Goal: Information Seeking & Learning: Learn about a topic

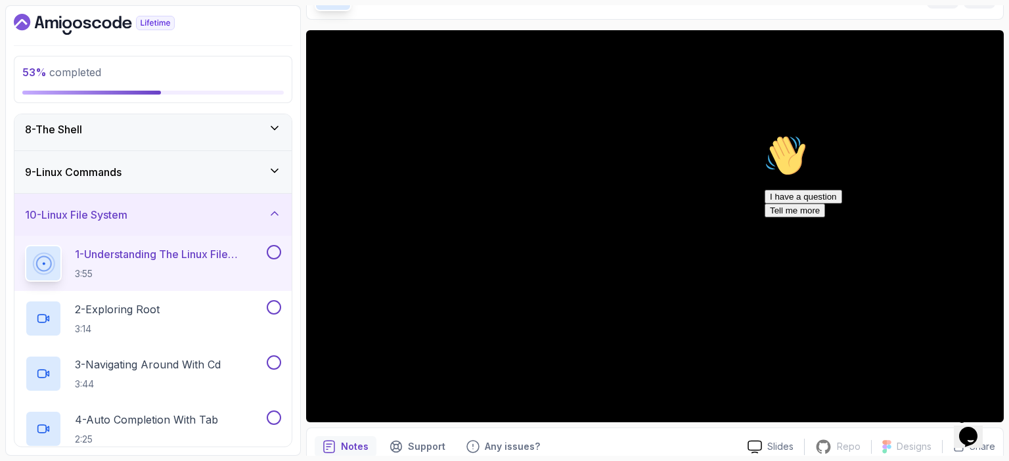
scroll to position [91, 0]
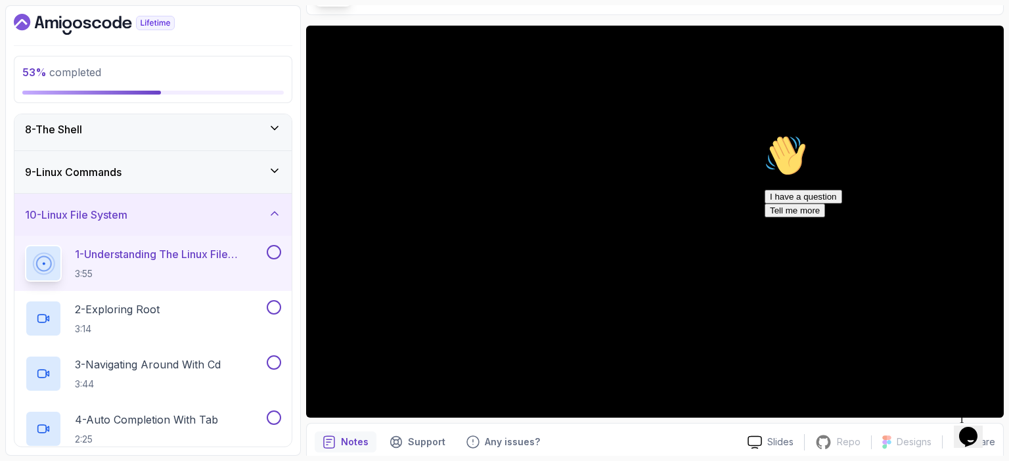
click at [765, 135] on icon "Chat attention grabber" at bounding box center [765, 135] width 0 height 0
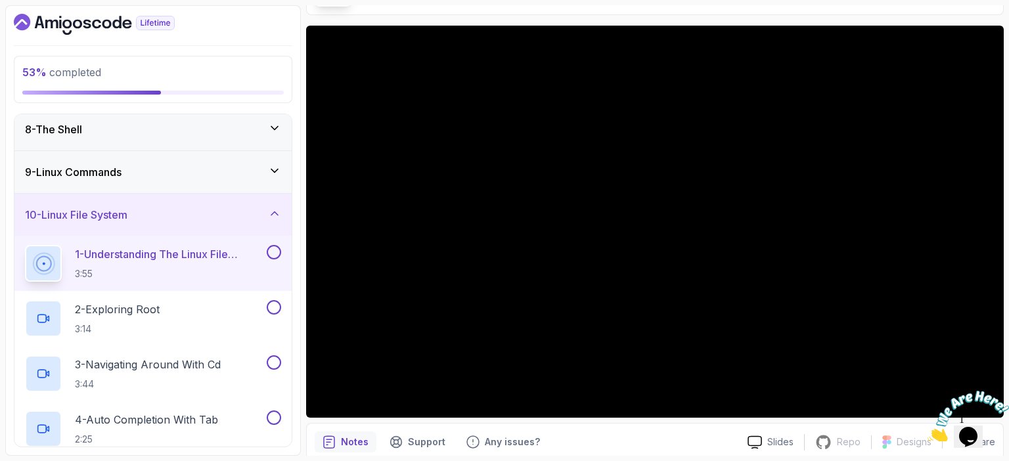
click at [1001, 386] on icon "Close" at bounding box center [1001, 385] width 12 height 12
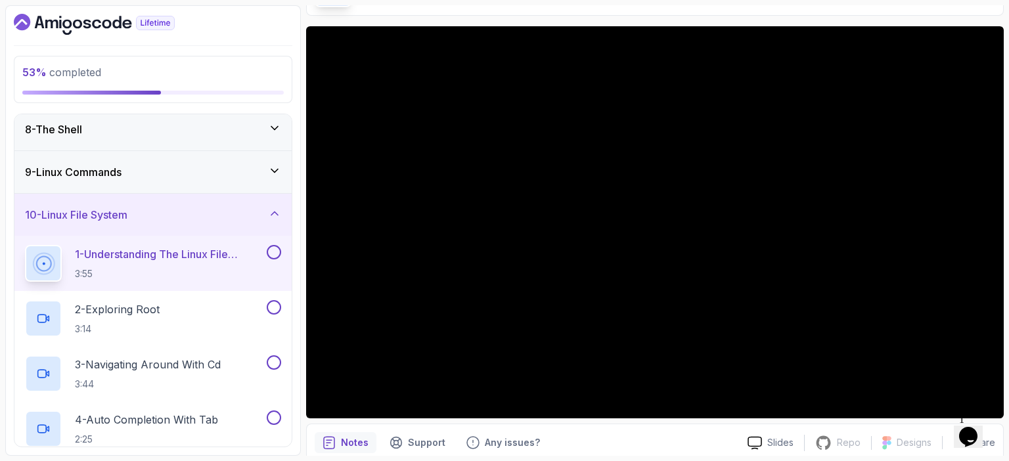
scroll to position [53, 0]
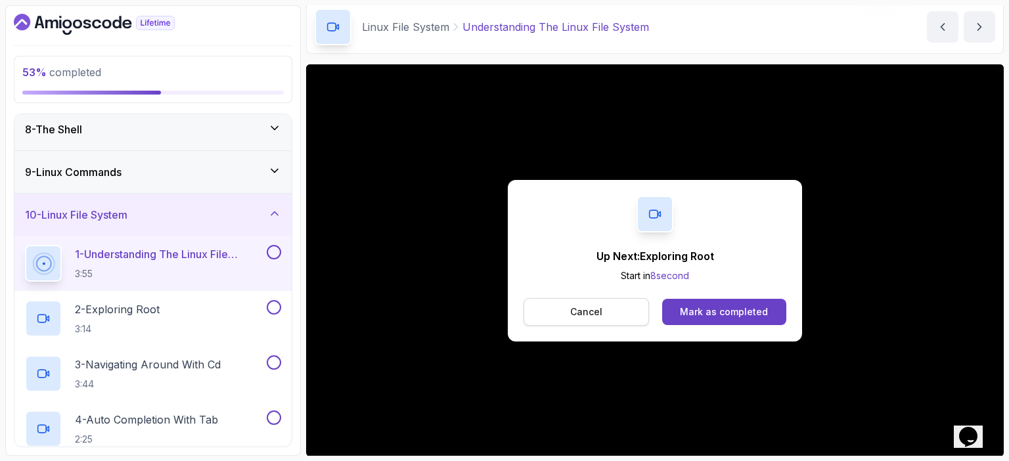
click at [591, 311] on p "Cancel" at bounding box center [586, 312] width 32 height 13
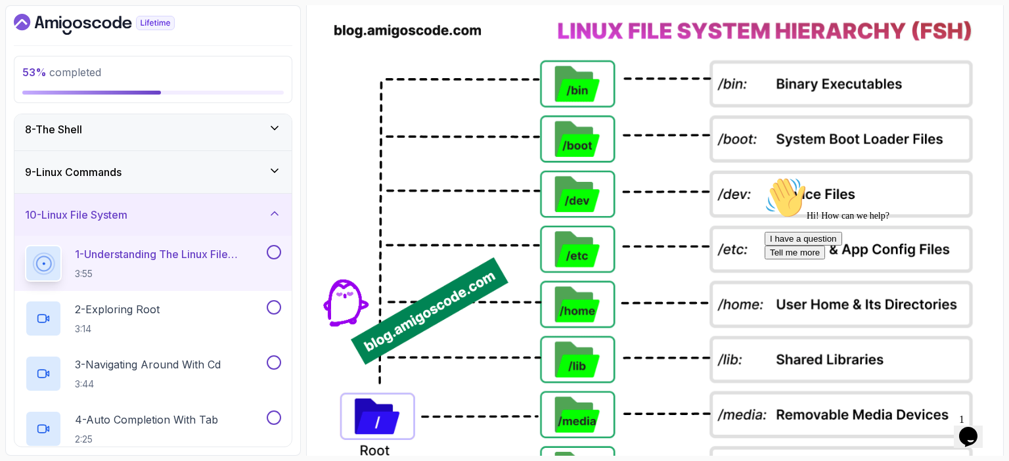
scroll to position [779, 0]
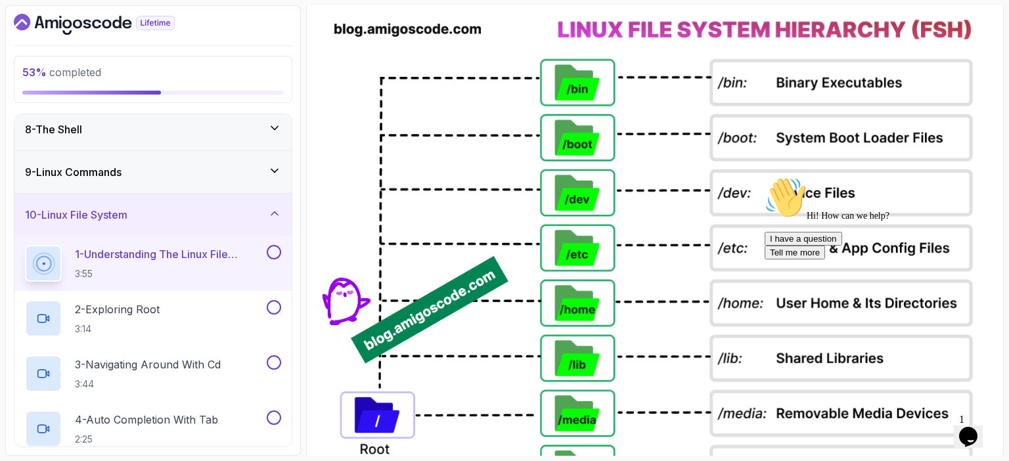
click at [765, 177] on icon "Chat attention grabber" at bounding box center [765, 177] width 0 height 0
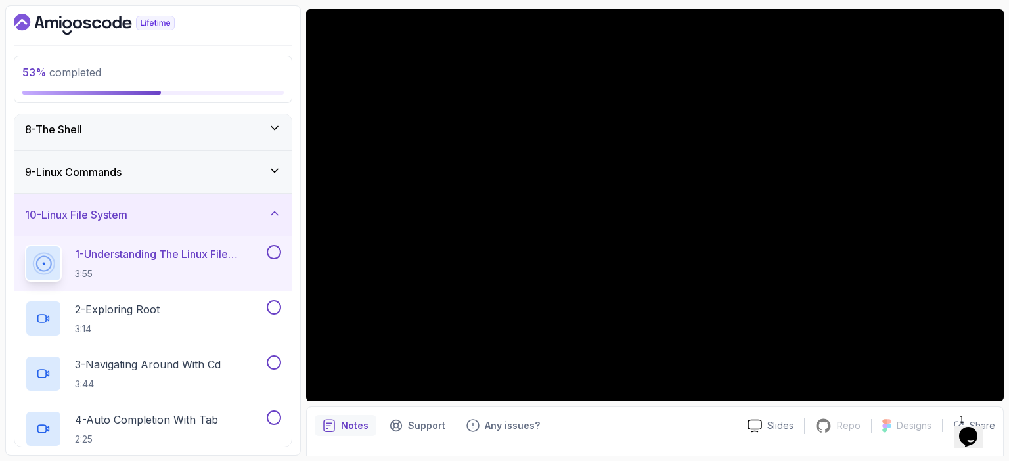
scroll to position [99, 0]
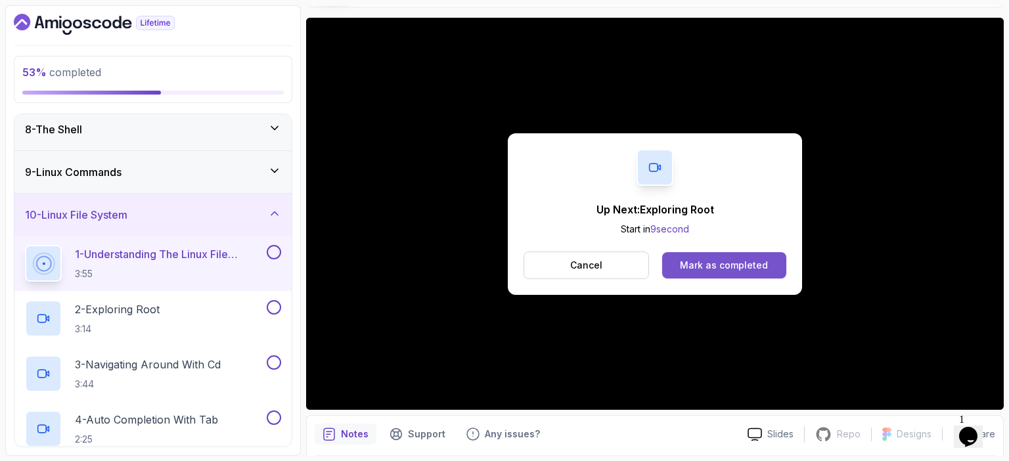
click at [754, 261] on div "Mark as completed" at bounding box center [724, 265] width 88 height 13
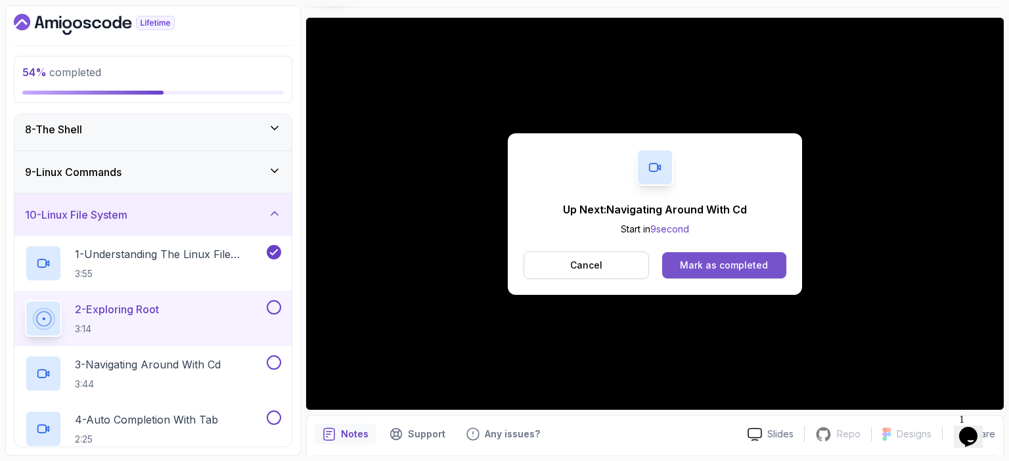
click at [702, 263] on div "Mark as completed" at bounding box center [724, 265] width 88 height 13
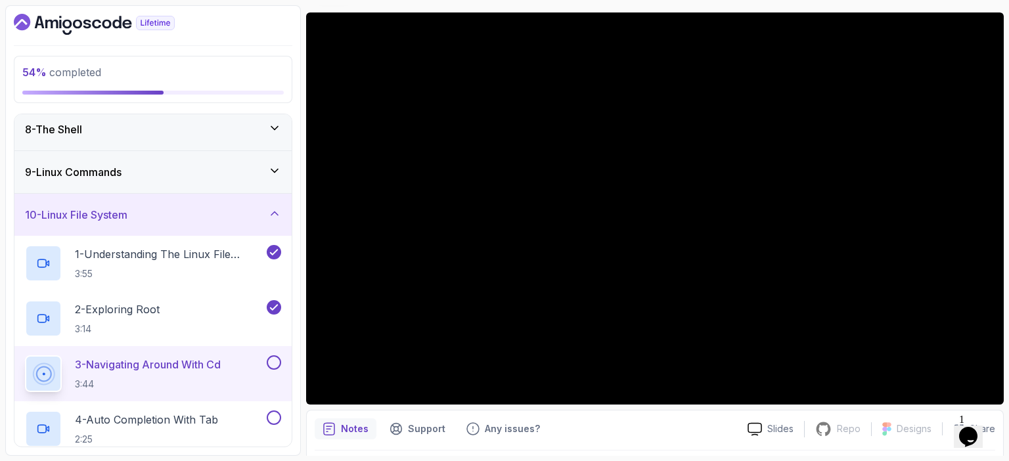
scroll to position [104, 0]
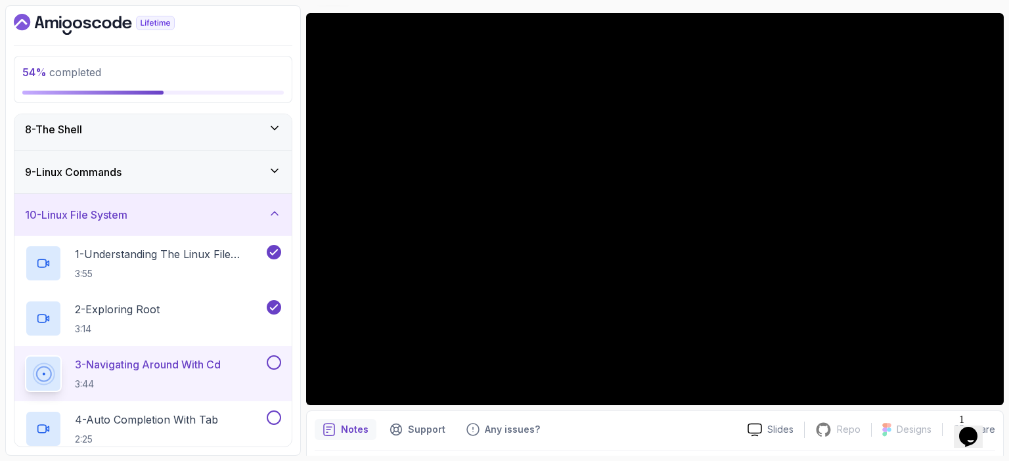
click at [970, 428] on icon "$i18n('chat', 'chat_widget')" at bounding box center [968, 437] width 18 height 20
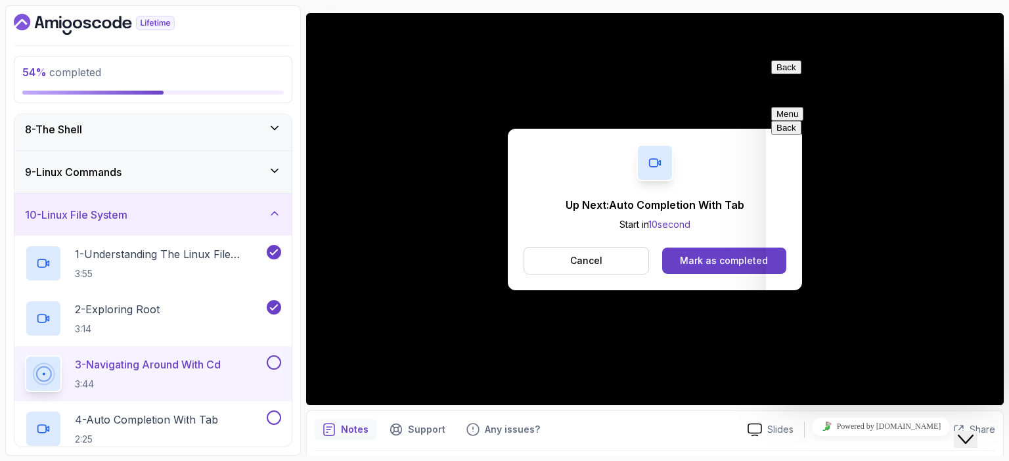
click at [786, 74] on button "Back" at bounding box center [786, 67] width 30 height 14
click at [971, 432] on icon "Close Chat This icon closes the chat window." at bounding box center [966, 440] width 16 height 16
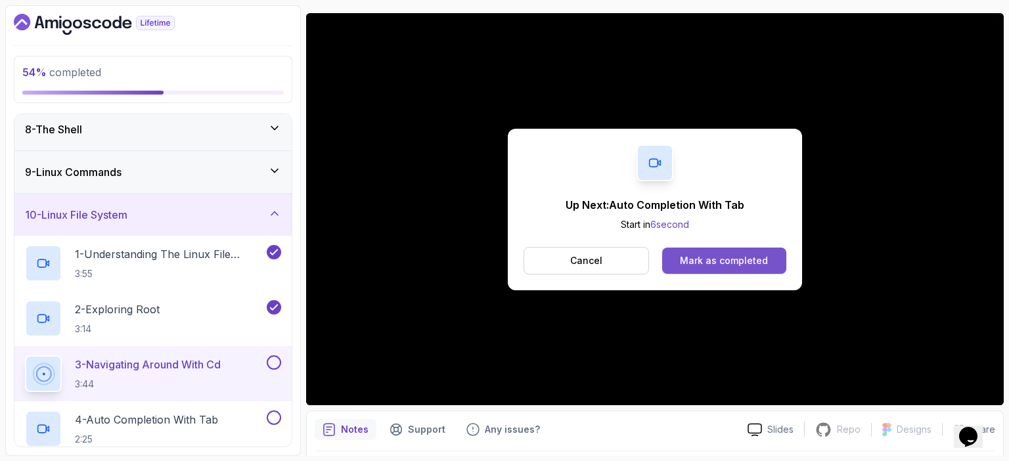
click at [746, 259] on div "Mark as completed" at bounding box center [724, 260] width 88 height 13
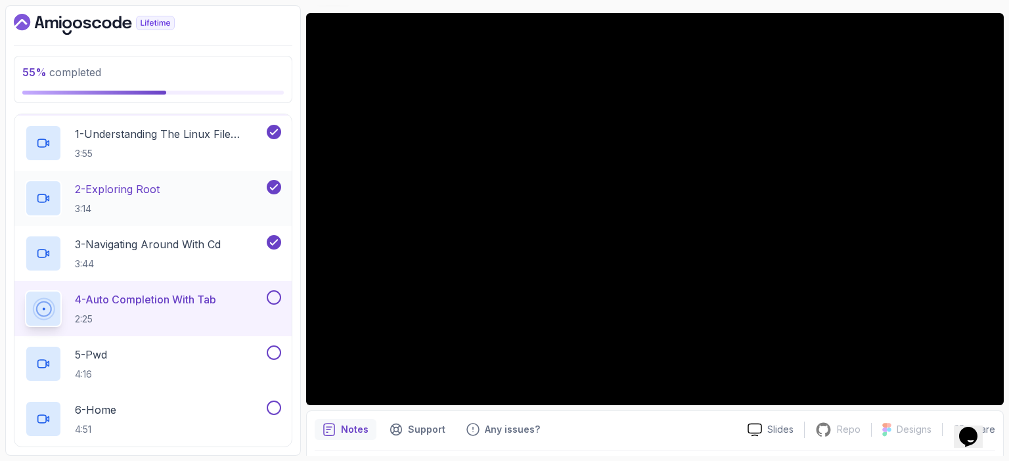
scroll to position [424, 0]
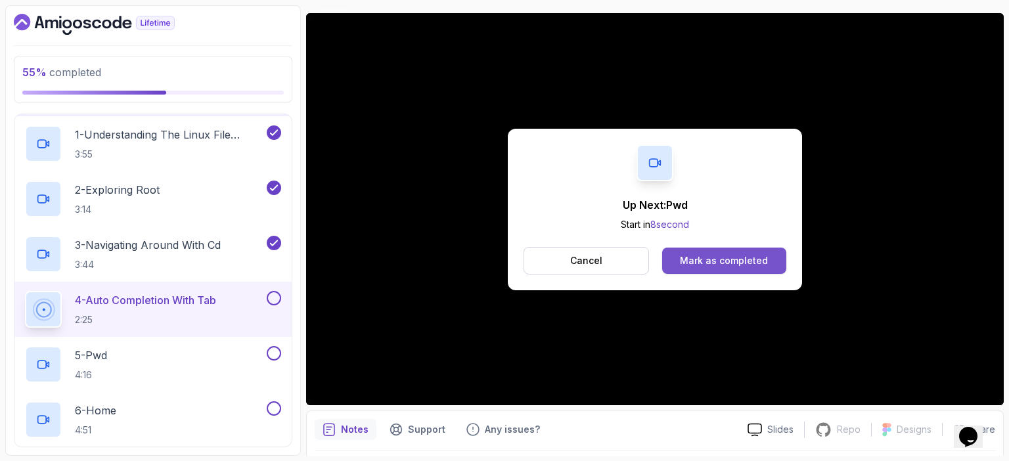
click at [719, 257] on div "Mark as completed" at bounding box center [724, 260] width 88 height 13
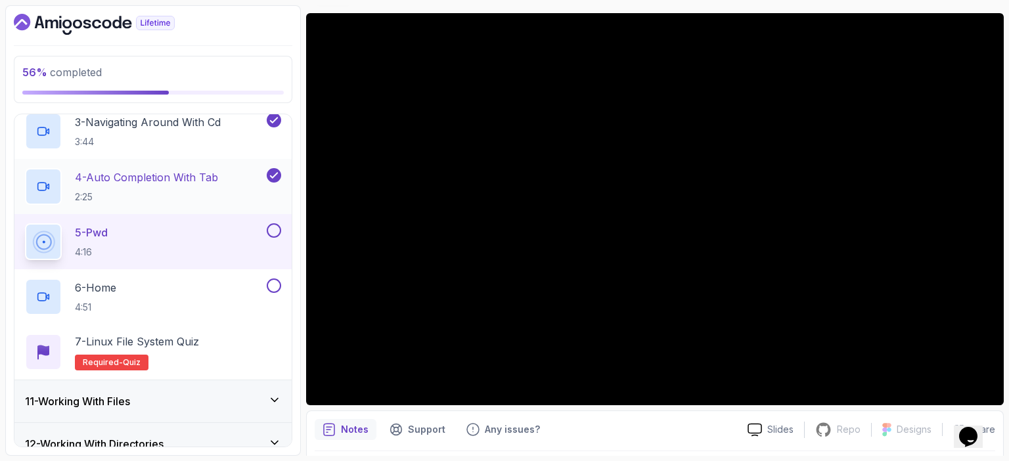
scroll to position [548, 0]
click at [831, 5] on main "My Courses Linux Fundamentals 28 Points Abdessamad EL OUARDI Software Engineer …" at bounding box center [655, 230] width 698 height 451
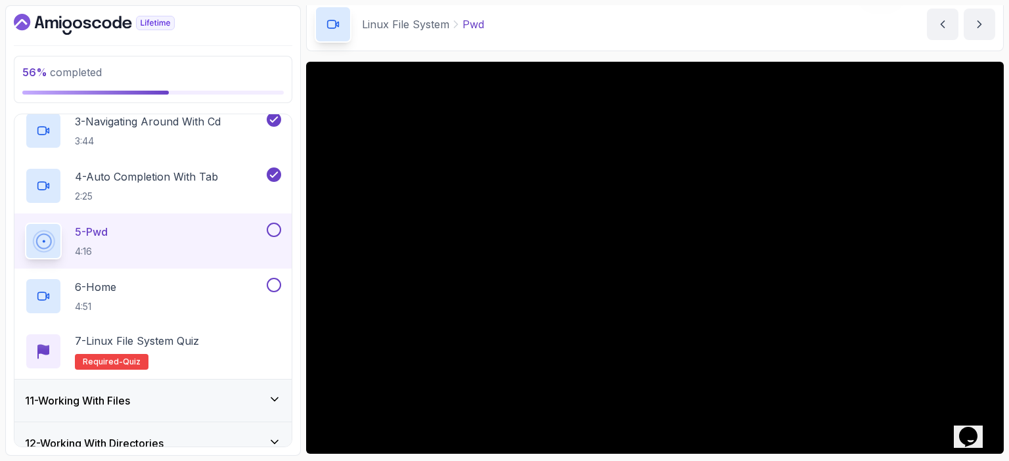
scroll to position [55, 0]
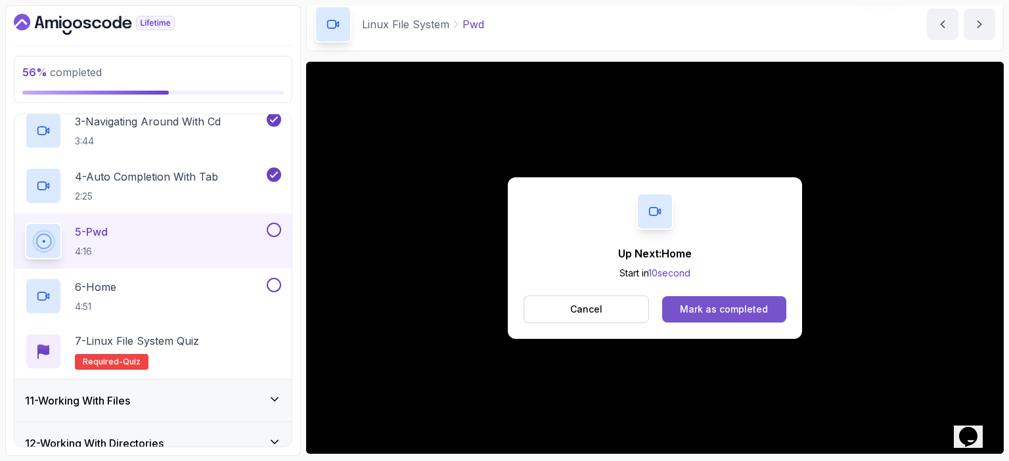
click at [714, 311] on div "Mark as completed" at bounding box center [724, 309] width 88 height 13
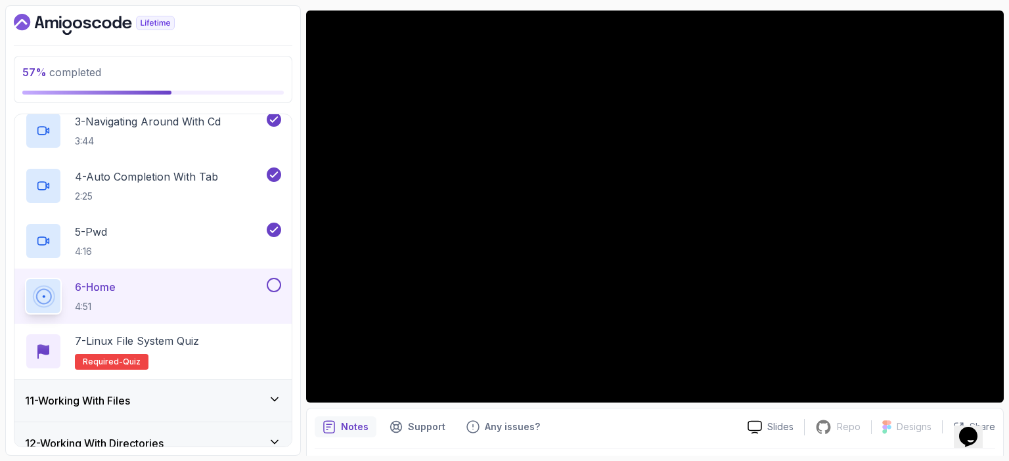
scroll to position [106, 0]
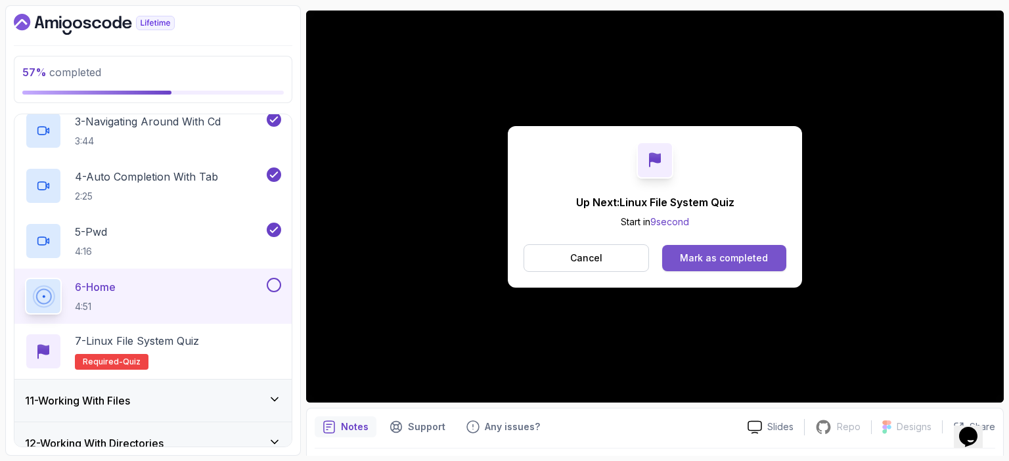
click at [742, 261] on div "Mark as completed" at bounding box center [724, 258] width 88 height 13
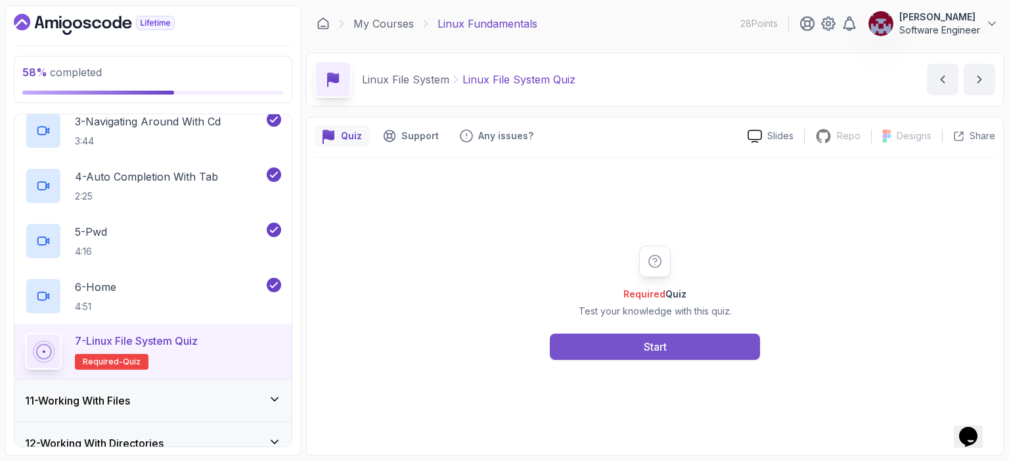
click at [664, 348] on div "Start" at bounding box center [655, 347] width 23 height 16
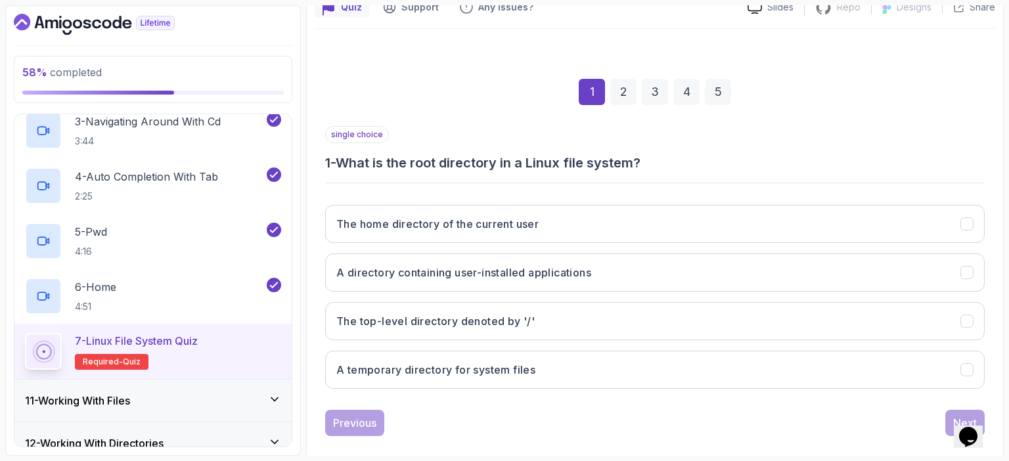
scroll to position [145, 0]
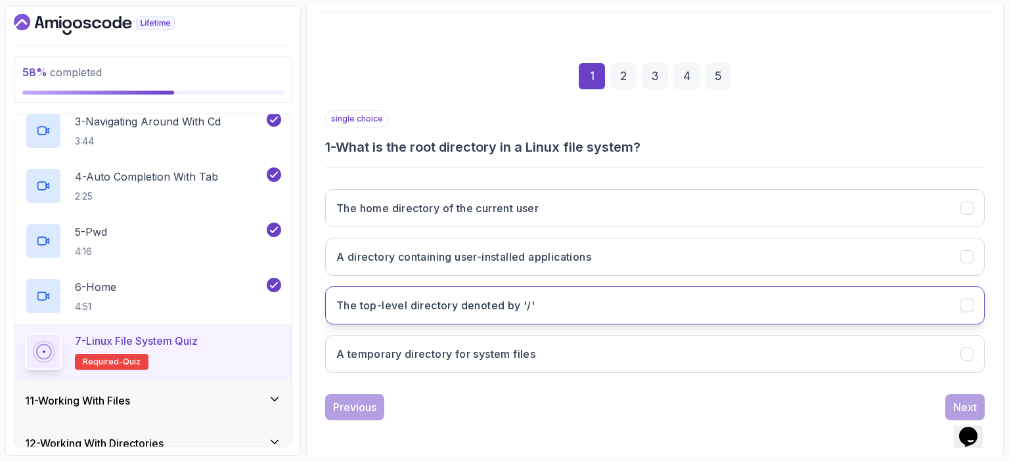
click at [472, 316] on button "The top-level directory denoted by '/'" at bounding box center [655, 305] width 660 height 38
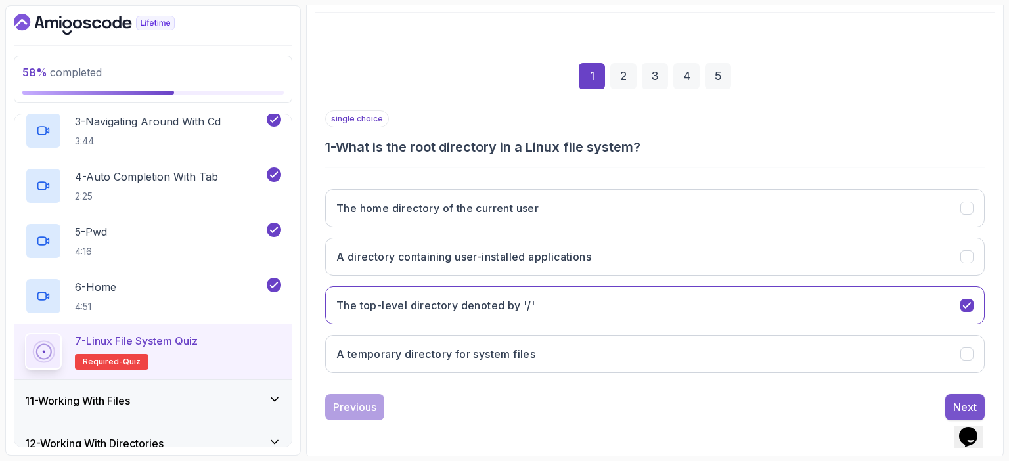
click at [960, 400] on div "Next" at bounding box center [965, 407] width 24 height 16
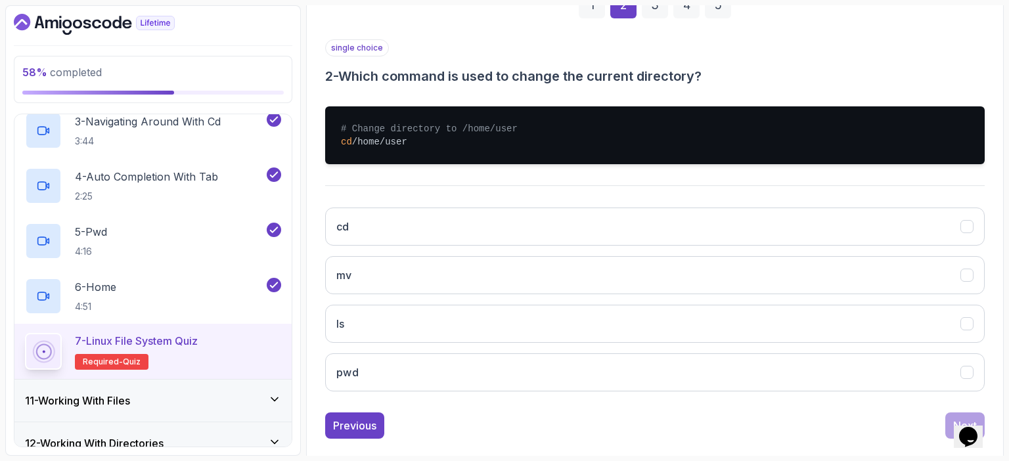
scroll to position [215, 0]
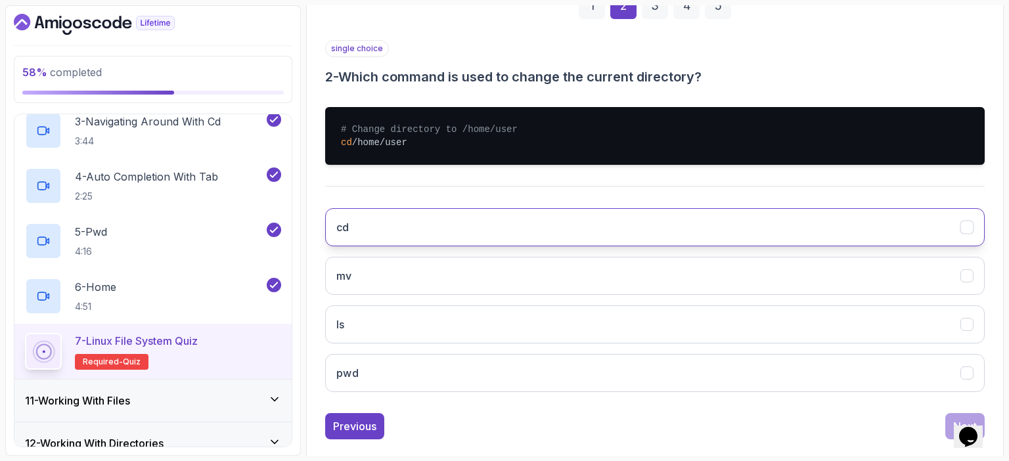
click at [474, 233] on button "cd" at bounding box center [655, 227] width 660 height 38
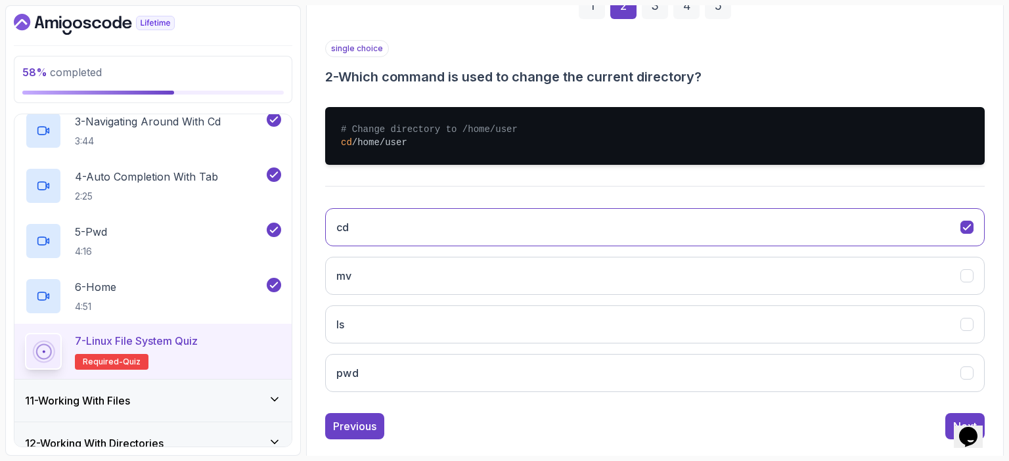
scroll to position [234, 0]
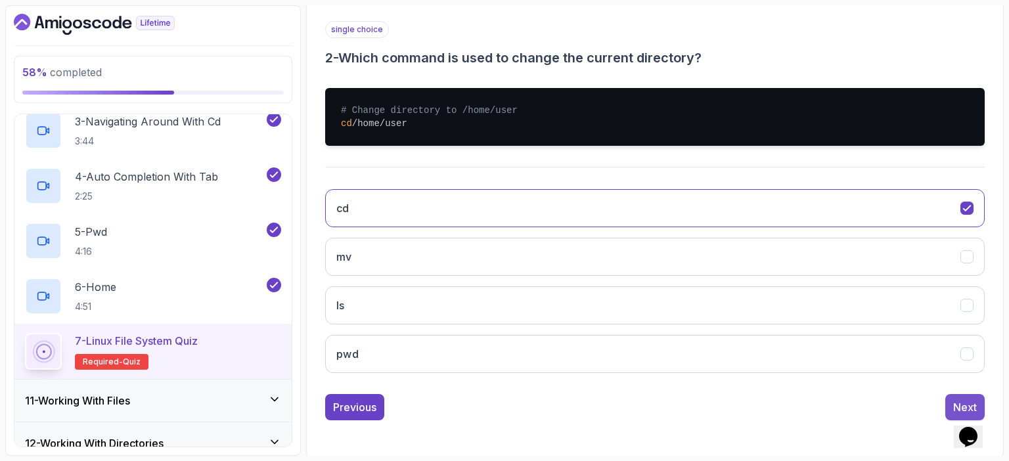
click at [957, 400] on div "Next" at bounding box center [965, 407] width 24 height 16
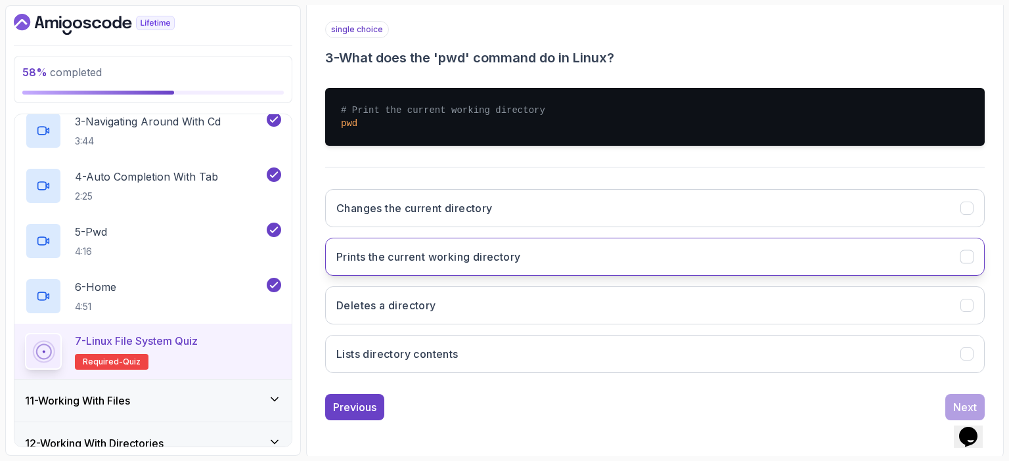
click at [418, 253] on h3 "Prints the current working directory" at bounding box center [428, 257] width 184 height 16
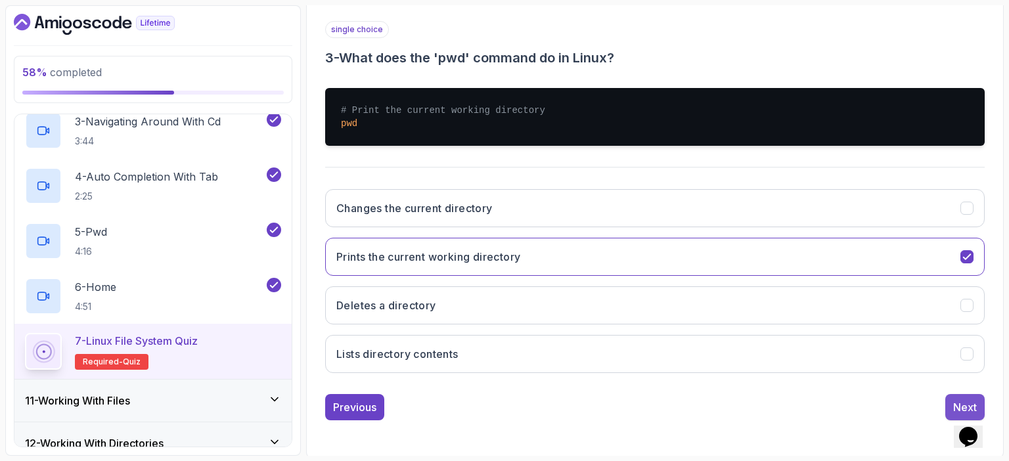
click at [967, 399] on div "Next" at bounding box center [965, 407] width 24 height 16
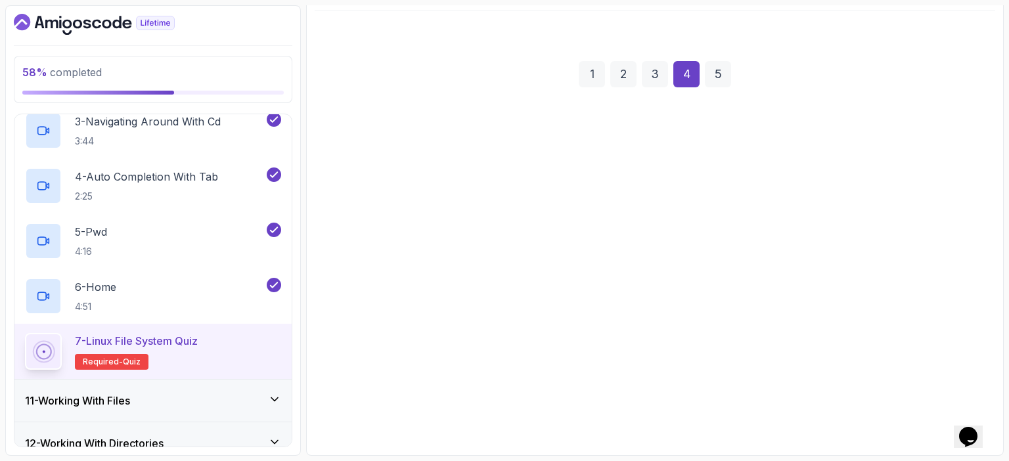
scroll to position [145, 0]
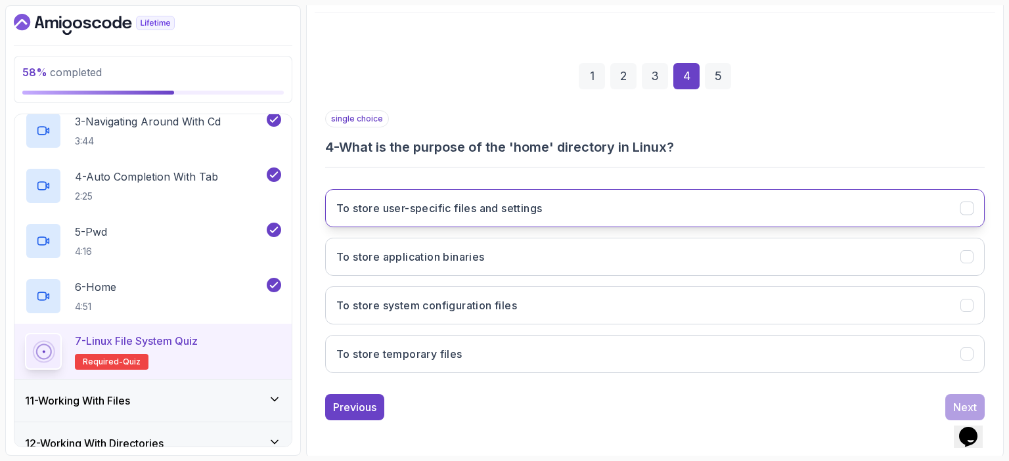
click at [536, 206] on h3 "To store user-specific files and settings" at bounding box center [439, 208] width 206 height 16
click at [949, 399] on button "Next" at bounding box center [965, 407] width 39 height 26
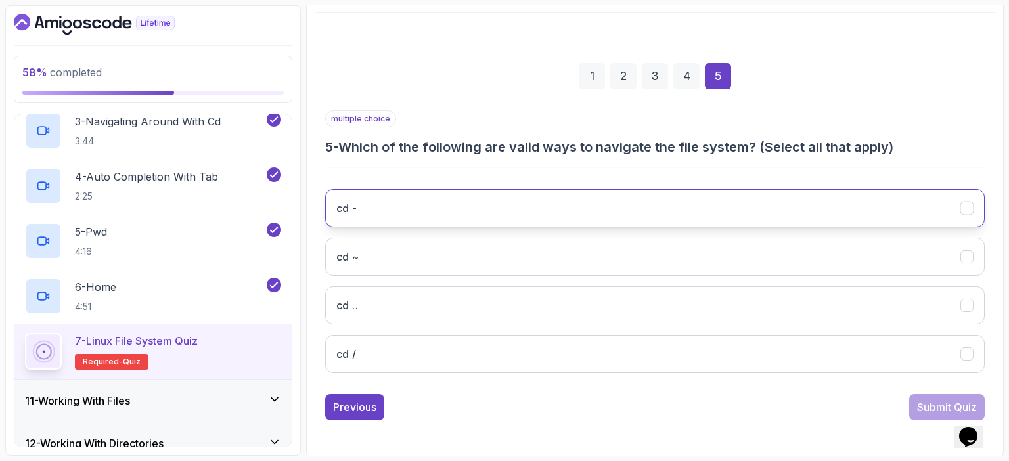
click at [426, 203] on button "cd -" at bounding box center [655, 208] width 660 height 38
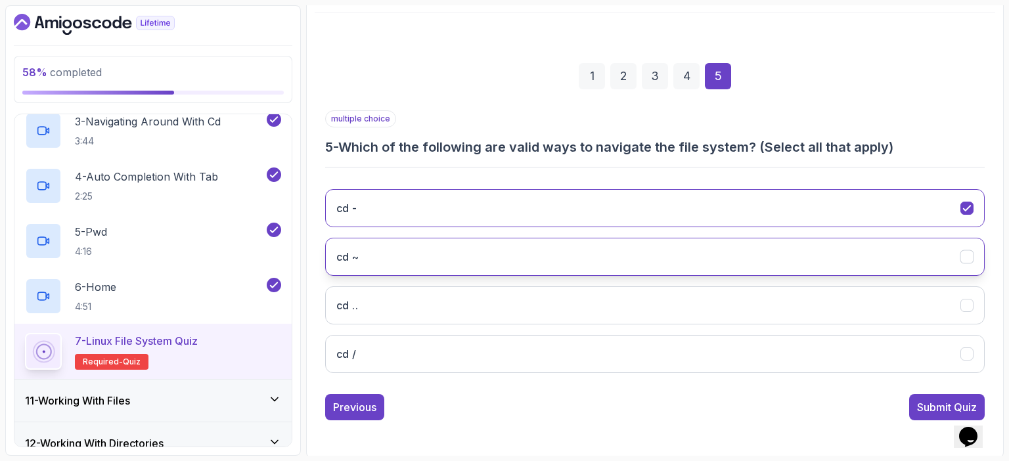
click at [417, 259] on button "cd ~" at bounding box center [655, 257] width 660 height 38
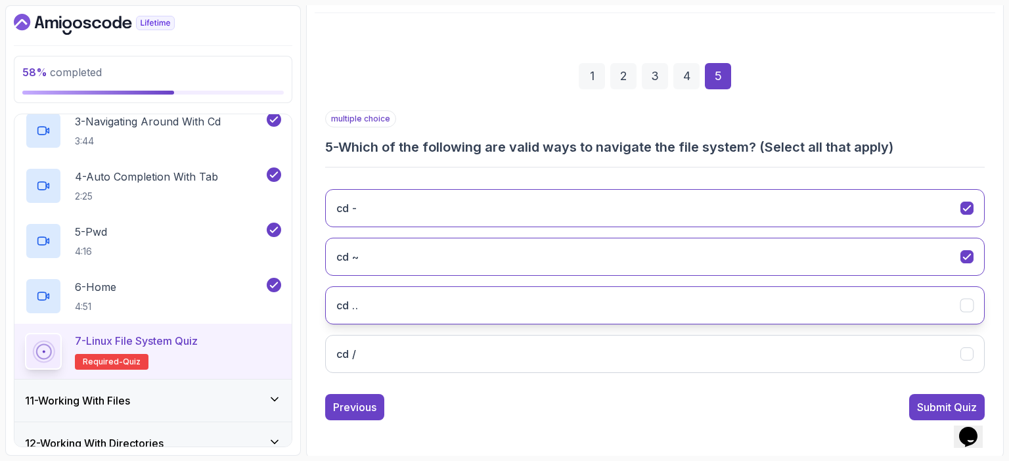
click at [415, 303] on button "cd .." at bounding box center [655, 305] width 660 height 38
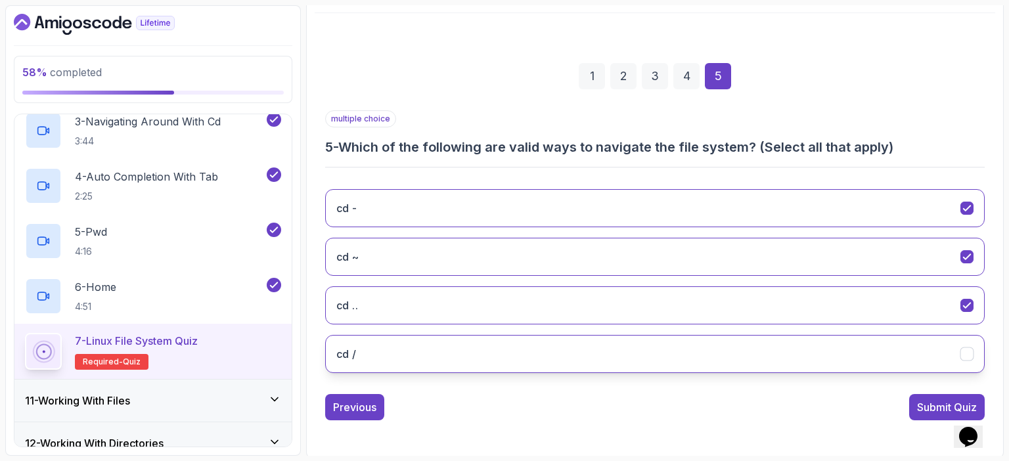
click at [410, 349] on button "cd /" at bounding box center [655, 354] width 660 height 38
click at [938, 405] on div "Submit Quiz" at bounding box center [947, 407] width 60 height 16
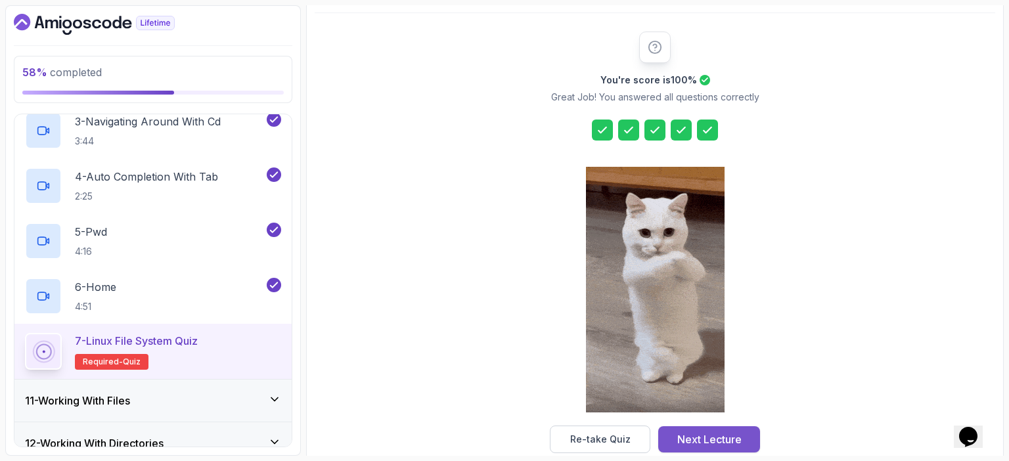
click at [710, 441] on div "Next Lecture" at bounding box center [709, 440] width 64 height 16
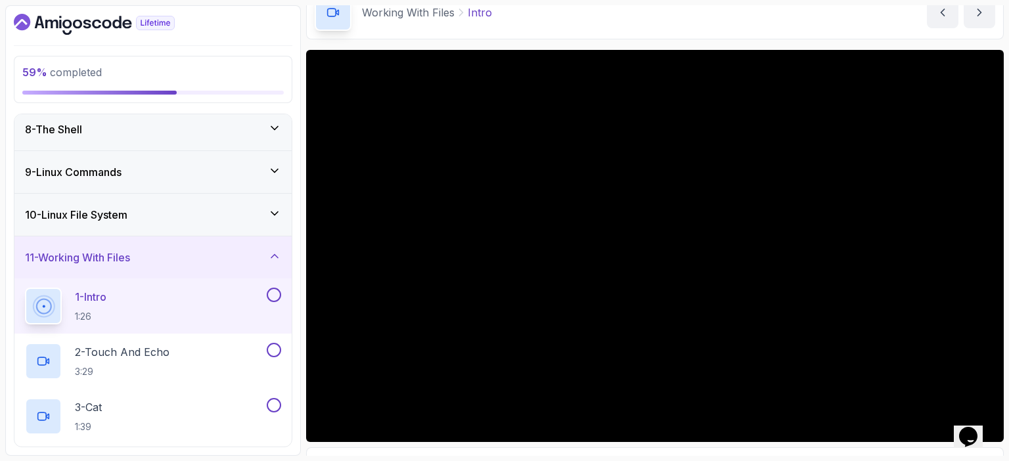
scroll to position [66, 0]
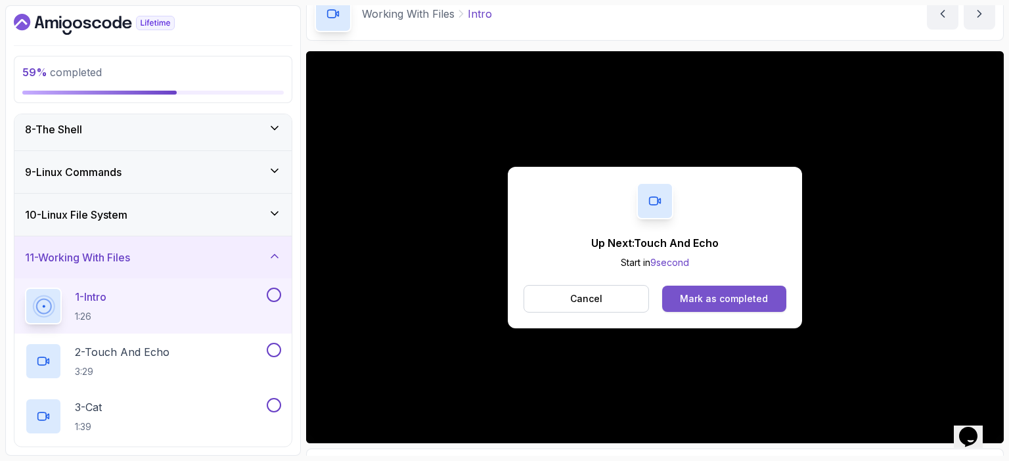
click at [750, 294] on div "Mark as completed" at bounding box center [724, 298] width 88 height 13
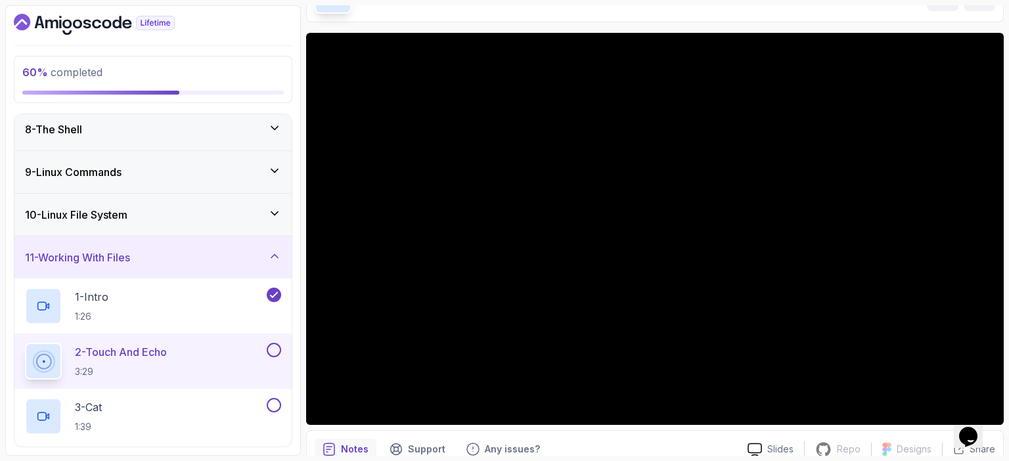
scroll to position [81, 0]
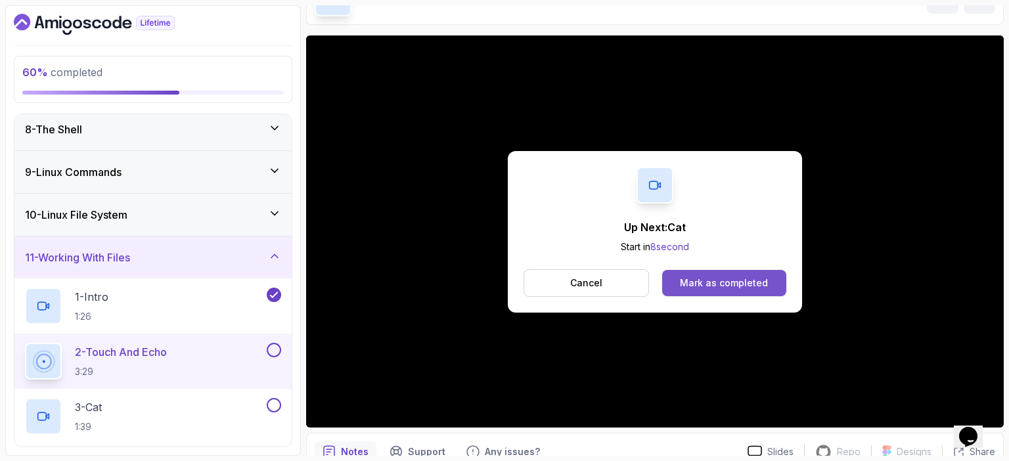
click at [718, 281] on div "Mark as completed" at bounding box center [724, 283] width 88 height 13
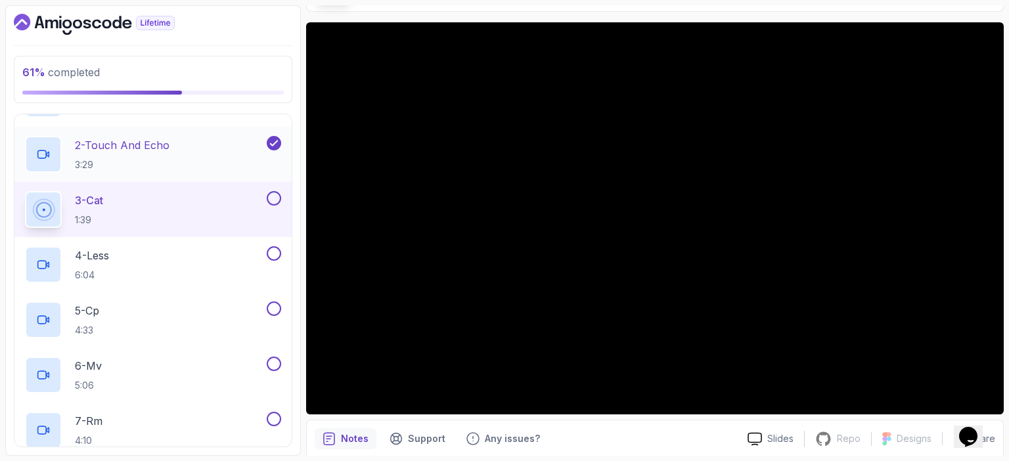
scroll to position [511, 0]
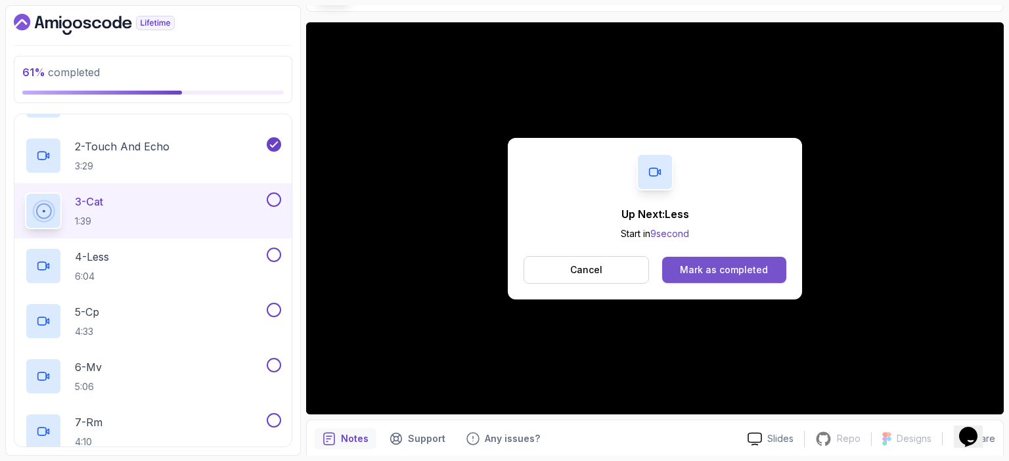
click at [728, 270] on div "Mark as completed" at bounding box center [724, 269] width 88 height 13
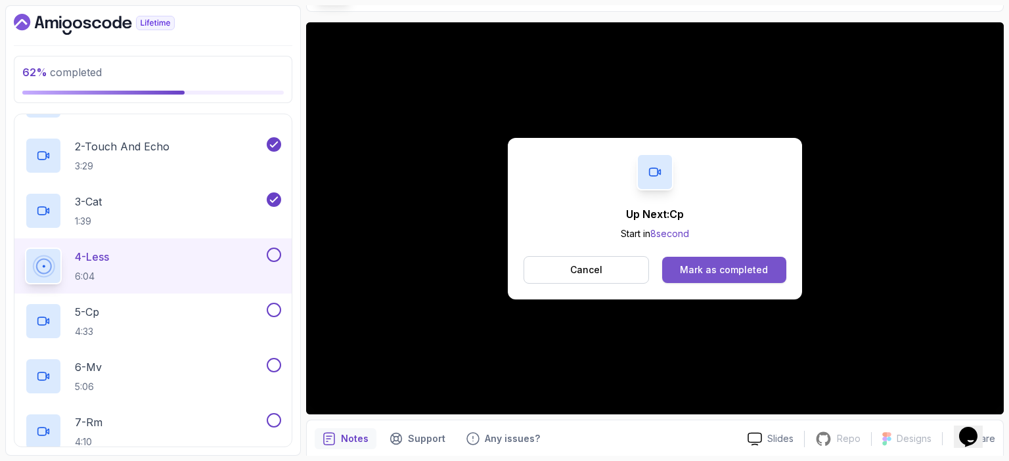
click at [731, 268] on div "Mark as completed" at bounding box center [724, 269] width 88 height 13
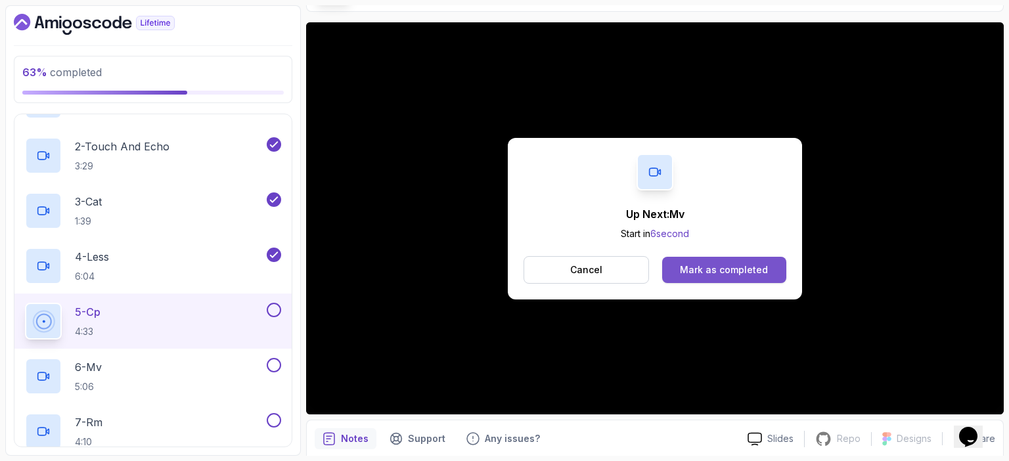
click at [741, 267] on div "Mark as completed" at bounding box center [724, 269] width 88 height 13
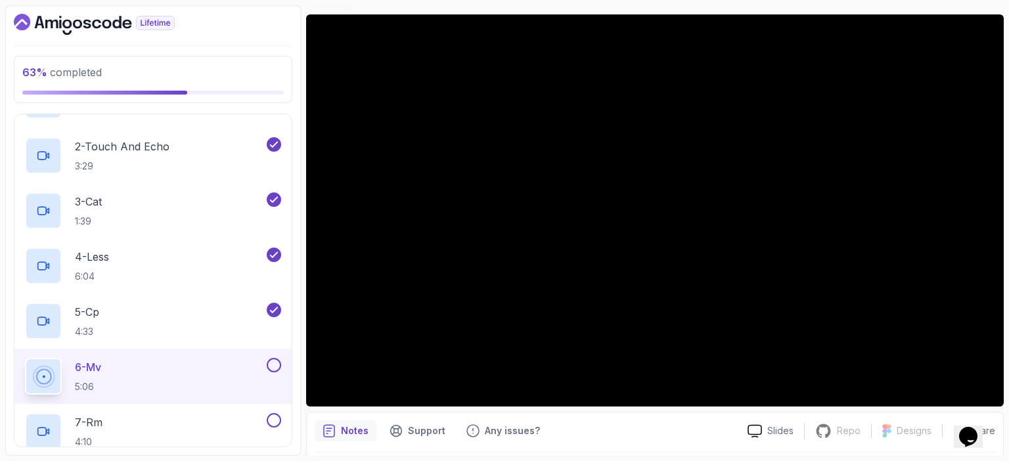
scroll to position [107, 0]
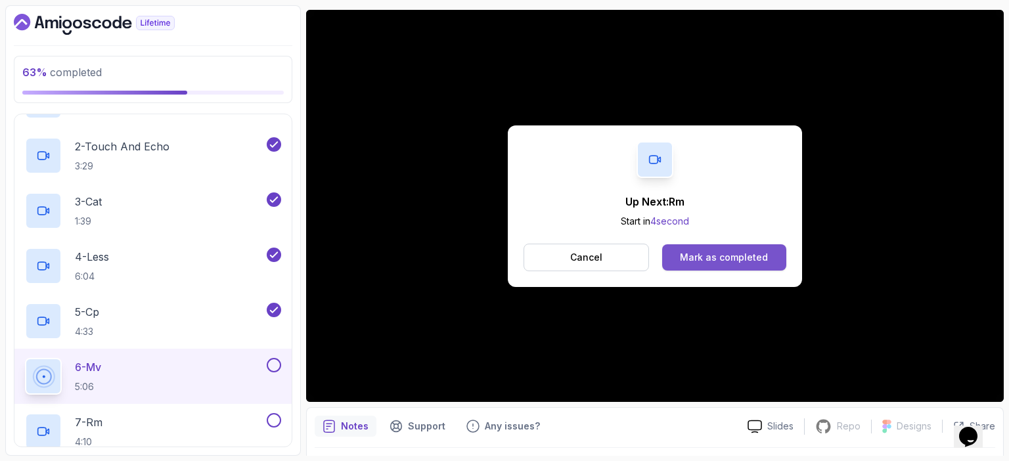
click at [713, 256] on div "Mark as completed" at bounding box center [724, 257] width 88 height 13
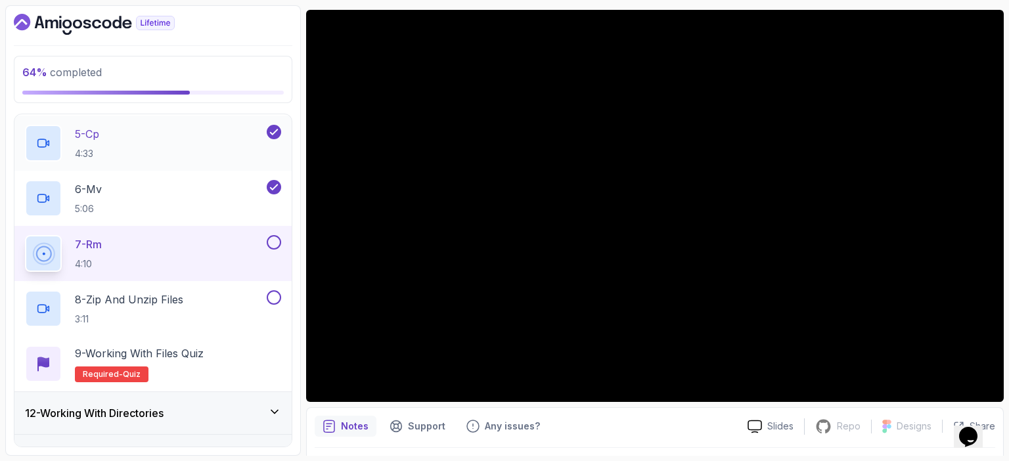
scroll to position [689, 0]
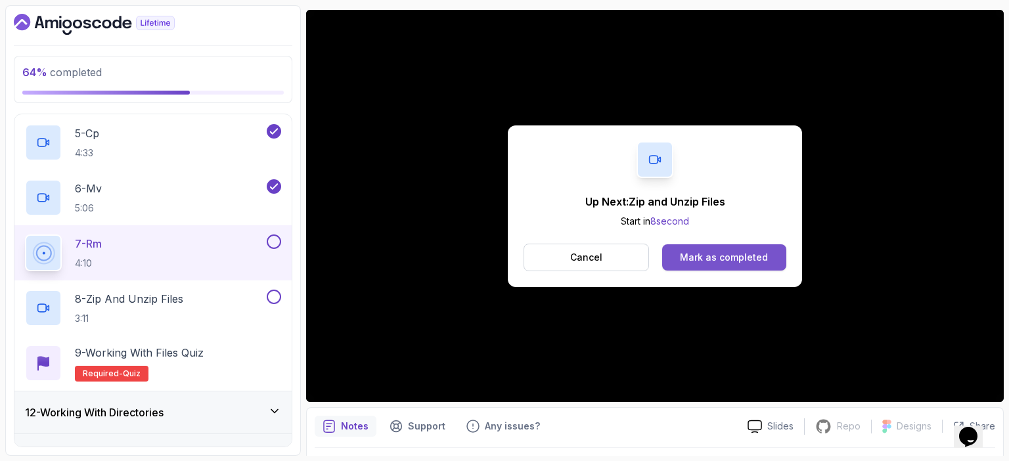
click at [733, 256] on div "Mark as completed" at bounding box center [724, 257] width 88 height 13
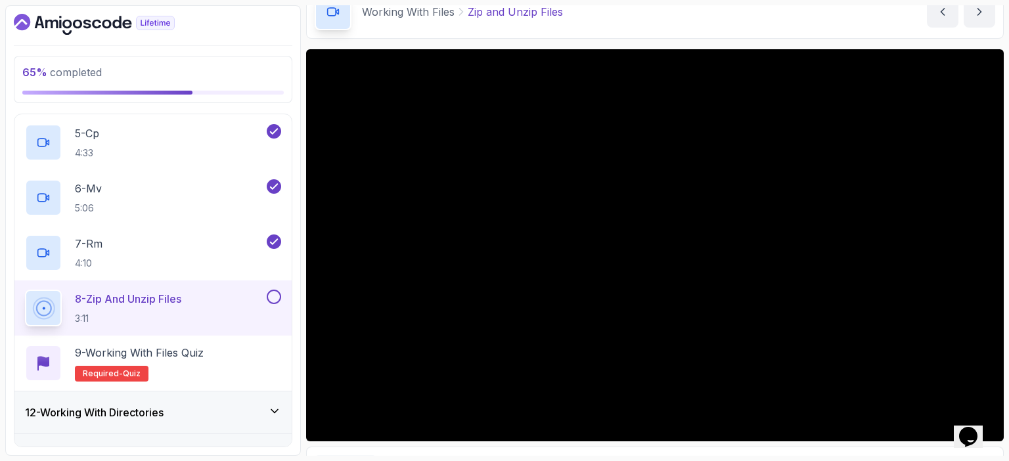
scroll to position [68, 0]
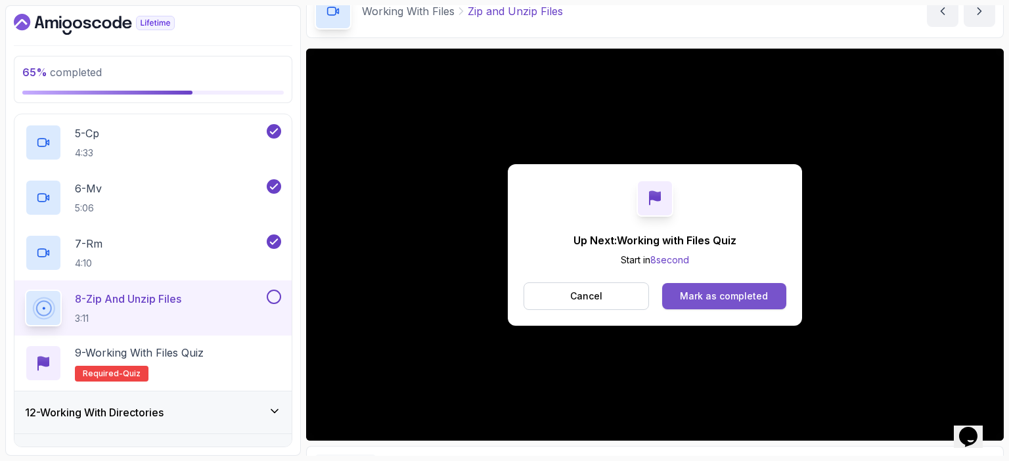
click at [742, 294] on div "Mark as completed" at bounding box center [724, 296] width 88 height 13
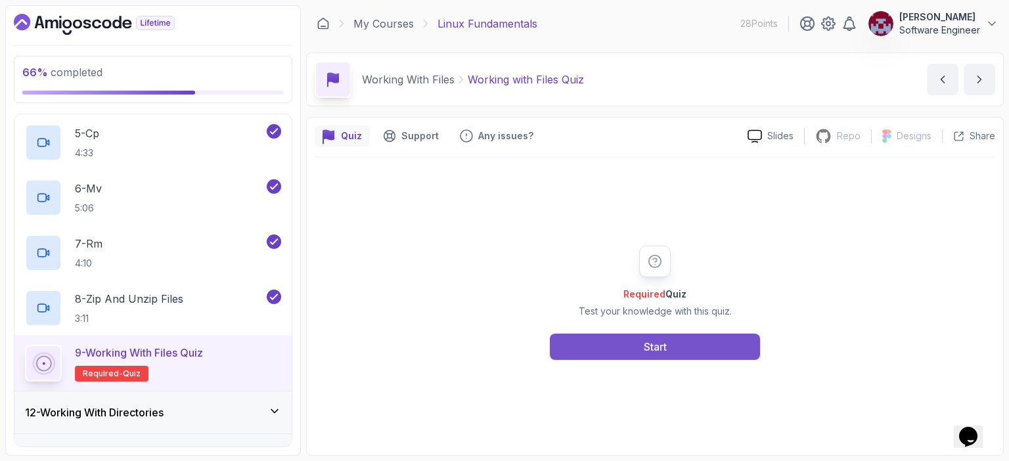
click at [686, 344] on button "Start" at bounding box center [655, 347] width 210 height 26
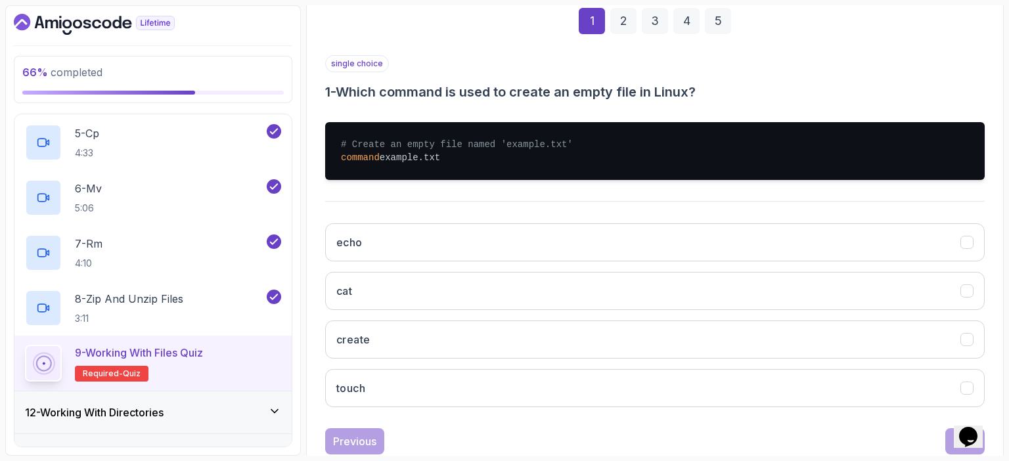
scroll to position [201, 0]
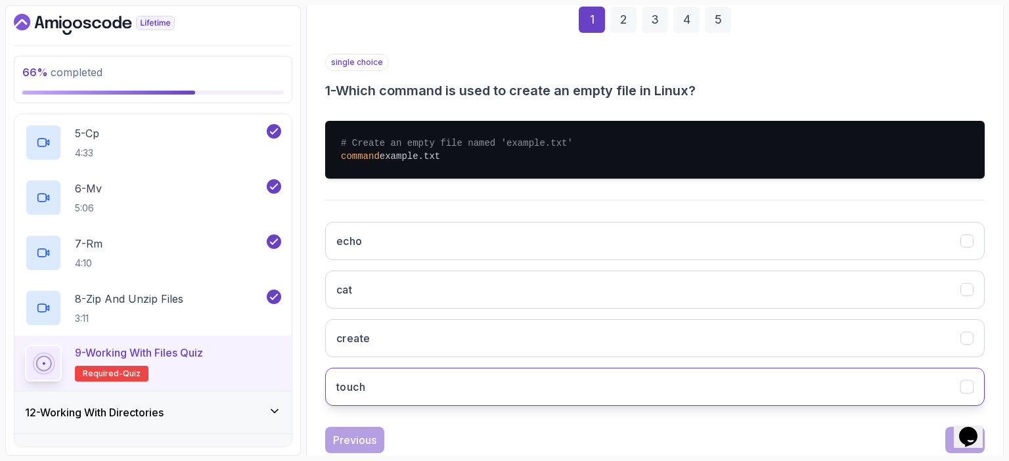
click at [696, 380] on button "touch" at bounding box center [655, 387] width 660 height 38
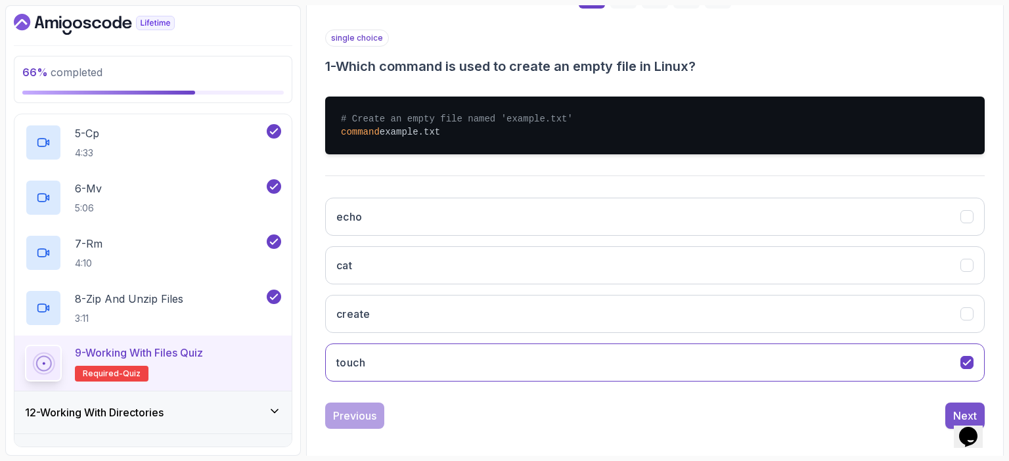
click at [959, 408] on div "Next" at bounding box center [965, 416] width 24 height 16
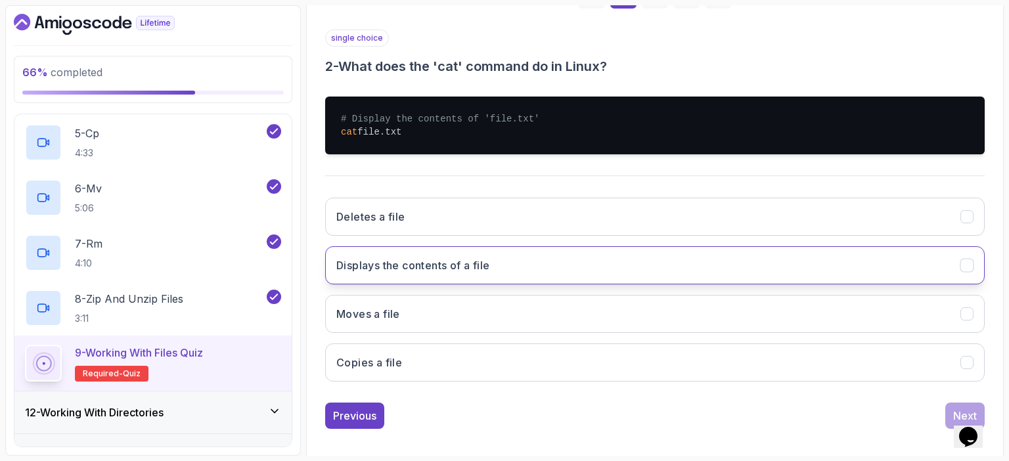
click at [751, 273] on button "Displays the contents of a file" at bounding box center [655, 265] width 660 height 38
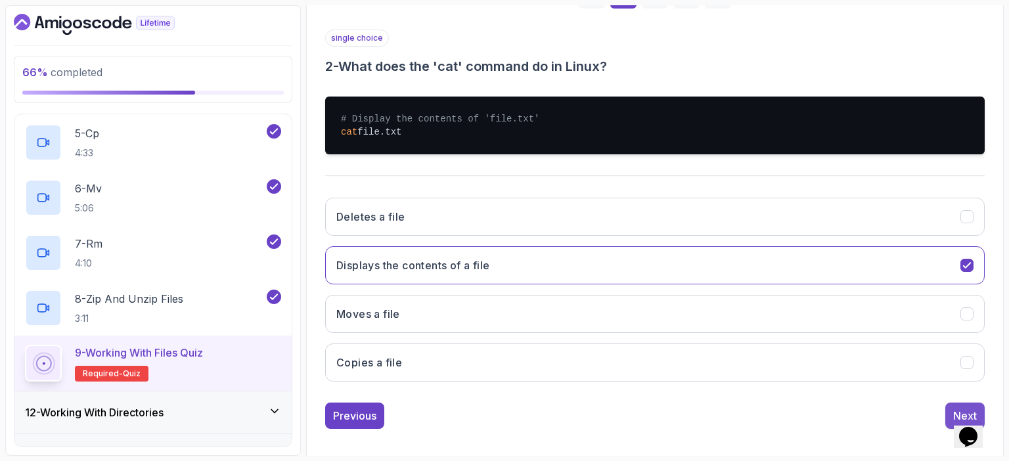
click at [952, 405] on button "Next" at bounding box center [965, 416] width 39 height 26
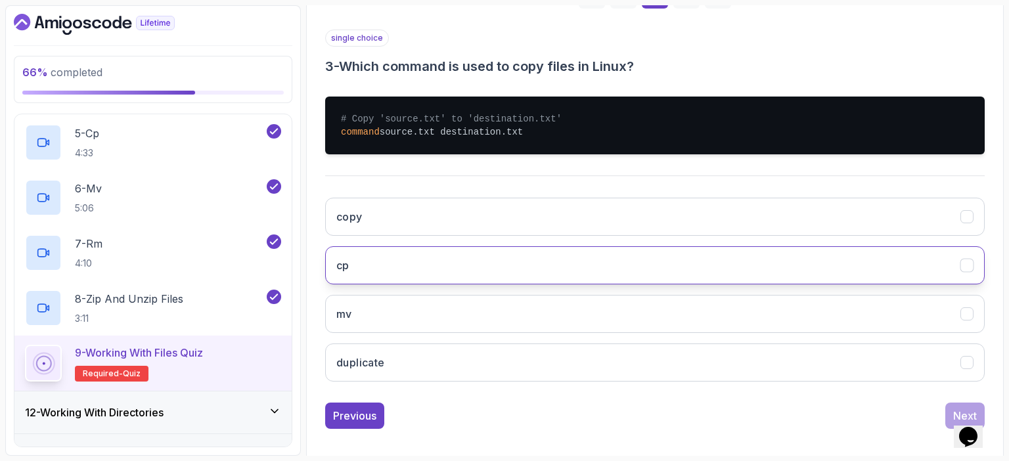
click at [740, 267] on button "cp" at bounding box center [655, 265] width 660 height 38
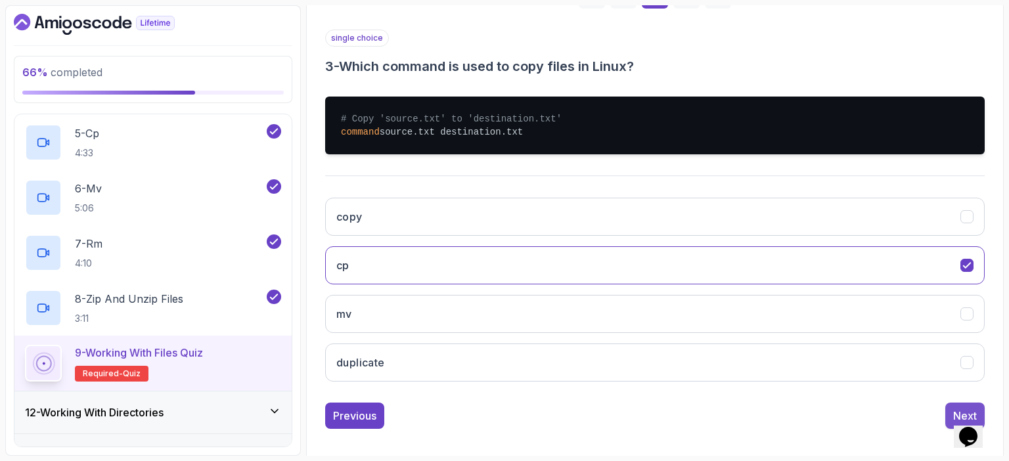
click at [963, 405] on button "Next" at bounding box center [965, 416] width 39 height 26
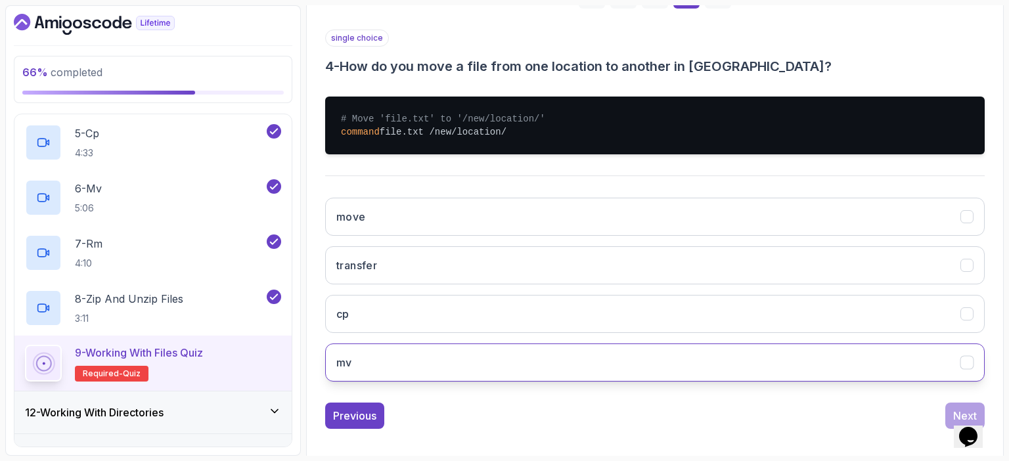
click at [689, 369] on button "mv" at bounding box center [655, 363] width 660 height 38
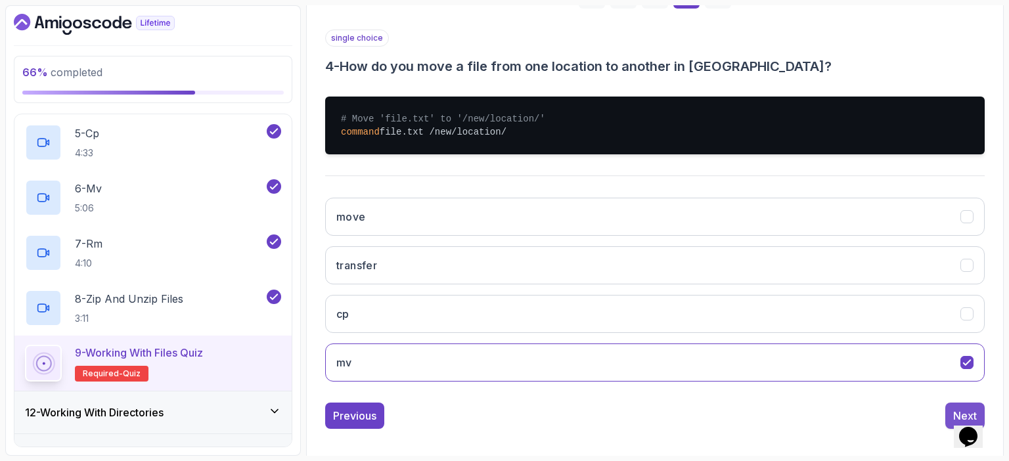
click at [957, 408] on div "Next" at bounding box center [965, 416] width 24 height 16
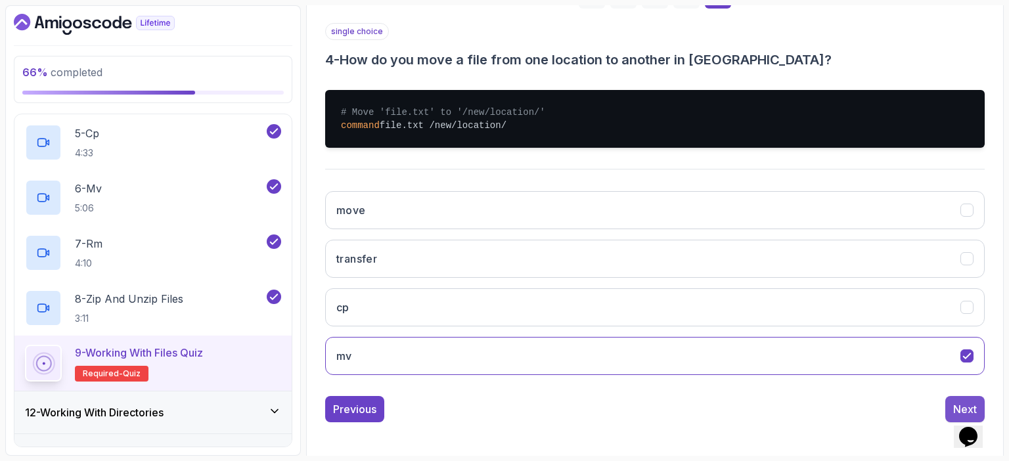
scroll to position [145, 0]
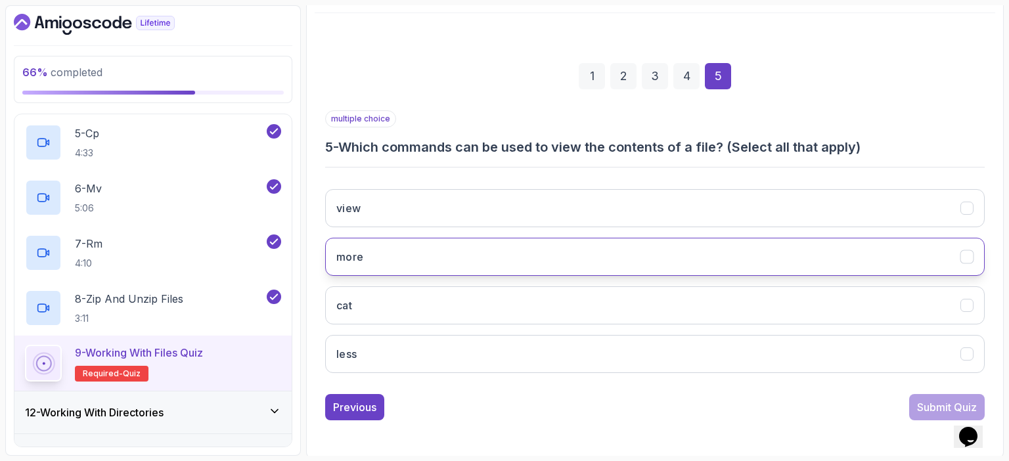
click at [857, 250] on button "more" at bounding box center [655, 257] width 660 height 38
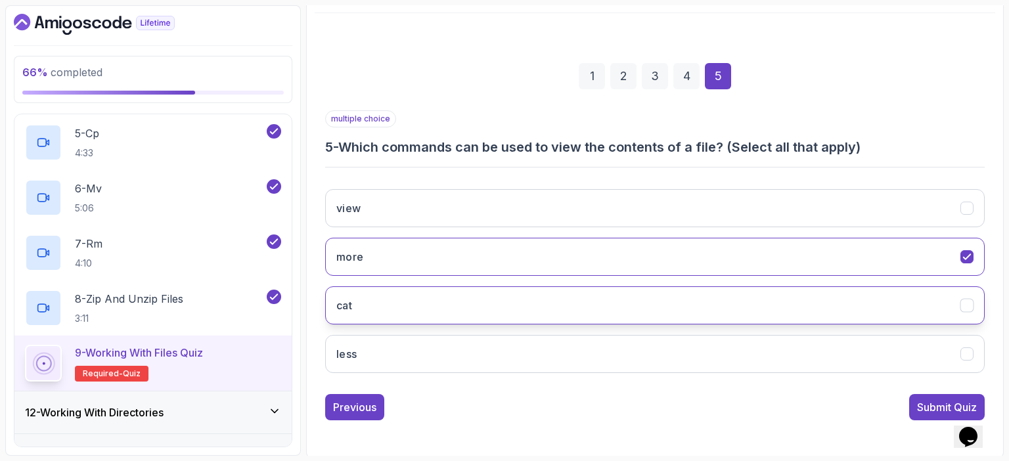
click at [880, 295] on button "cat" at bounding box center [655, 305] width 660 height 38
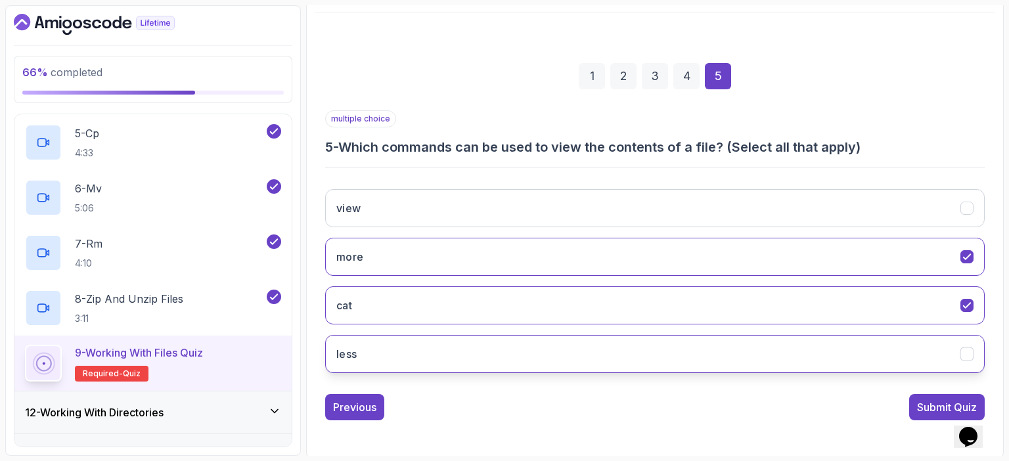
click at [871, 345] on button "less" at bounding box center [655, 354] width 660 height 38
click at [929, 411] on div "Submit Quiz" at bounding box center [947, 407] width 60 height 16
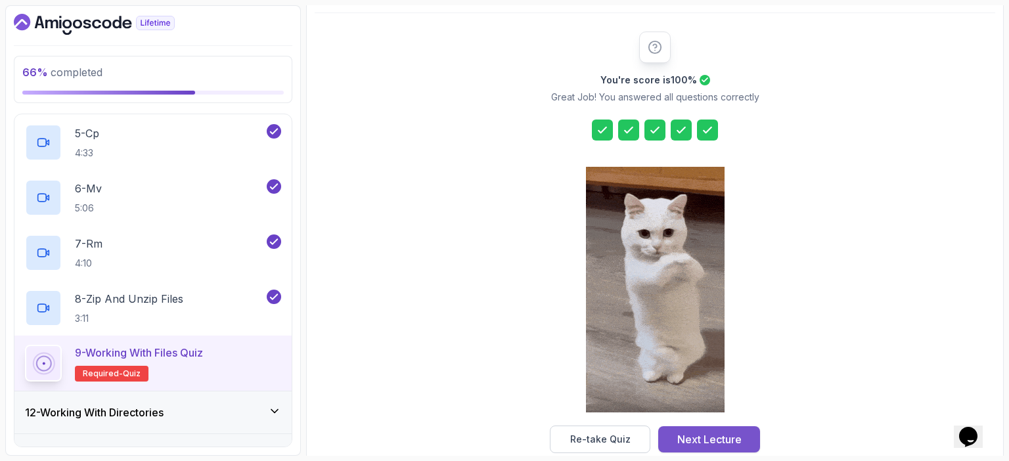
click at [739, 434] on div "Next Lecture" at bounding box center [709, 440] width 64 height 16
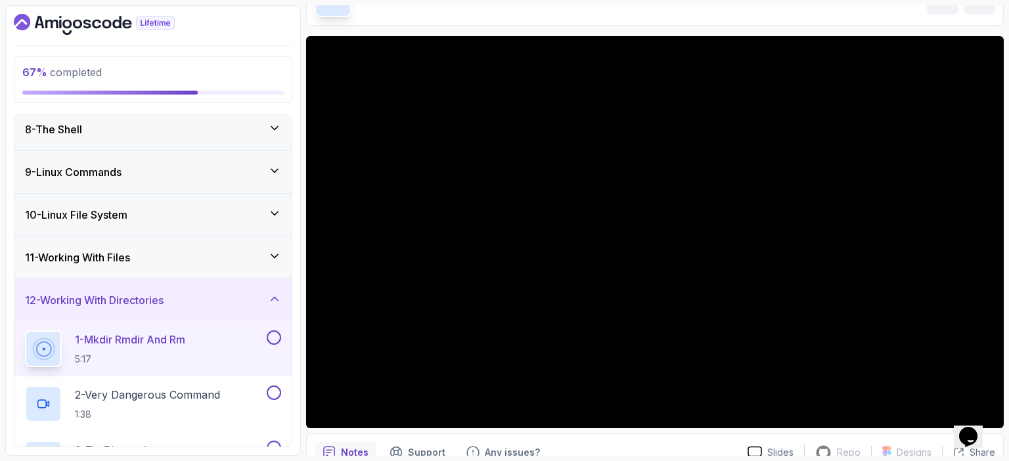
scroll to position [81, 0]
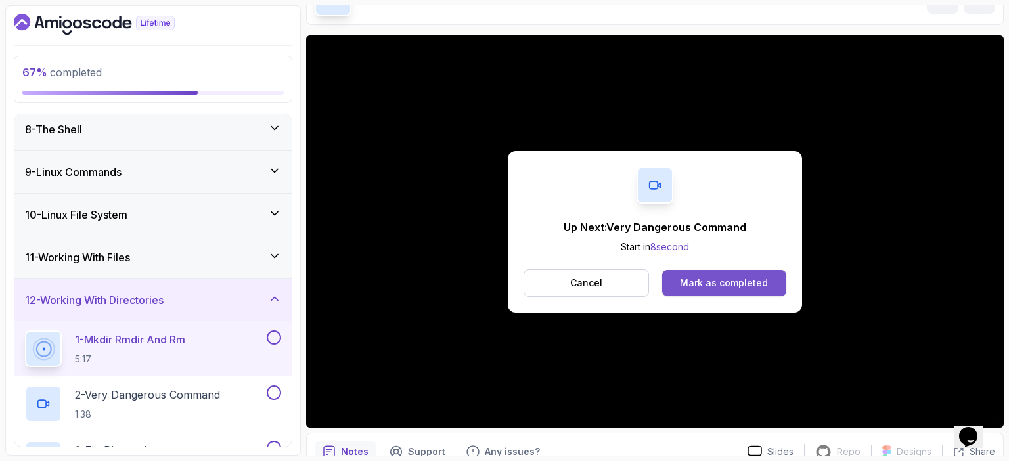
click at [694, 282] on div "Mark as completed" at bounding box center [724, 283] width 88 height 13
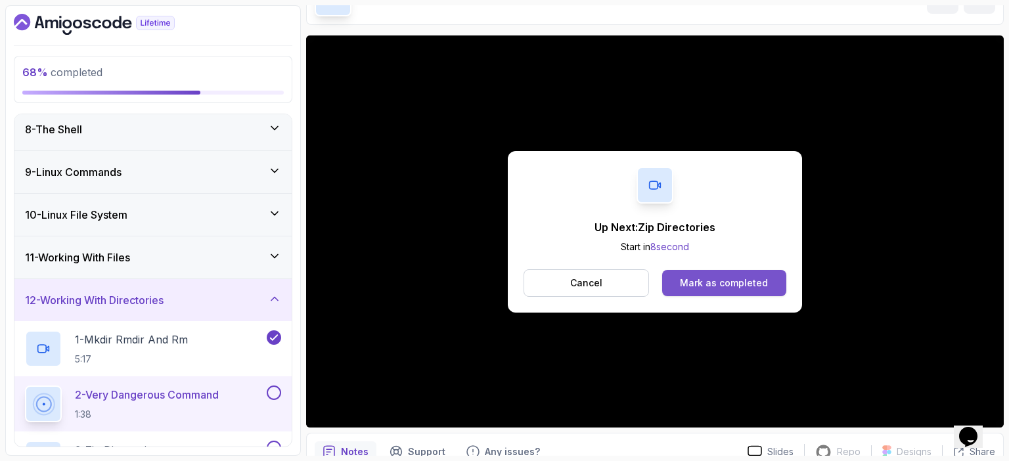
click at [723, 282] on div "Mark as completed" at bounding box center [724, 283] width 88 height 13
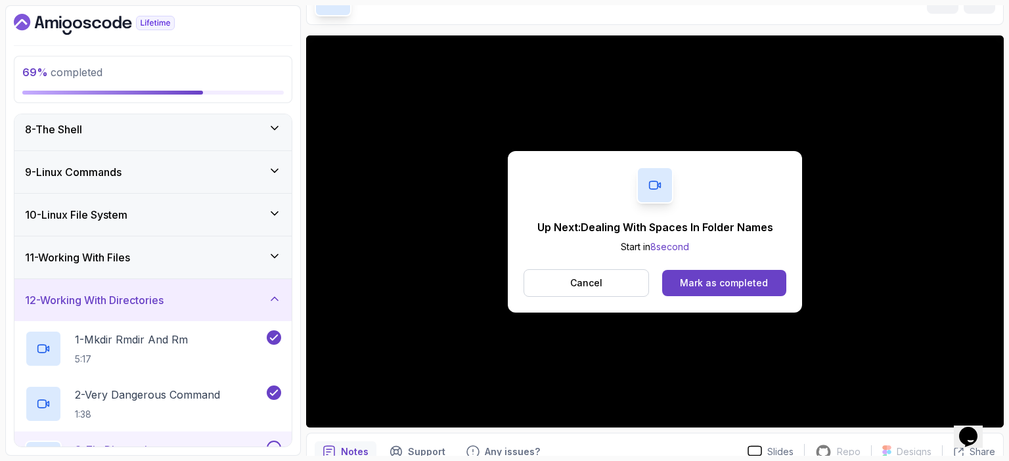
click at [723, 282] on div "Mark as completed" at bounding box center [724, 283] width 88 height 13
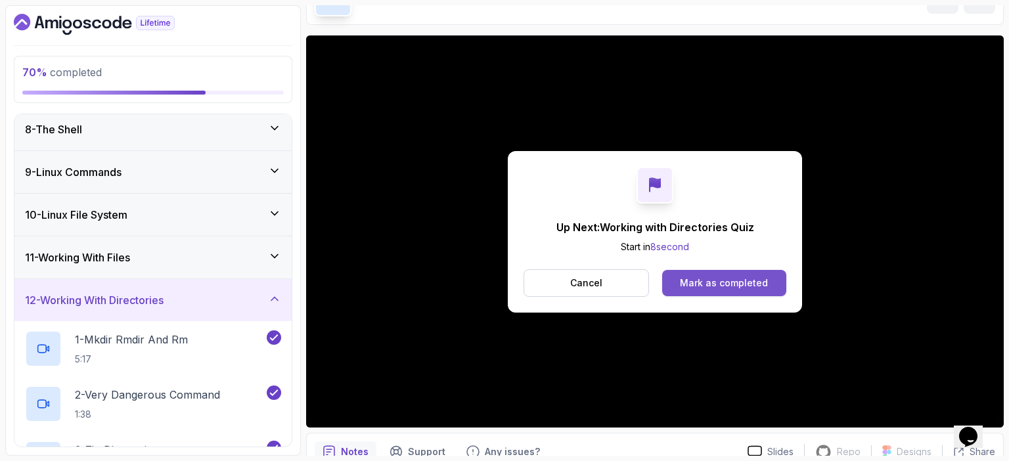
click at [716, 280] on div "Mark as completed" at bounding box center [724, 283] width 88 height 13
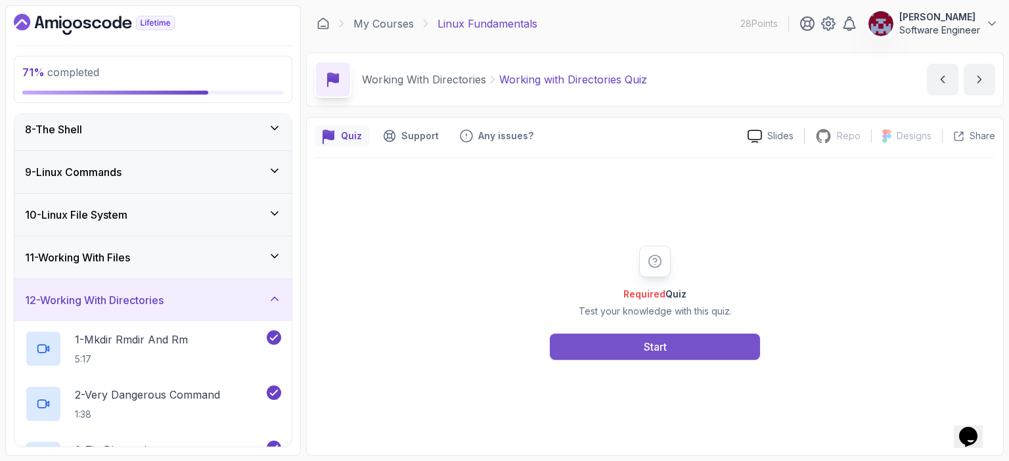
click at [625, 338] on button "Start" at bounding box center [655, 347] width 210 height 26
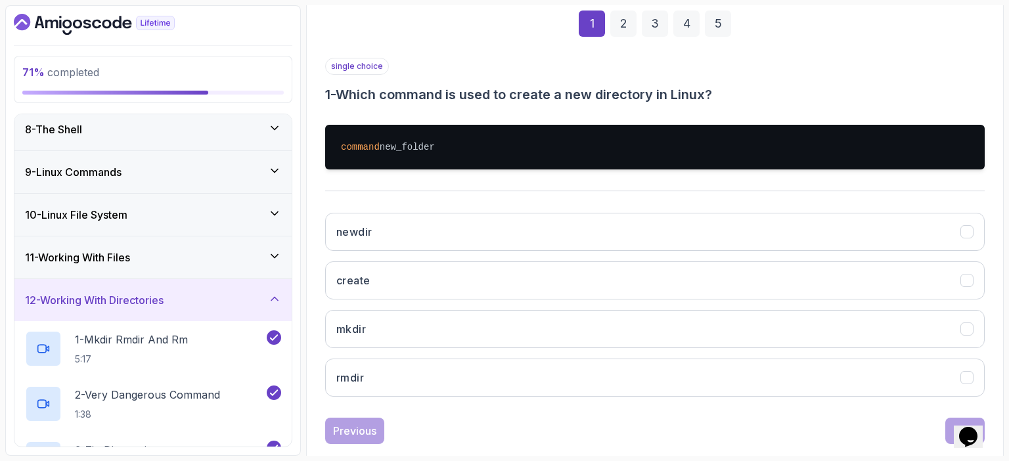
scroll to position [196, 0]
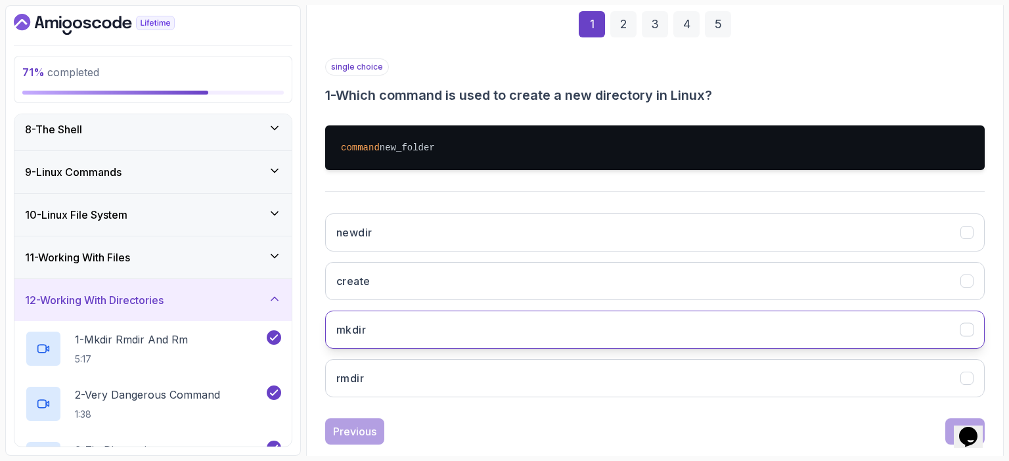
click at [415, 327] on button "mkdir" at bounding box center [655, 330] width 660 height 38
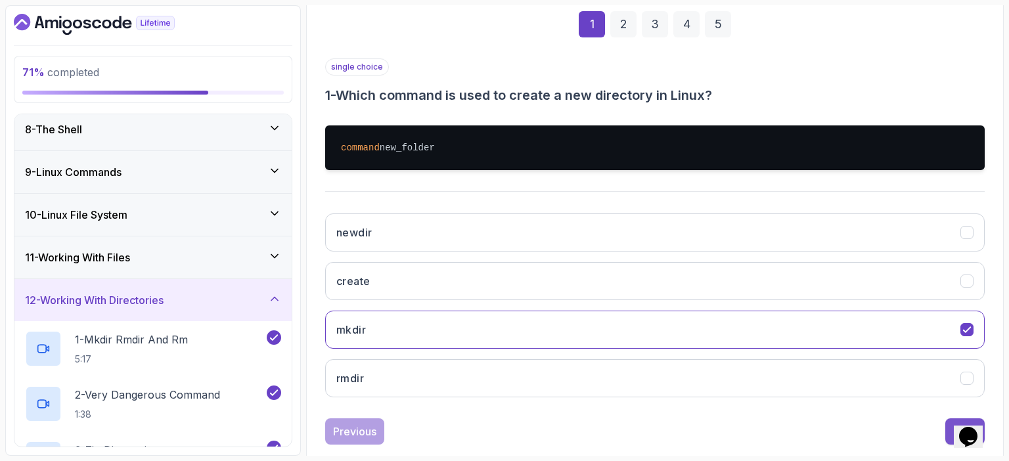
click at [947, 432] on button "Next" at bounding box center [965, 432] width 39 height 26
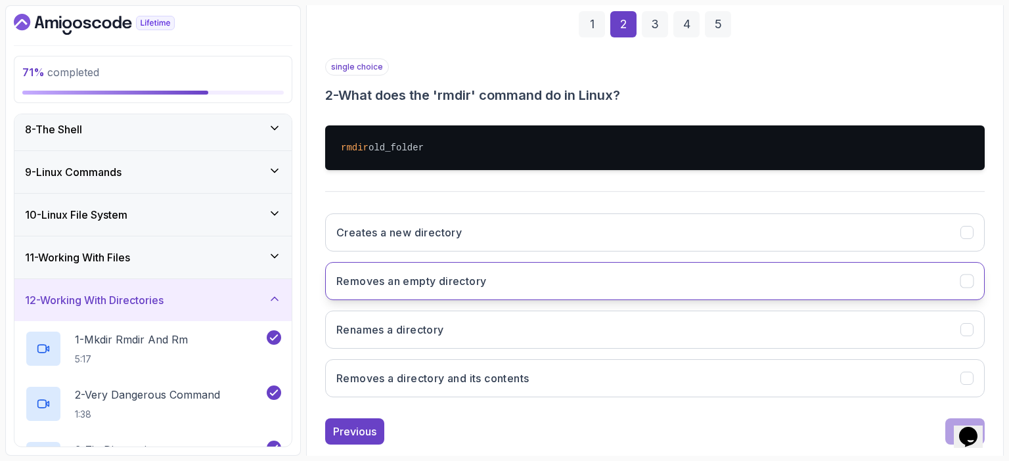
click at [585, 283] on button "Removes an empty directory" at bounding box center [655, 281] width 660 height 38
click at [946, 424] on button "Next" at bounding box center [965, 432] width 39 height 26
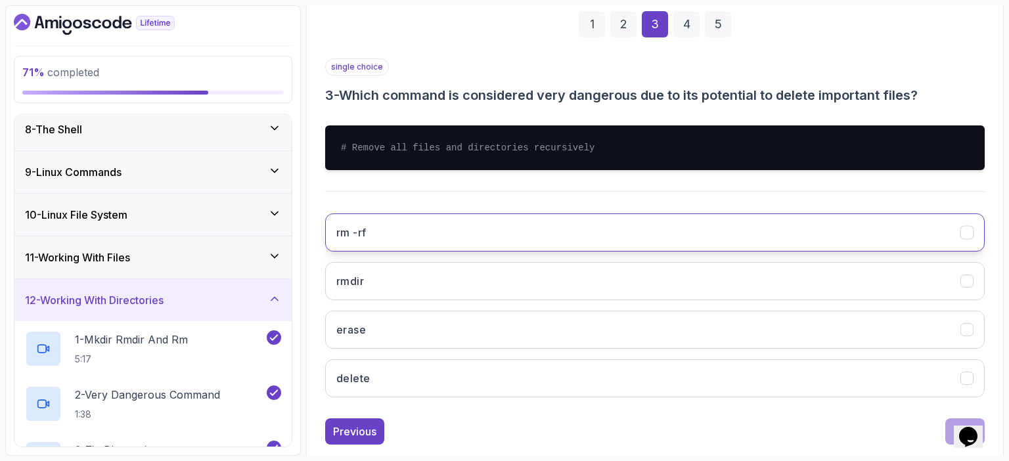
click at [427, 240] on button "rm -rf" at bounding box center [655, 233] width 660 height 38
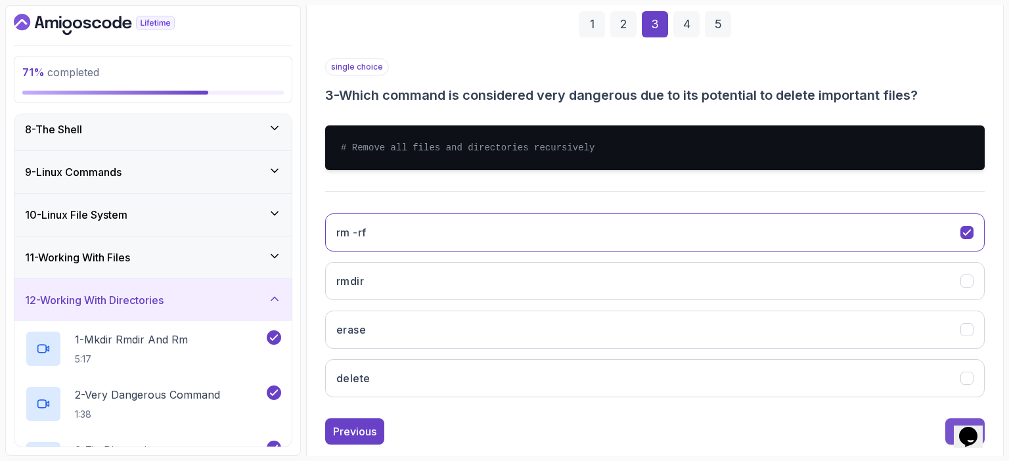
click at [951, 430] on button "Next" at bounding box center [965, 432] width 39 height 26
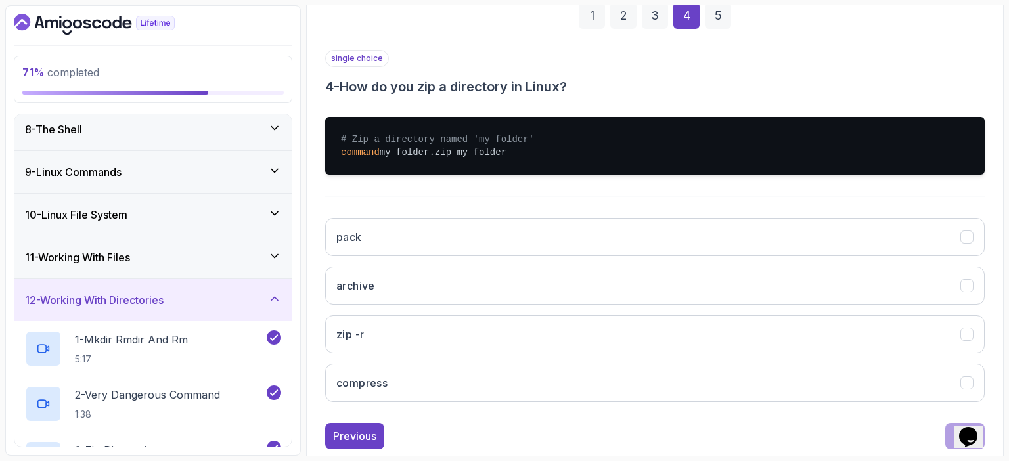
scroll to position [206, 0]
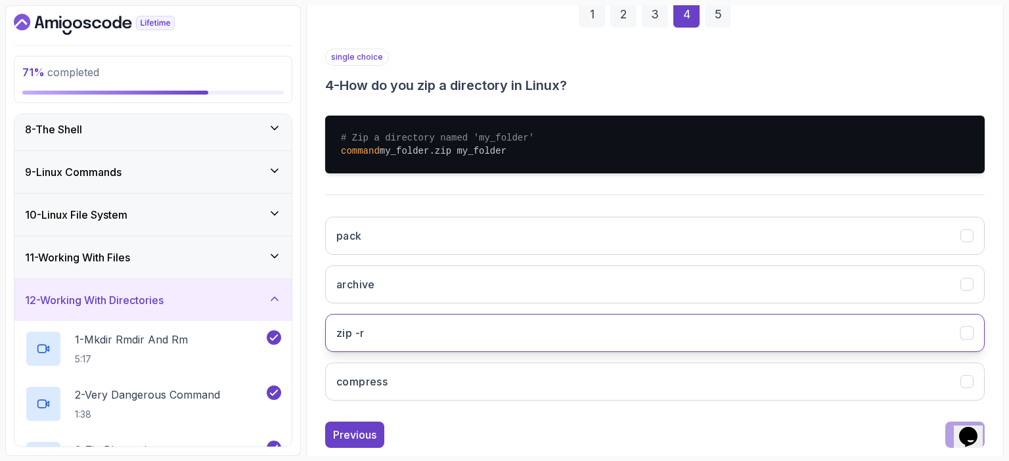
click at [490, 330] on button "zip -r" at bounding box center [655, 333] width 660 height 38
click at [949, 441] on button "Next" at bounding box center [965, 435] width 39 height 26
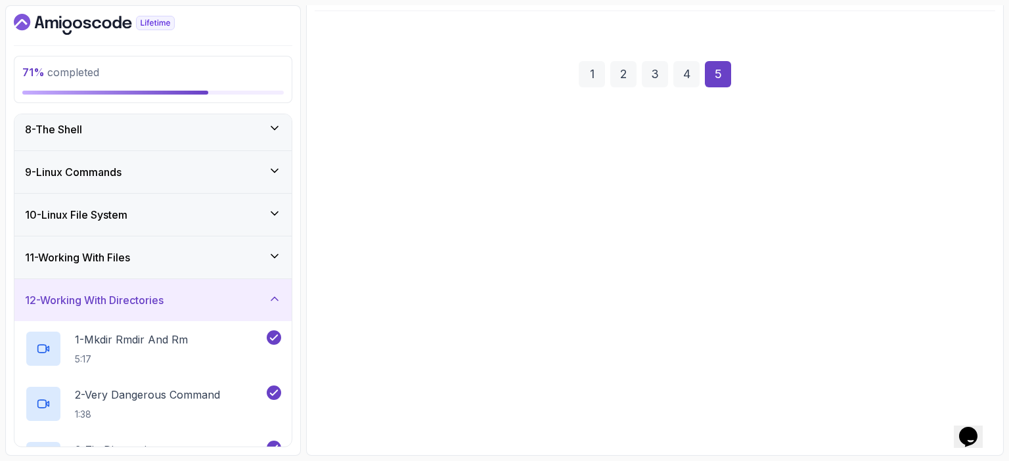
scroll to position [145, 0]
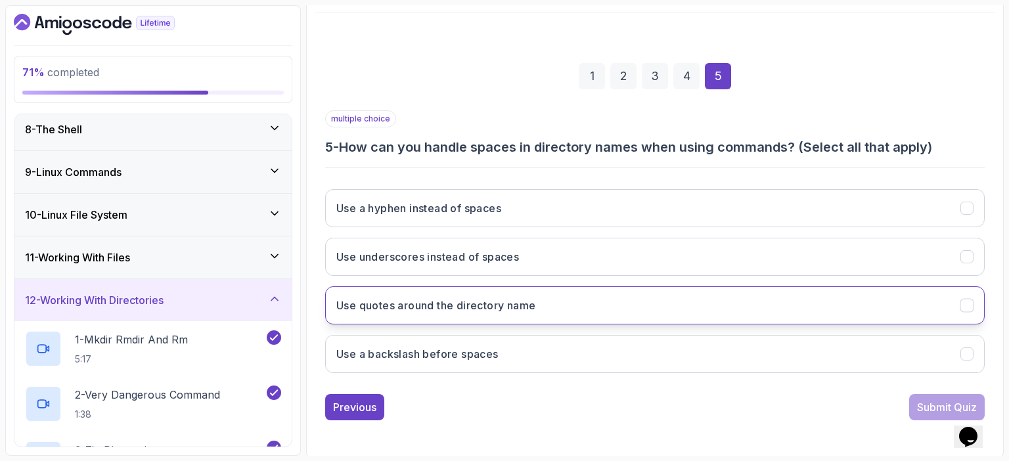
click at [967, 303] on icon "Use quotes around the directory name" at bounding box center [967, 306] width 12 height 12
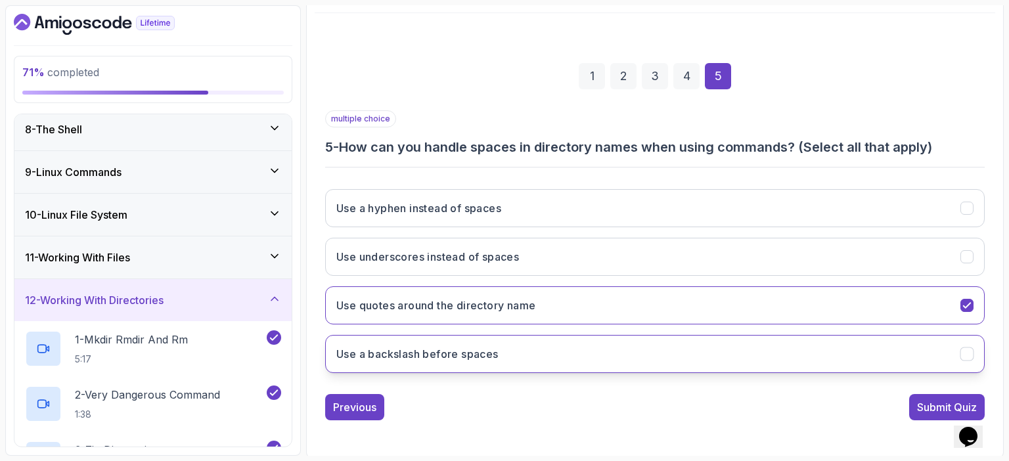
click at [974, 353] on button "Use a backslash before spaces" at bounding box center [655, 354] width 660 height 38
click at [940, 404] on div "Submit Quiz" at bounding box center [947, 407] width 60 height 16
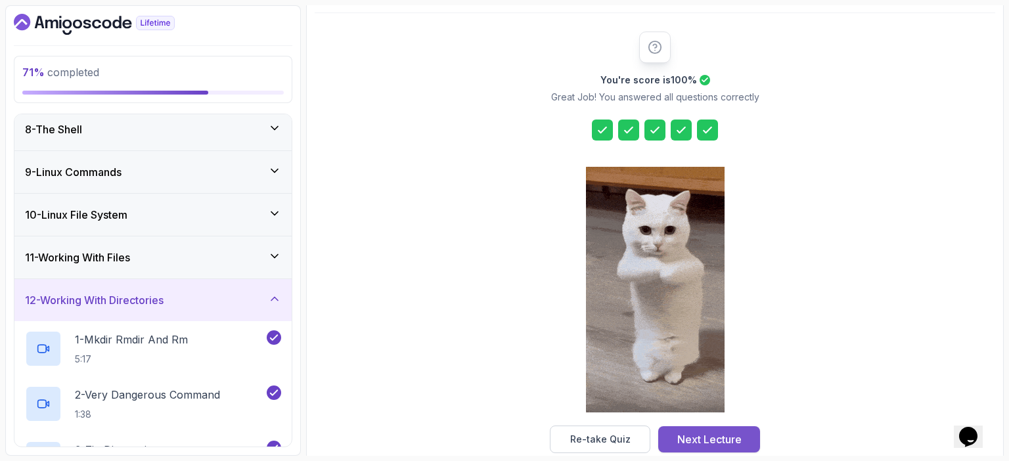
click at [739, 442] on div "Next Lecture" at bounding box center [709, 440] width 64 height 16
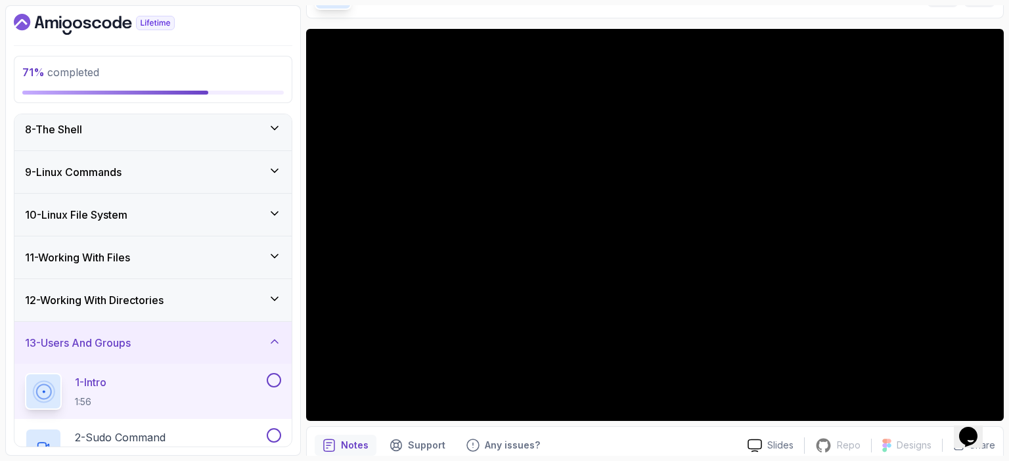
scroll to position [87, 0]
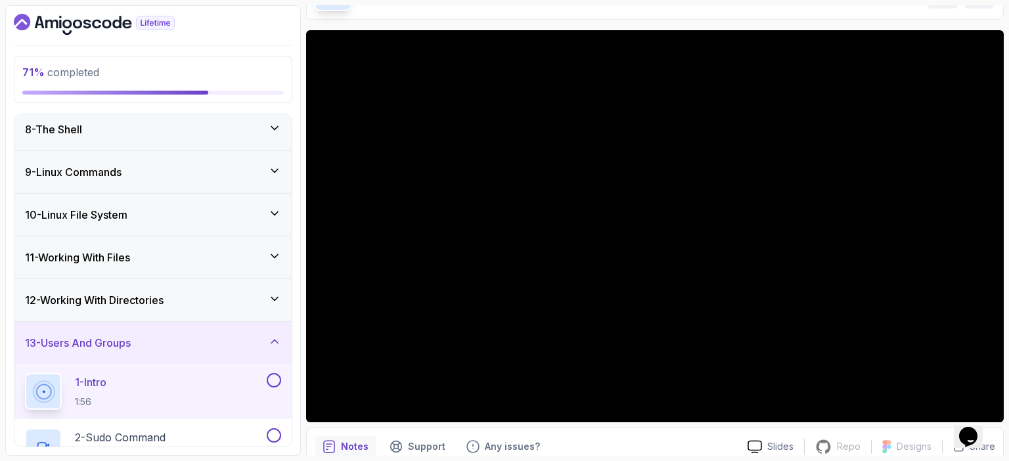
click at [292, 216] on div "71 % completed 1 - Intro 2 - Getting Started 3 - Mac Installation 4 - Windows I…" at bounding box center [153, 230] width 296 height 451
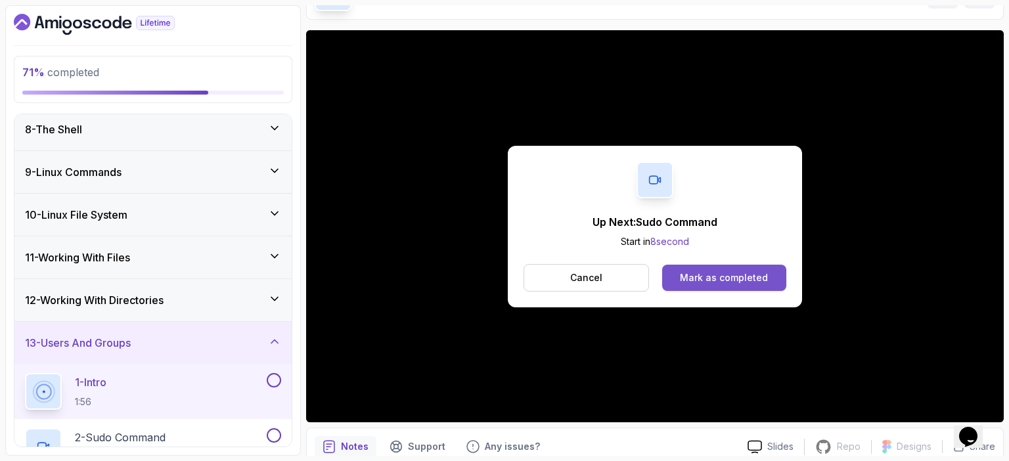
click at [725, 273] on div "Mark as completed" at bounding box center [724, 277] width 88 height 13
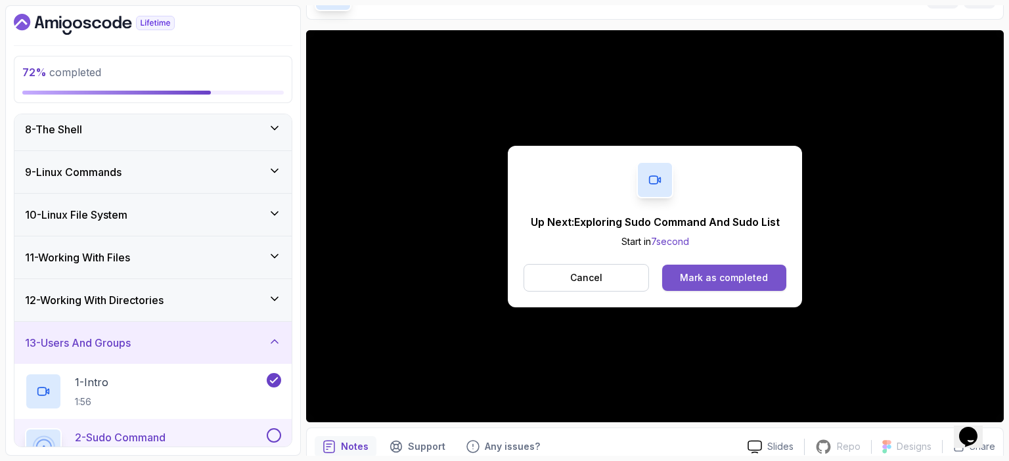
click at [749, 274] on div "Mark as completed" at bounding box center [724, 277] width 88 height 13
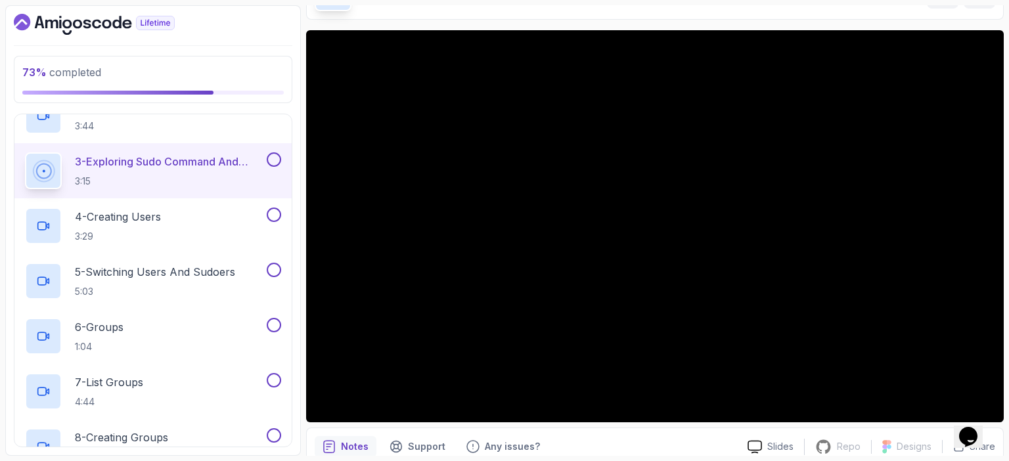
scroll to position [636, 0]
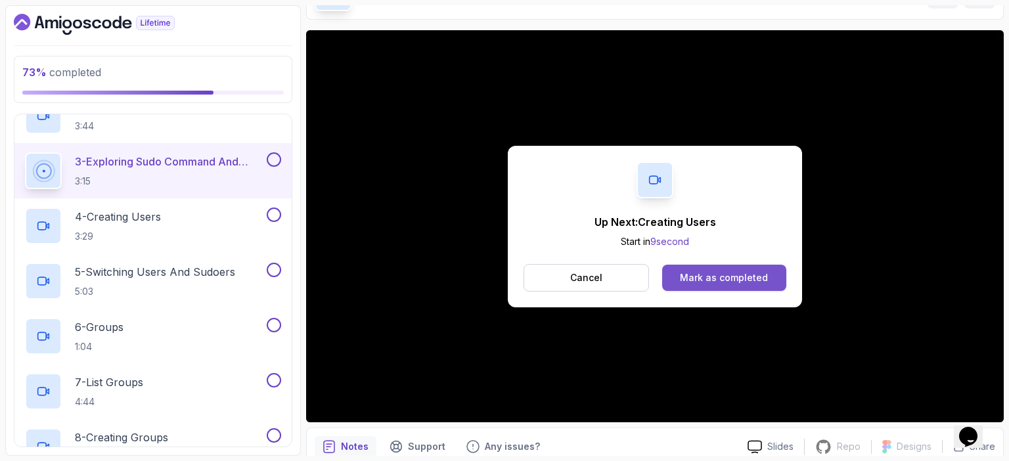
click at [737, 275] on div "Mark as completed" at bounding box center [724, 277] width 88 height 13
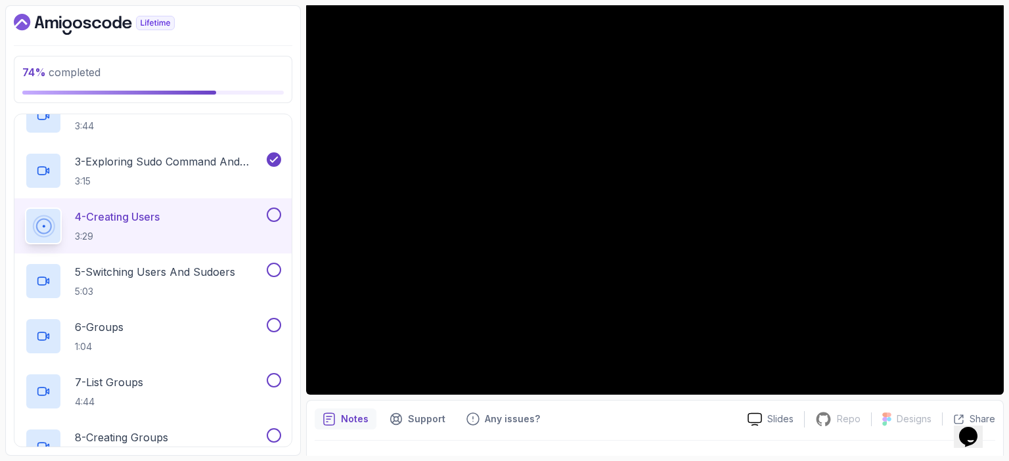
scroll to position [113, 0]
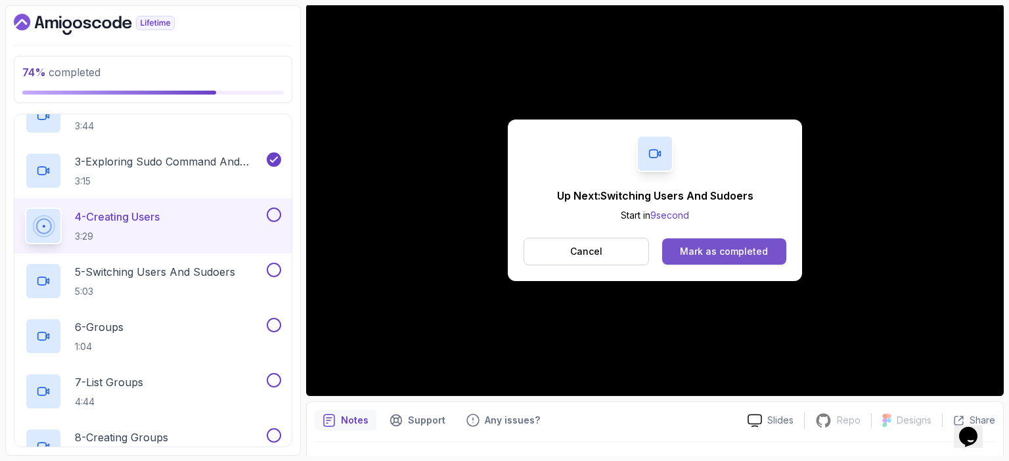
click at [716, 246] on div "Mark as completed" at bounding box center [724, 251] width 88 height 13
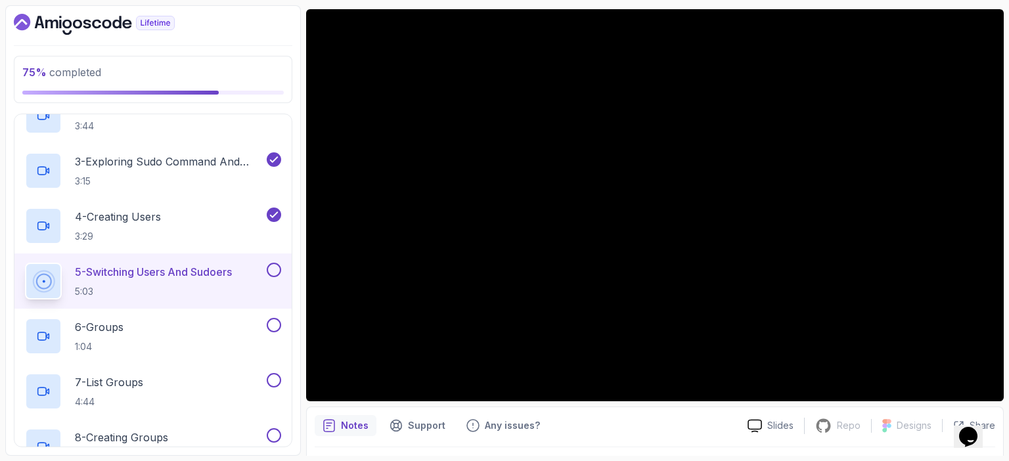
scroll to position [108, 0]
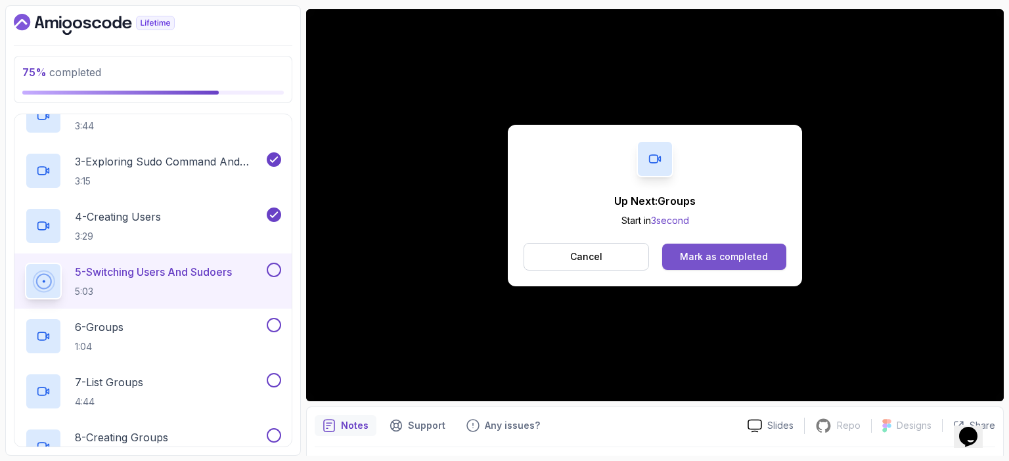
click at [773, 259] on button "Mark as completed" at bounding box center [724, 257] width 124 height 26
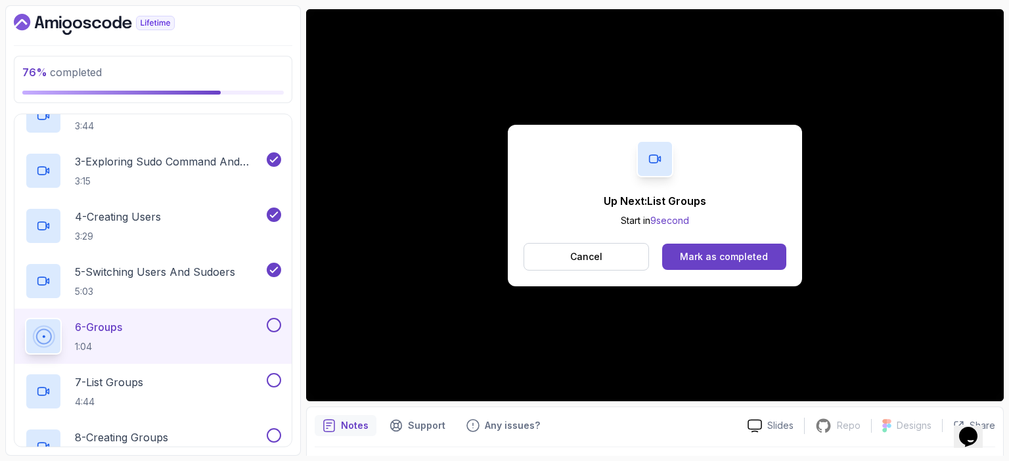
click at [773, 259] on button "Mark as completed" at bounding box center [724, 257] width 124 height 26
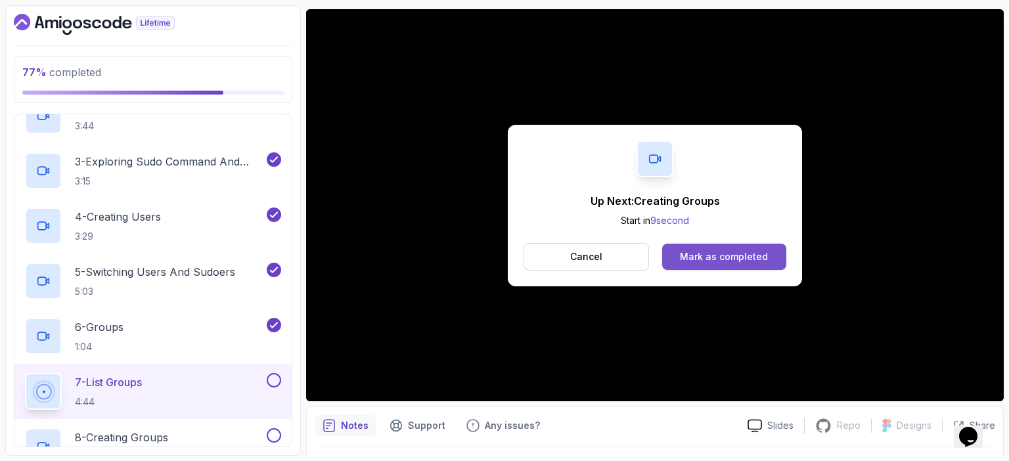
click at [765, 258] on div "Mark as completed" at bounding box center [724, 256] width 88 height 13
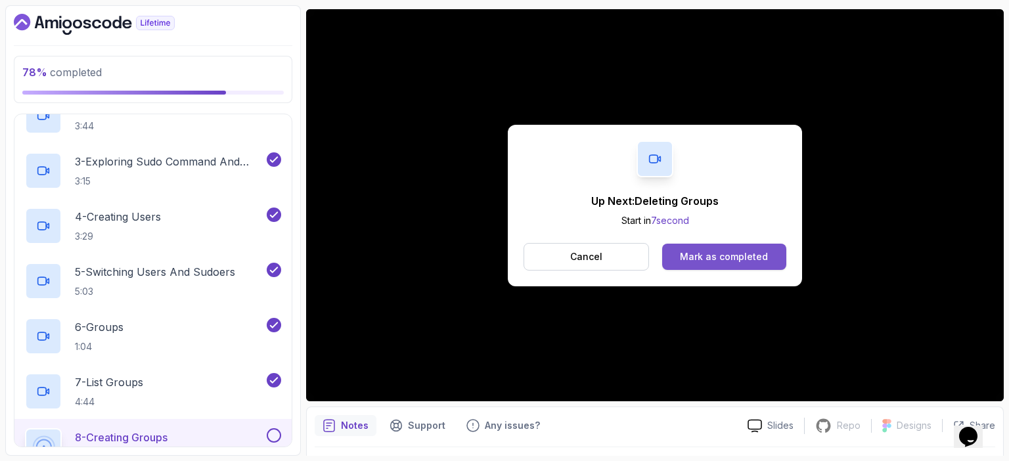
click at [760, 255] on div "Mark as completed" at bounding box center [724, 256] width 88 height 13
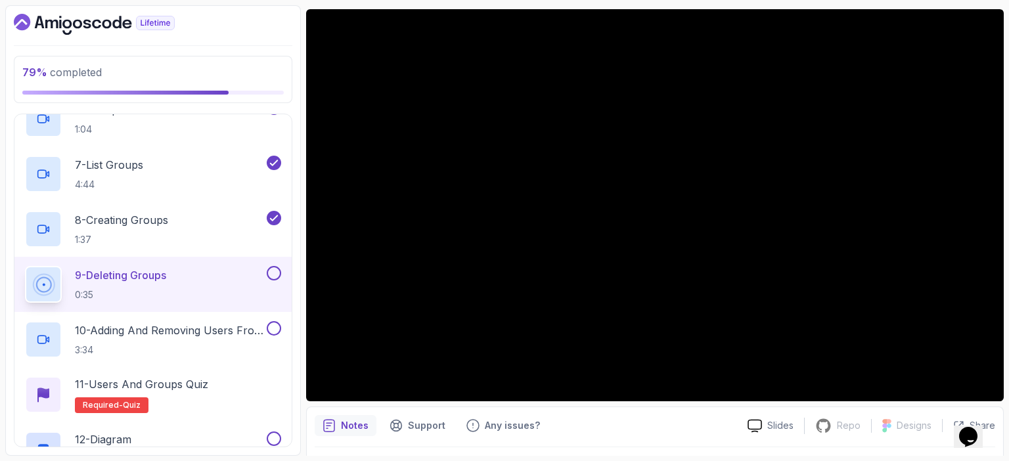
scroll to position [855, 0]
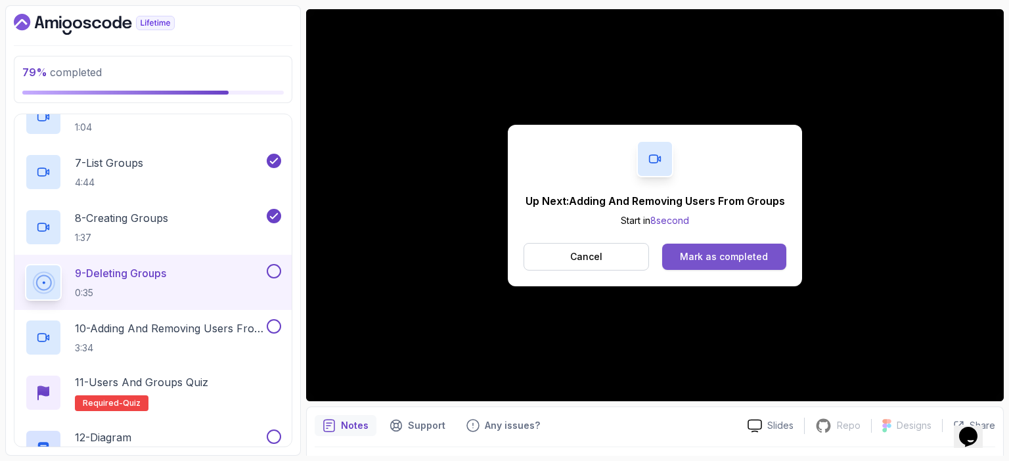
click at [728, 256] on div "Mark as completed" at bounding box center [724, 256] width 88 height 13
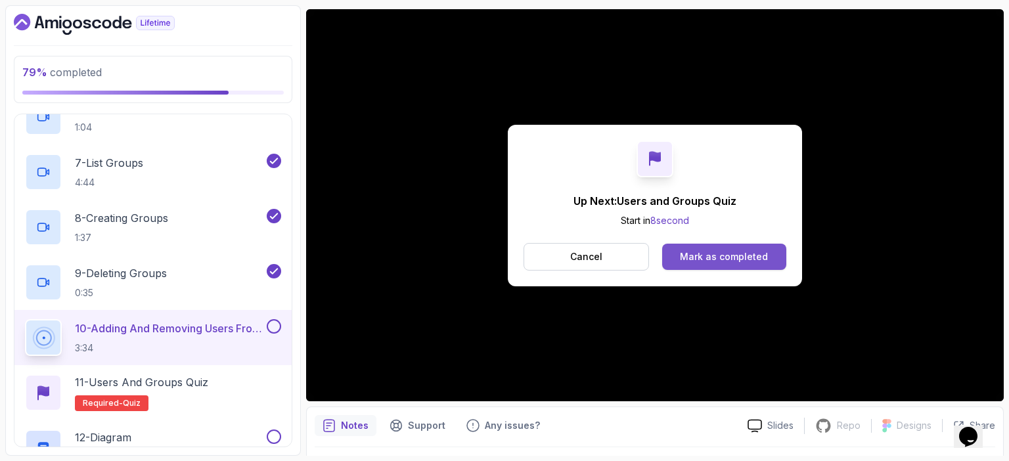
click at [723, 247] on button "Mark as completed" at bounding box center [724, 257] width 124 height 26
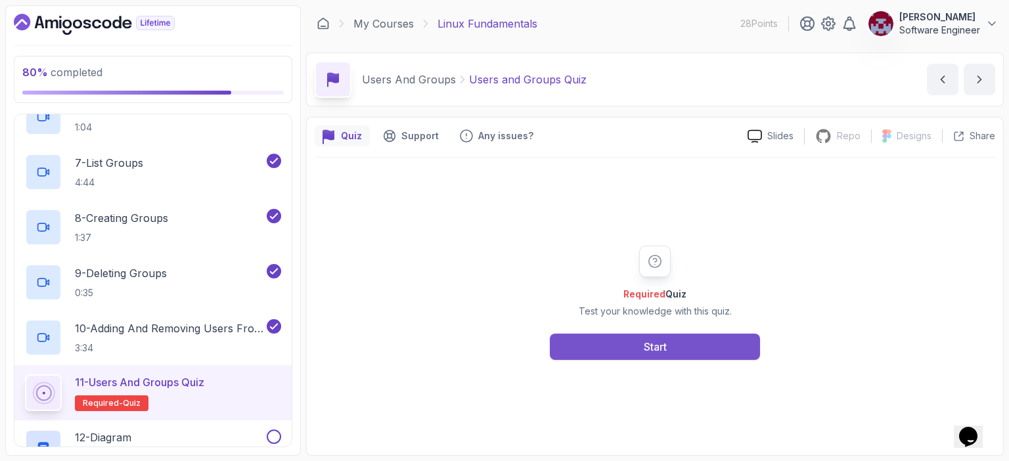
click at [681, 339] on button "Start" at bounding box center [655, 347] width 210 height 26
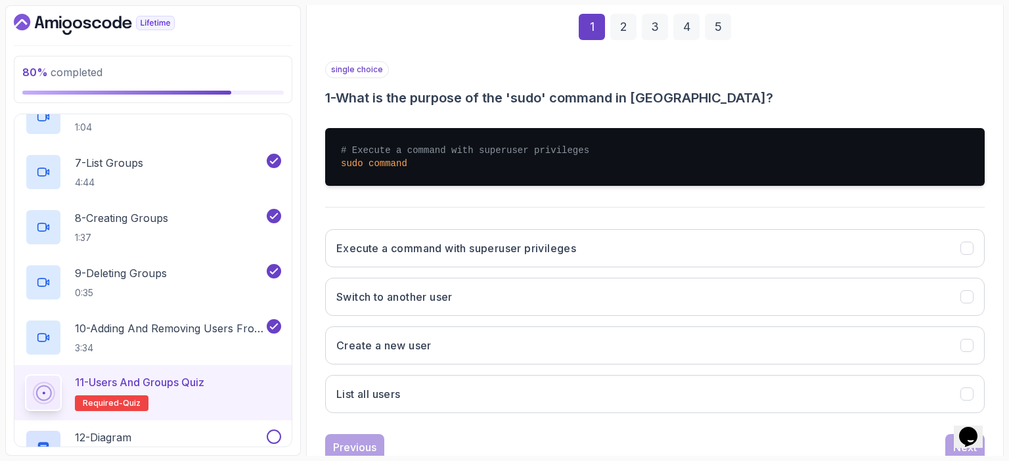
scroll to position [194, 0]
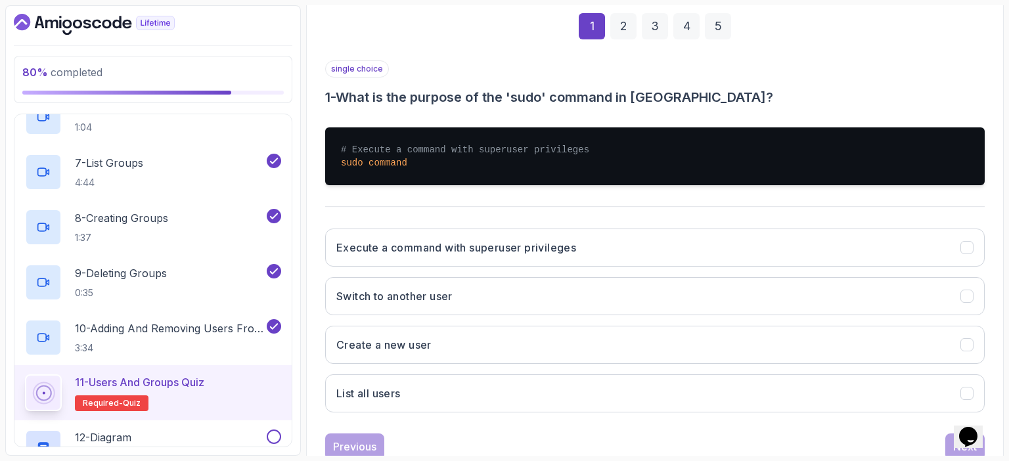
drag, startPoint x: 681, startPoint y: 339, endPoint x: 325, endPoint y: 232, distance: 371.9
click at [325, 232] on div "1 2 3 4 5 single choice 1 - What is the purpose of the 'sudo' command in Linux?…" at bounding box center [655, 226] width 681 height 489
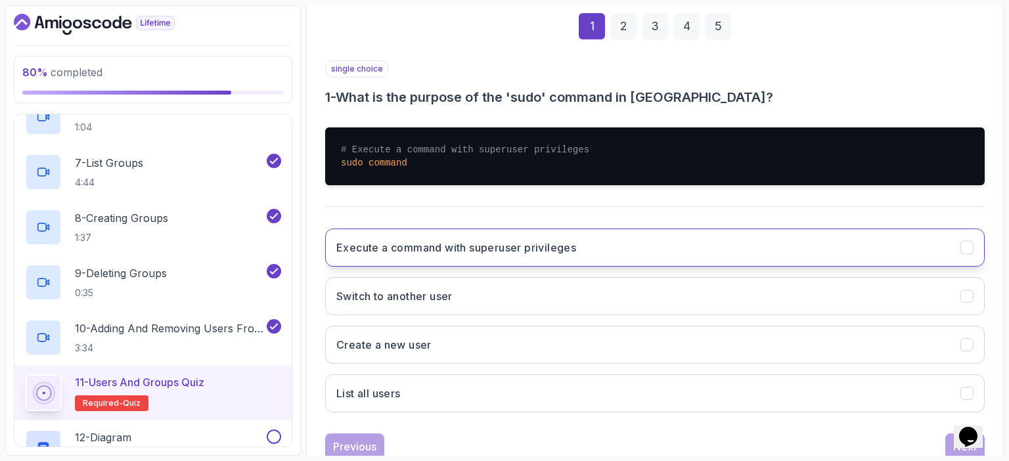
click at [553, 251] on h3 "Execute a command with superuser privileges" at bounding box center [456, 248] width 240 height 16
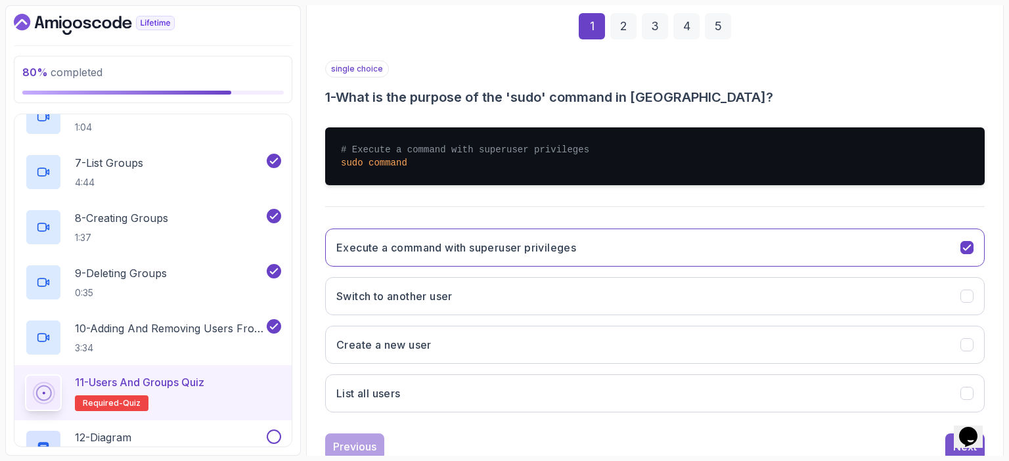
click at [948, 445] on button "Next" at bounding box center [965, 447] width 39 height 26
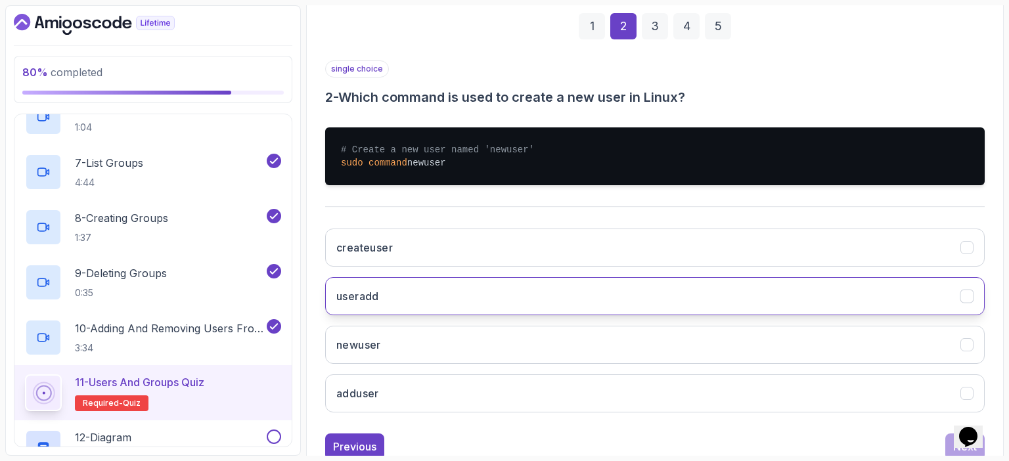
click at [449, 298] on button "useradd" at bounding box center [655, 296] width 660 height 38
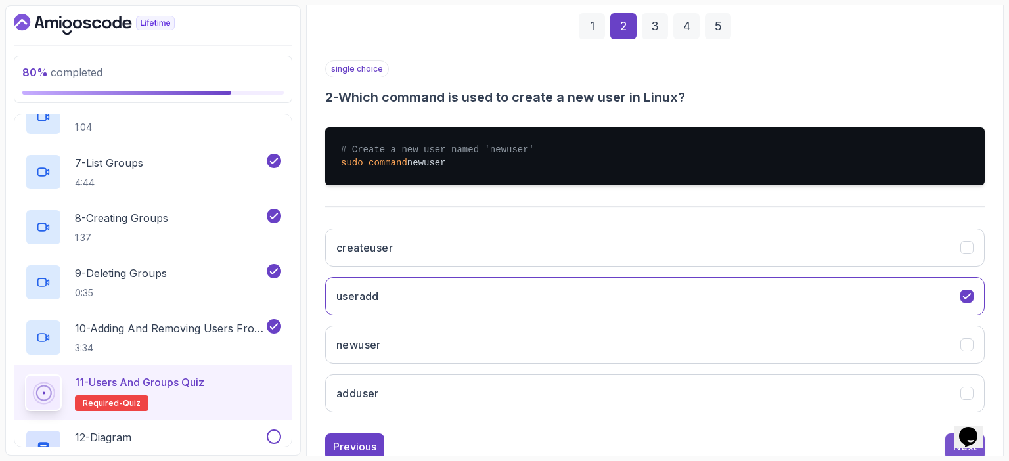
click at [949, 443] on button "Next" at bounding box center [965, 447] width 39 height 26
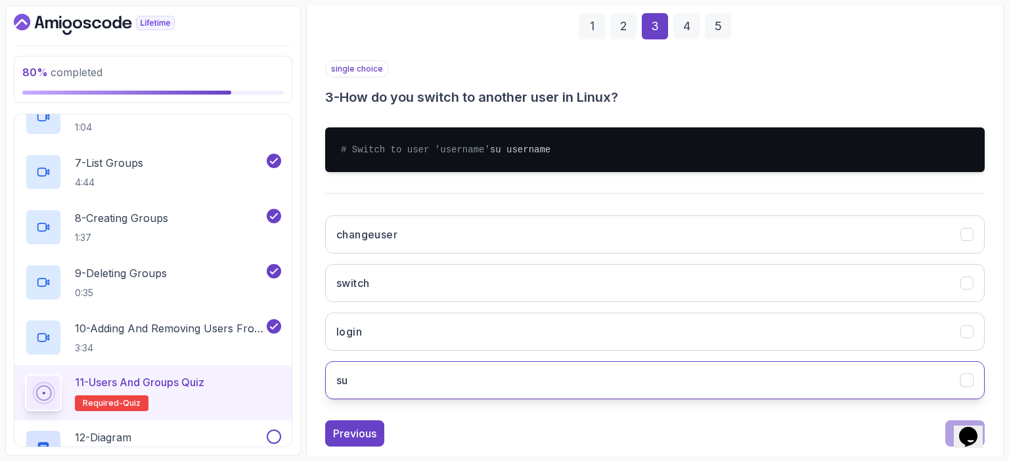
click at [687, 392] on button "su" at bounding box center [655, 380] width 660 height 38
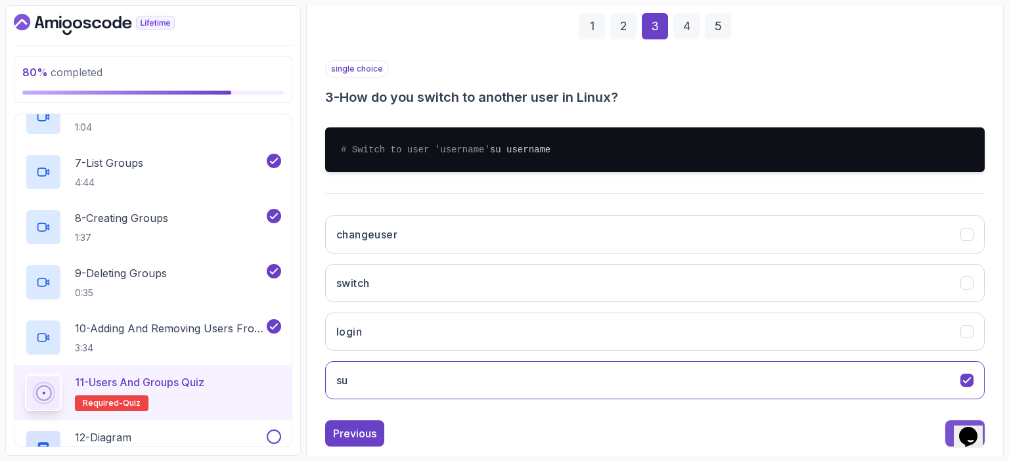
click at [951, 447] on button "Next" at bounding box center [965, 434] width 39 height 26
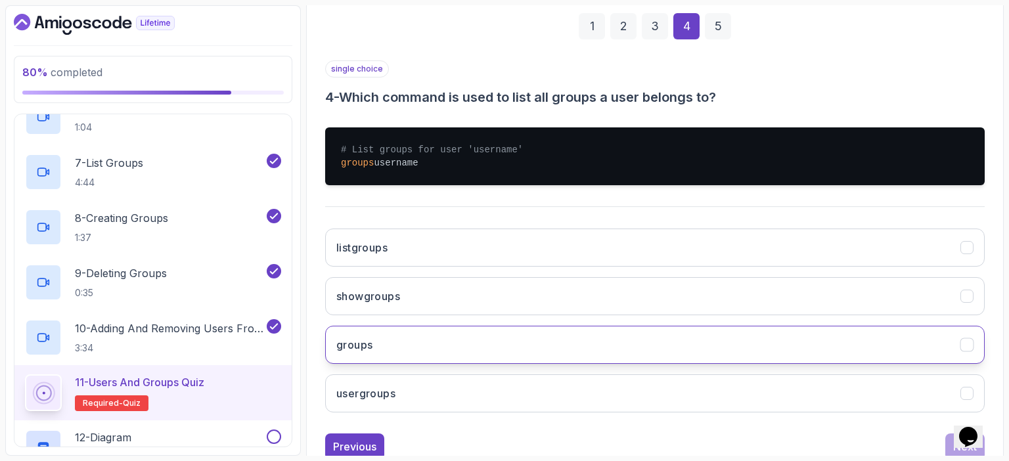
click at [493, 345] on button "groups" at bounding box center [655, 345] width 660 height 38
click at [953, 445] on button "Next" at bounding box center [965, 447] width 39 height 26
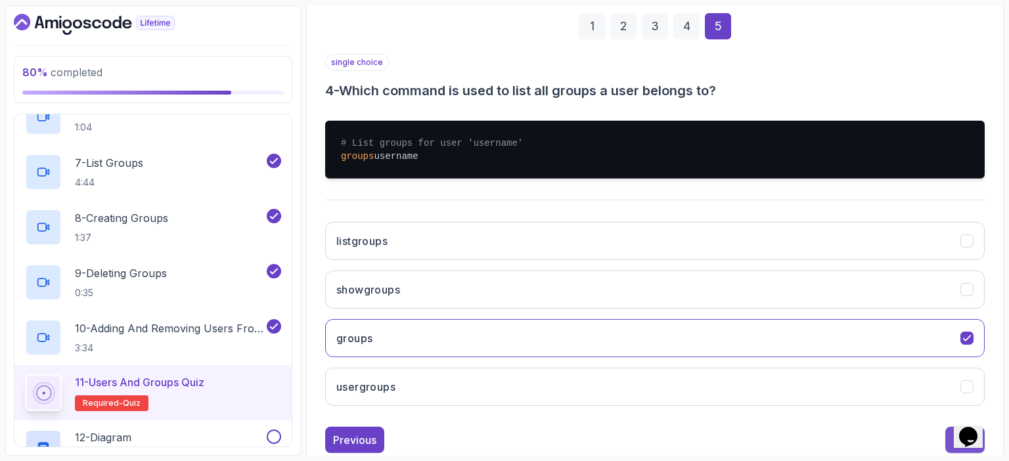
scroll to position [145, 0]
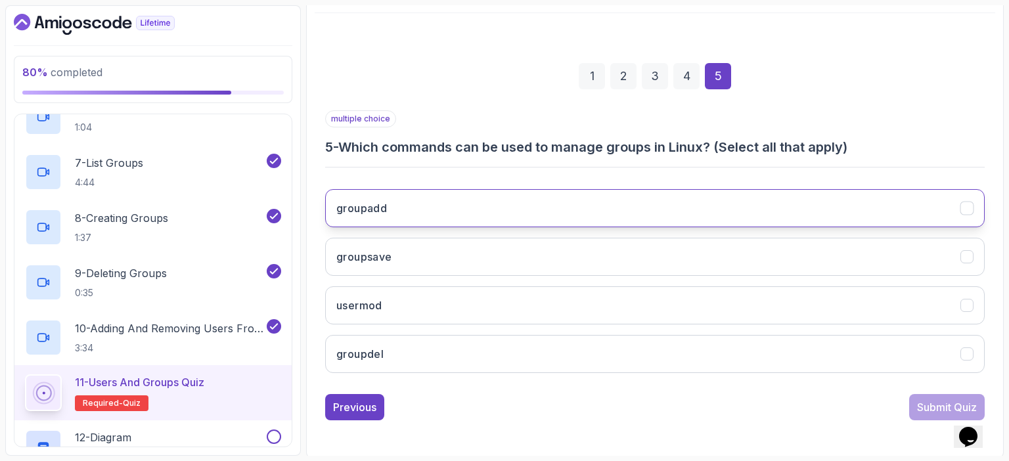
click at [688, 214] on button "groupadd" at bounding box center [655, 208] width 660 height 38
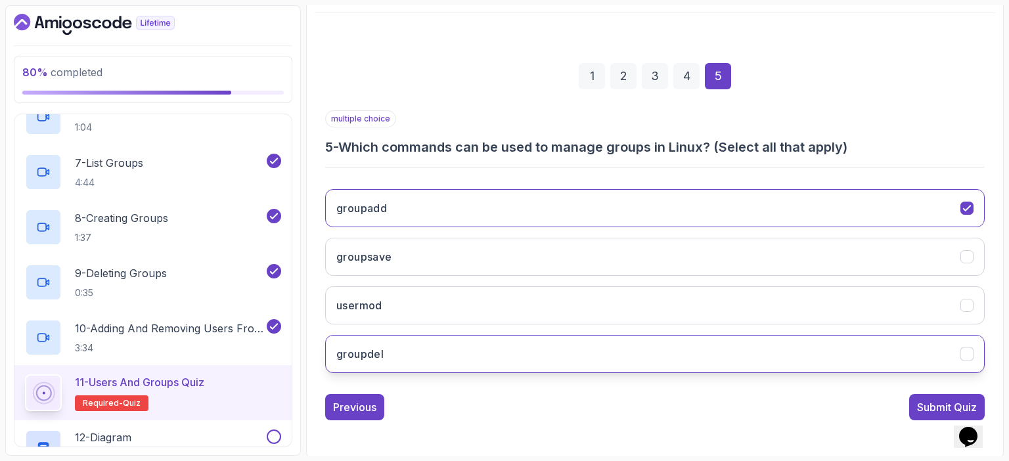
click at [507, 353] on button "groupdel" at bounding box center [655, 354] width 660 height 38
click at [926, 401] on div "Submit Quiz" at bounding box center [947, 407] width 60 height 16
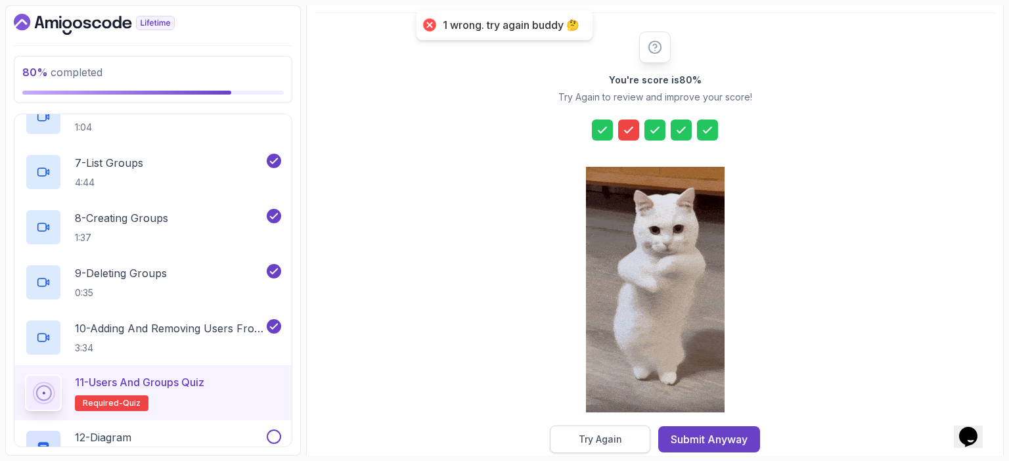
click at [602, 434] on div "Try Again" at bounding box center [600, 439] width 43 height 13
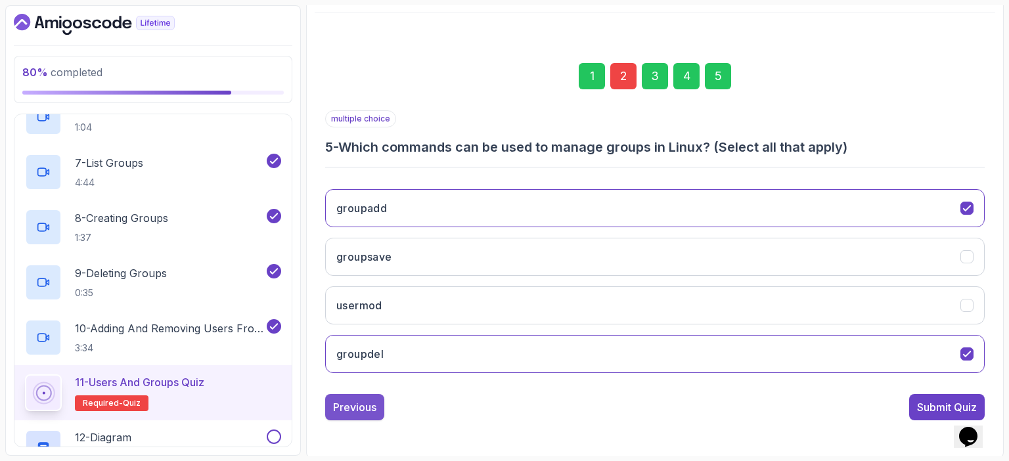
click at [344, 405] on div "Previous" at bounding box center [354, 407] width 43 height 16
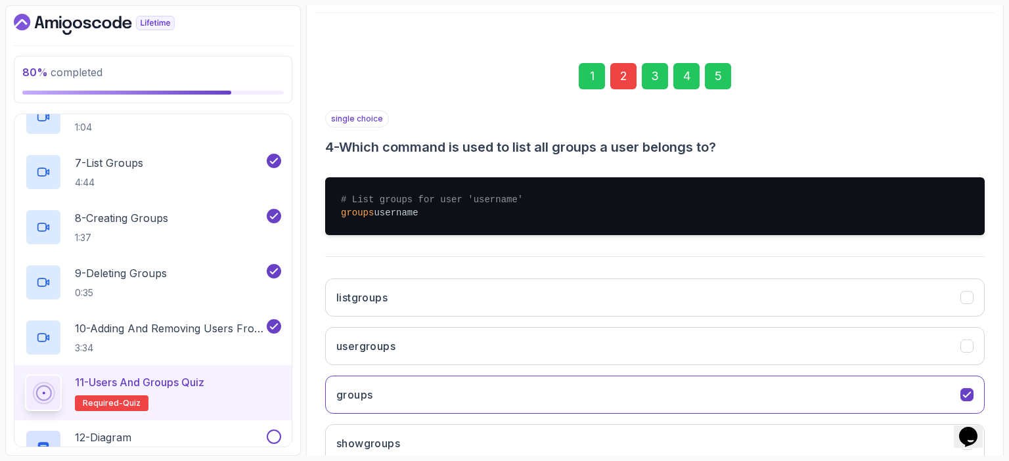
click at [344, 405] on button "groups" at bounding box center [655, 395] width 660 height 38
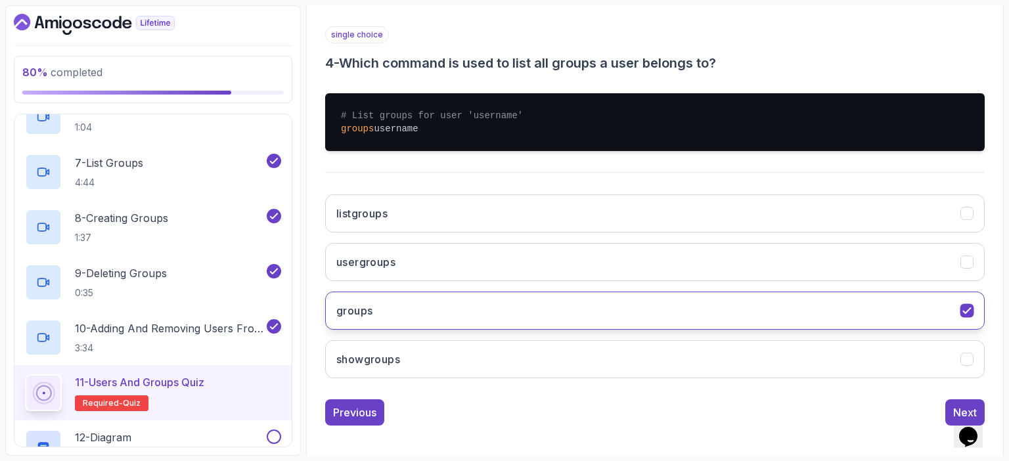
scroll to position [228, 0]
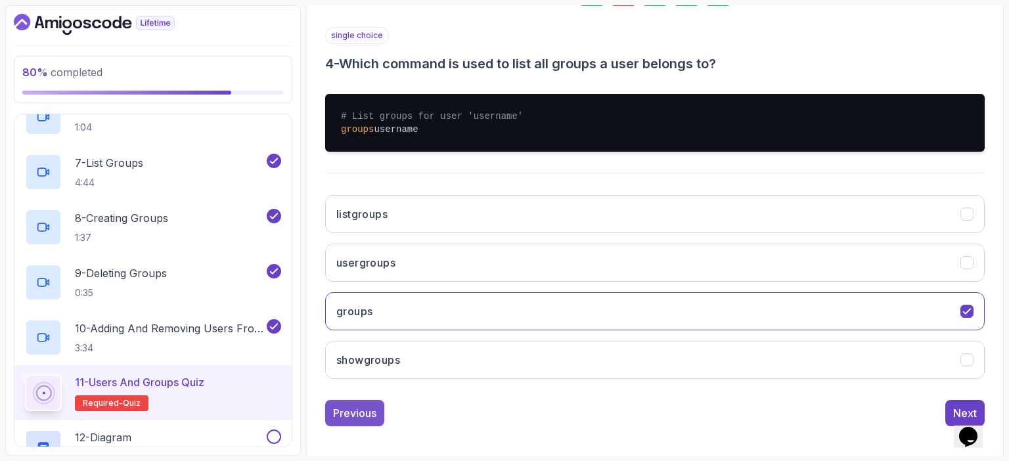
click at [360, 411] on div "Previous" at bounding box center [354, 413] width 43 height 16
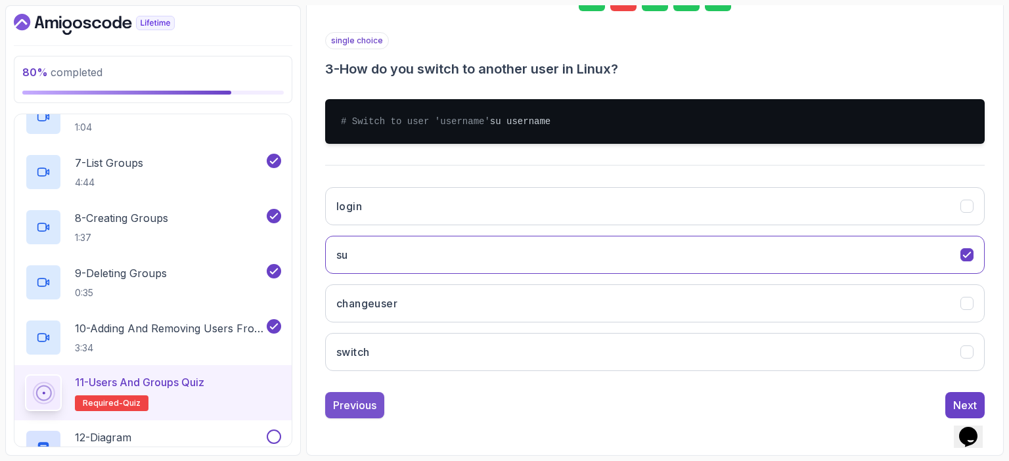
click at [352, 411] on div "Previous" at bounding box center [354, 406] width 43 height 16
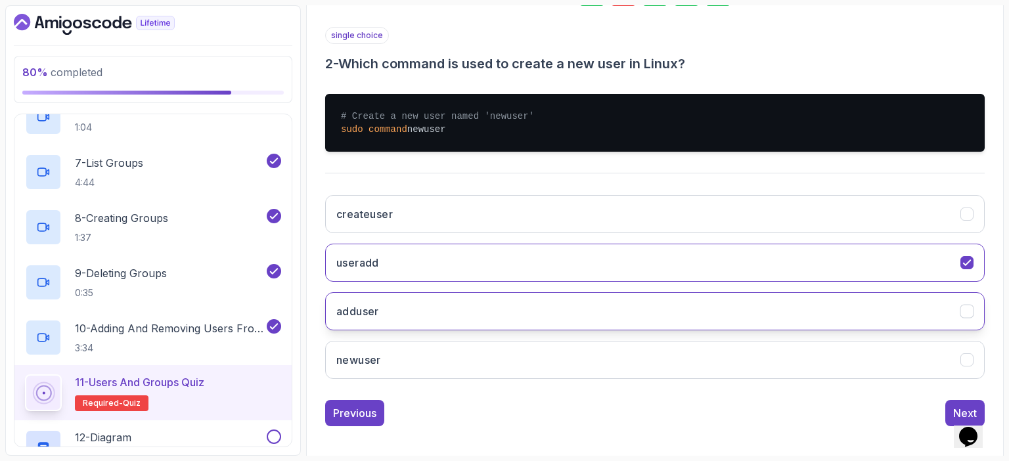
click at [418, 305] on button "adduser" at bounding box center [655, 311] width 660 height 38
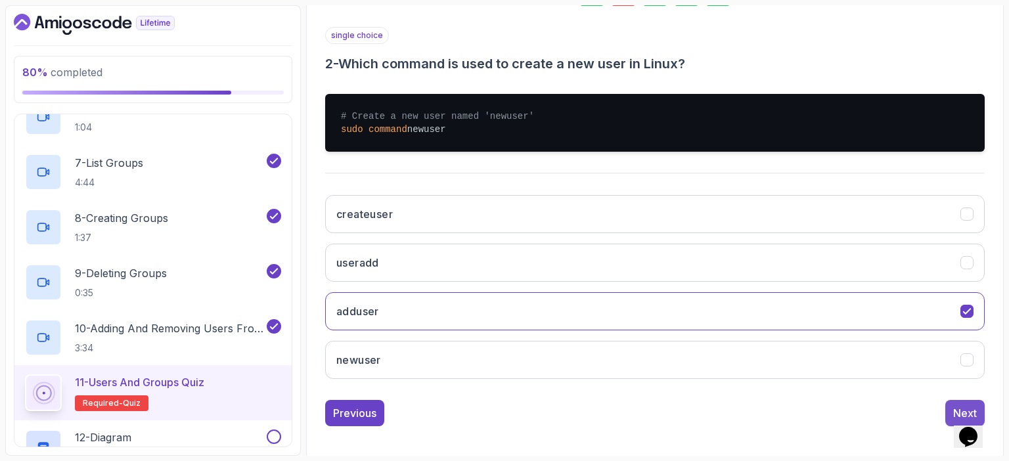
click at [952, 404] on button "Next" at bounding box center [965, 413] width 39 height 26
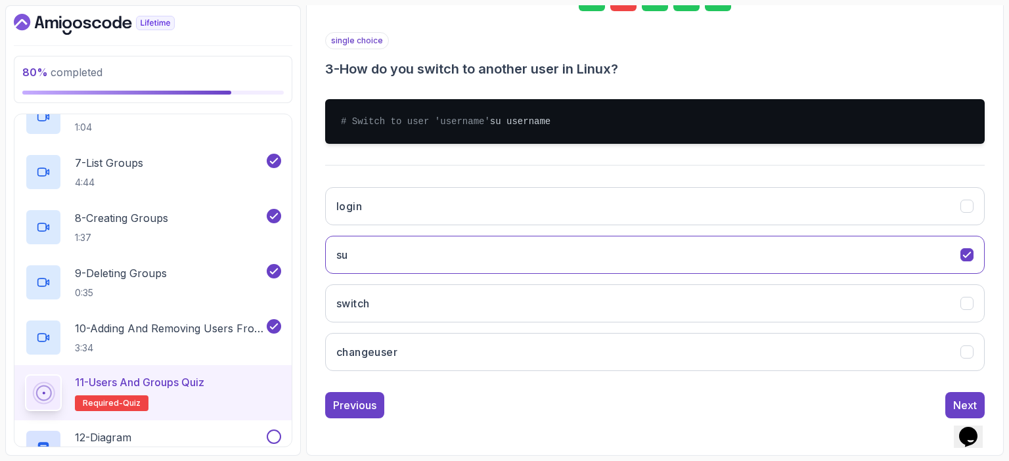
click at [952, 404] on button "Next" at bounding box center [965, 405] width 39 height 26
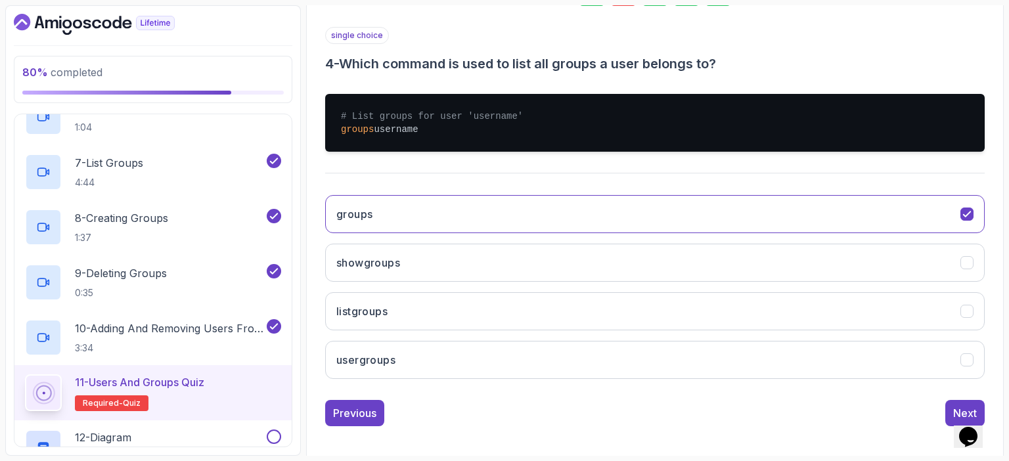
click at [952, 404] on button "Next" at bounding box center [965, 413] width 39 height 26
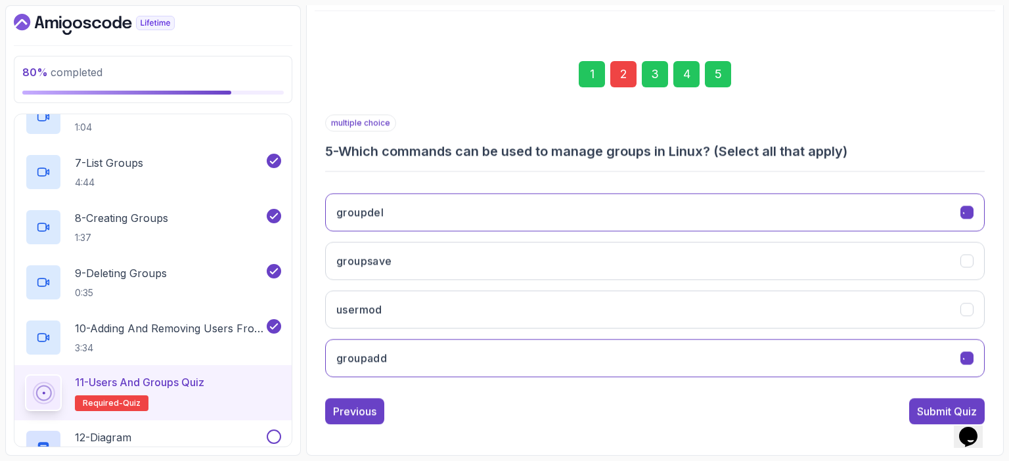
scroll to position [145, 0]
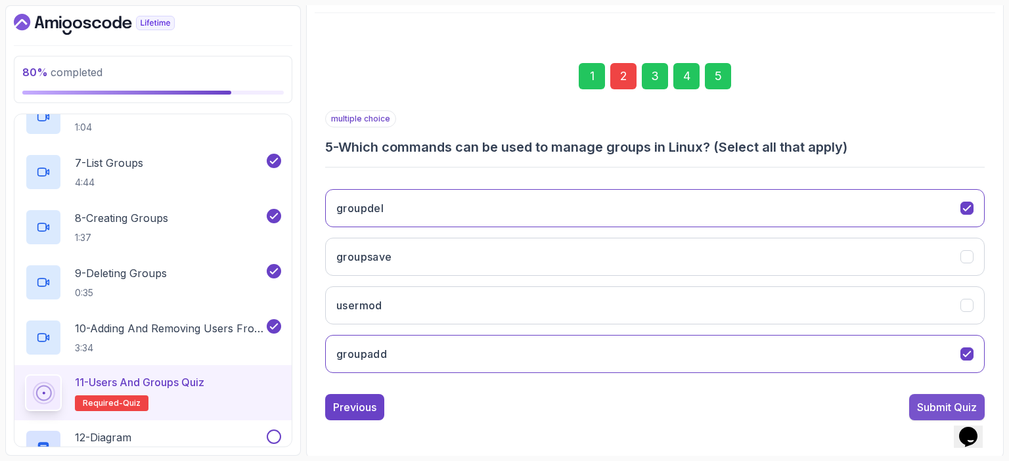
click at [928, 408] on div "Submit Quiz" at bounding box center [947, 407] width 60 height 16
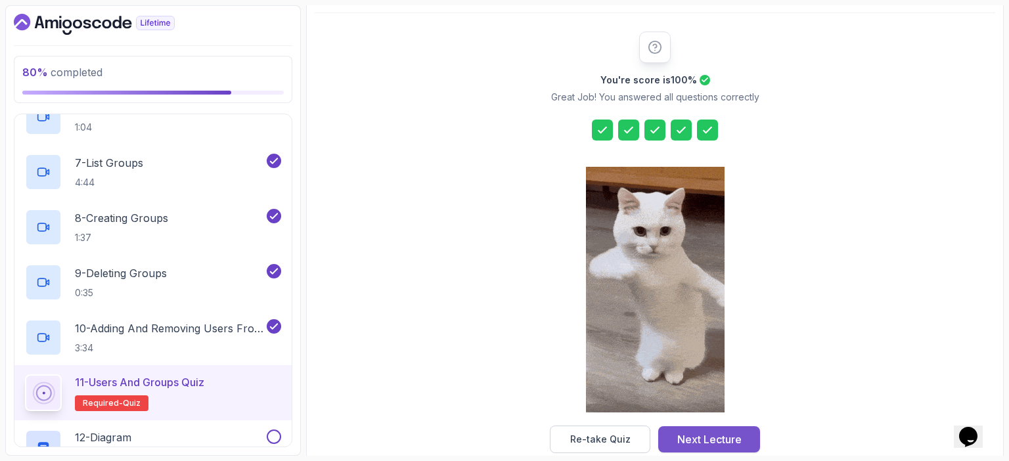
click at [728, 437] on div "Next Lecture" at bounding box center [709, 440] width 64 height 16
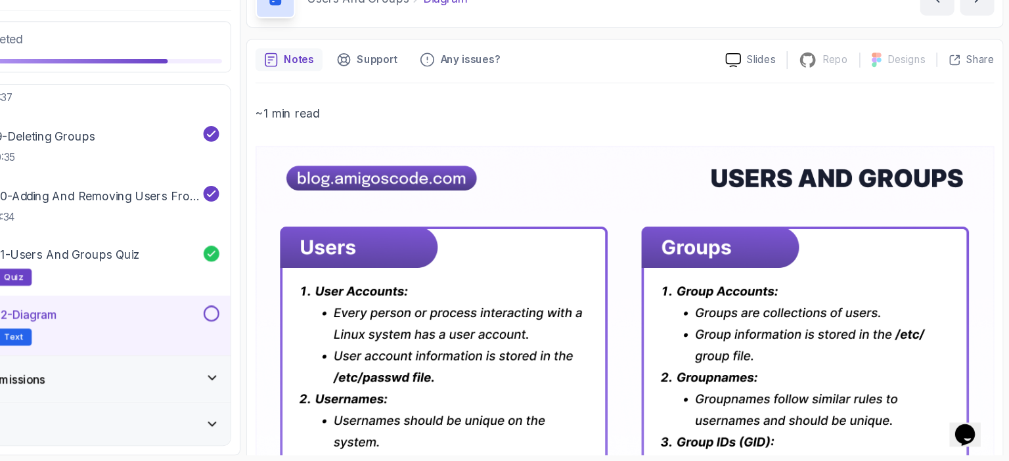
scroll to position [34, 0]
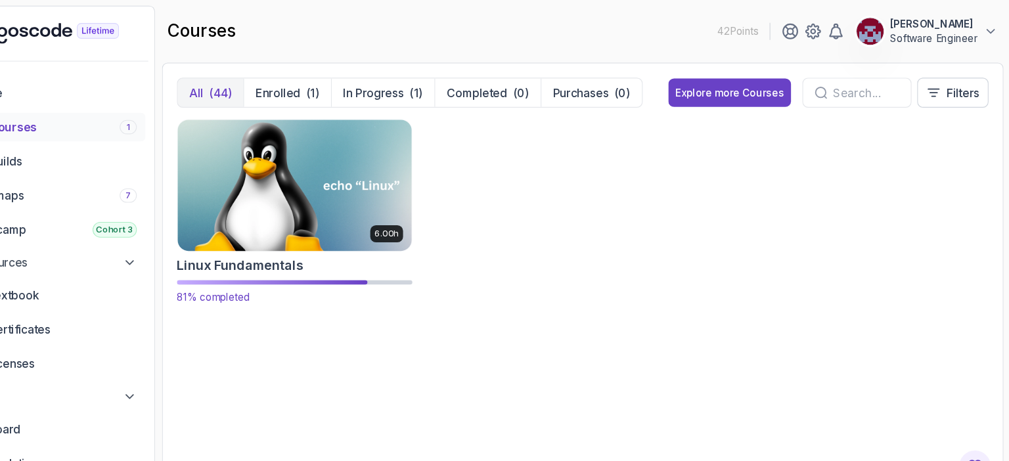
click at [392, 182] on img at bounding box center [351, 170] width 226 height 127
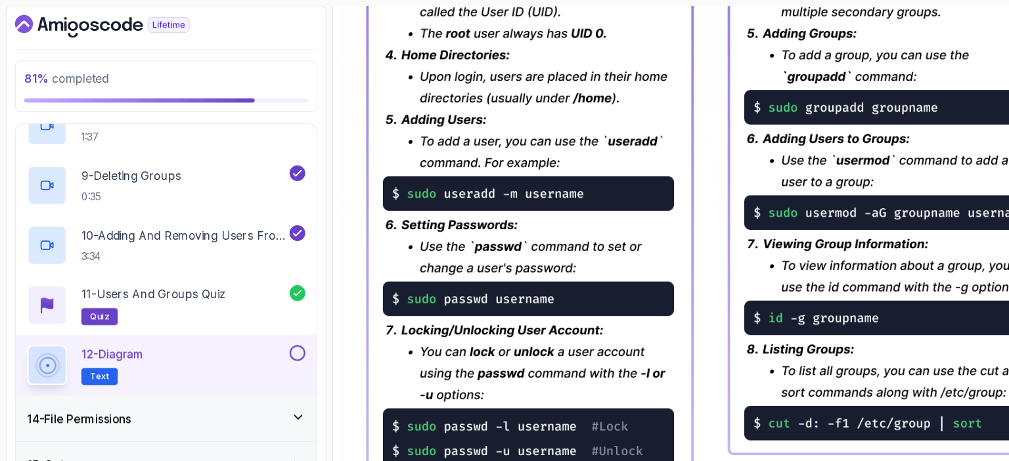
scroll to position [967, 0]
click at [171, 341] on div "12 - Diagram Text" at bounding box center [144, 337] width 239 height 37
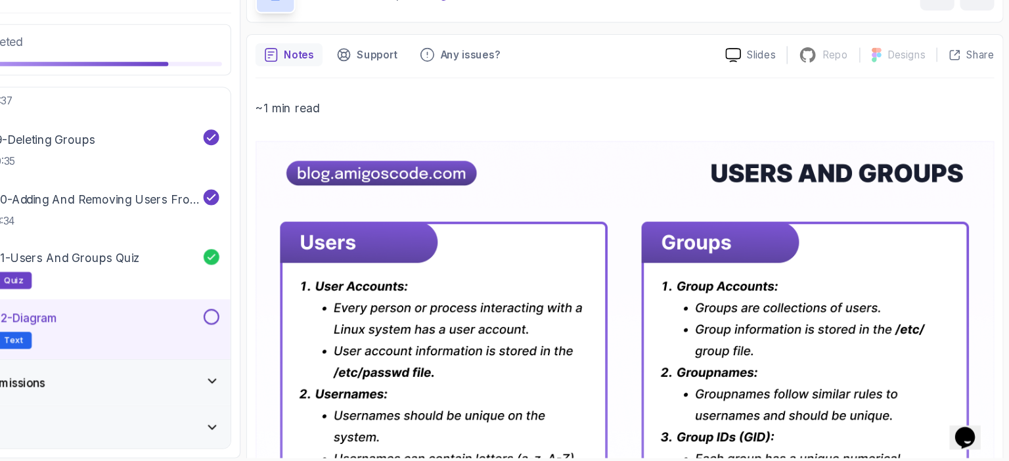
scroll to position [0, 0]
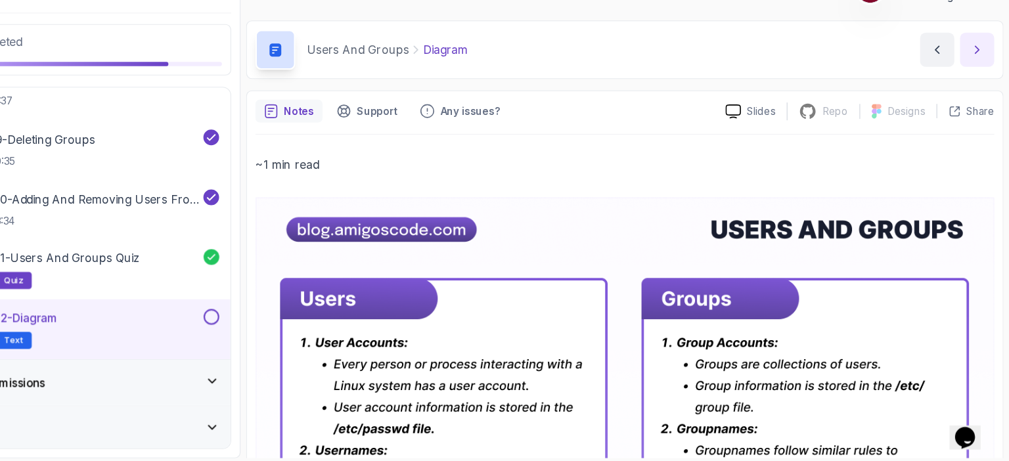
click at [988, 84] on button "next content" at bounding box center [980, 80] width 32 height 32
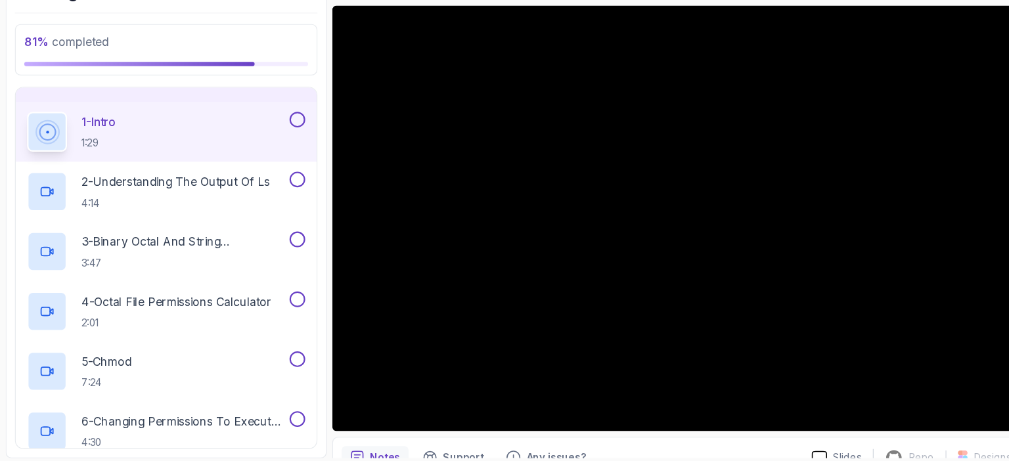
scroll to position [583, 0]
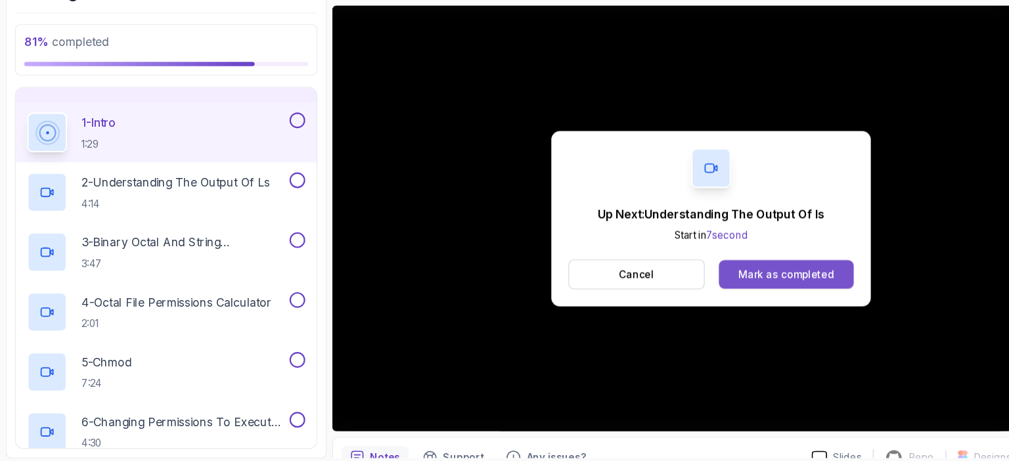
click at [691, 291] on div "Mark as completed" at bounding box center [724, 286] width 88 height 13
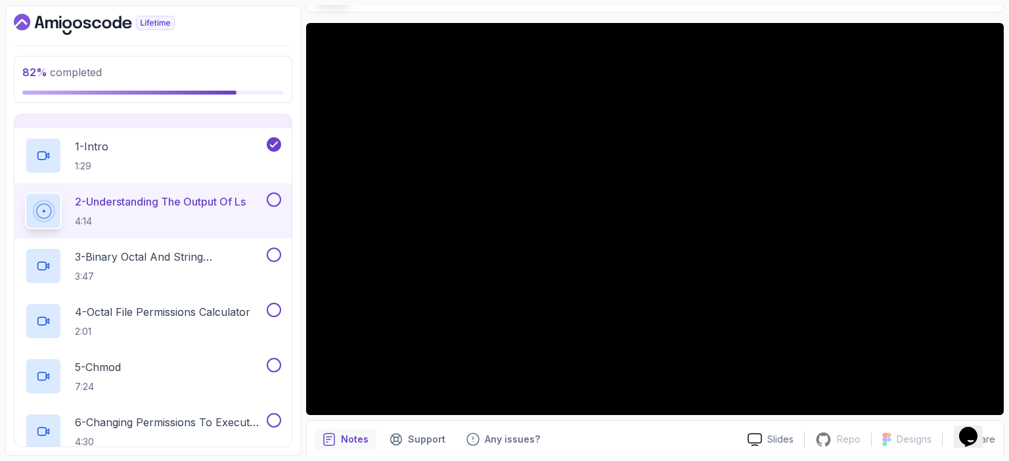
scroll to position [96, 0]
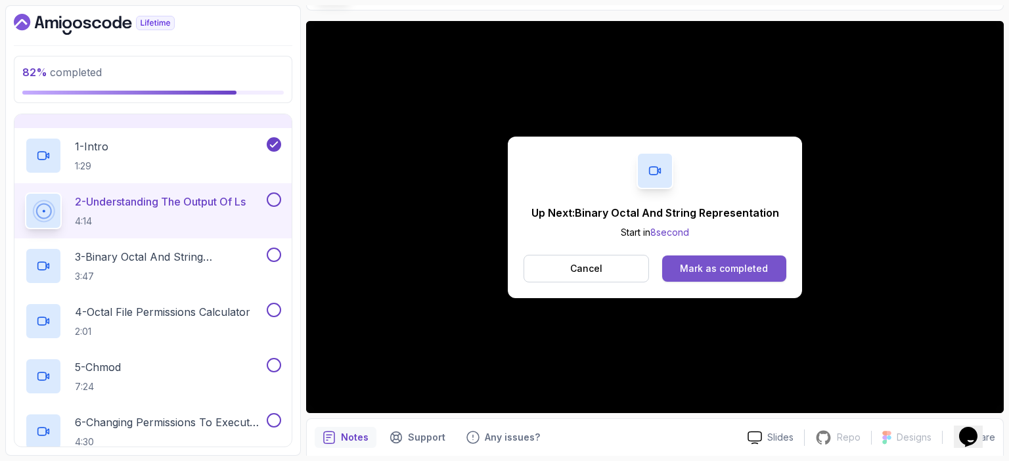
click at [737, 271] on div "Mark as completed" at bounding box center [724, 268] width 88 height 13
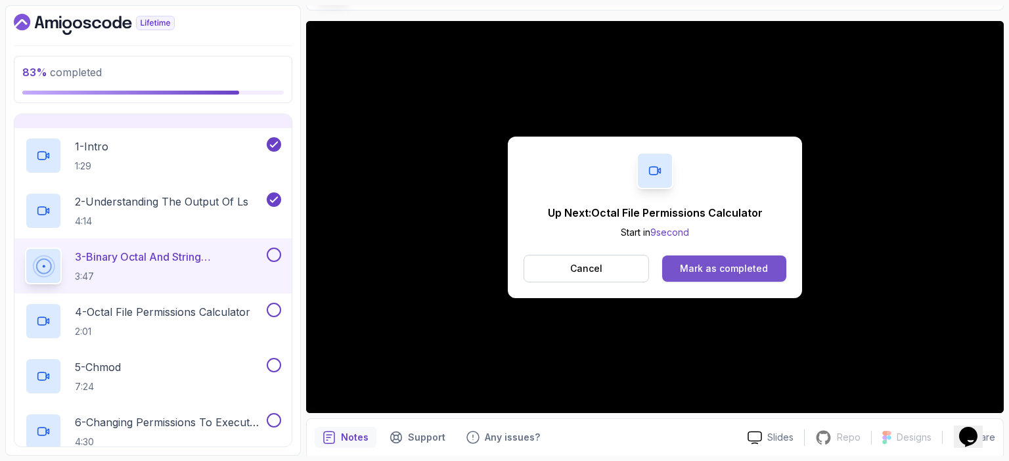
click at [714, 264] on div "Mark as completed" at bounding box center [724, 268] width 88 height 13
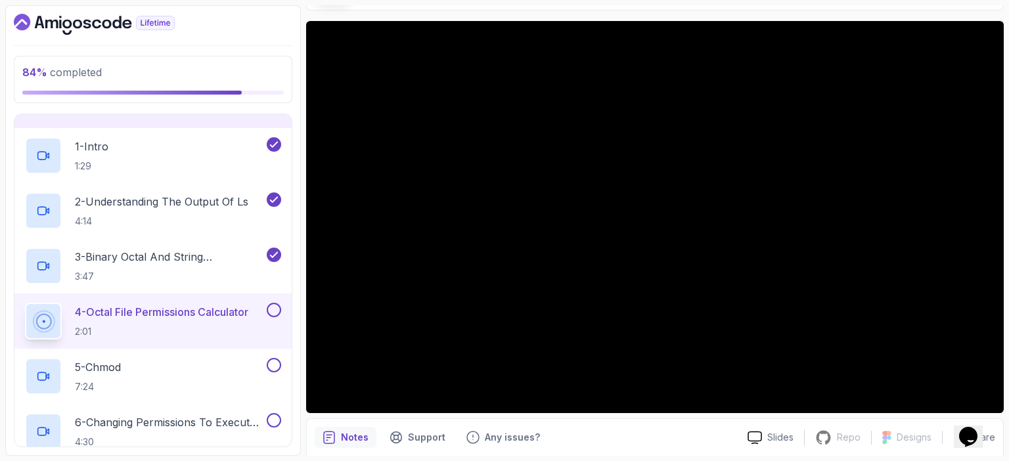
click at [297, 356] on div "84 % completed 1 - Intro 2 - Getting Started 3 - Mac Installation 4 - Windows I…" at bounding box center [153, 230] width 296 height 451
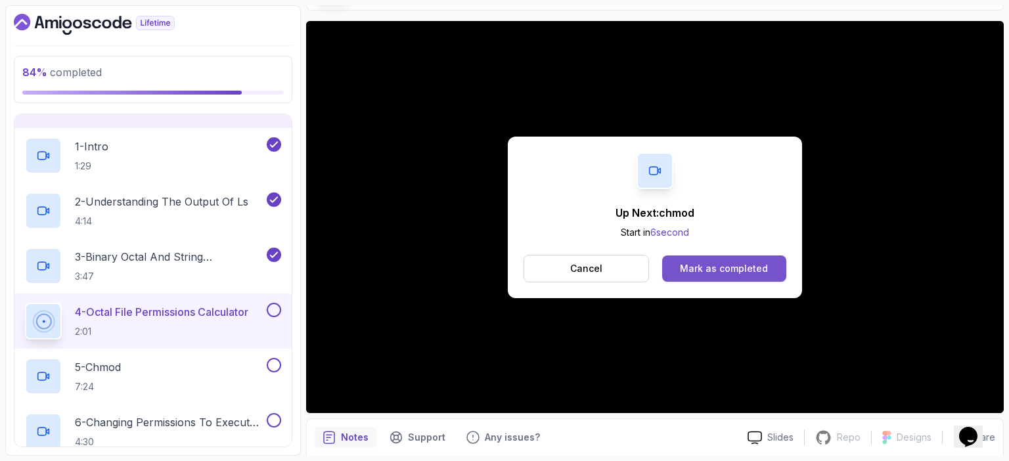
click at [703, 263] on div "Mark as completed" at bounding box center [724, 268] width 88 height 13
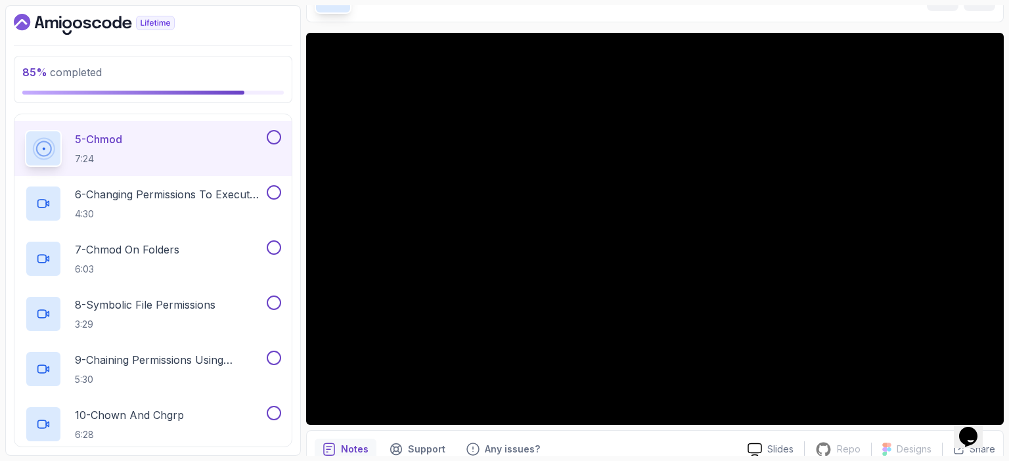
scroll to position [810, 0]
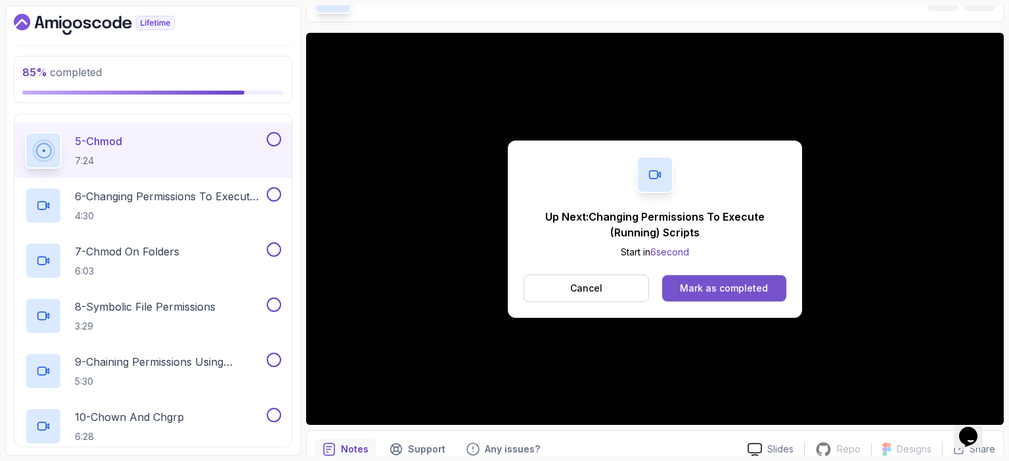
click at [739, 288] on div "Mark as completed" at bounding box center [724, 288] width 88 height 13
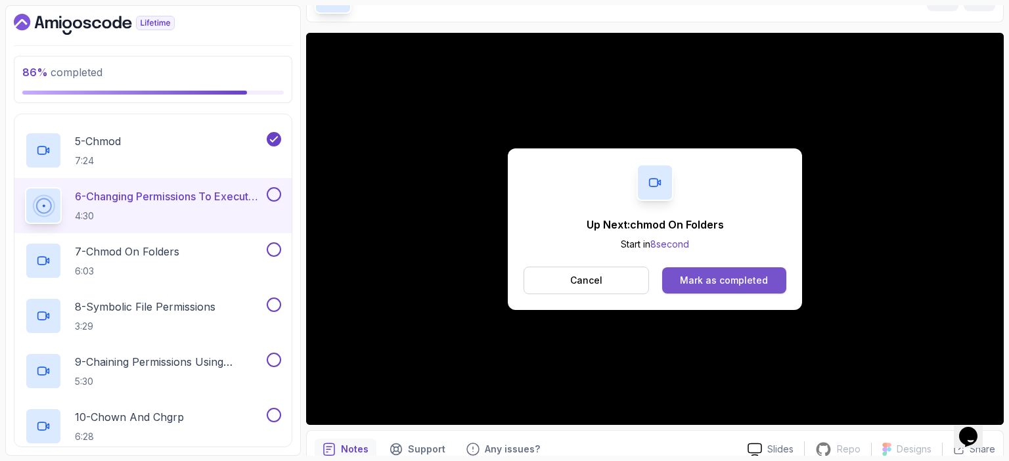
click at [727, 276] on div "Mark as completed" at bounding box center [724, 280] width 88 height 13
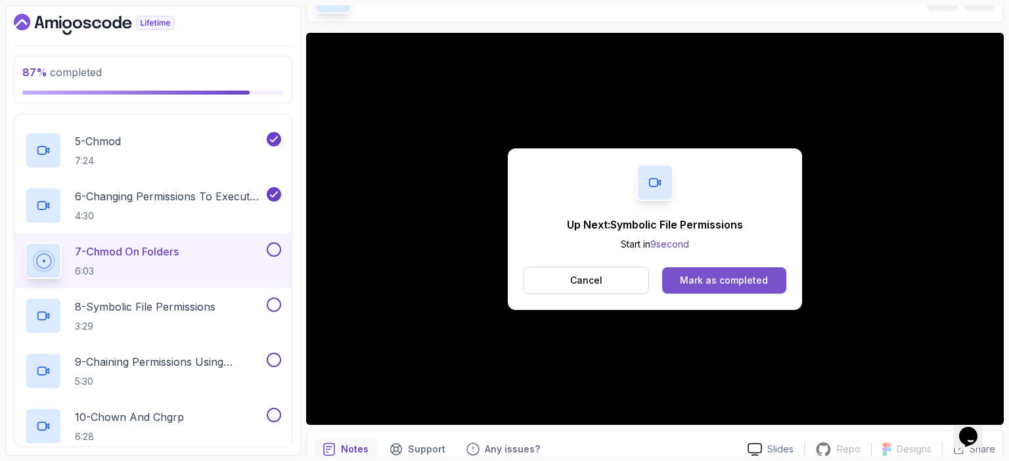
click at [733, 281] on div "Mark as completed" at bounding box center [724, 280] width 88 height 13
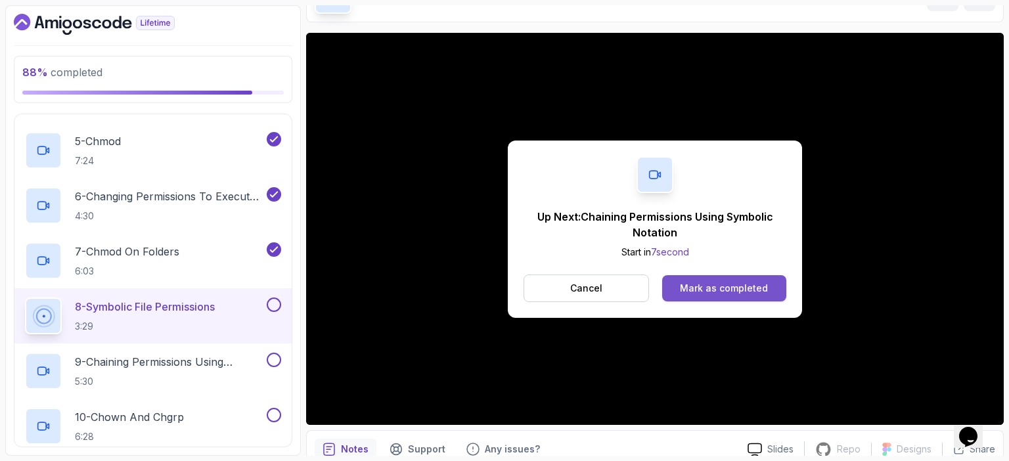
click at [762, 290] on div "Mark as completed" at bounding box center [724, 288] width 88 height 13
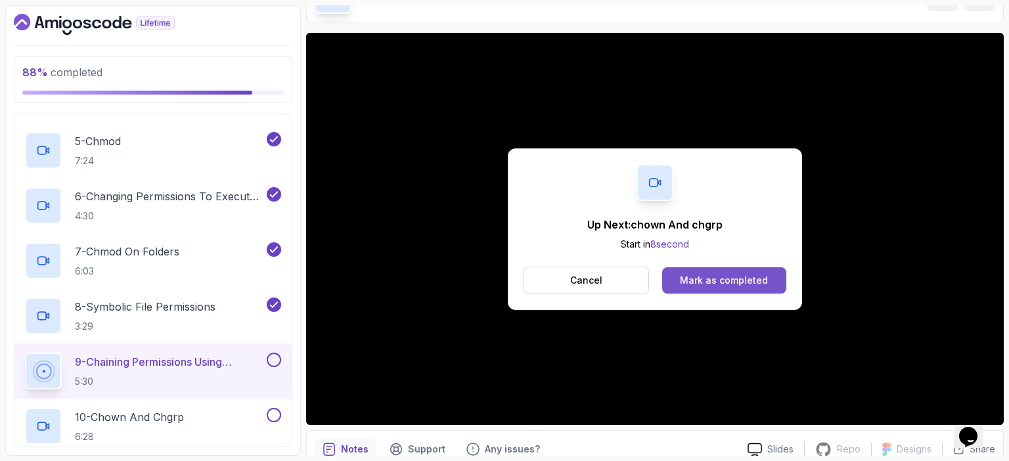
click at [735, 284] on div "Mark as completed" at bounding box center [724, 280] width 88 height 13
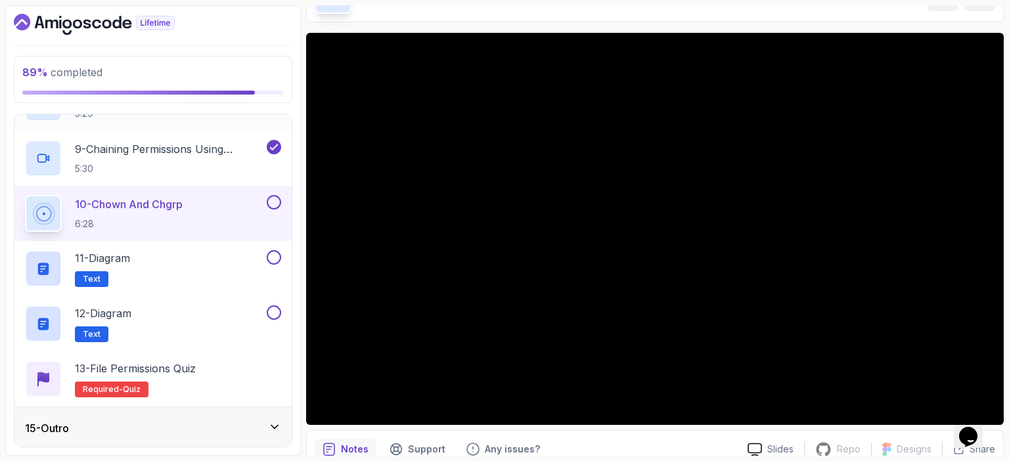
scroll to position [1022, 0]
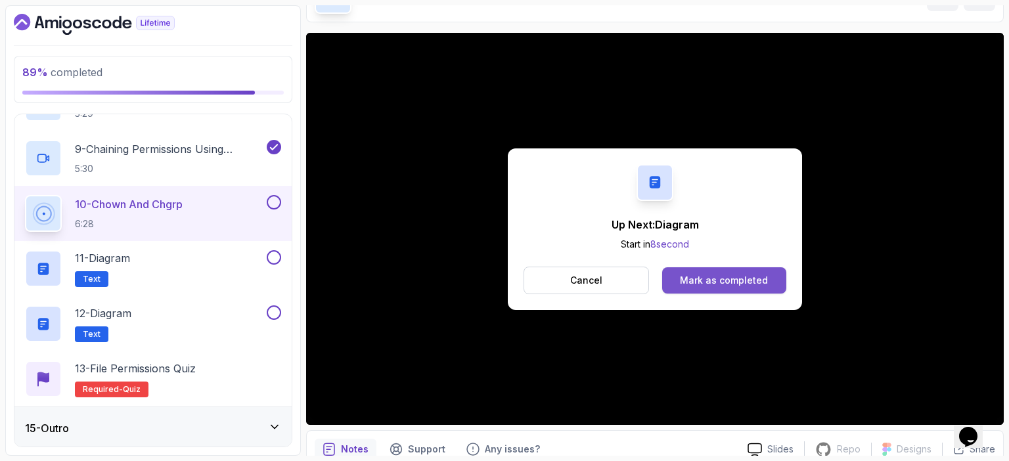
click at [725, 279] on div "Mark as completed" at bounding box center [724, 280] width 88 height 13
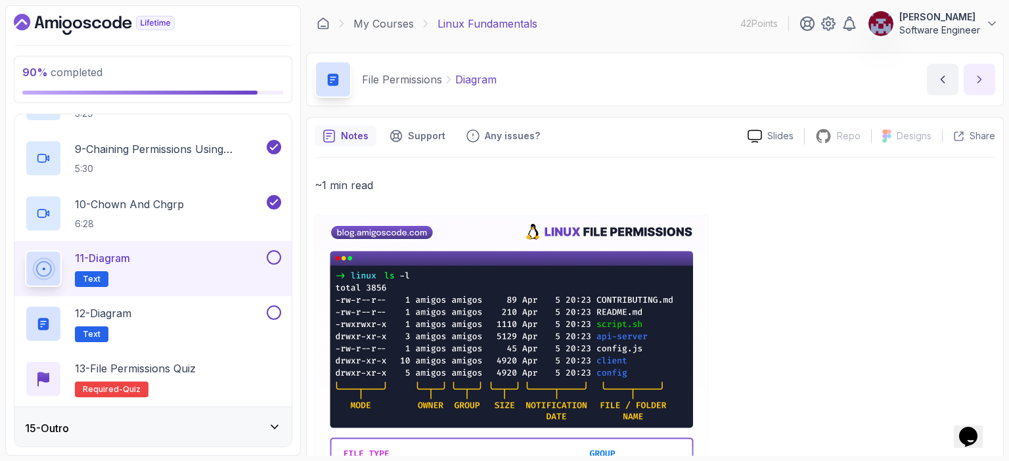
click at [976, 79] on icon "next content" at bounding box center [979, 79] width 13 height 13
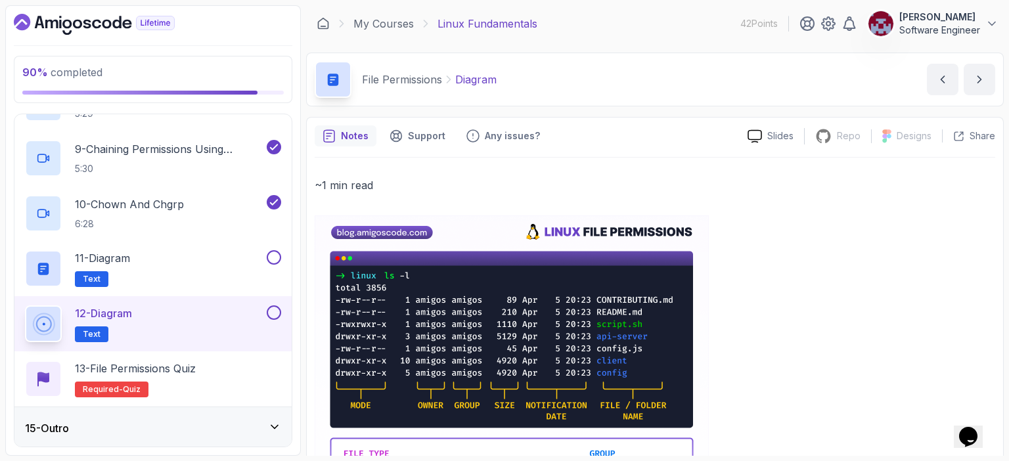
click at [195, 332] on div "12 - Diagram Text" at bounding box center [144, 324] width 239 height 37
click at [205, 271] on div "11 - Diagram Text" at bounding box center [144, 268] width 239 height 37
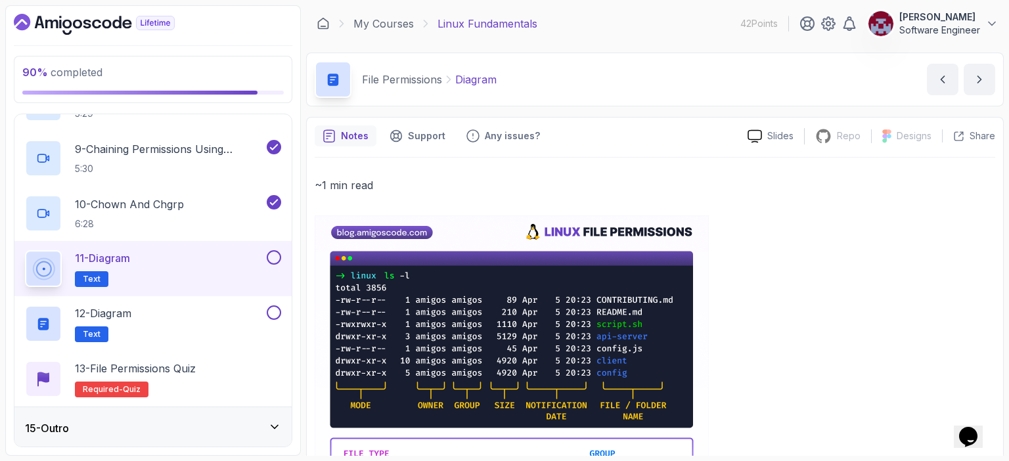
click at [275, 258] on button at bounding box center [274, 257] width 14 height 14
click at [225, 309] on div "12 - Diagram Text" at bounding box center [144, 324] width 239 height 37
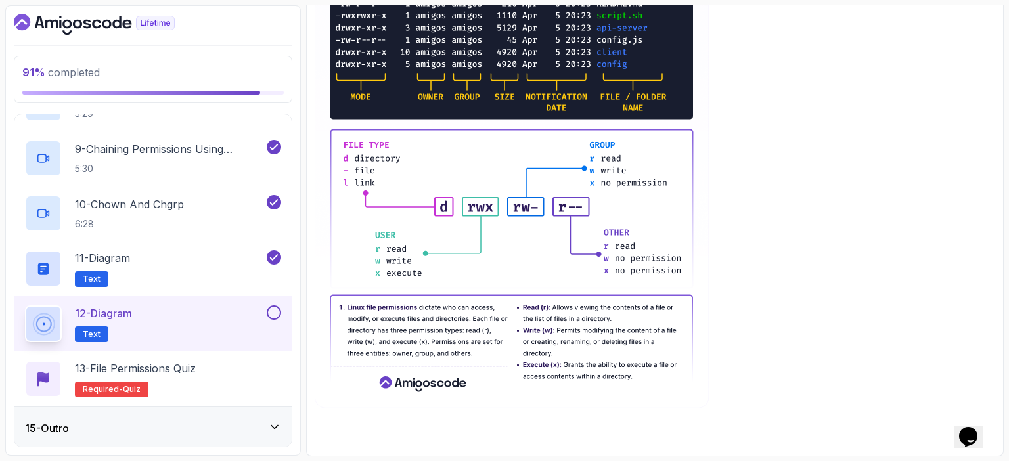
scroll to position [308, 0]
click at [273, 308] on button at bounding box center [274, 313] width 14 height 14
click at [187, 365] on p "13 - File Permissions Quiz" at bounding box center [135, 369] width 121 height 16
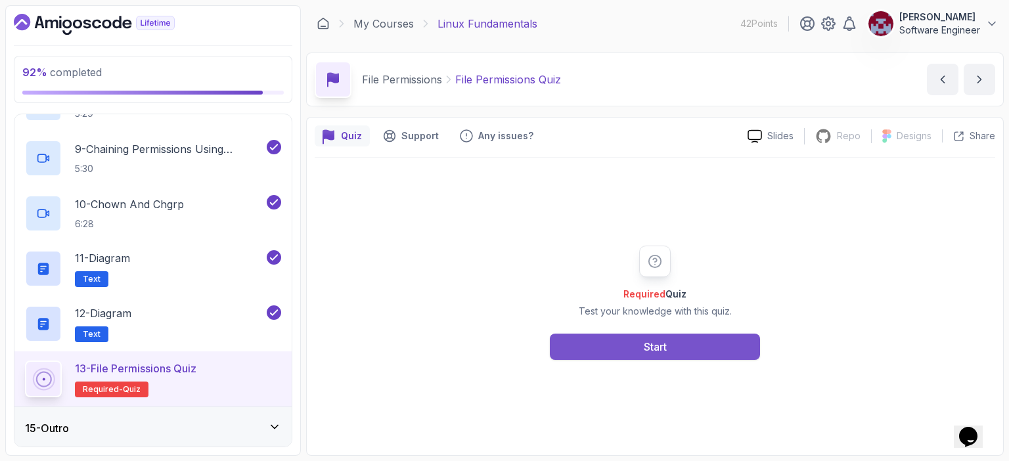
click at [664, 347] on div "Start" at bounding box center [655, 347] width 23 height 16
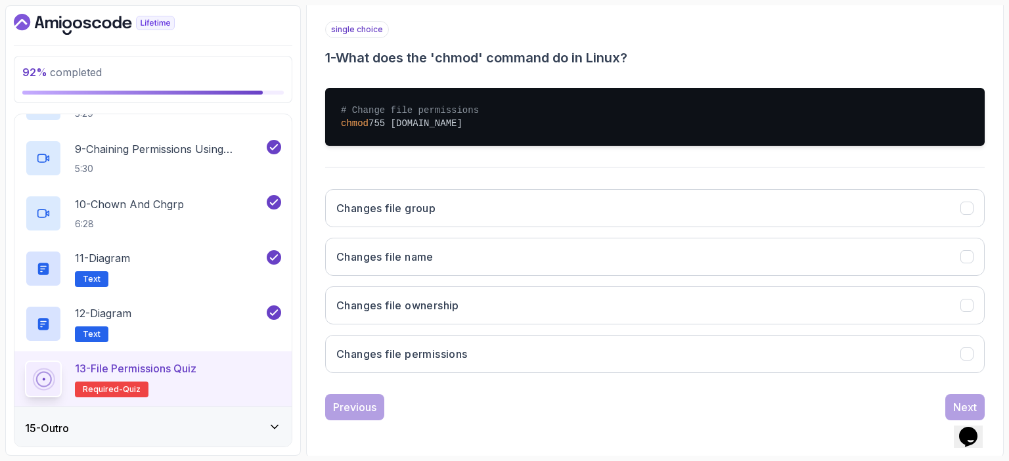
scroll to position [233, 0]
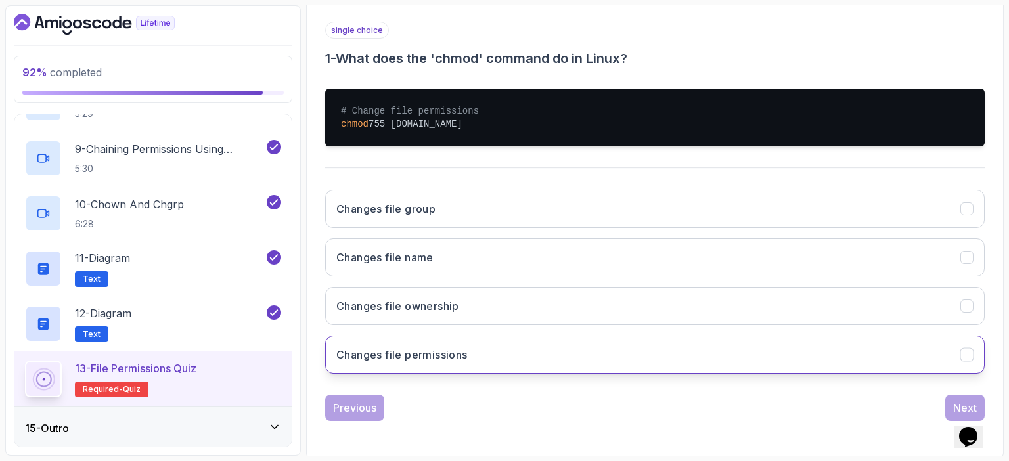
click at [549, 348] on button "Changes file permissions" at bounding box center [655, 355] width 660 height 38
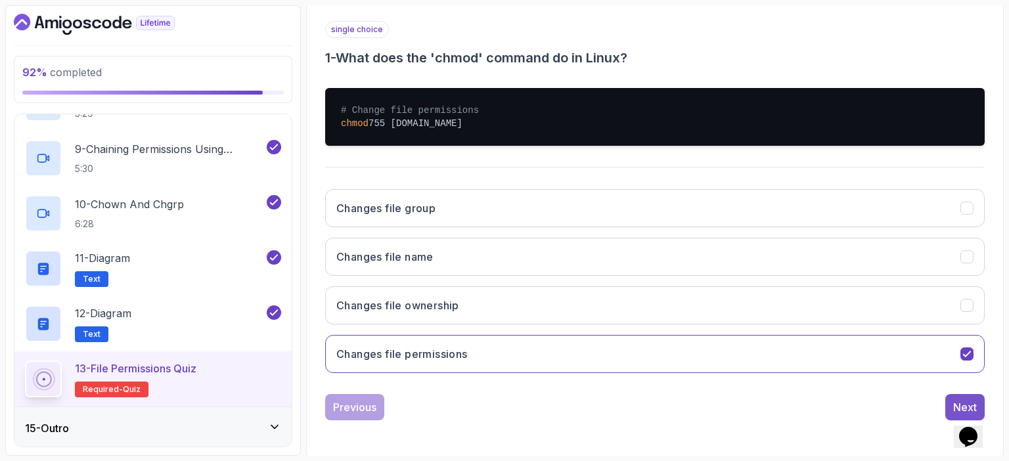
click at [959, 401] on div "Next" at bounding box center [965, 407] width 24 height 16
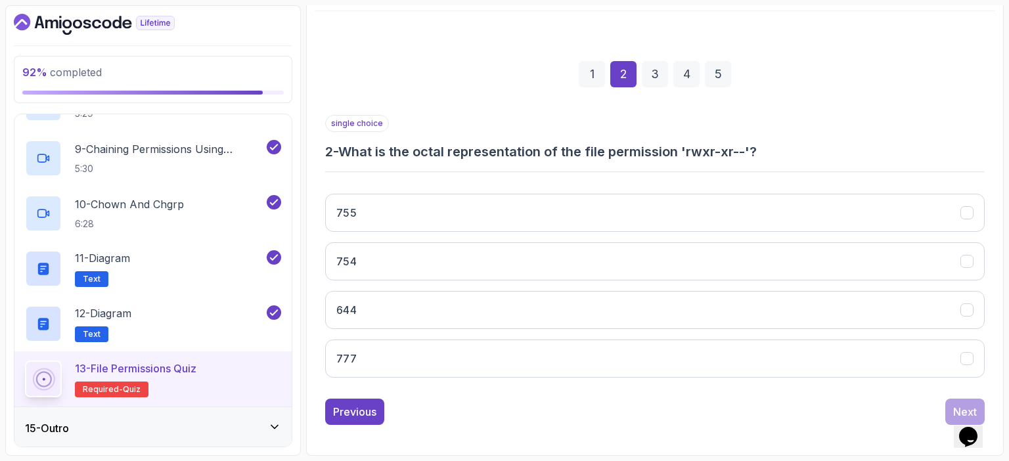
scroll to position [145, 0]
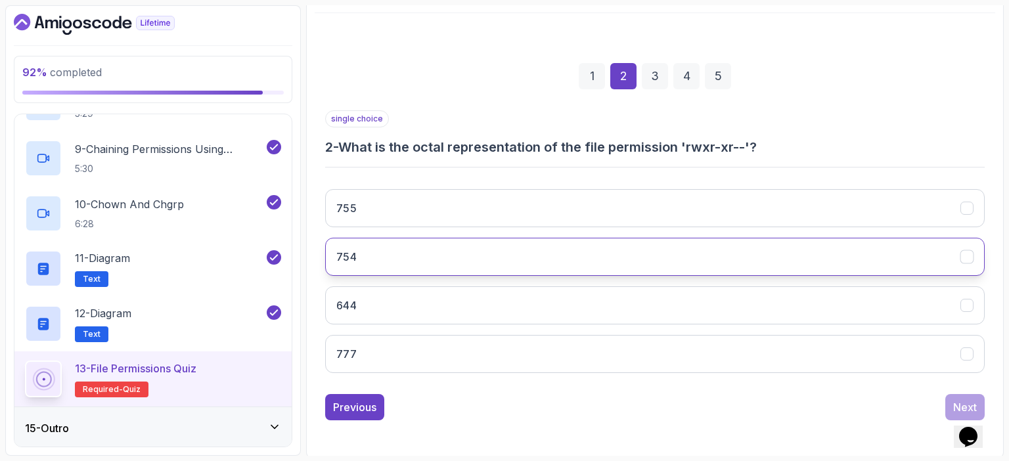
click at [389, 259] on button "754" at bounding box center [655, 257] width 660 height 38
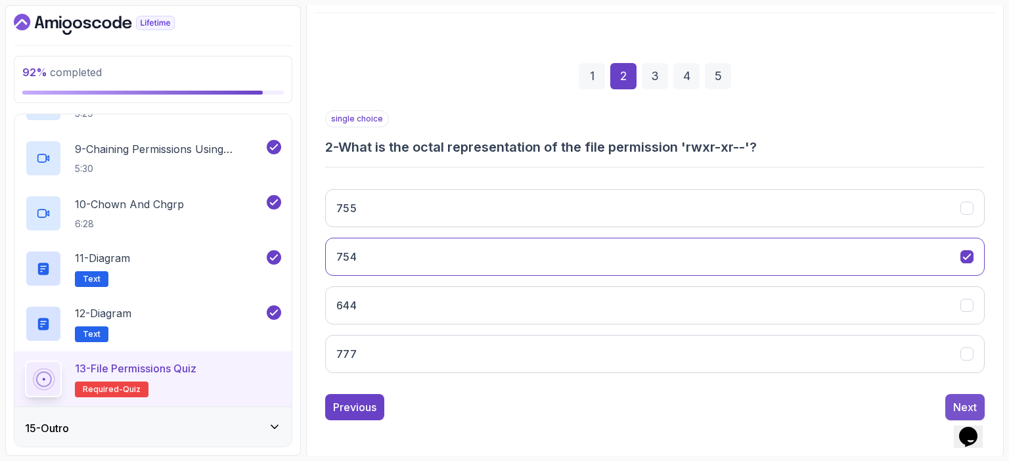
click at [955, 401] on div "Next" at bounding box center [965, 407] width 24 height 16
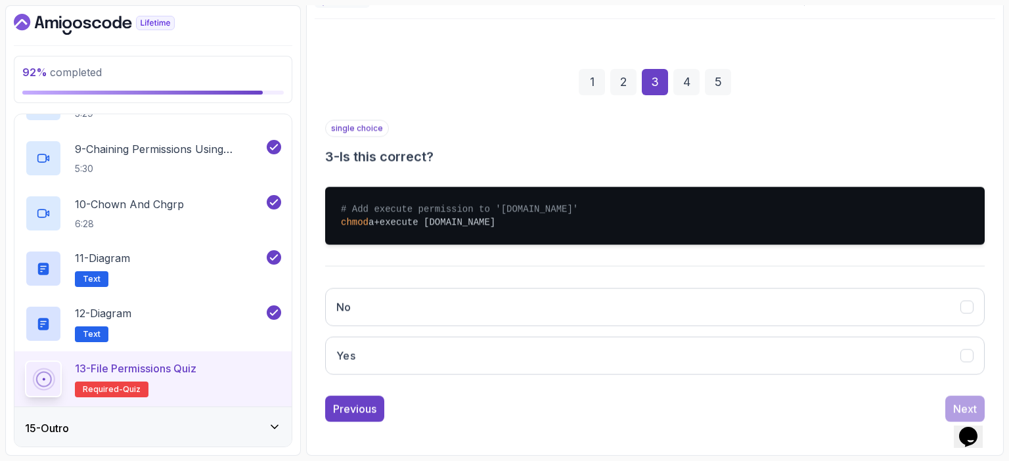
scroll to position [137, 0]
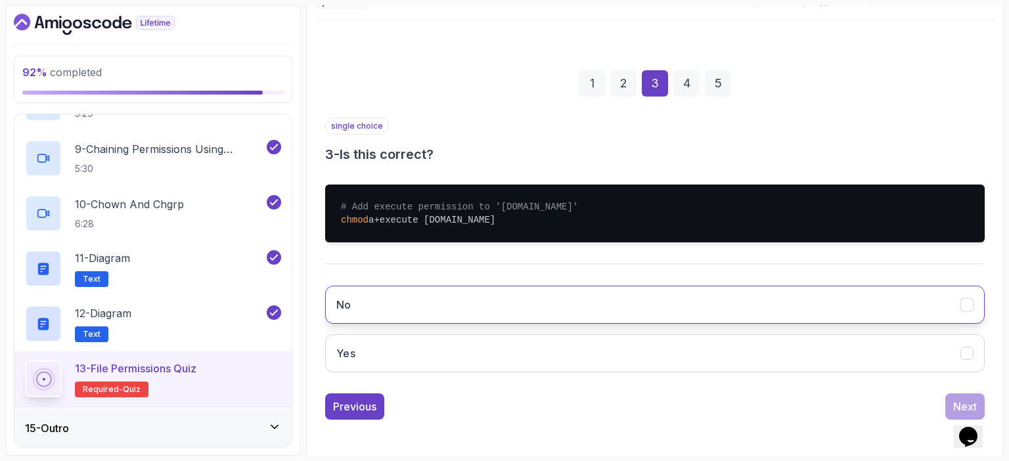
click at [760, 300] on button "No" at bounding box center [655, 305] width 660 height 38
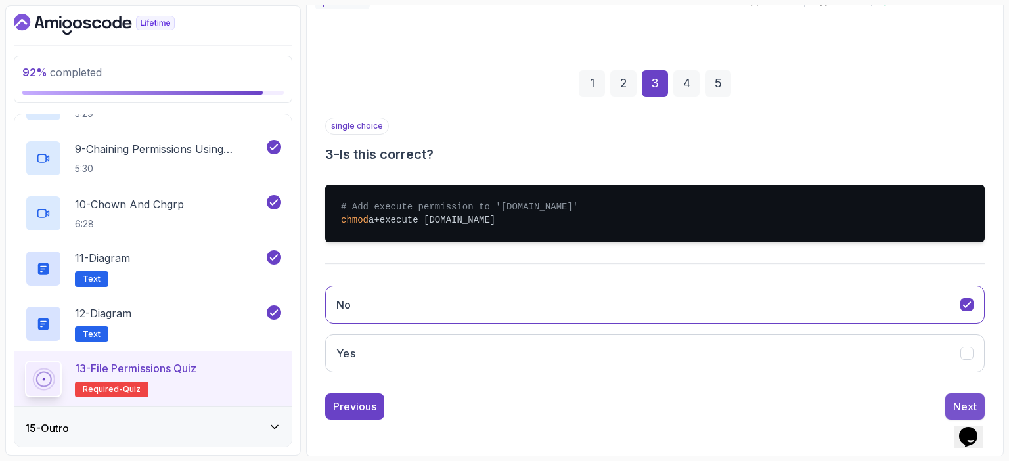
click at [961, 396] on button "Next" at bounding box center [965, 407] width 39 height 26
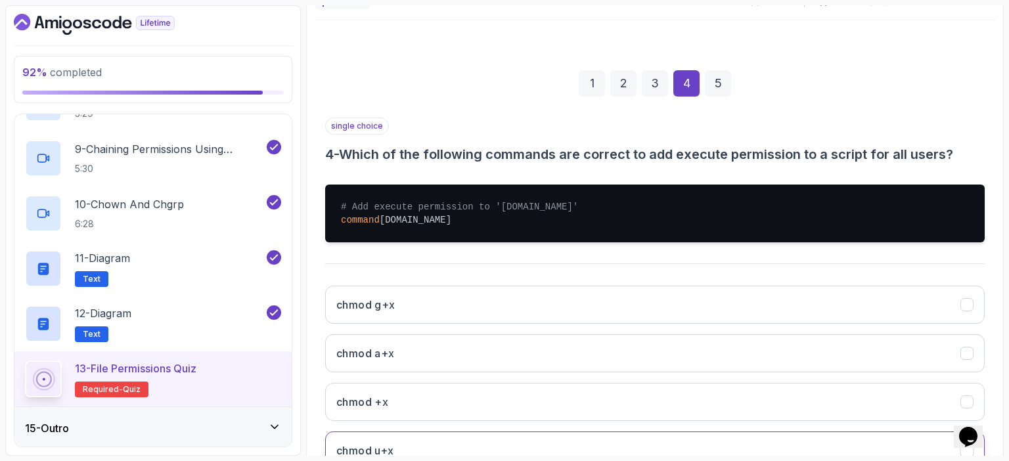
scroll to position [234, 0]
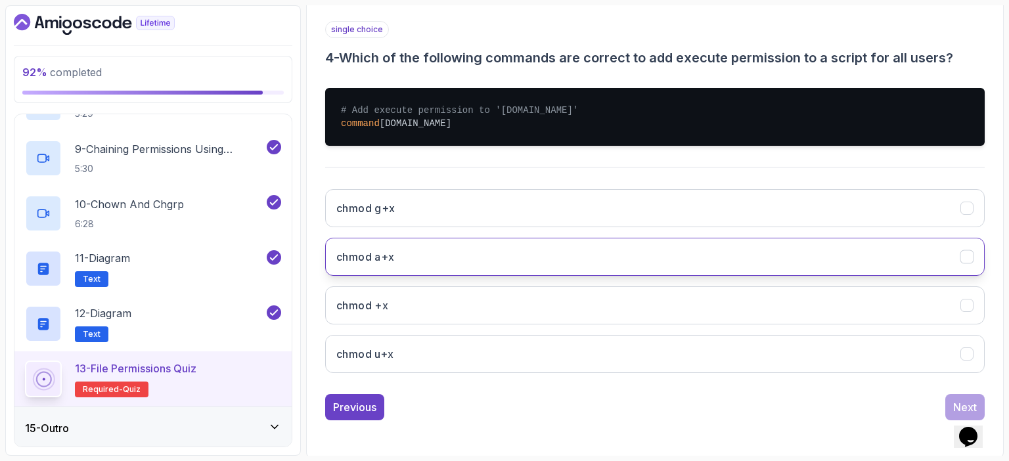
click at [413, 257] on button "chmod a+x" at bounding box center [655, 257] width 660 height 38
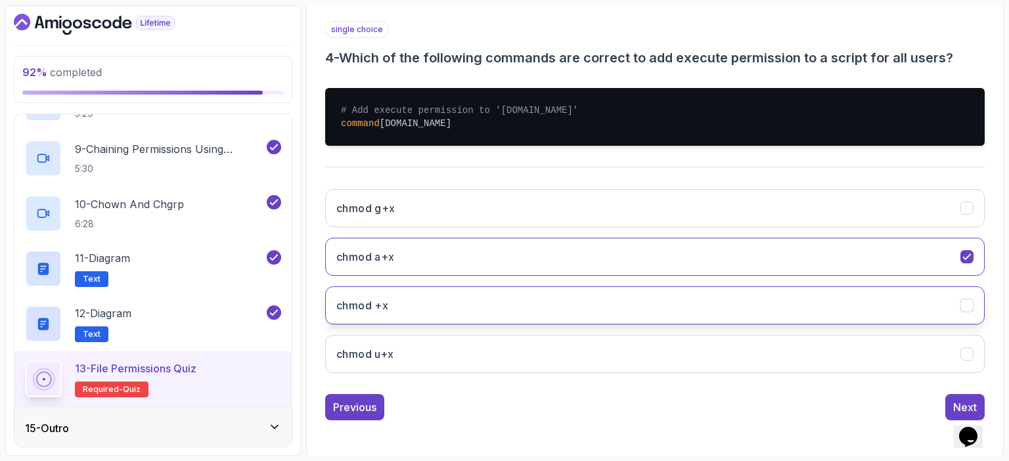
click at [441, 299] on button "chmod +x" at bounding box center [655, 305] width 660 height 38
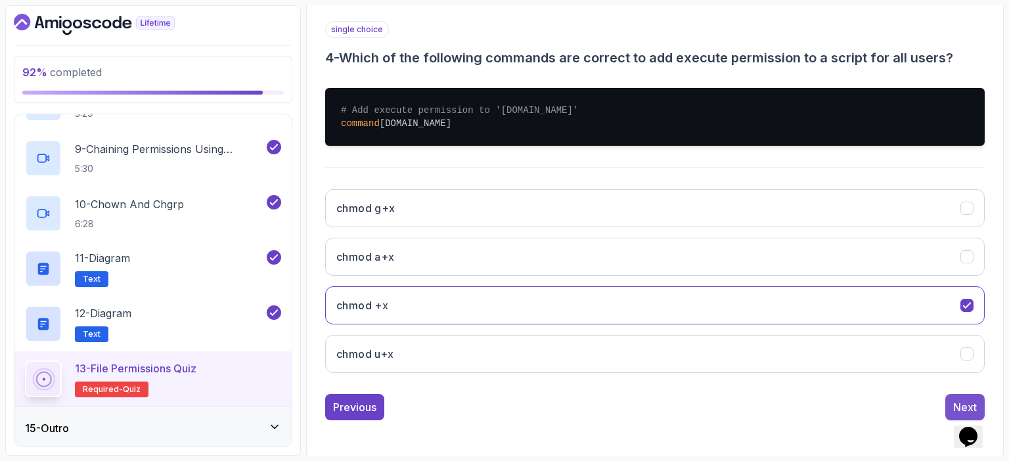
click at [959, 399] on div "Next" at bounding box center [965, 407] width 24 height 16
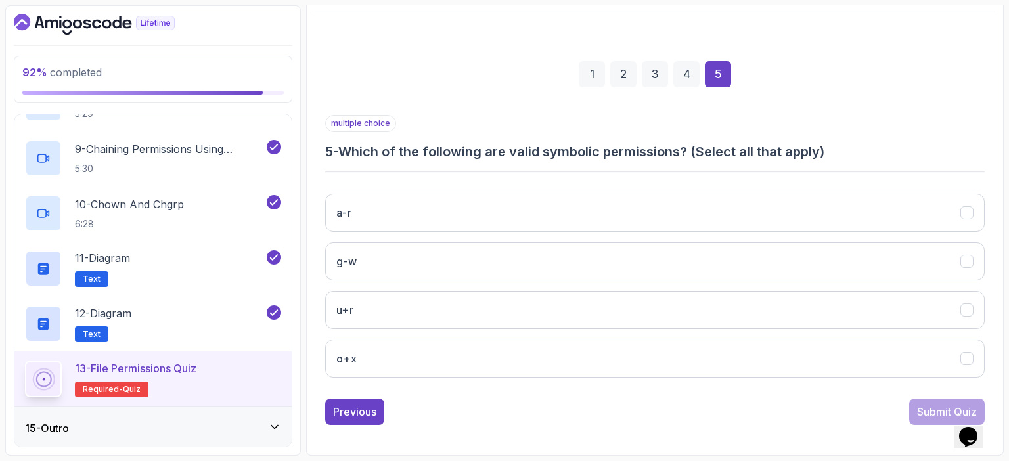
scroll to position [145, 0]
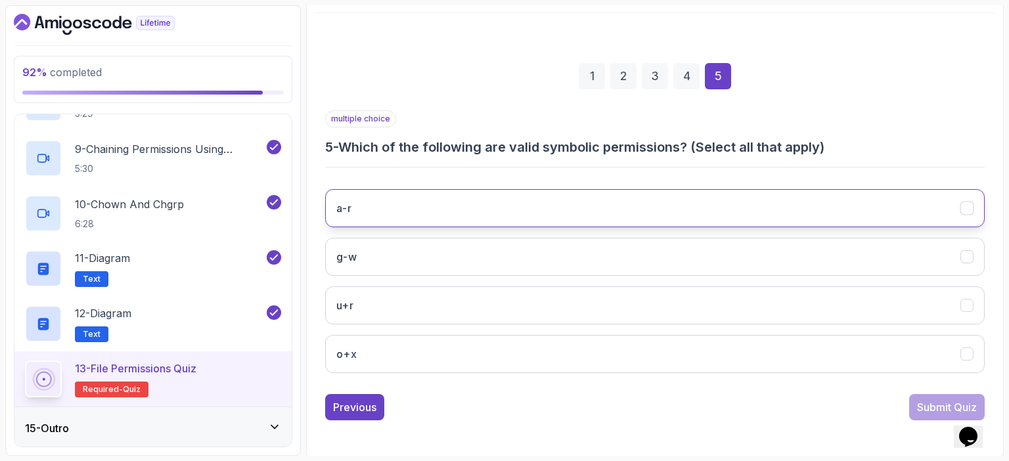
click at [426, 201] on button "a-r" at bounding box center [655, 208] width 660 height 38
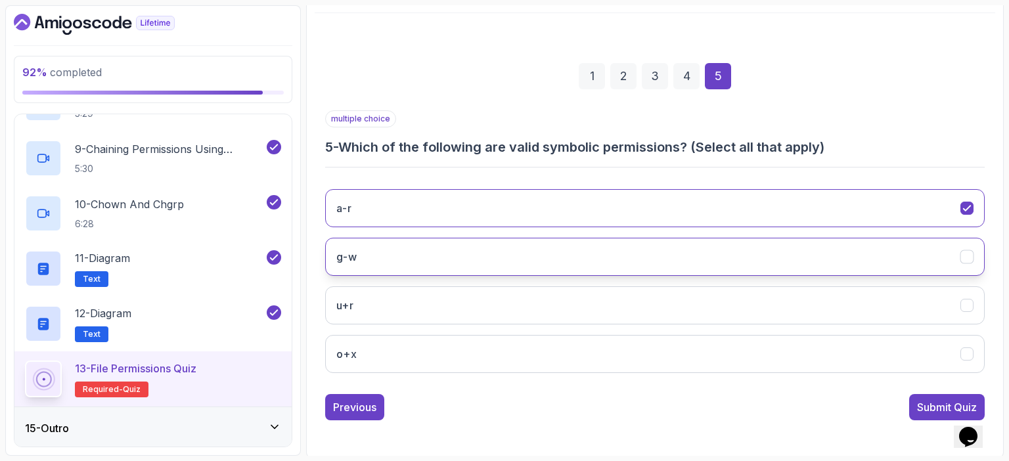
click at [419, 252] on button "g-w" at bounding box center [655, 257] width 660 height 38
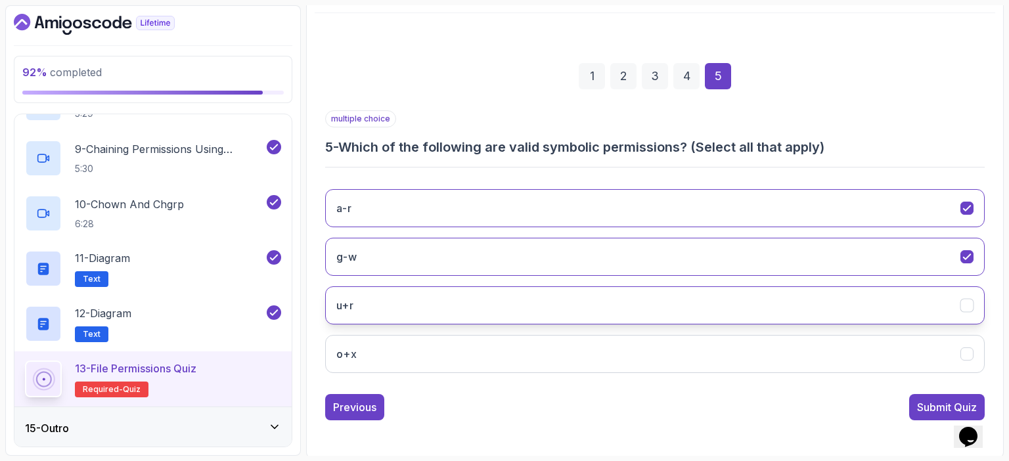
click at [419, 304] on button "u+r" at bounding box center [655, 305] width 660 height 38
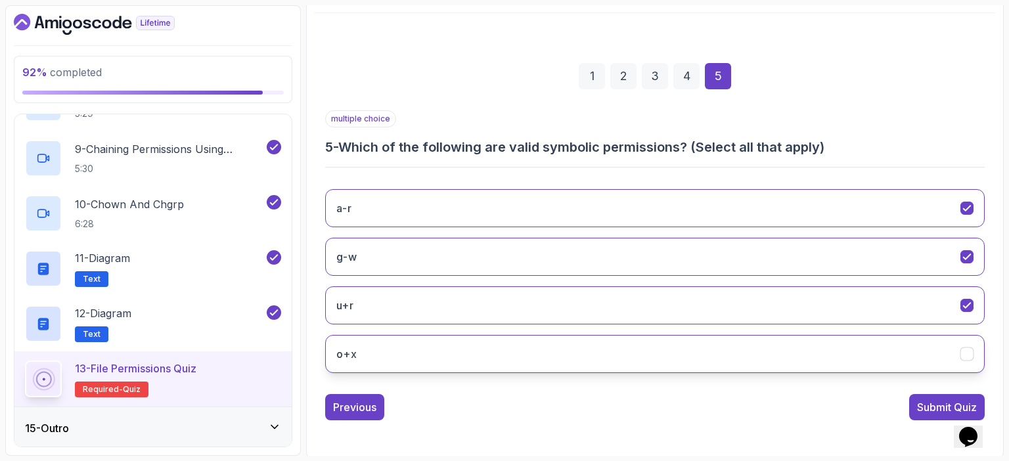
click at [397, 352] on button "o+x" at bounding box center [655, 354] width 660 height 38
click at [937, 405] on div "Submit Quiz" at bounding box center [947, 407] width 60 height 16
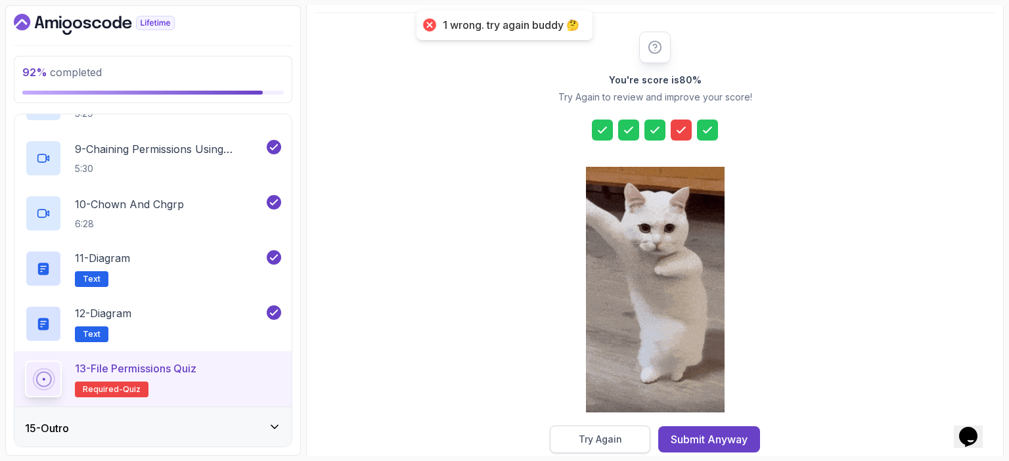
click at [602, 440] on div "Try Again" at bounding box center [600, 439] width 43 height 13
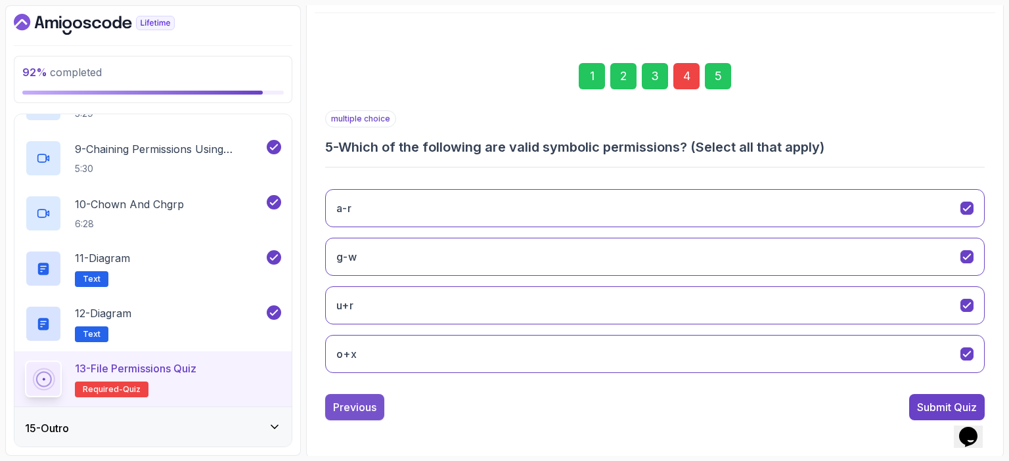
click at [363, 407] on div "Previous" at bounding box center [354, 407] width 43 height 16
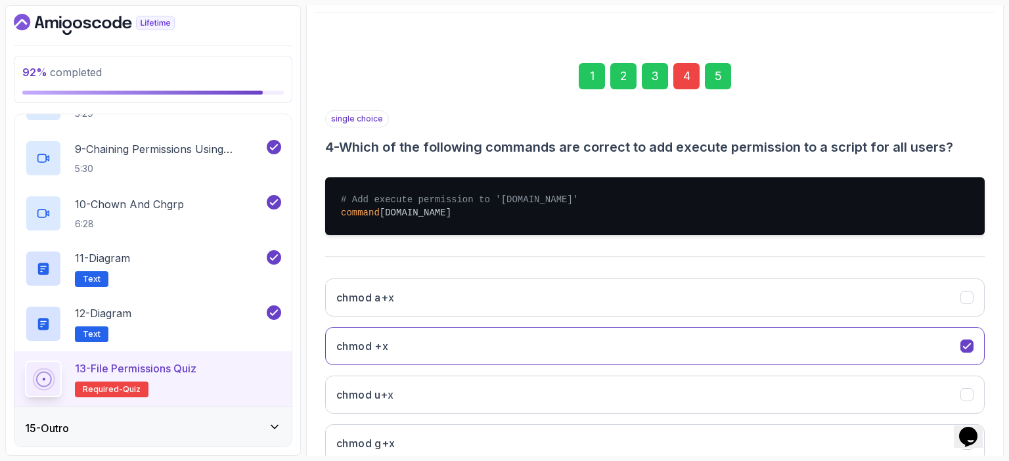
scroll to position [234, 0]
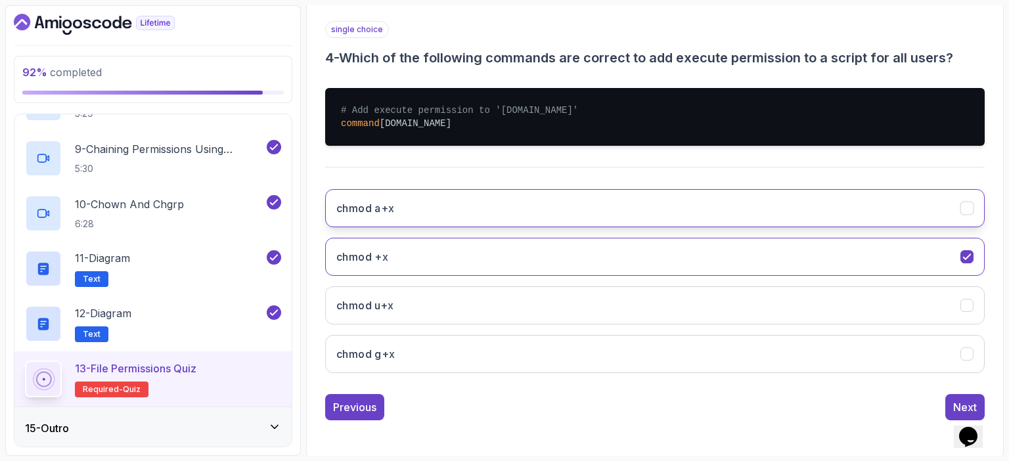
click at [430, 203] on button "chmod a+x" at bounding box center [655, 208] width 660 height 38
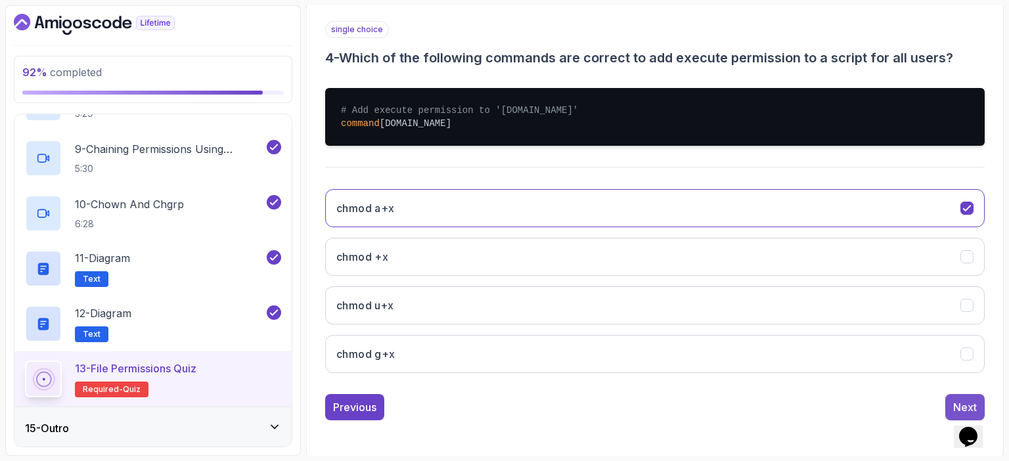
click at [959, 402] on div "Next" at bounding box center [965, 407] width 24 height 16
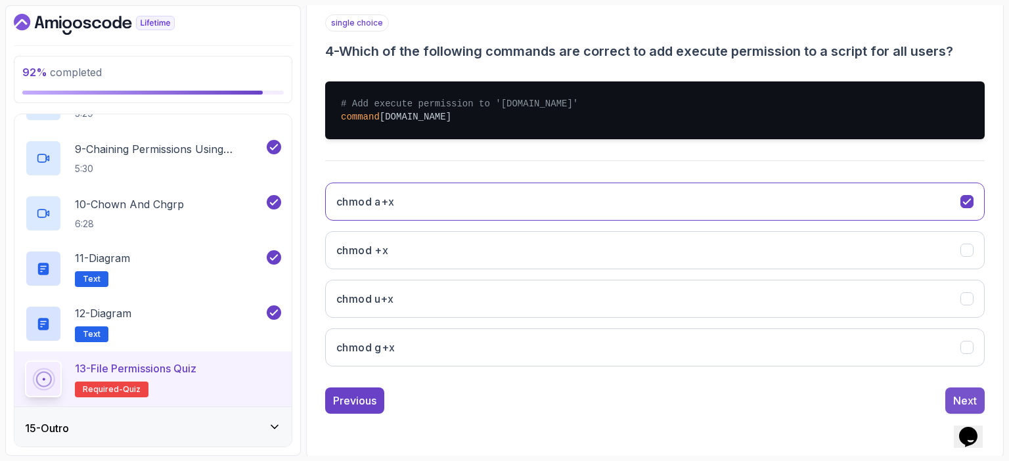
scroll to position [145, 0]
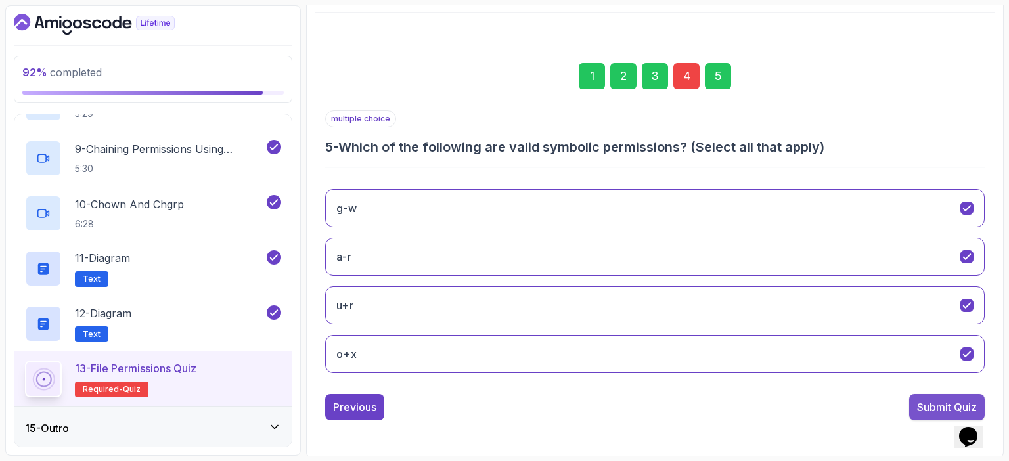
click at [938, 404] on div "Submit Quiz" at bounding box center [947, 407] width 60 height 16
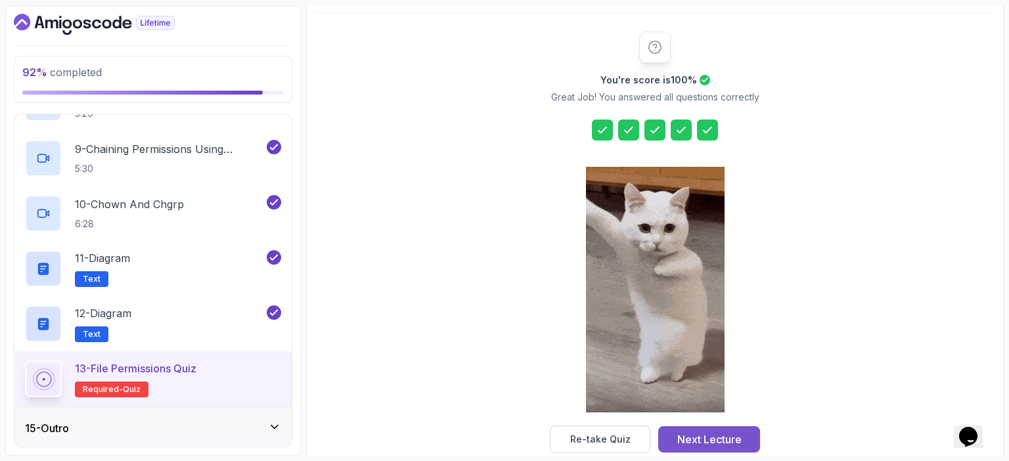
click at [711, 437] on div "Next Lecture" at bounding box center [709, 440] width 64 height 16
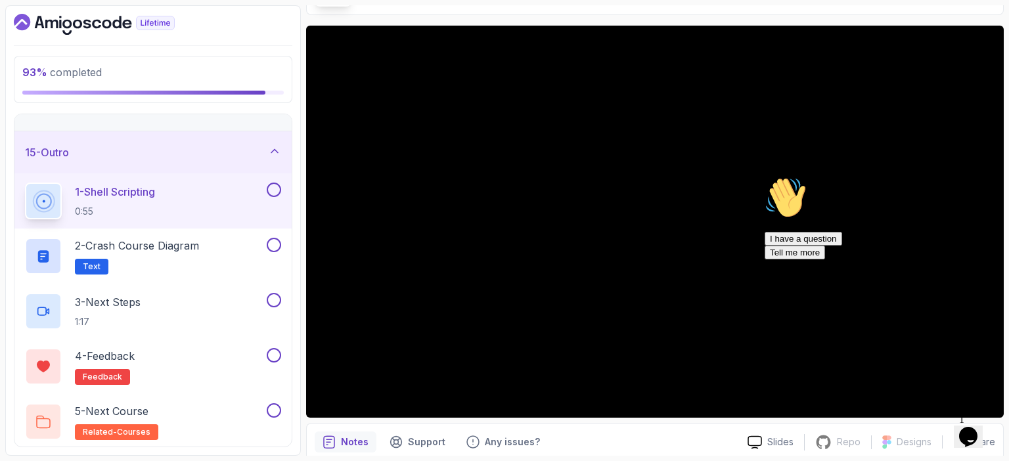
scroll to position [93, 0]
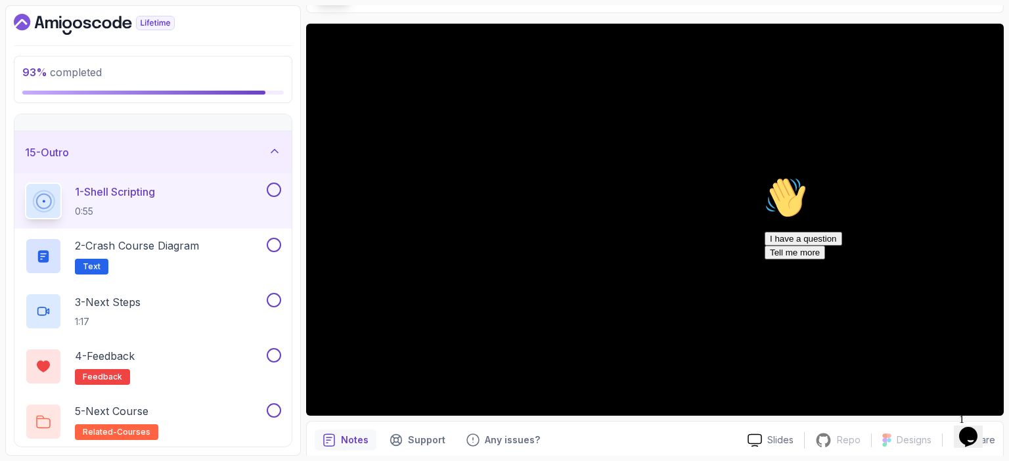
click at [696, 441] on div "Notes Support Any issues?" at bounding box center [526, 440] width 422 height 21
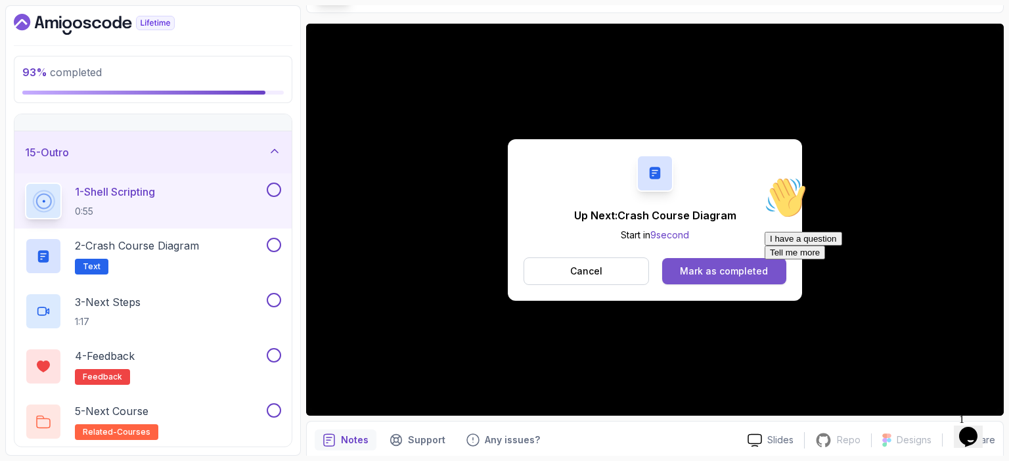
click at [745, 269] on div "Mark as completed" at bounding box center [724, 271] width 88 height 13
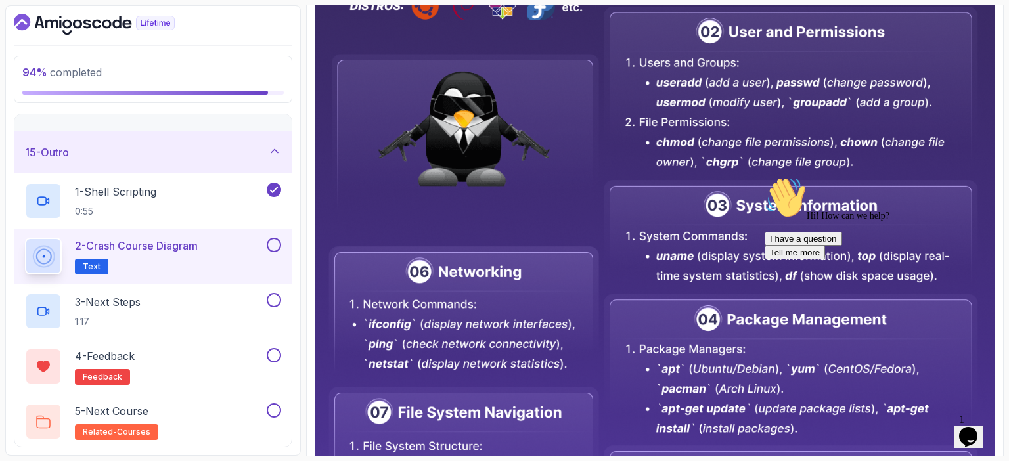
scroll to position [651, 0]
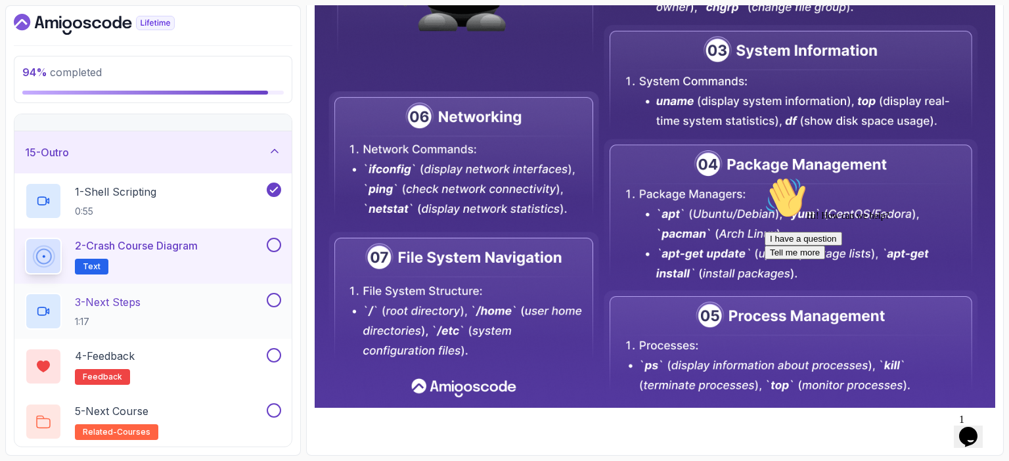
click at [225, 302] on div "3 - Next Steps 1:17" at bounding box center [144, 311] width 239 height 37
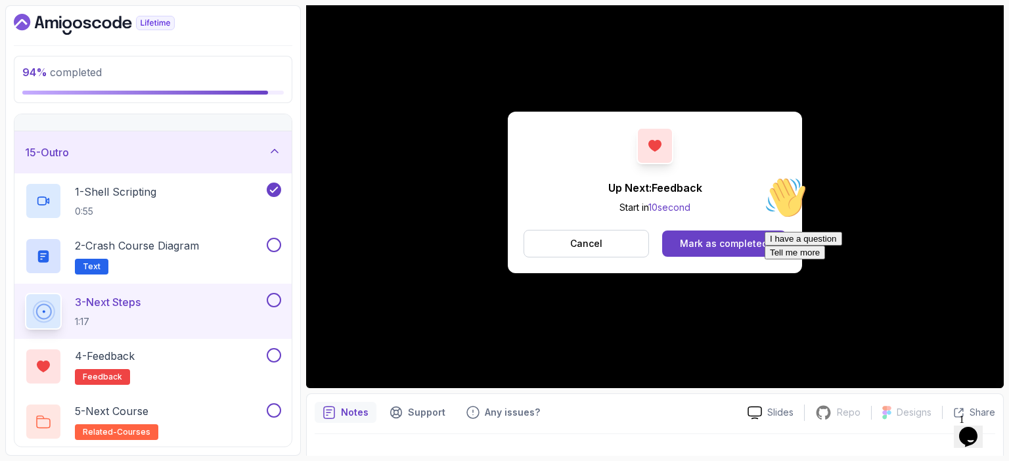
scroll to position [120, 0]
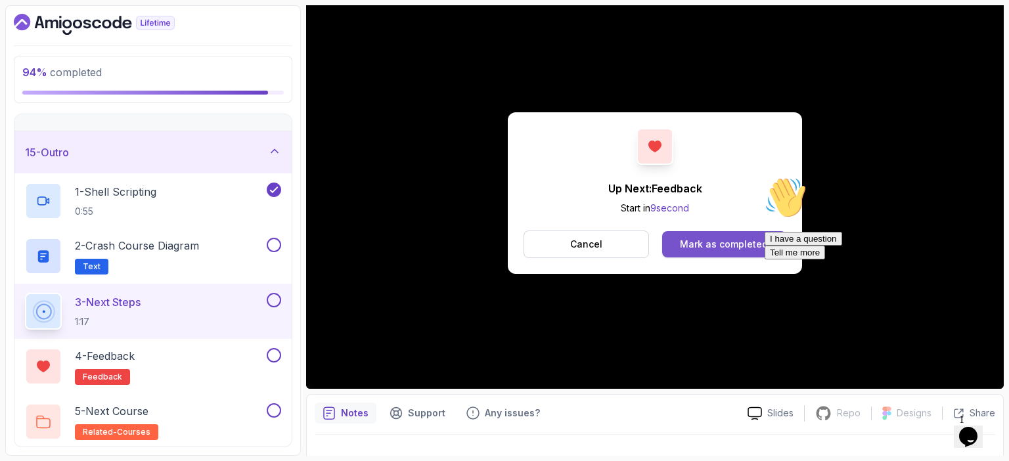
click at [723, 248] on div "Mark as completed" at bounding box center [724, 244] width 88 height 13
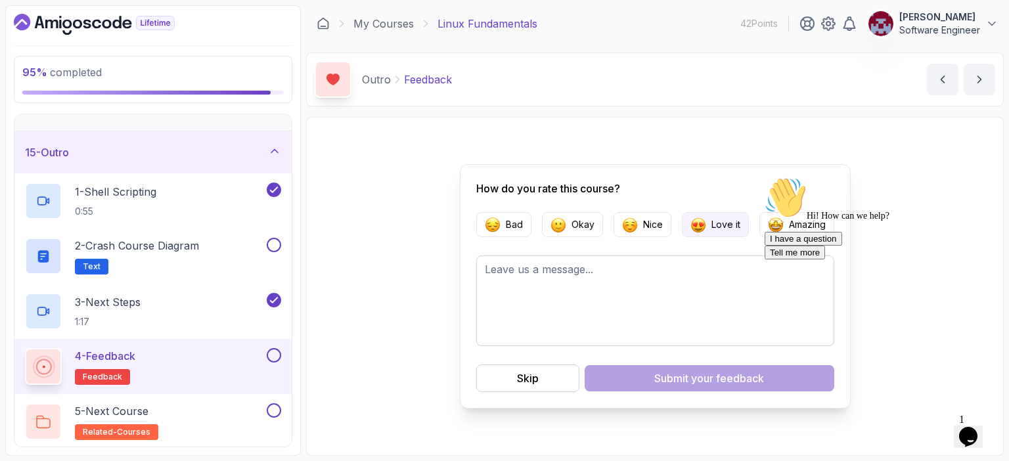
click at [727, 223] on p "Love it" at bounding box center [726, 224] width 29 height 13
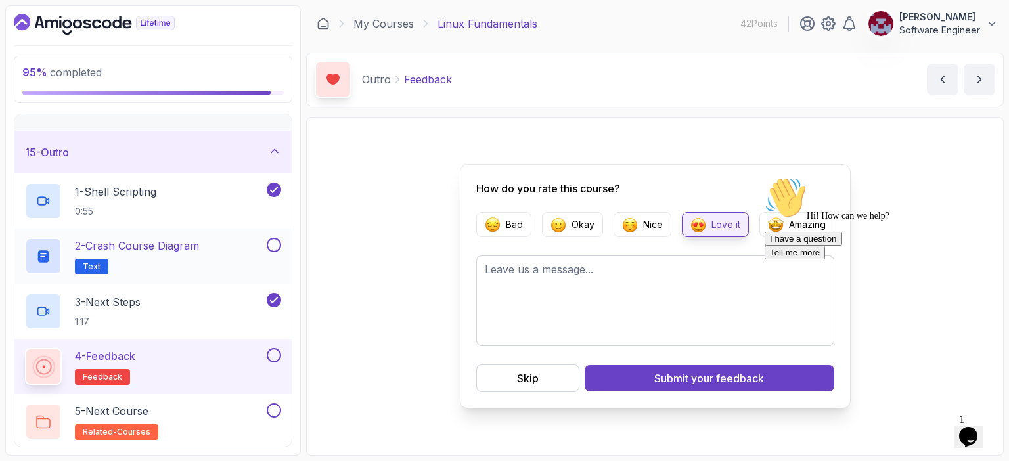
click at [275, 244] on button at bounding box center [274, 245] width 14 height 14
click at [733, 378] on span "your feedback" at bounding box center [727, 379] width 73 height 16
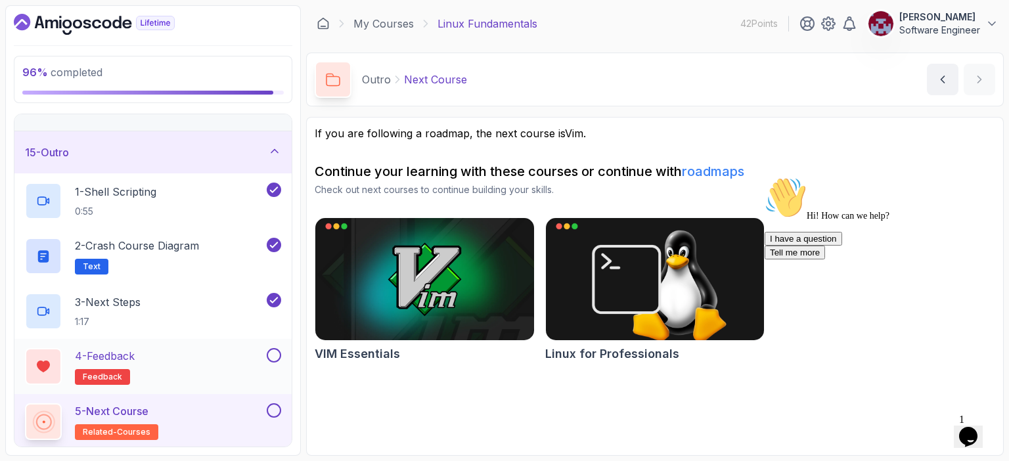
click at [276, 352] on button at bounding box center [274, 355] width 14 height 14
click at [275, 407] on button at bounding box center [274, 410] width 14 height 14
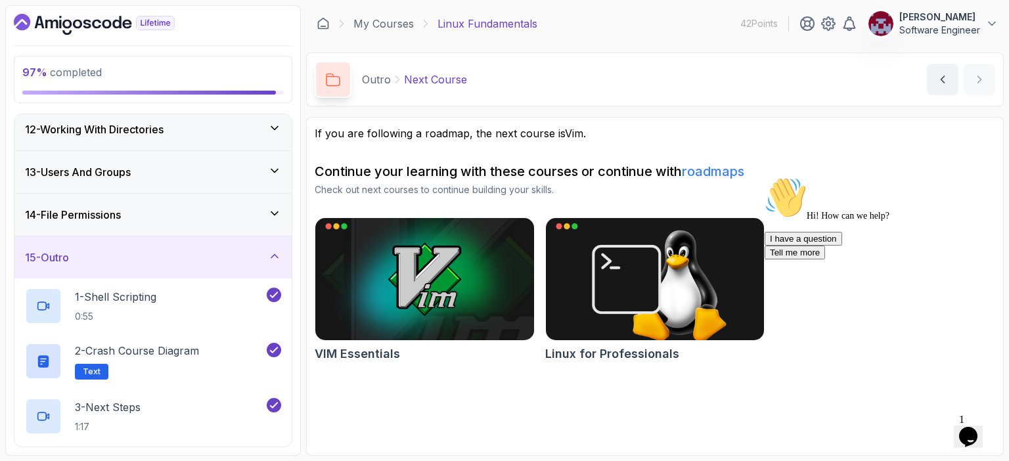
scroll to position [476, 0]
click at [279, 255] on icon at bounding box center [274, 256] width 13 height 13
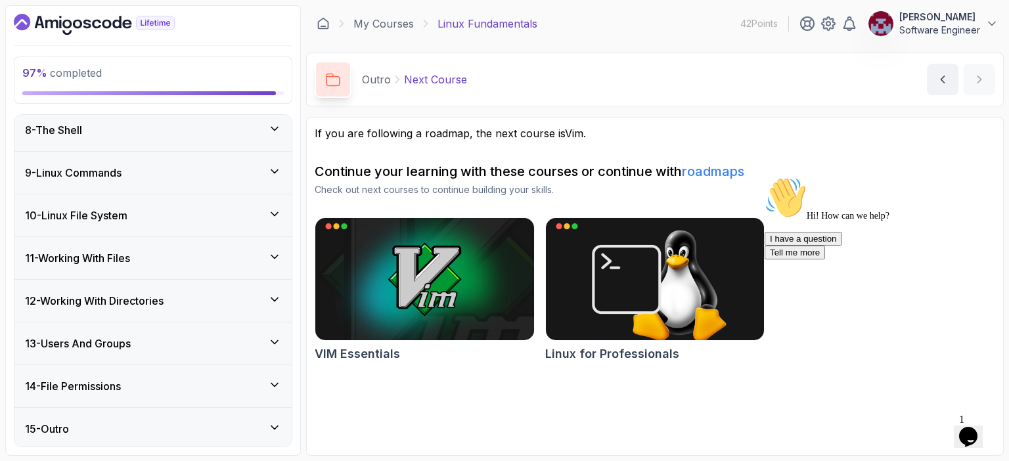
scroll to position [0, 0]
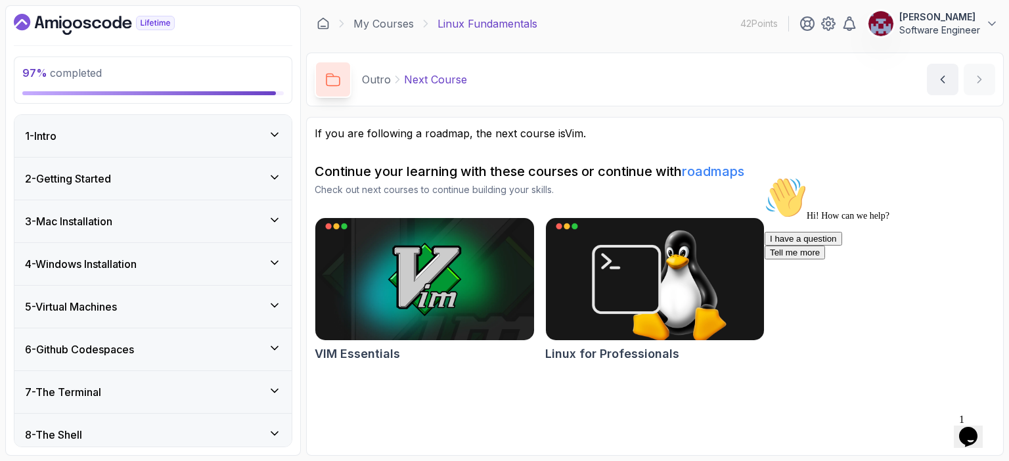
click at [275, 141] on div "1 - Intro" at bounding box center [153, 136] width 256 height 16
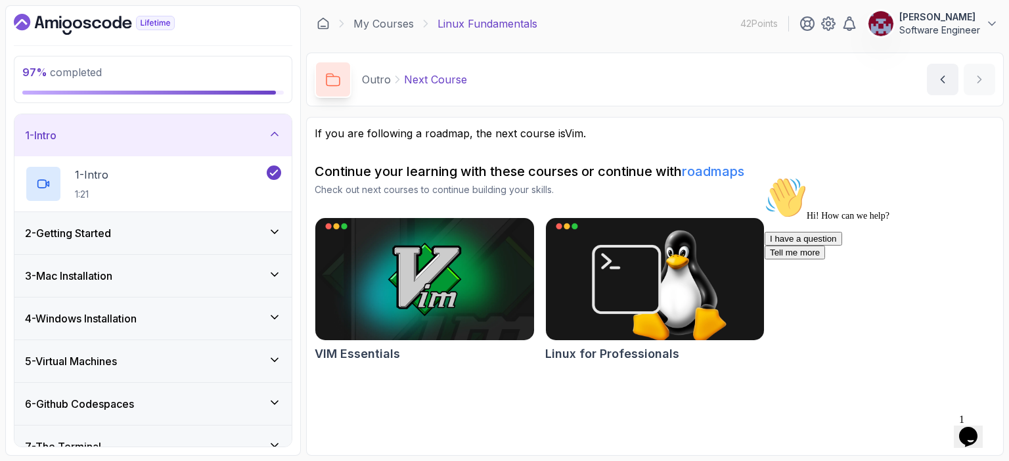
click at [275, 141] on div "1 - Intro" at bounding box center [153, 135] width 256 height 16
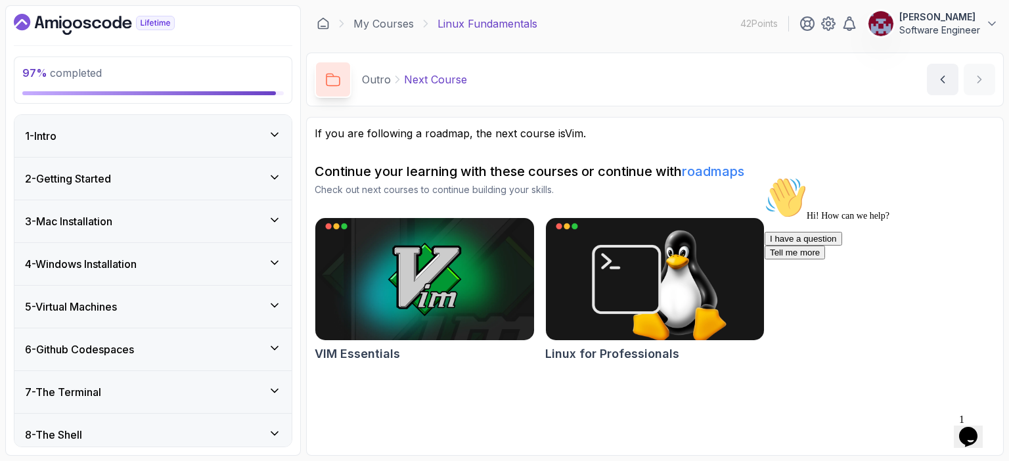
click at [274, 177] on icon at bounding box center [274, 176] width 7 height 3
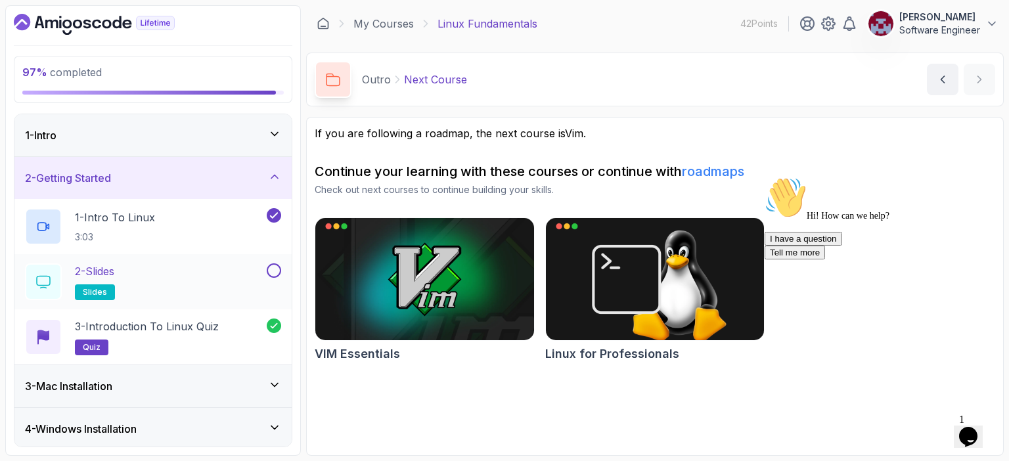
click at [181, 289] on div "2 - Slides slides" at bounding box center [144, 281] width 239 height 37
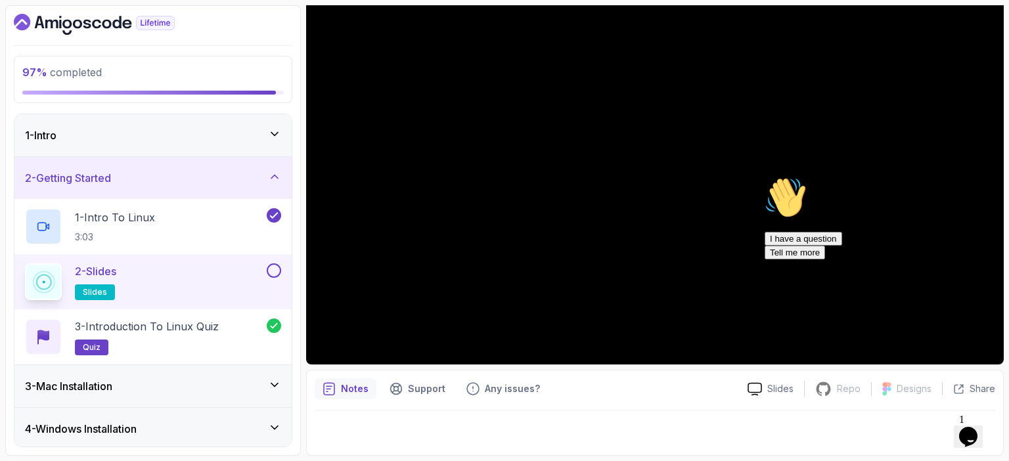
scroll to position [145, 0]
click at [273, 269] on button at bounding box center [274, 270] width 14 height 14
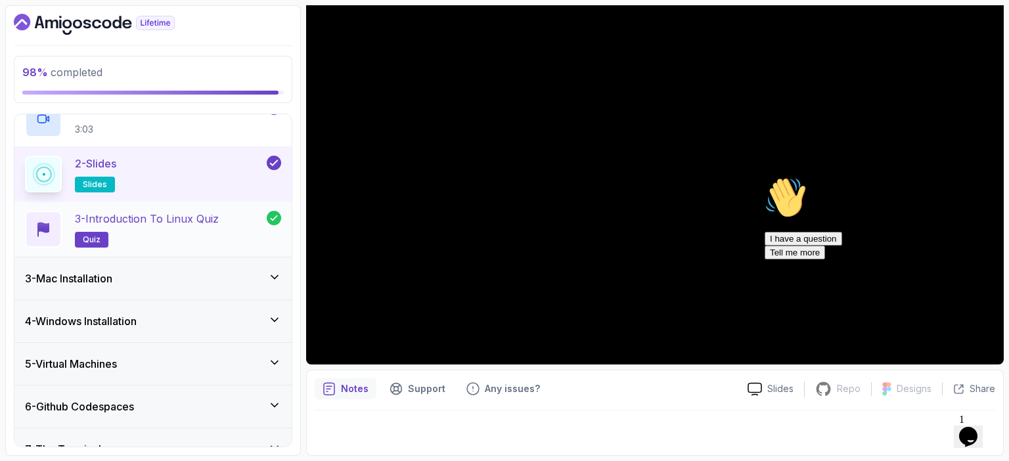
click at [275, 219] on icon at bounding box center [274, 218] width 11 height 11
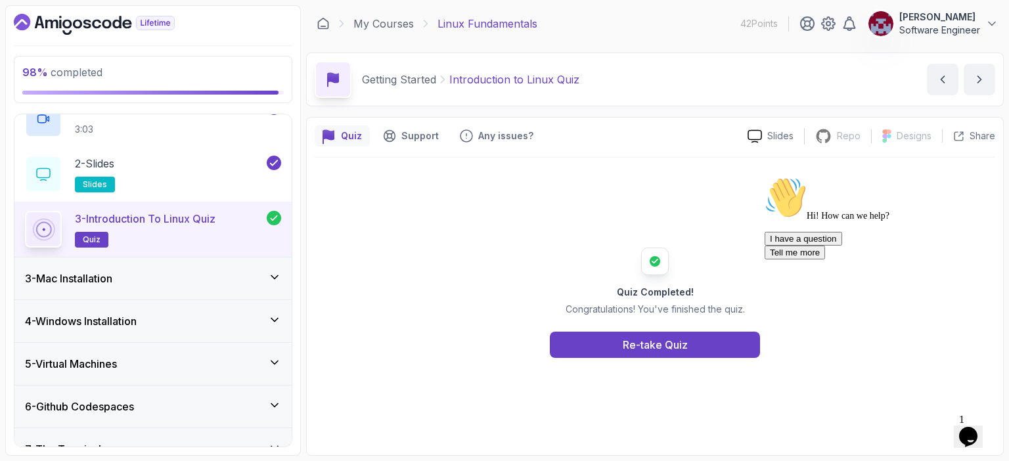
click at [273, 282] on icon at bounding box center [274, 277] width 13 height 13
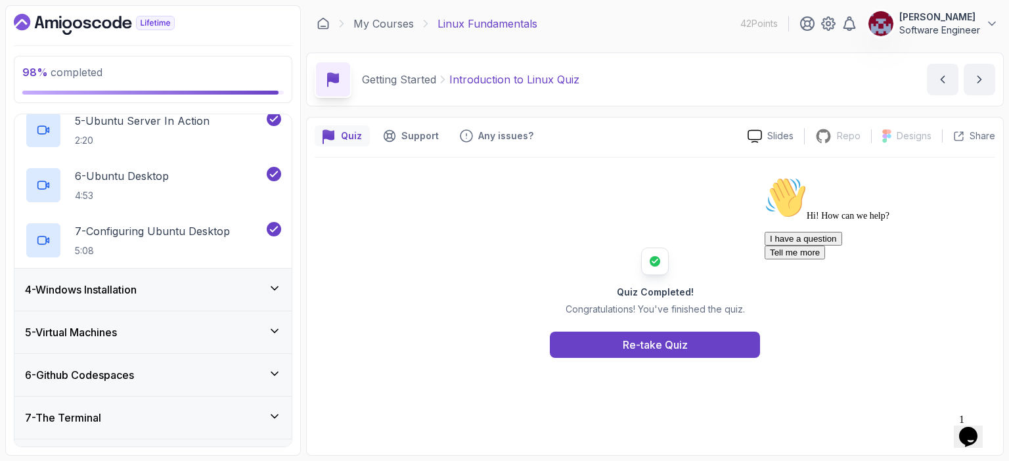
scroll to position [360, 0]
click at [271, 285] on icon at bounding box center [274, 288] width 13 height 13
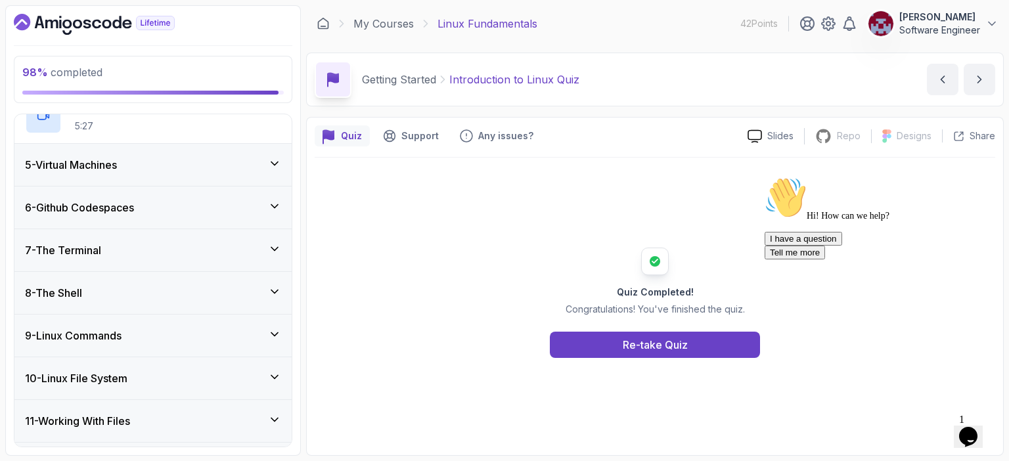
scroll to position [380, 0]
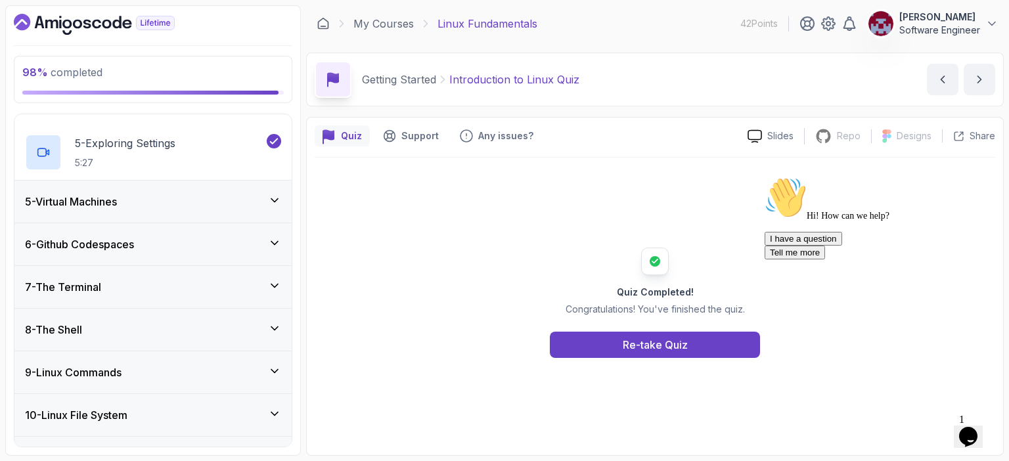
click at [277, 201] on icon at bounding box center [274, 200] width 13 height 13
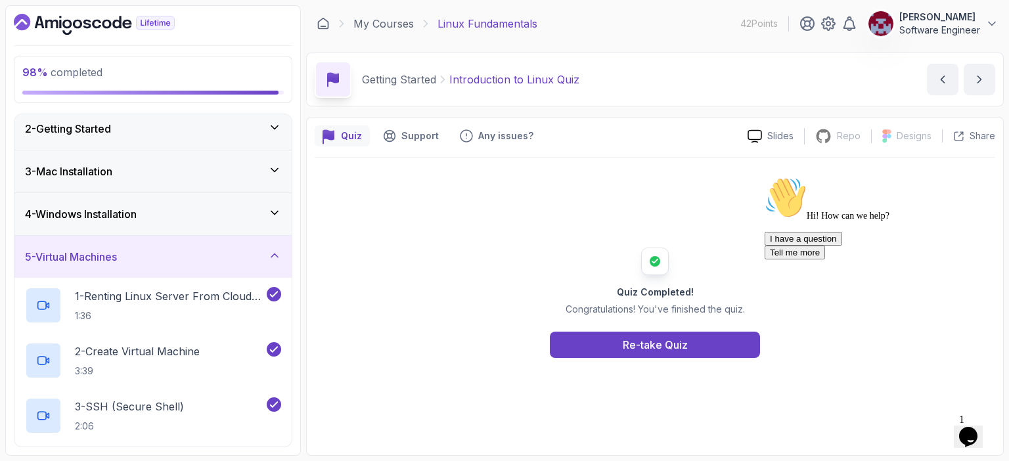
scroll to position [55, 0]
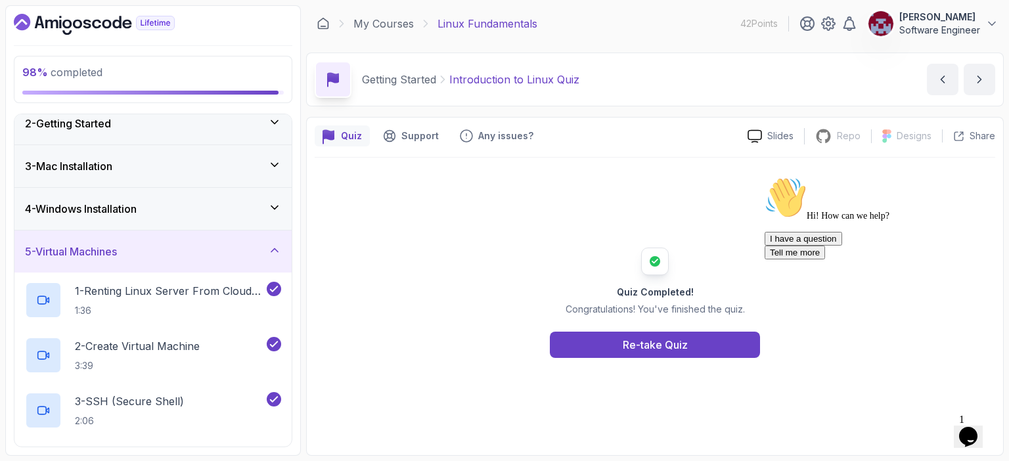
click at [271, 251] on icon at bounding box center [274, 250] width 13 height 13
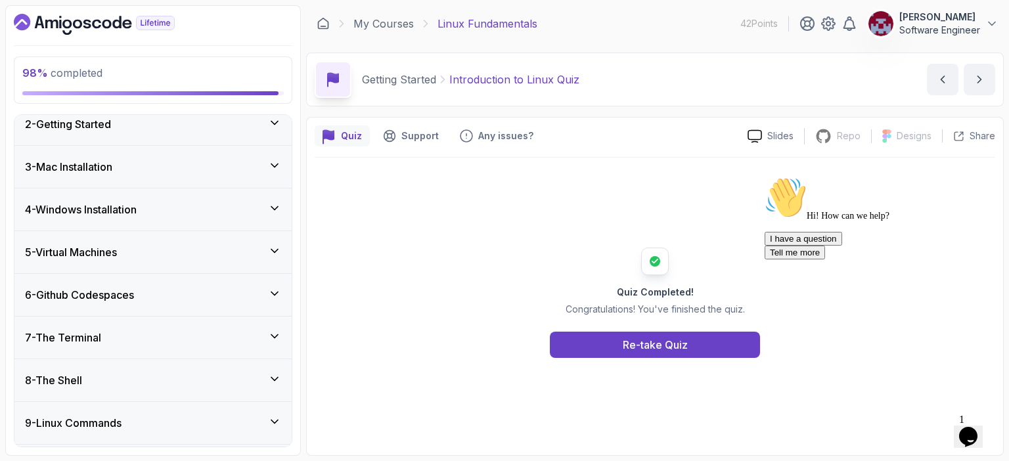
click at [275, 295] on icon at bounding box center [274, 293] width 13 height 13
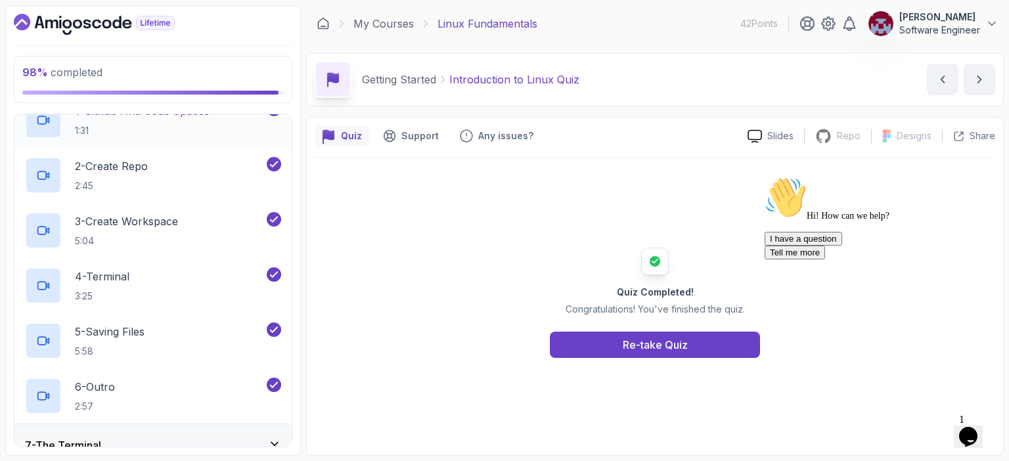
scroll to position [227, 0]
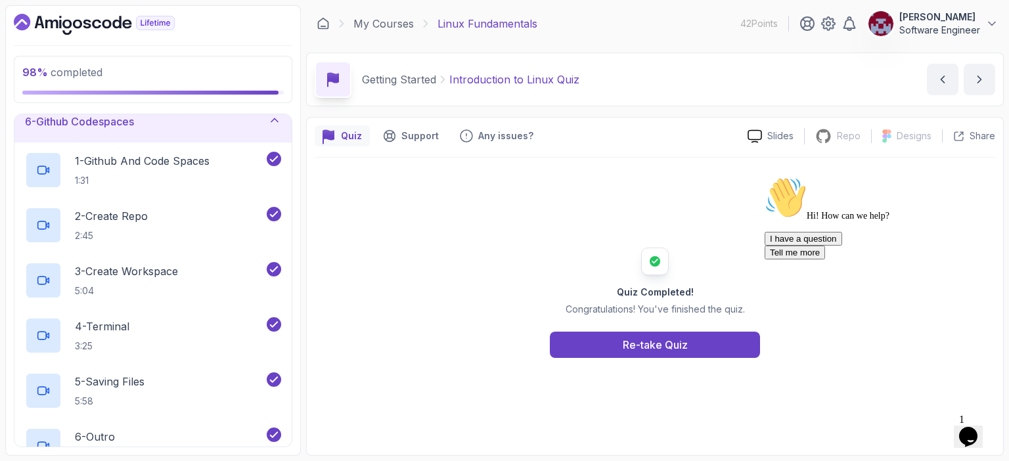
click at [271, 122] on icon at bounding box center [274, 120] width 13 height 13
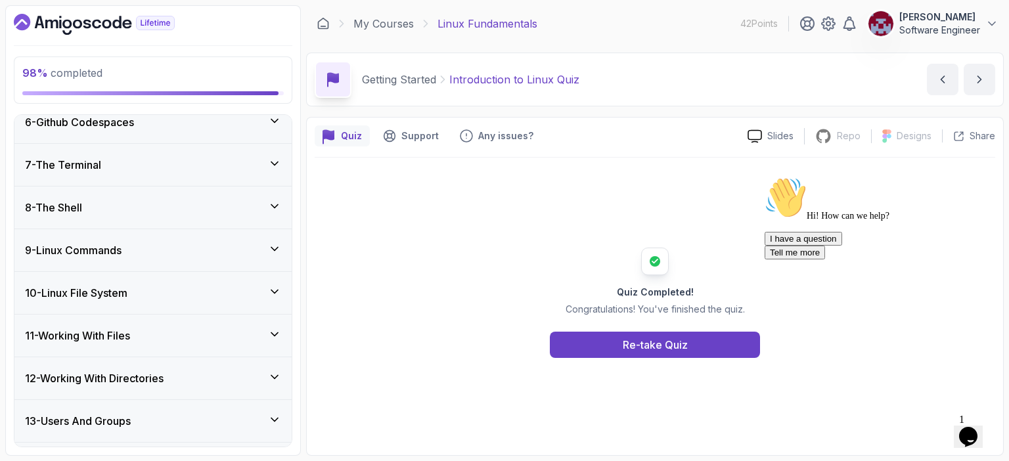
click at [276, 162] on icon at bounding box center [274, 163] width 7 height 3
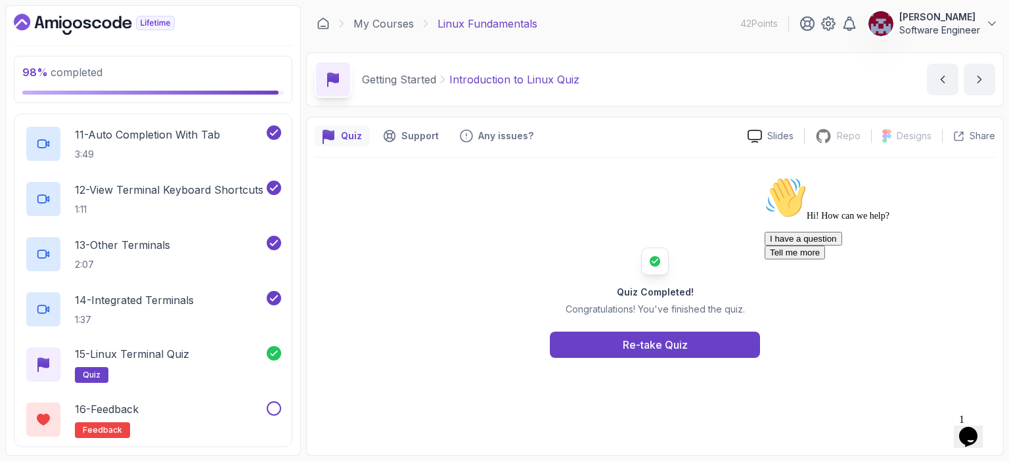
scroll to position [998, 0]
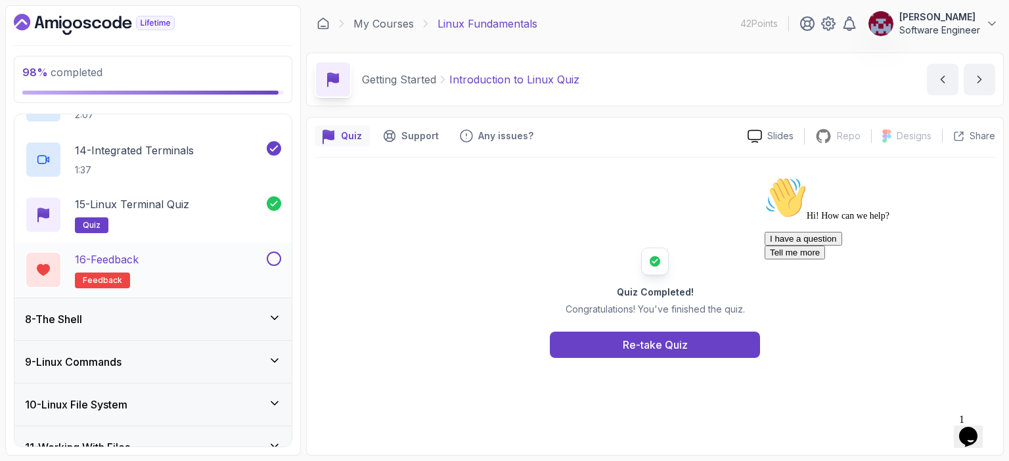
click at [274, 260] on button at bounding box center [274, 259] width 14 height 14
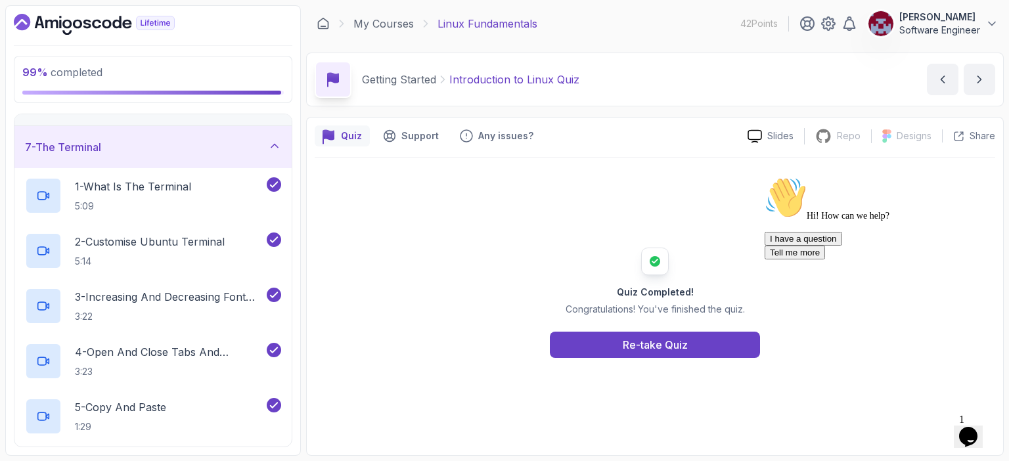
scroll to position [247, 0]
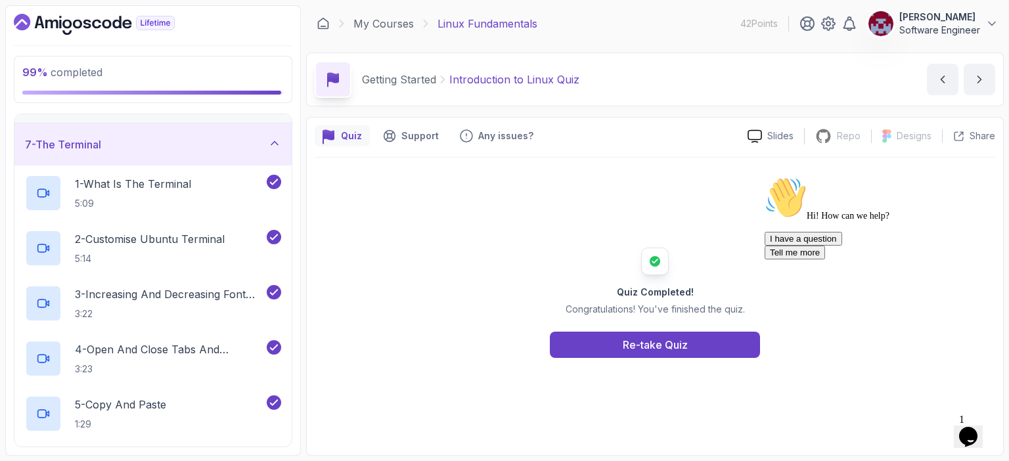
click at [274, 142] on icon at bounding box center [274, 143] width 7 height 3
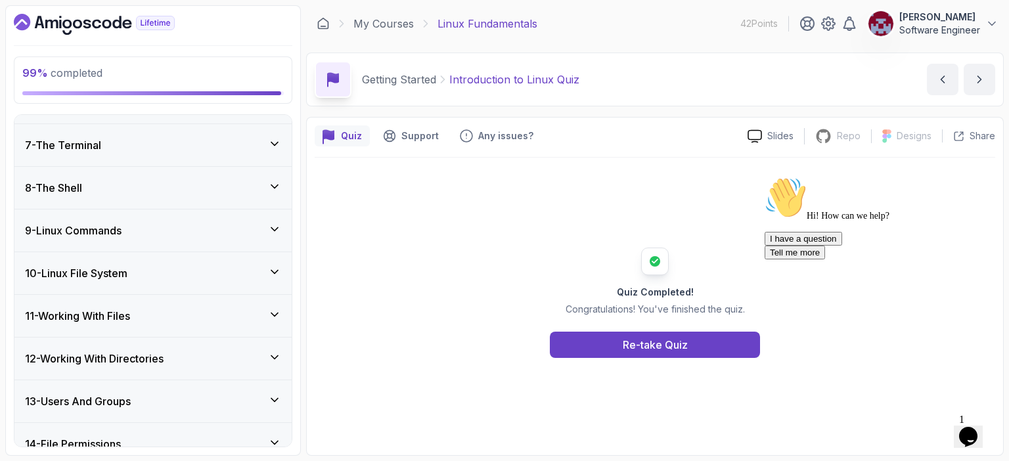
click at [275, 180] on icon at bounding box center [274, 186] width 13 height 13
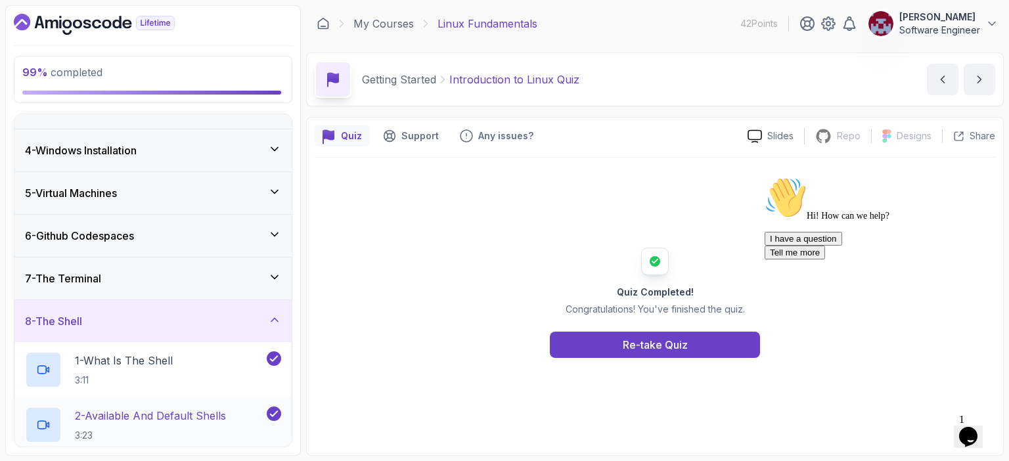
scroll to position [114, 0]
click at [276, 319] on icon at bounding box center [274, 318] width 13 height 13
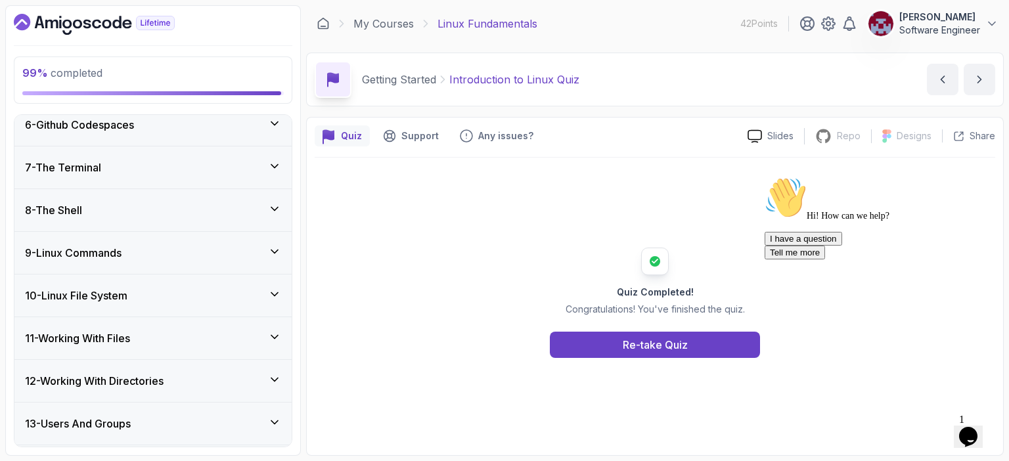
scroll to position [225, 0]
click at [275, 248] on icon at bounding box center [274, 250] width 13 height 13
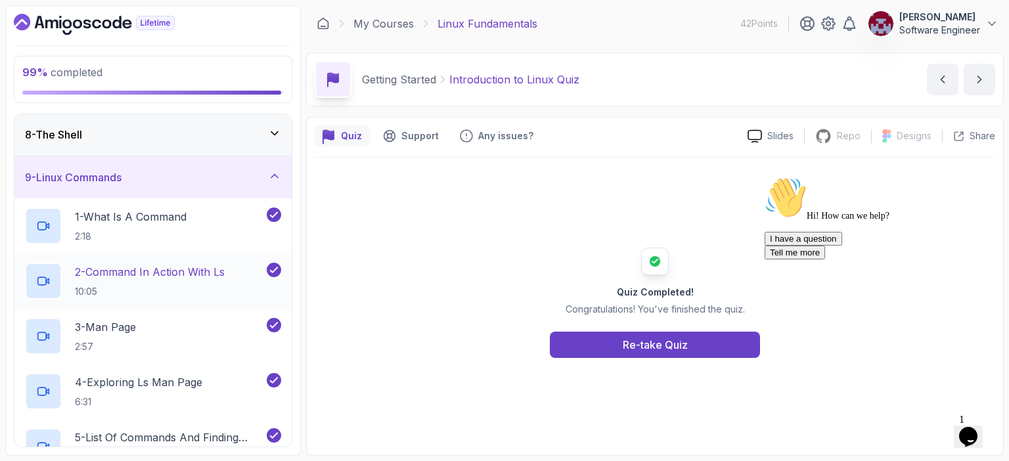
scroll to position [300, 0]
click at [279, 173] on icon at bounding box center [274, 176] width 13 height 13
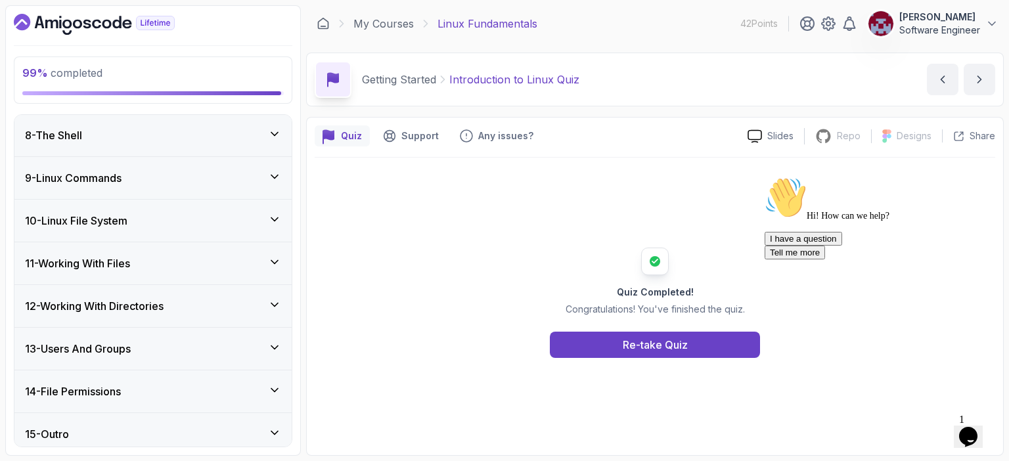
click at [275, 213] on icon at bounding box center [274, 219] width 13 height 13
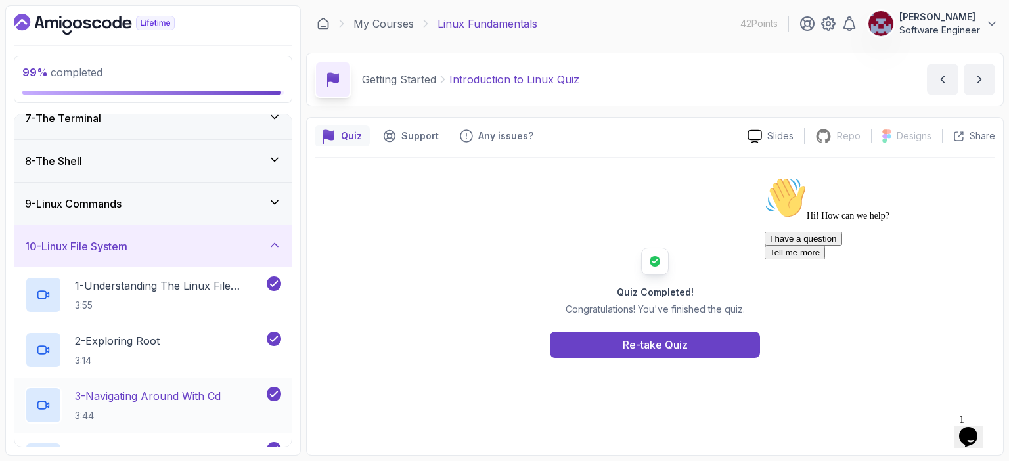
scroll to position [273, 0]
click at [278, 246] on icon at bounding box center [274, 245] width 13 height 13
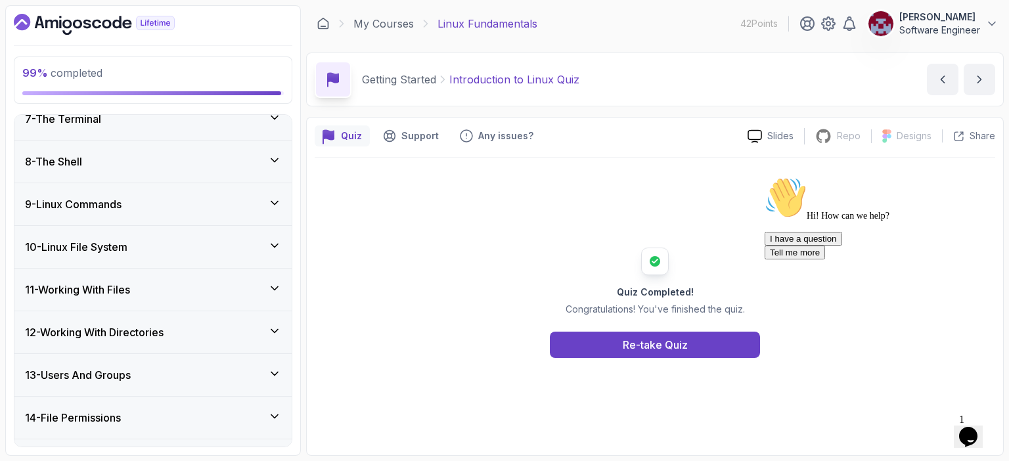
click at [277, 284] on icon at bounding box center [274, 288] width 13 height 13
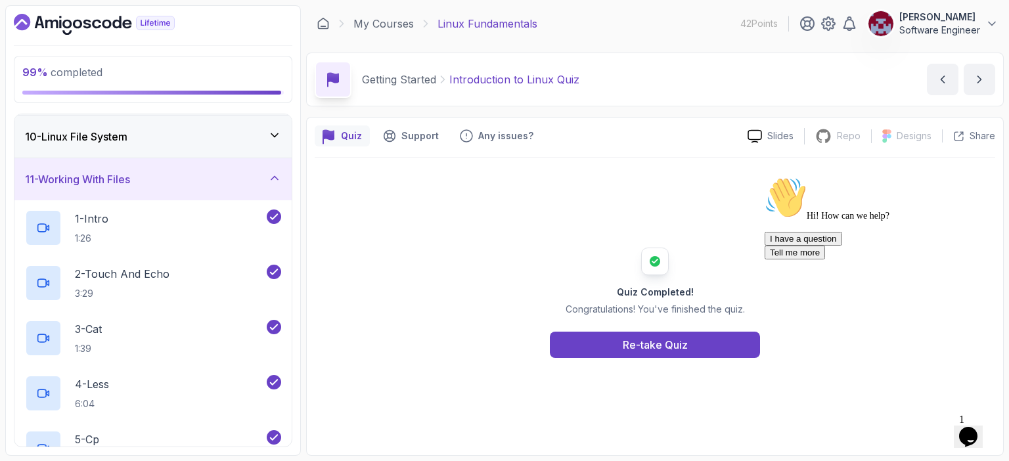
scroll to position [367, 0]
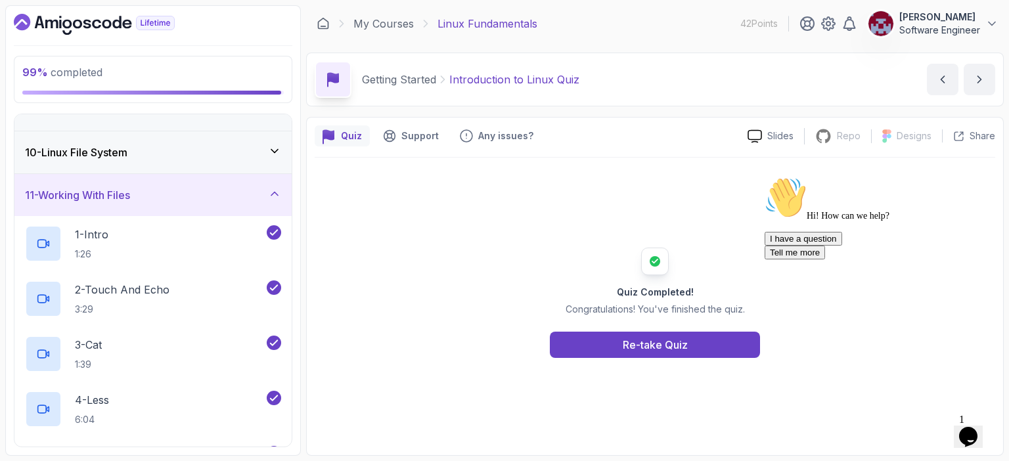
click at [279, 193] on icon at bounding box center [274, 193] width 13 height 13
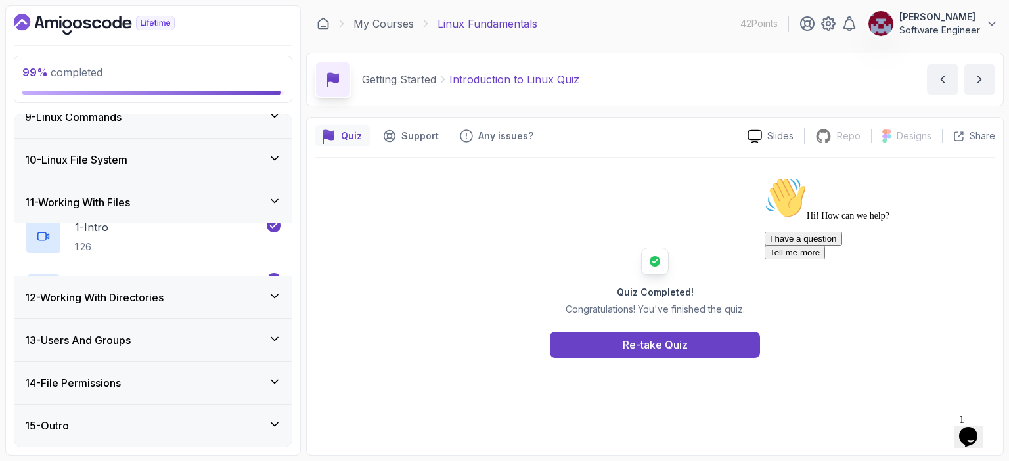
scroll to position [305, 0]
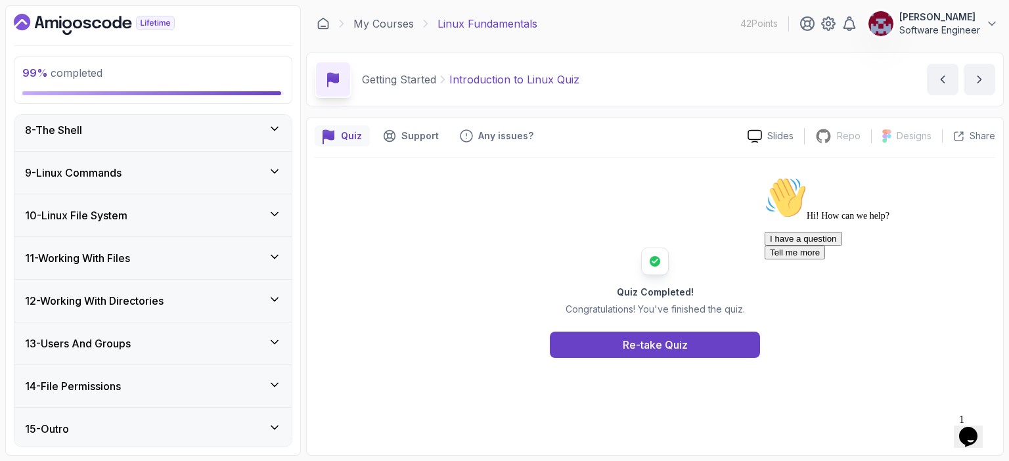
click at [272, 298] on icon at bounding box center [274, 299] width 7 height 3
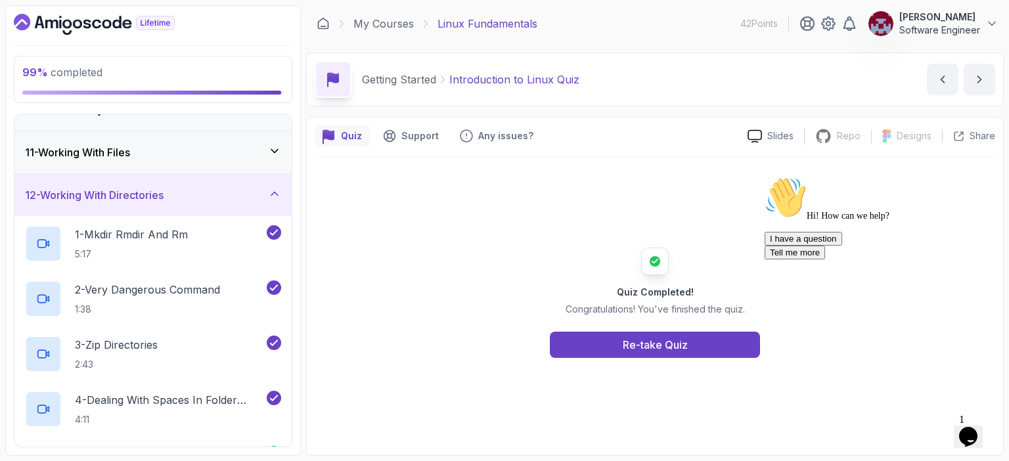
scroll to position [359, 0]
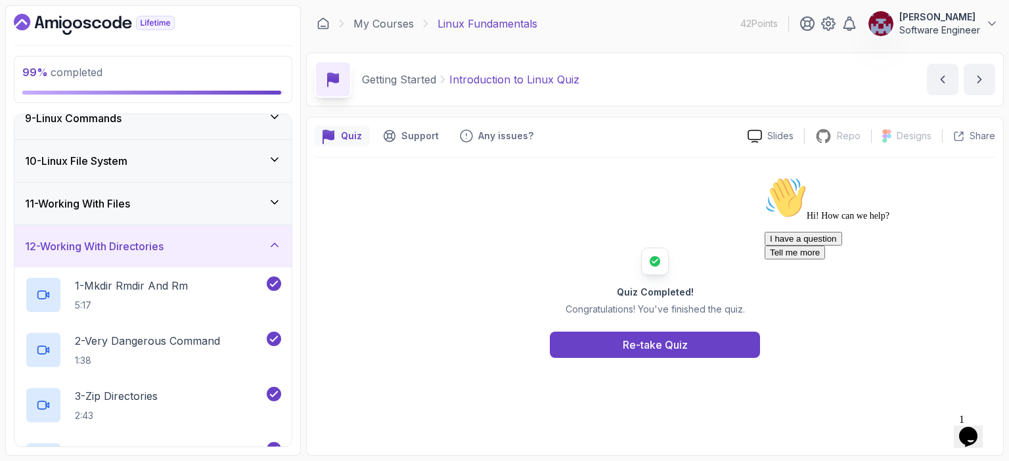
click at [275, 240] on icon at bounding box center [274, 245] width 13 height 13
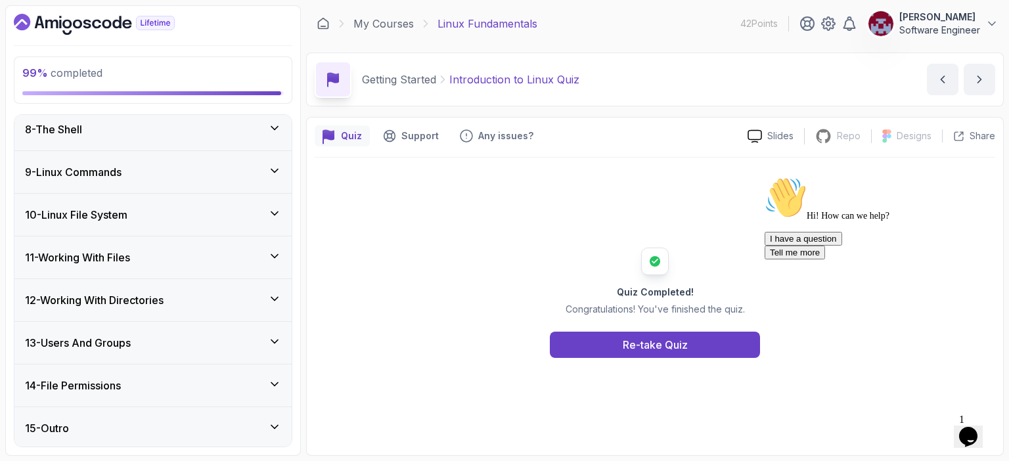
scroll to position [305, 0]
click at [274, 344] on icon at bounding box center [274, 342] width 13 height 13
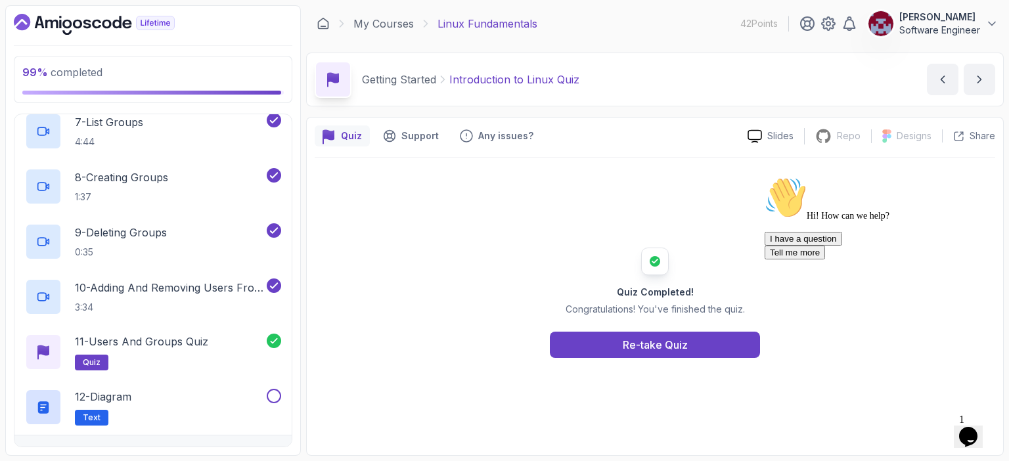
scroll to position [958, 0]
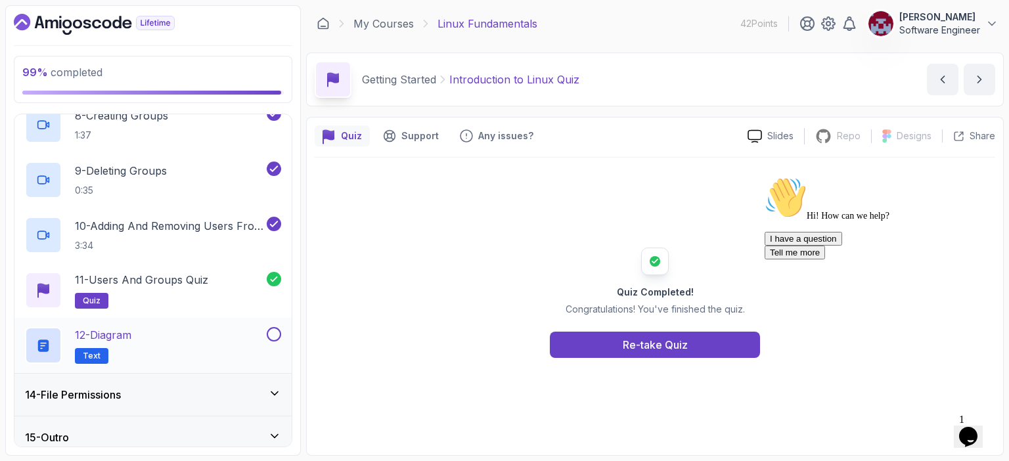
click at [214, 336] on div "12 - Diagram Text" at bounding box center [144, 345] width 239 height 37
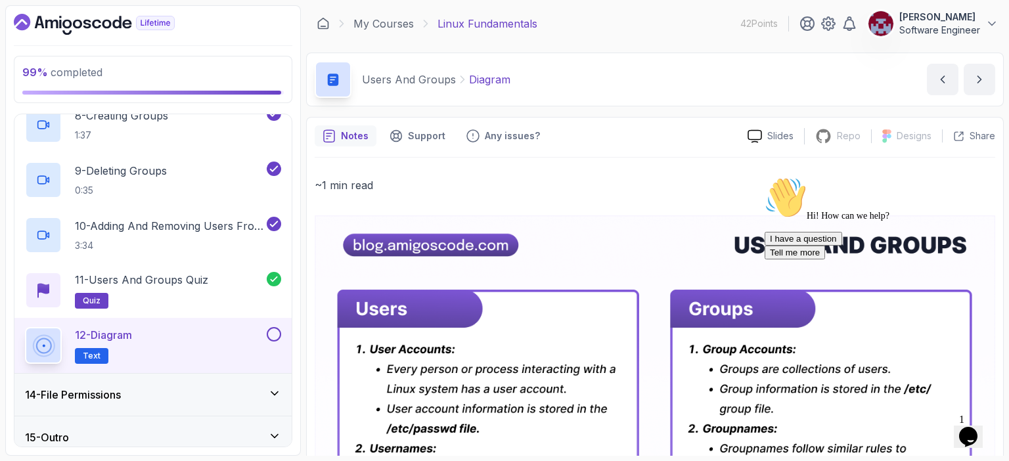
click at [276, 332] on button at bounding box center [274, 334] width 14 height 14
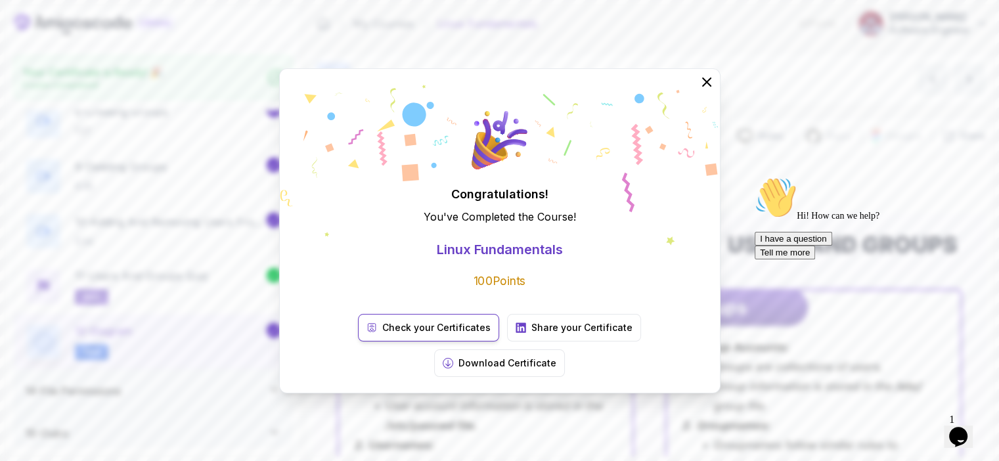
click at [407, 334] on p "Check your Certificates" at bounding box center [436, 327] width 108 height 13
click at [708, 90] on icon at bounding box center [706, 81] width 17 height 17
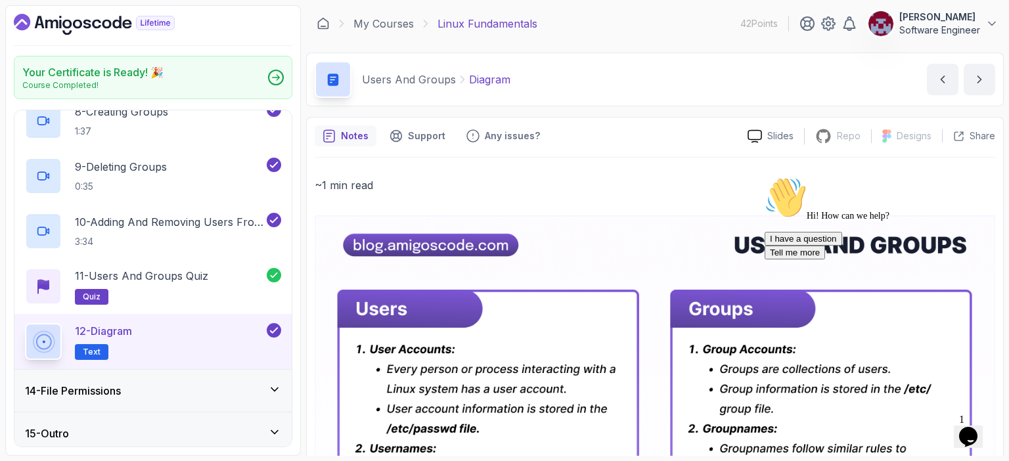
click at [154, 23] on icon "Dashboard" at bounding box center [156, 23] width 38 height 14
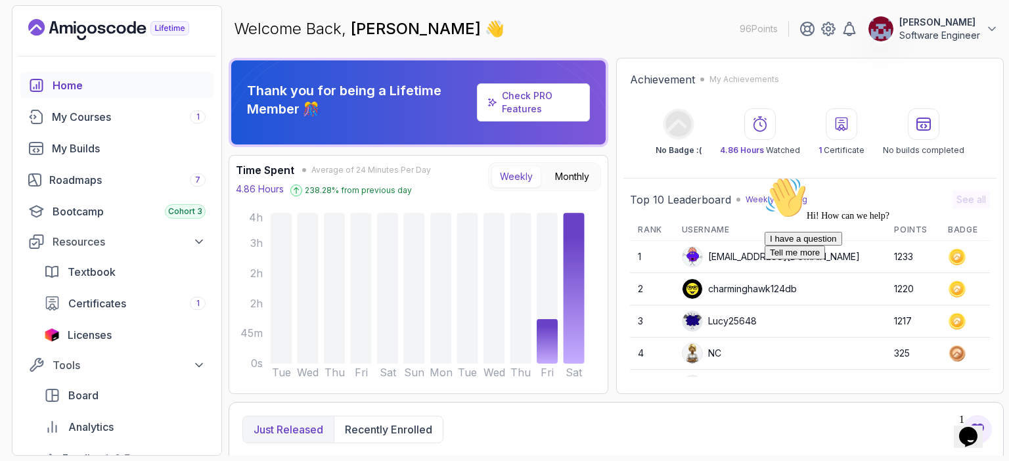
click at [765, 177] on icon "Chat attention grabber" at bounding box center [765, 177] width 0 height 0
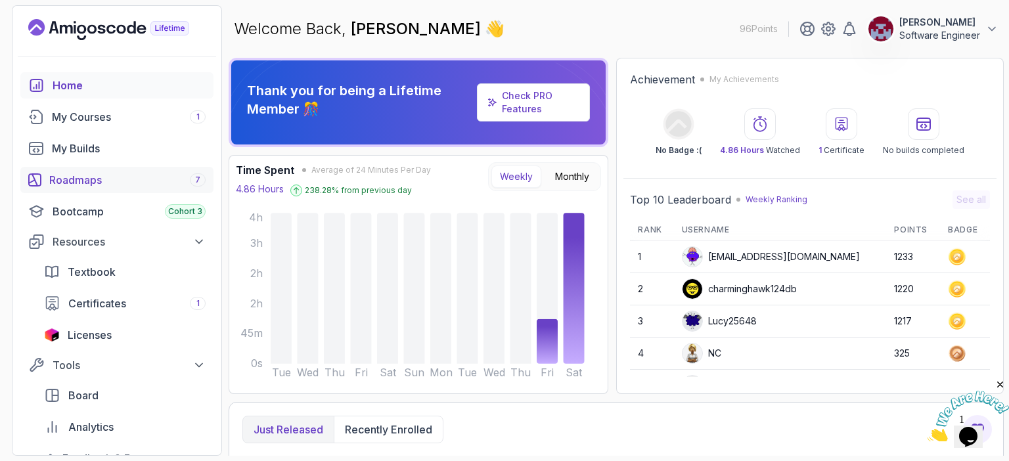
click at [78, 181] on div "Roadmaps 7" at bounding box center [127, 180] width 156 height 16
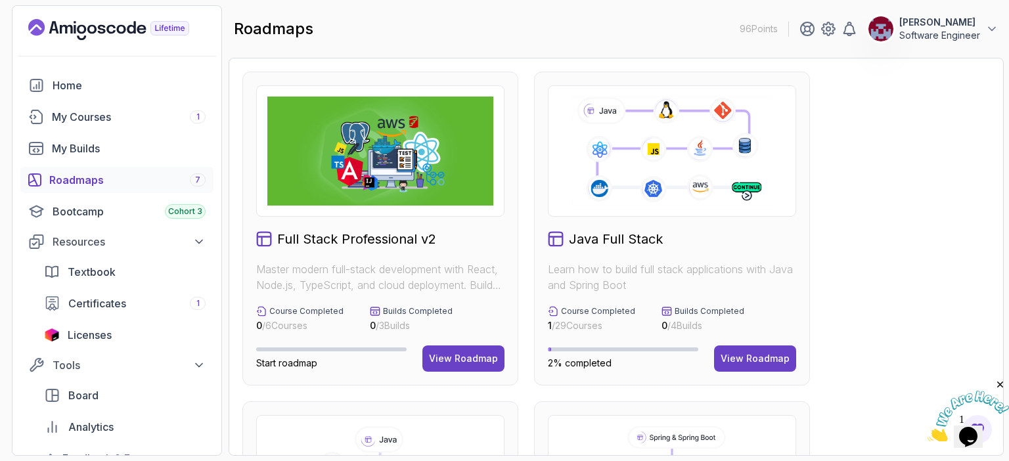
scroll to position [68, 0]
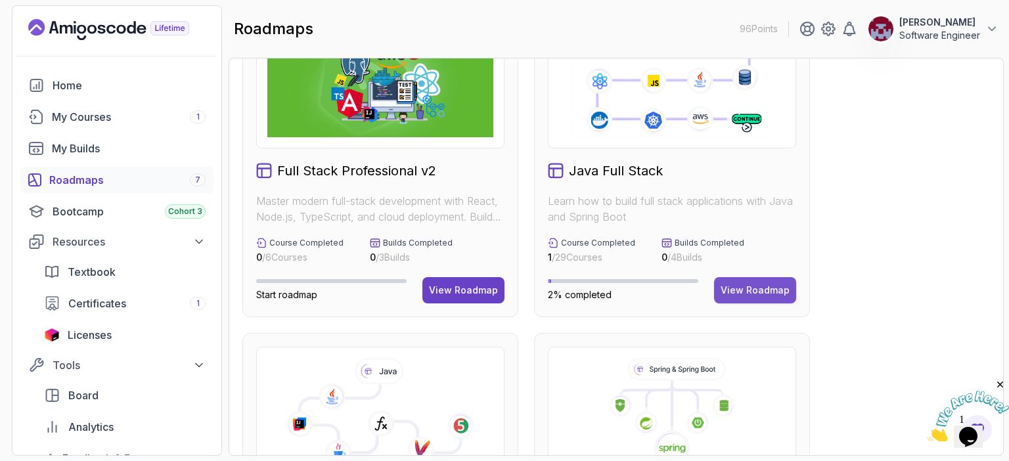
click at [744, 293] on div "View Roadmap" at bounding box center [755, 290] width 69 height 13
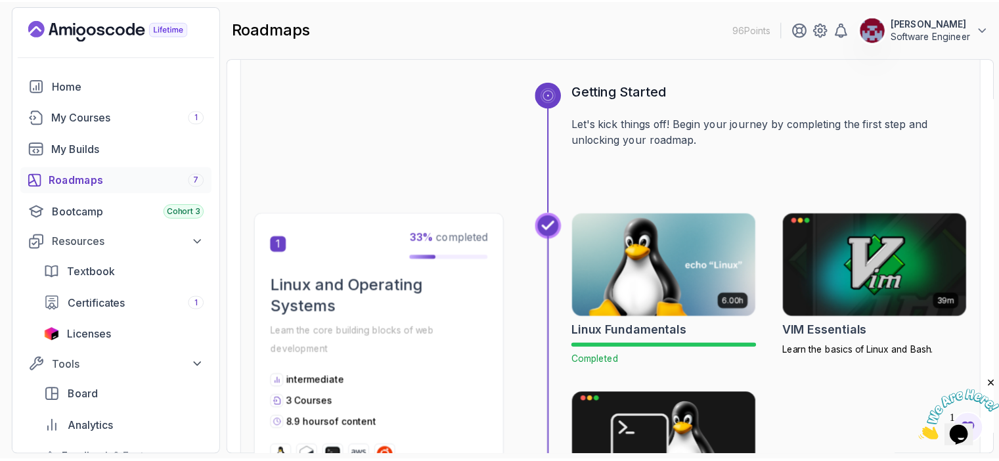
scroll to position [128, 0]
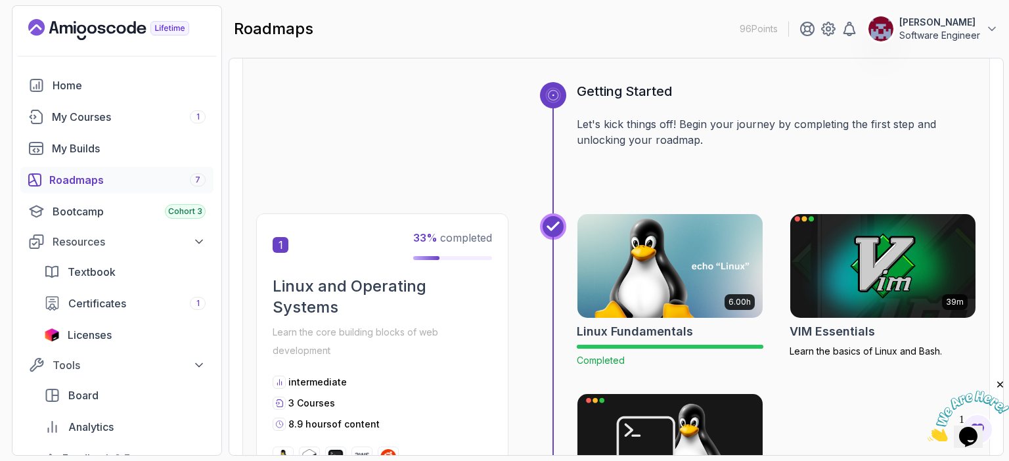
click at [899, 254] on img at bounding box center [883, 266] width 194 height 109
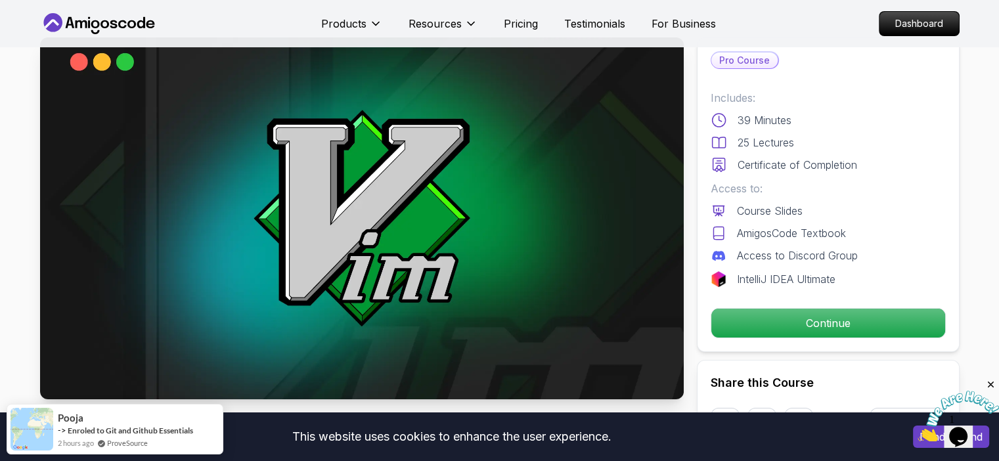
scroll to position [42, 0]
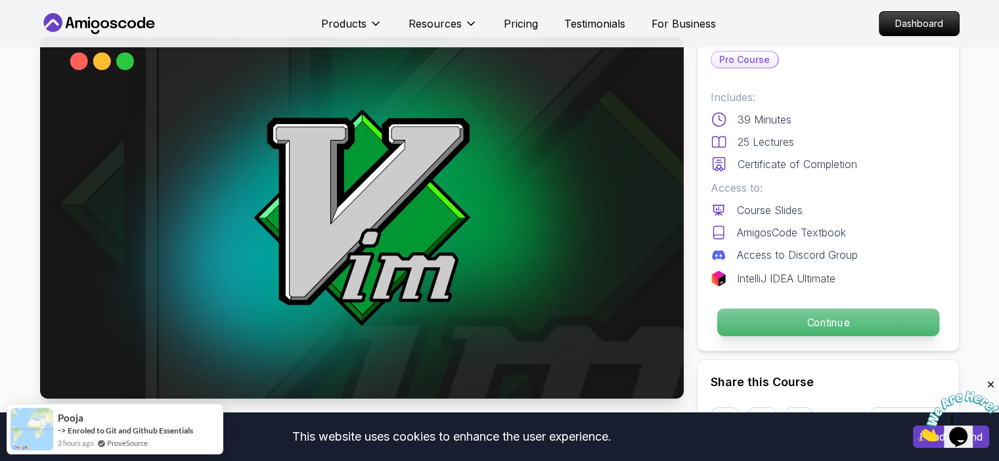
click at [824, 325] on p "Continue" at bounding box center [828, 323] width 222 height 28
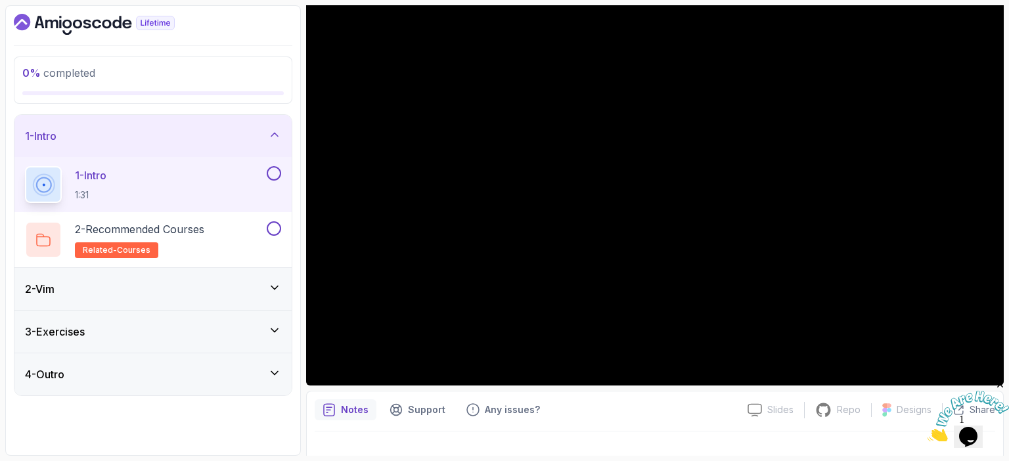
scroll to position [125, 0]
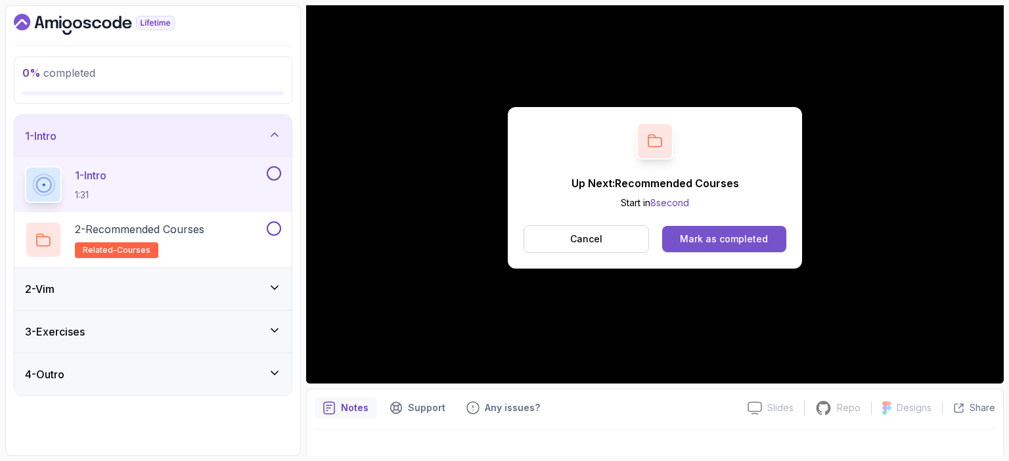
click at [699, 229] on button "Mark as completed" at bounding box center [724, 239] width 124 height 26
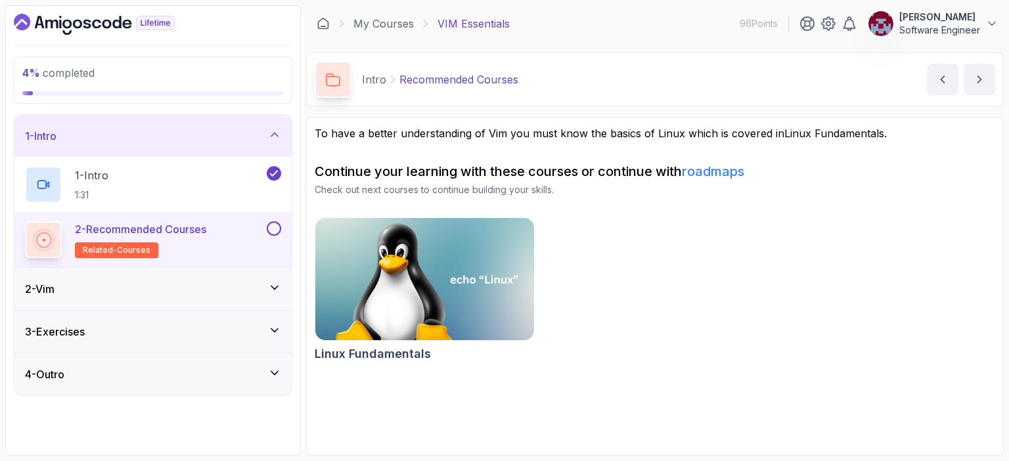
click at [273, 232] on button at bounding box center [274, 228] width 14 height 14
click at [983, 80] on icon "next content" at bounding box center [979, 79] width 13 height 13
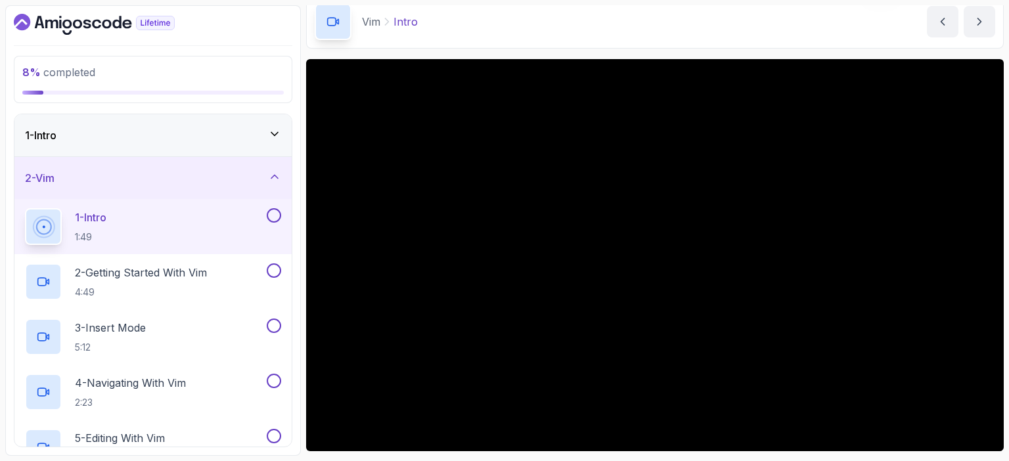
scroll to position [59, 0]
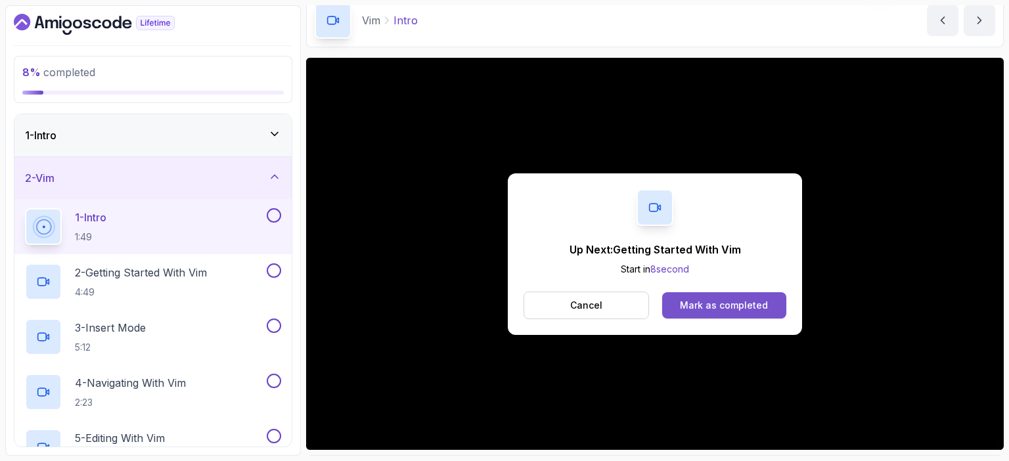
click at [763, 308] on div "Mark as completed" at bounding box center [724, 305] width 88 height 13
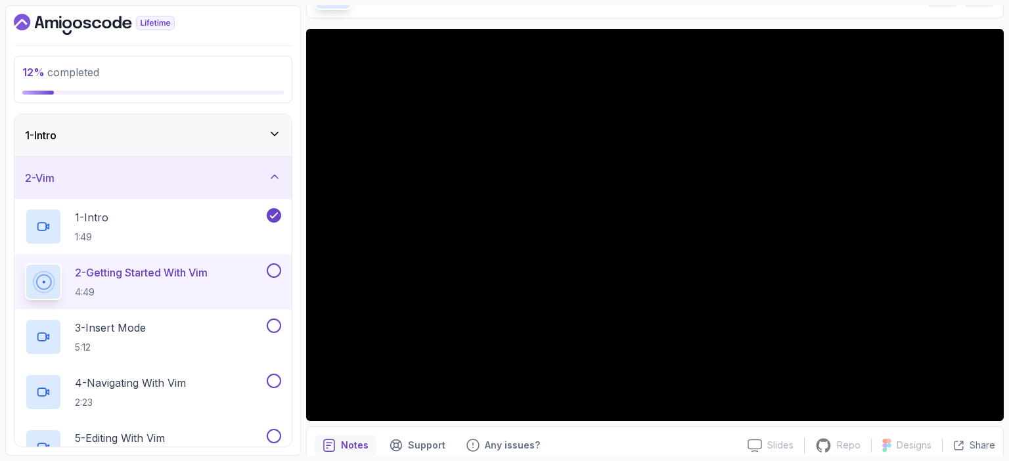
scroll to position [97, 0]
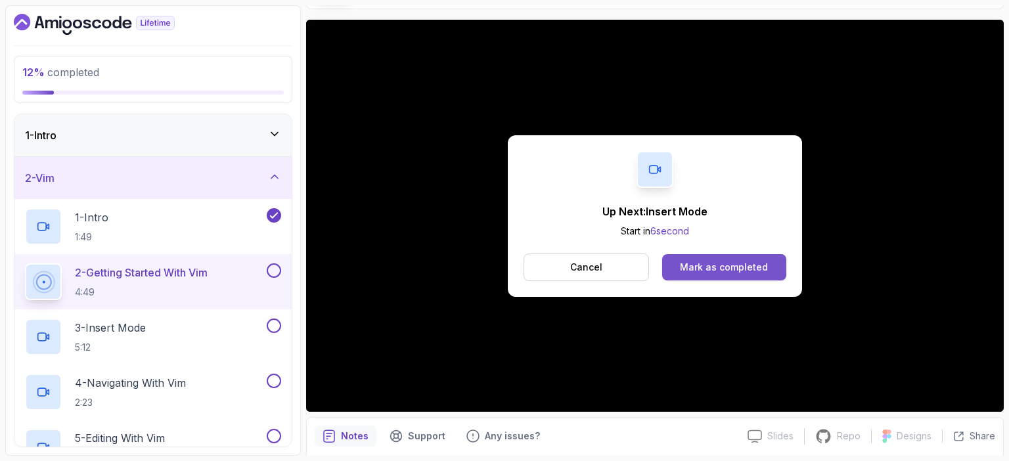
click at [719, 267] on div "Mark as completed" at bounding box center [724, 267] width 88 height 13
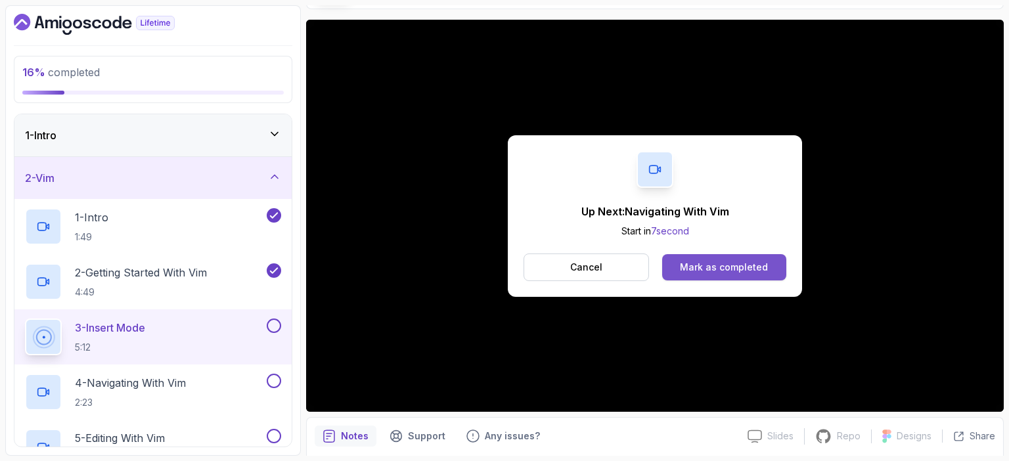
click at [714, 269] on div "Mark as completed" at bounding box center [724, 267] width 88 height 13
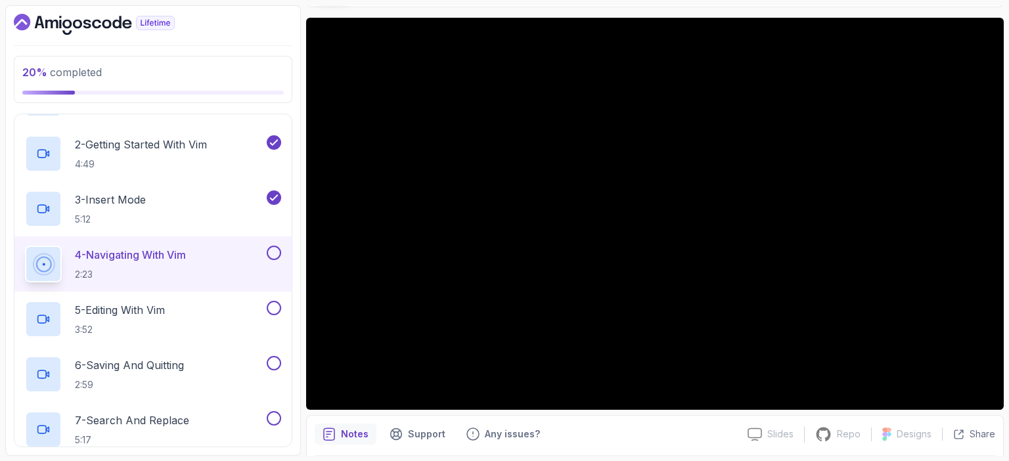
scroll to position [100, 0]
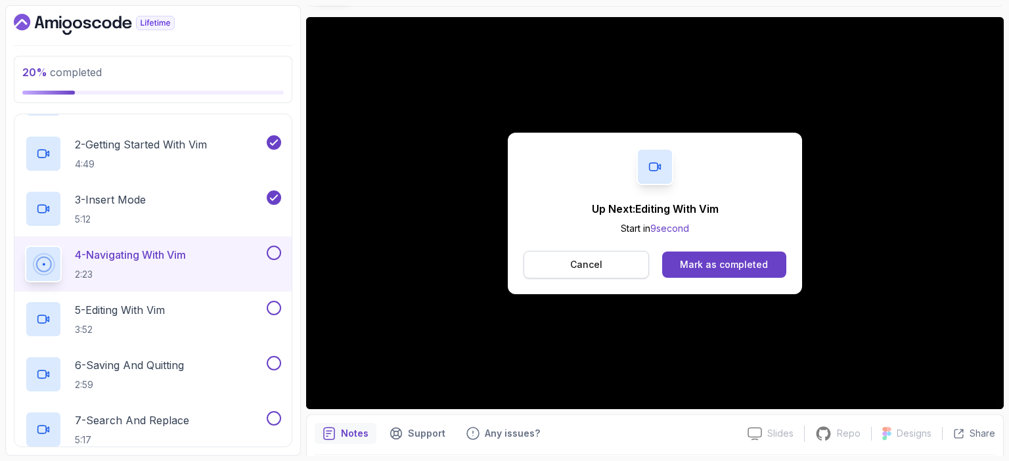
click at [607, 270] on button "Cancel" at bounding box center [586, 265] width 125 height 28
click at [733, 263] on div "Mark as completed" at bounding box center [724, 264] width 88 height 13
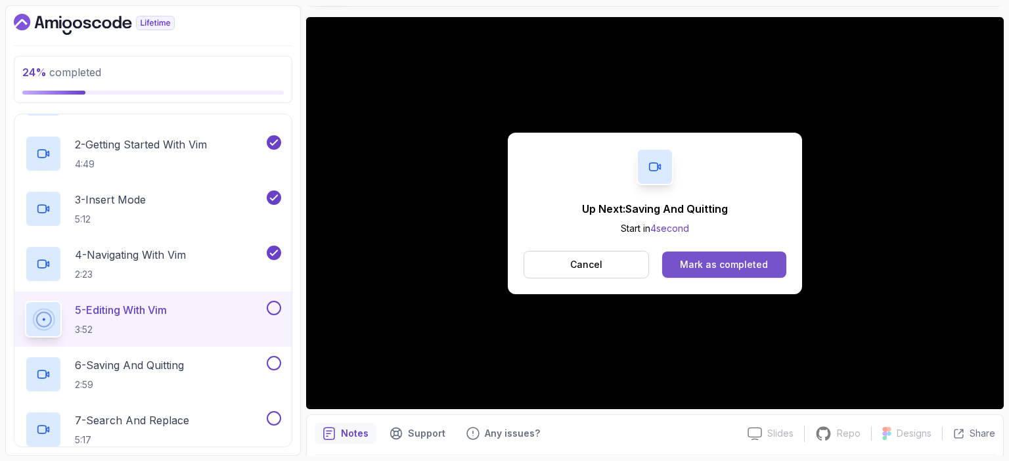
click at [731, 263] on div "Mark as completed" at bounding box center [724, 264] width 88 height 13
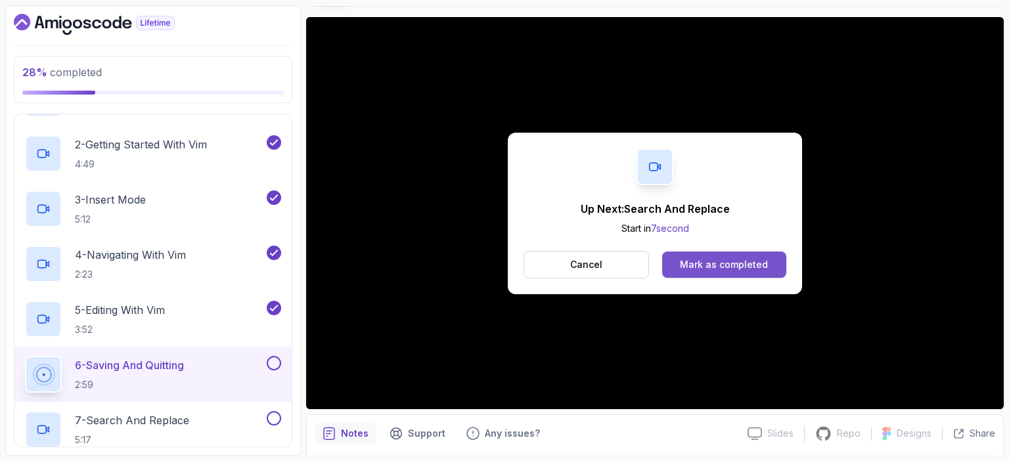
click at [754, 262] on div "Mark as completed" at bounding box center [724, 264] width 88 height 13
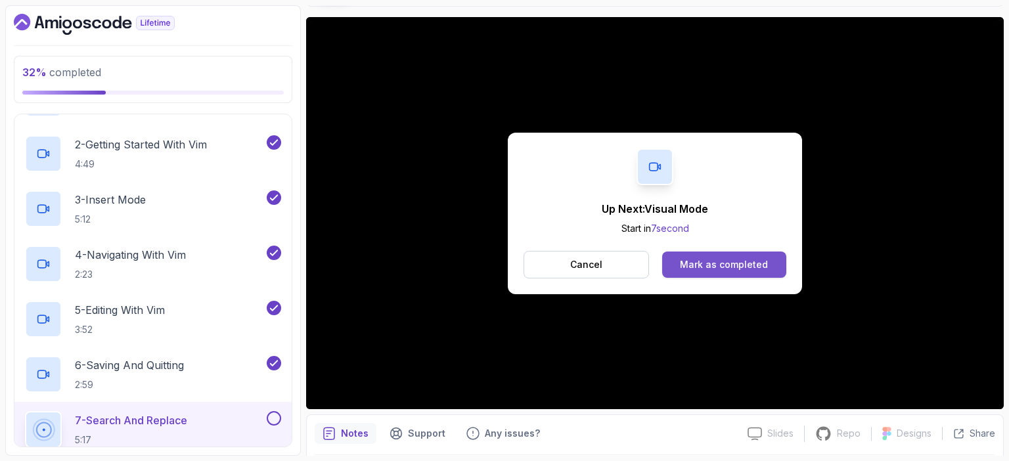
click at [752, 261] on div "Mark as completed" at bounding box center [724, 264] width 88 height 13
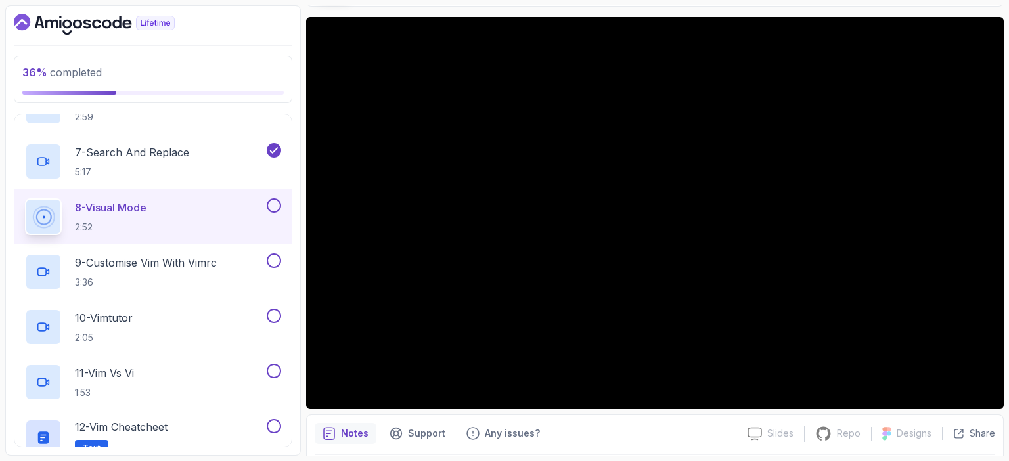
scroll to position [396, 0]
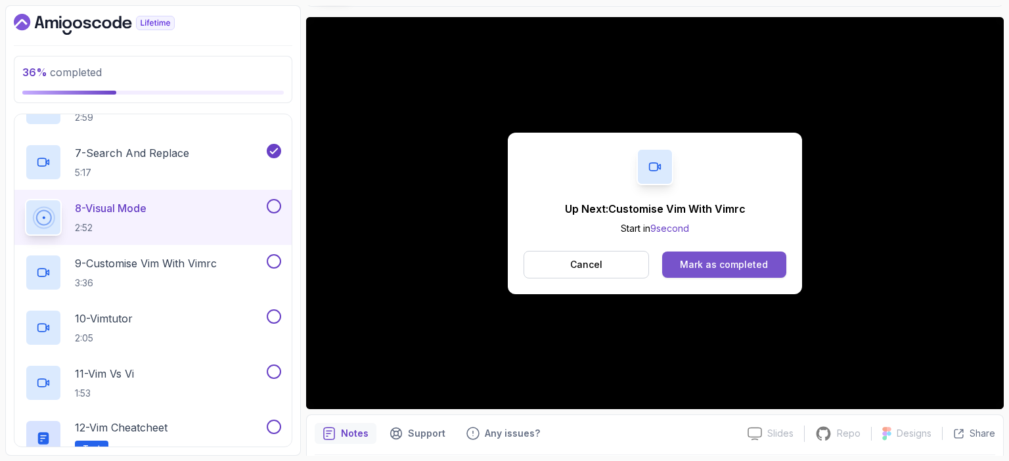
click at [754, 268] on div "Mark as completed" at bounding box center [724, 264] width 88 height 13
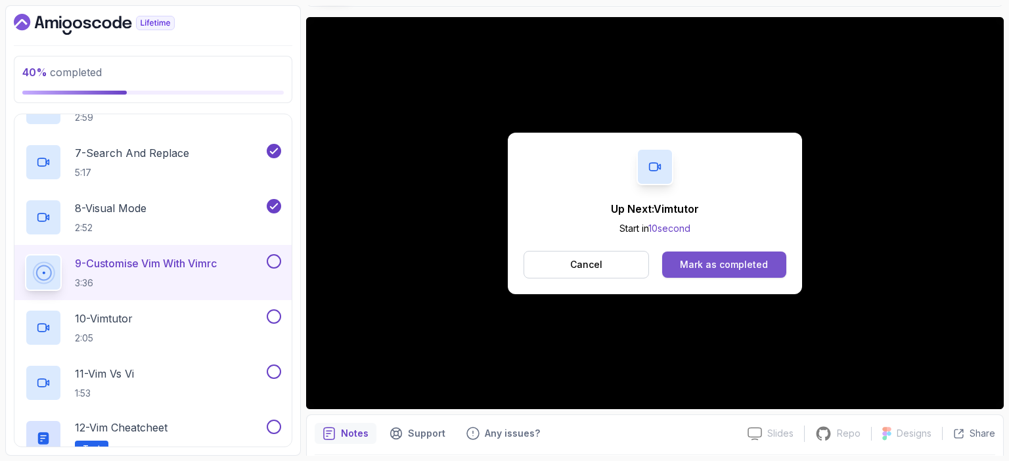
click at [741, 258] on div "Mark as completed" at bounding box center [724, 264] width 88 height 13
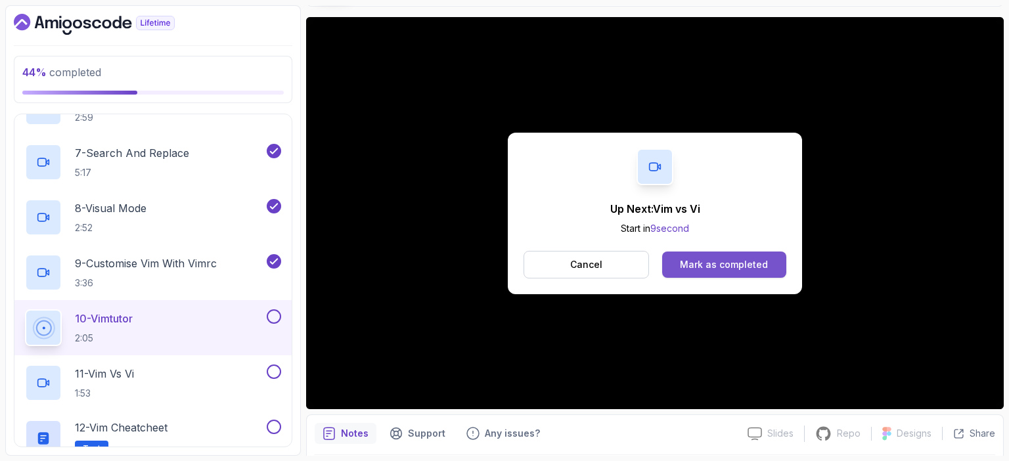
click at [755, 263] on div "Mark as completed" at bounding box center [724, 264] width 88 height 13
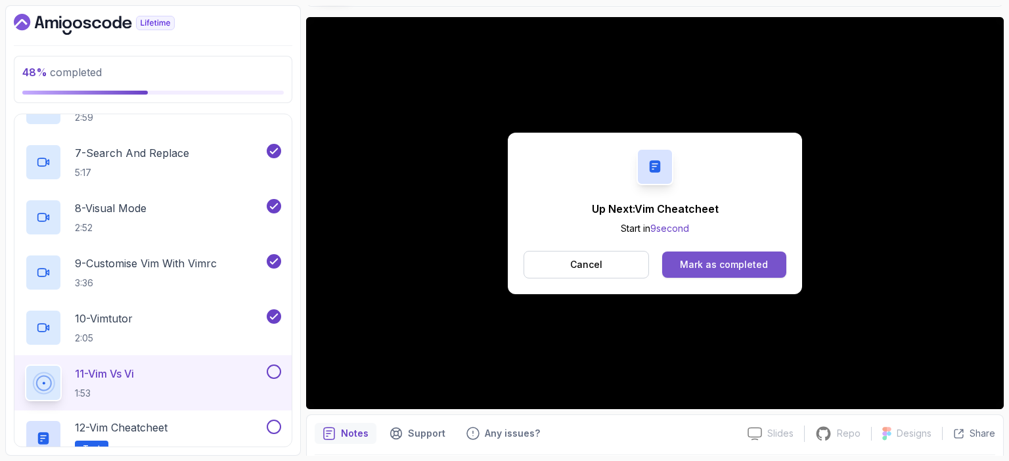
click at [757, 266] on div "Mark as completed" at bounding box center [724, 264] width 88 height 13
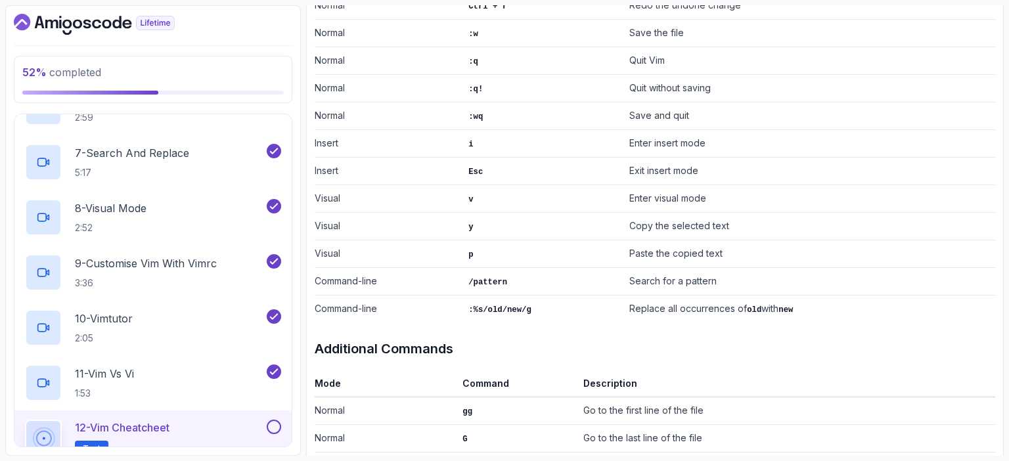
scroll to position [444, 0]
click at [741, 273] on td "Search for a pattern" at bounding box center [809, 281] width 371 height 28
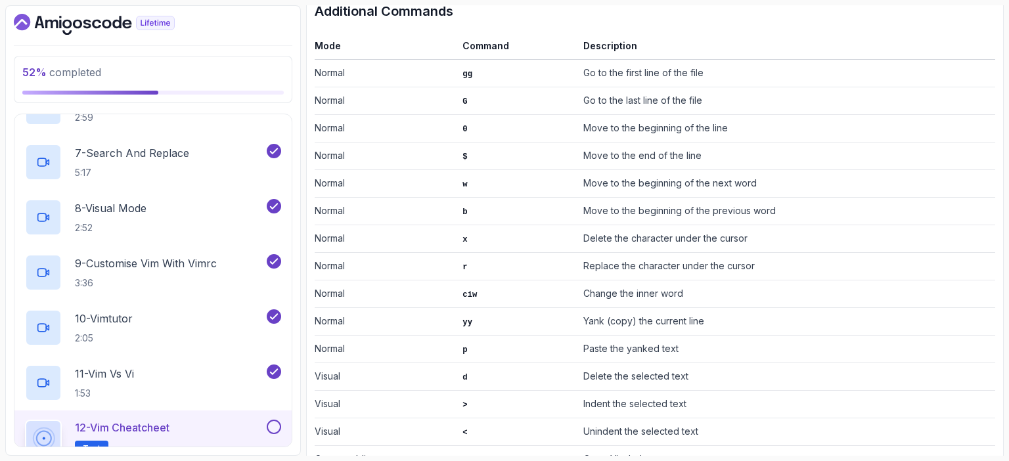
scroll to position [780, 0]
click at [762, 254] on td "Replace the character under the cursor" at bounding box center [786, 268] width 417 height 28
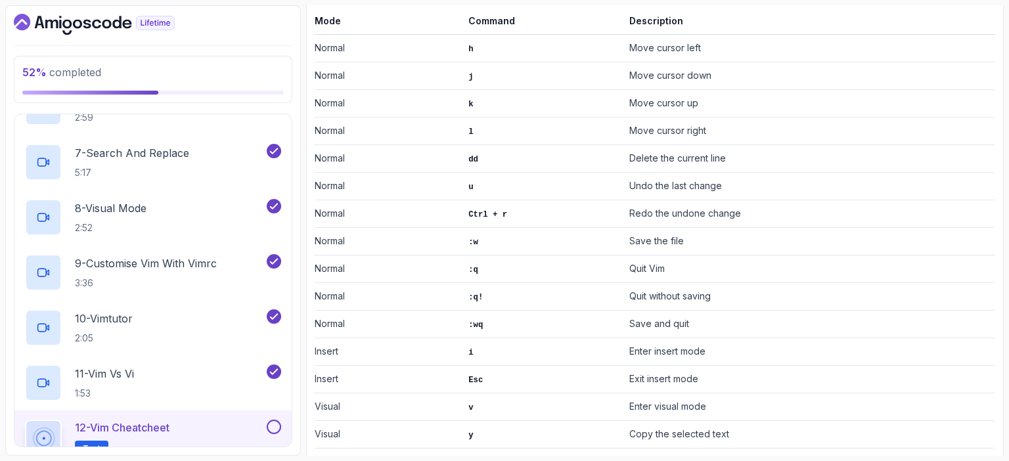
scroll to position [0, 0]
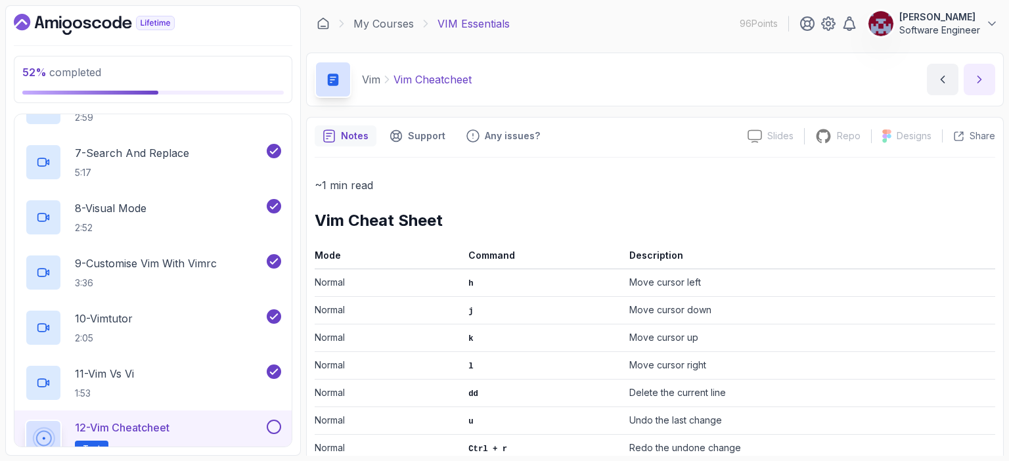
click at [981, 80] on icon "next content" at bounding box center [979, 79] width 3 height 7
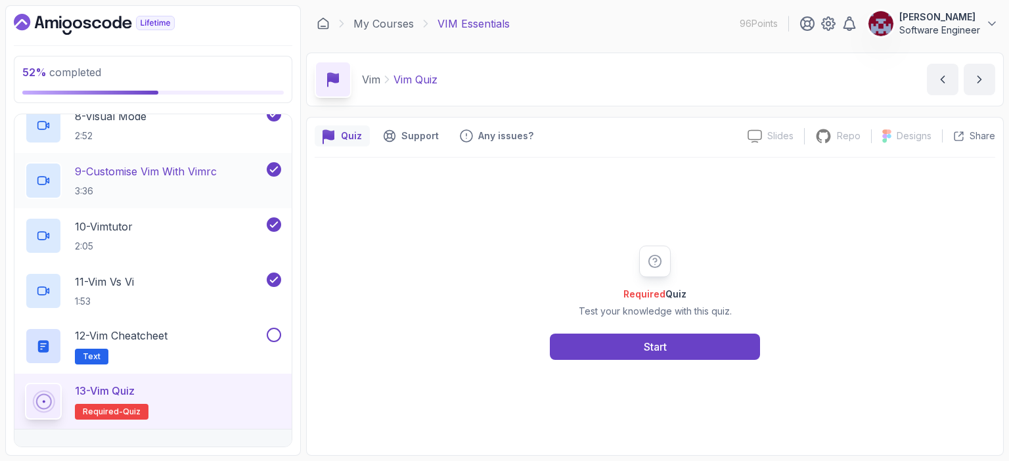
scroll to position [486, 0]
click at [275, 331] on button at bounding box center [274, 336] width 14 height 14
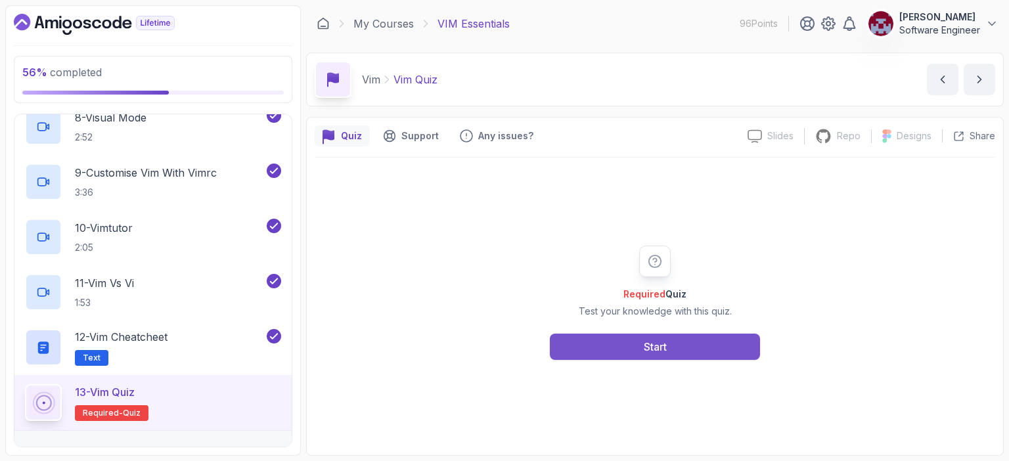
click at [649, 348] on div "Start" at bounding box center [655, 347] width 23 height 16
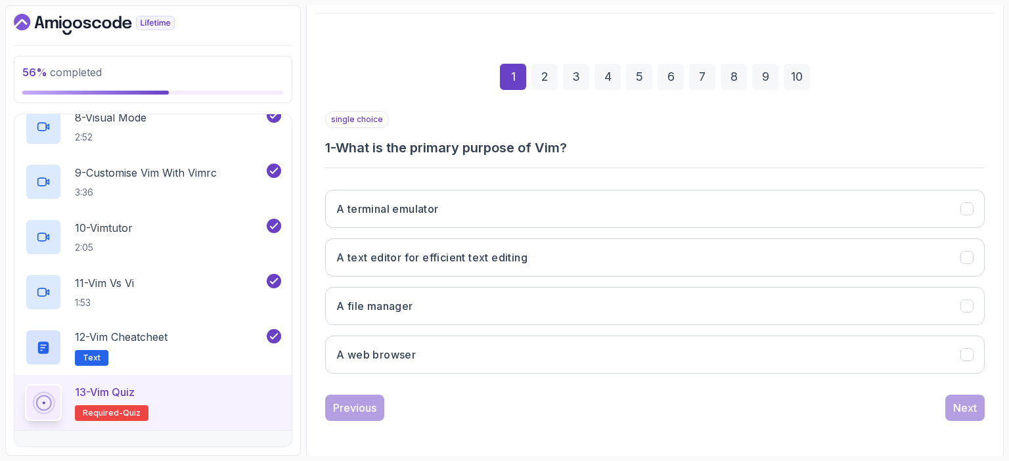
scroll to position [145, 0]
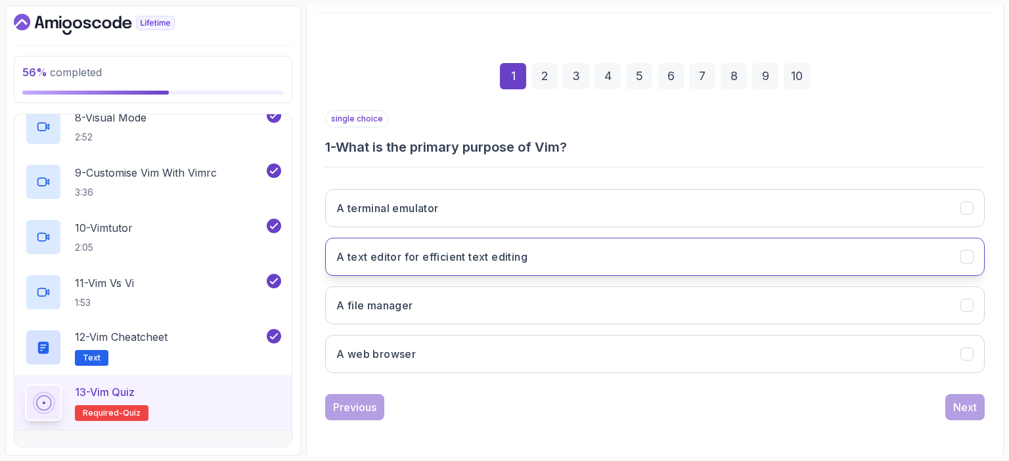
click at [526, 254] on h3 "A text editor for efficient text editing" at bounding box center [431, 257] width 191 height 16
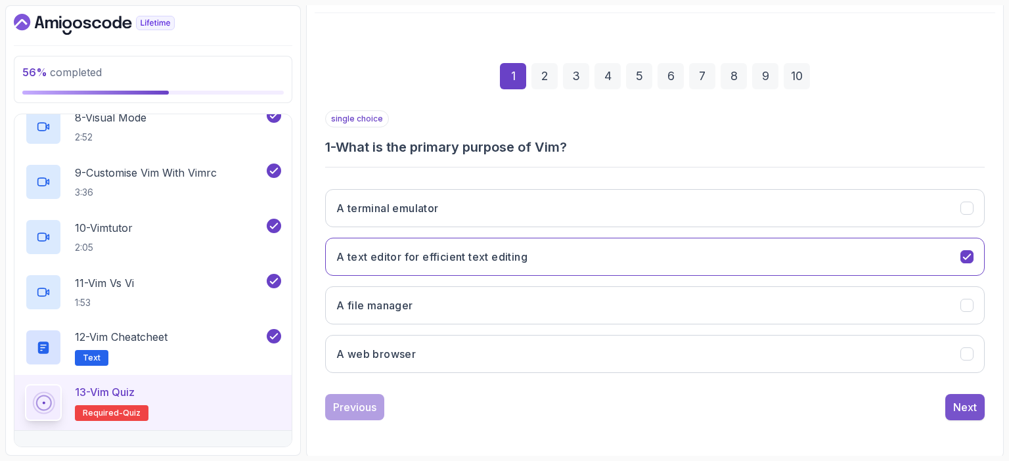
click at [951, 407] on button "Next" at bounding box center [965, 407] width 39 height 26
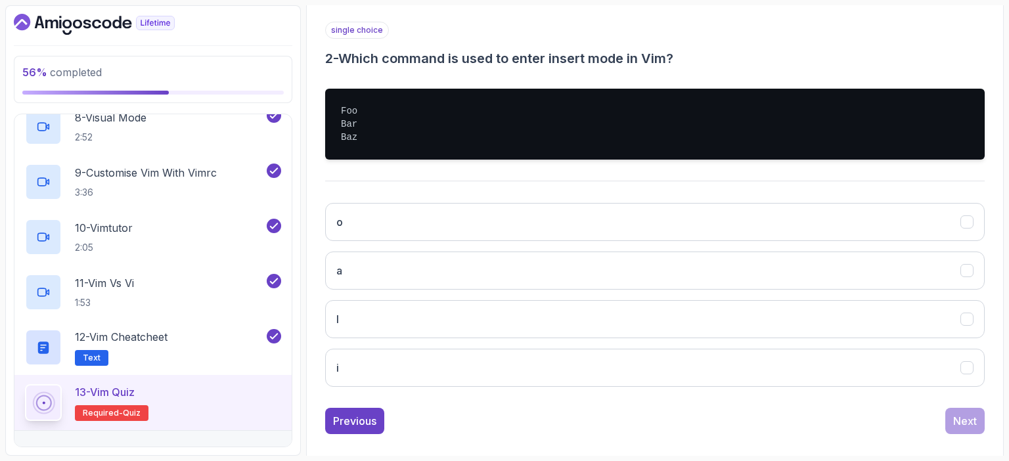
scroll to position [232, 0]
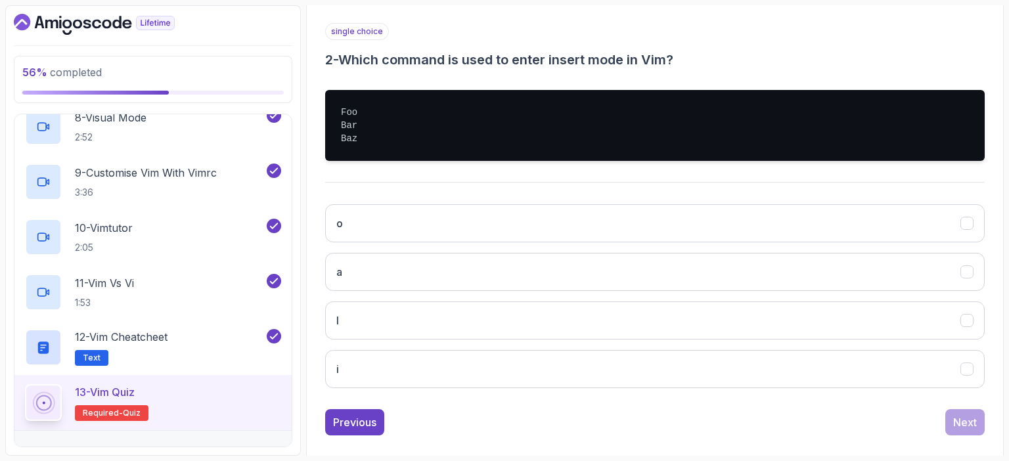
click at [762, 60] on h3 "2 - Which command is used to enter insert mode in Vim?" at bounding box center [655, 60] width 660 height 18
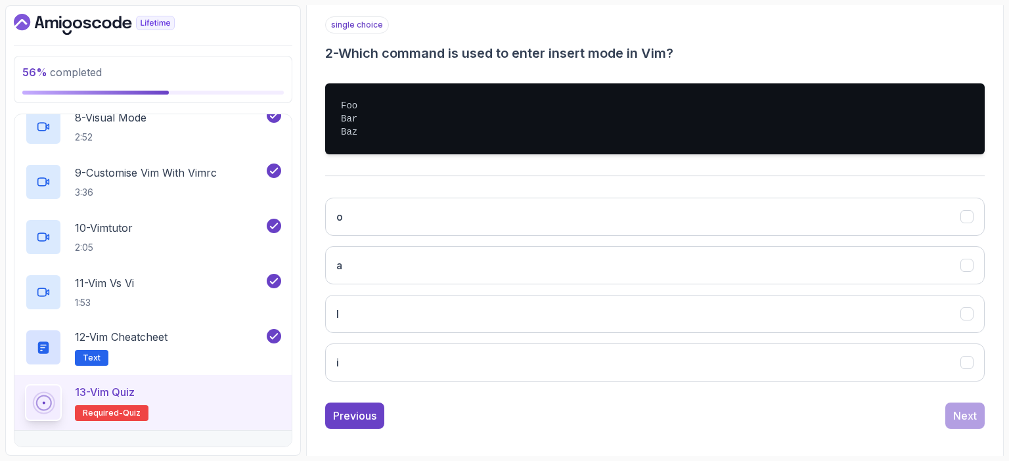
scroll to position [237, 0]
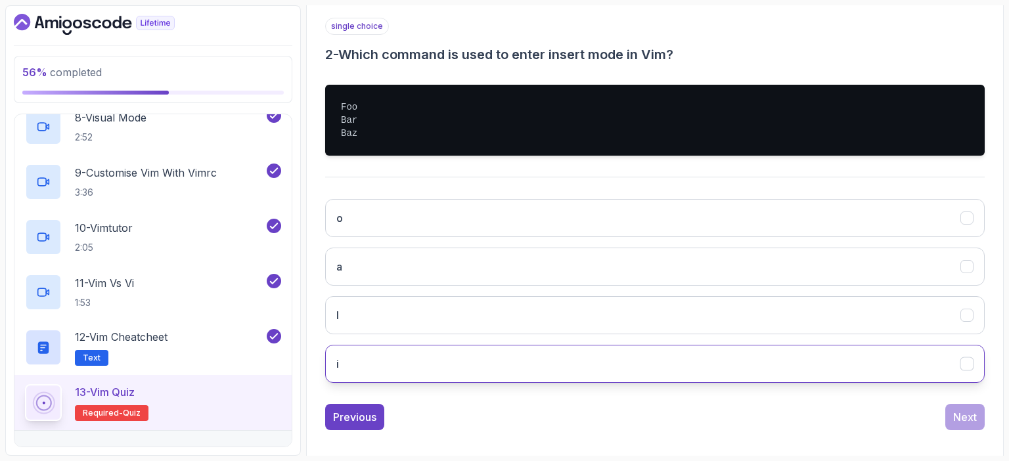
click at [514, 356] on button "i" at bounding box center [655, 364] width 660 height 38
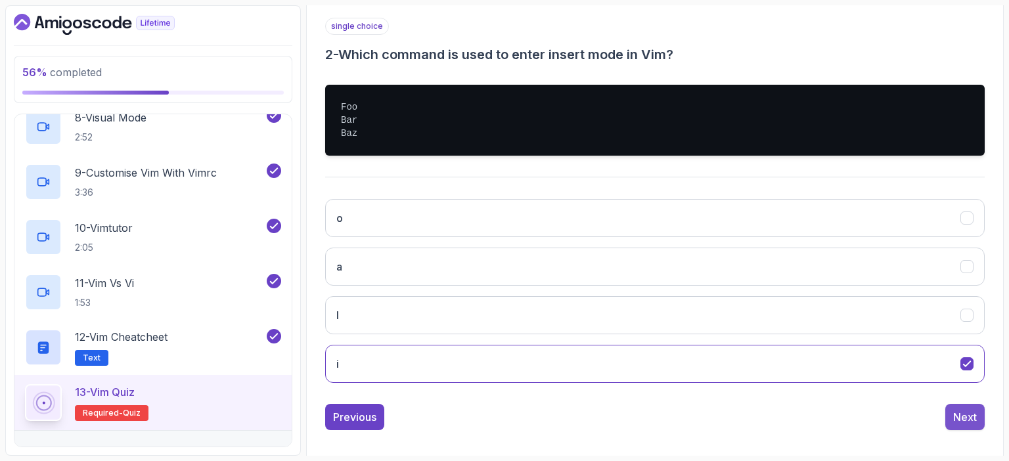
click at [966, 417] on div "Next" at bounding box center [965, 417] width 24 height 16
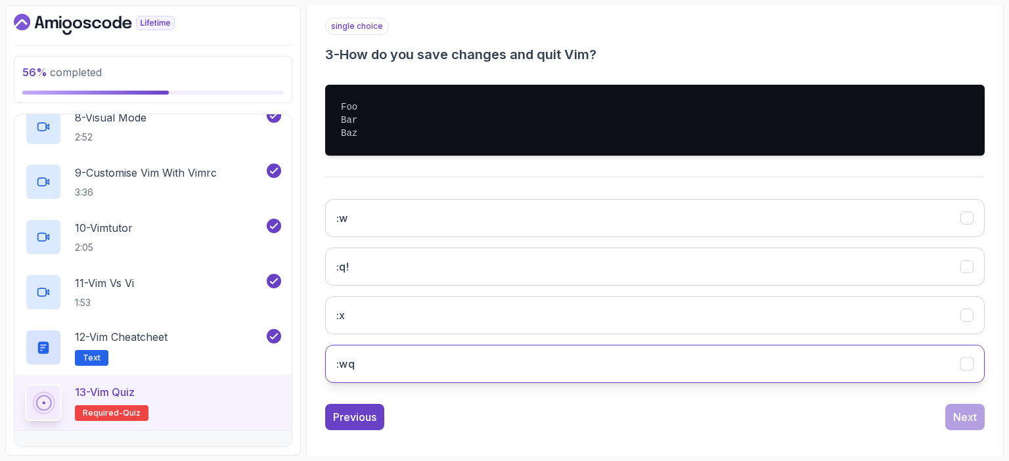
click at [399, 361] on button ":wq" at bounding box center [655, 364] width 660 height 38
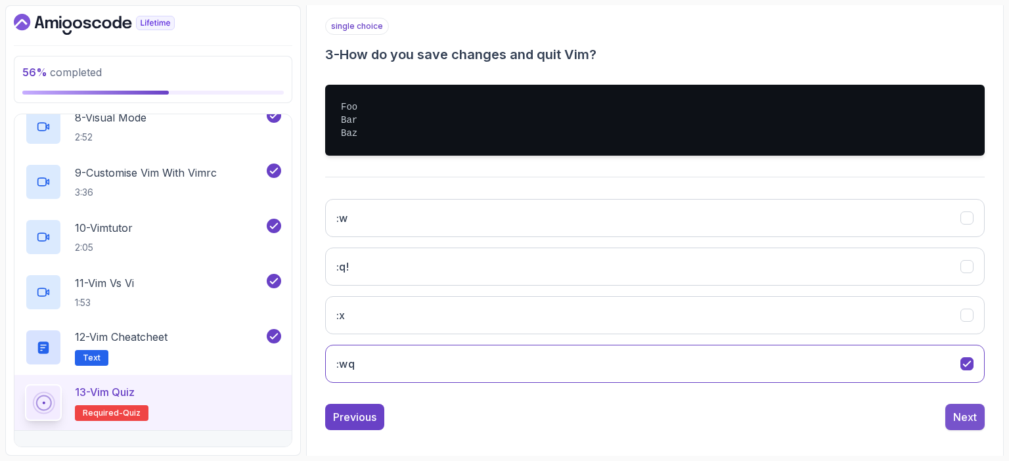
click at [965, 415] on div "Next" at bounding box center [965, 417] width 24 height 16
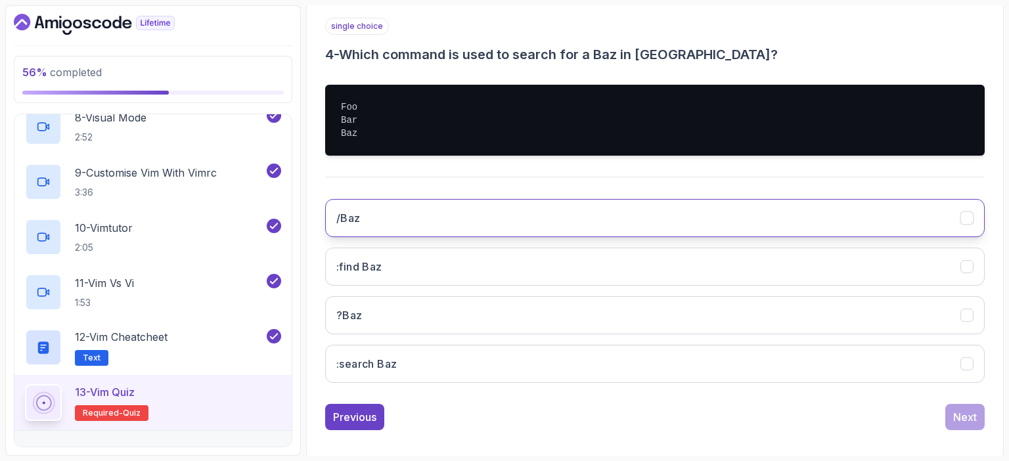
click at [437, 219] on button "/Baz" at bounding box center [655, 218] width 660 height 38
click at [968, 416] on div "Next" at bounding box center [965, 417] width 24 height 16
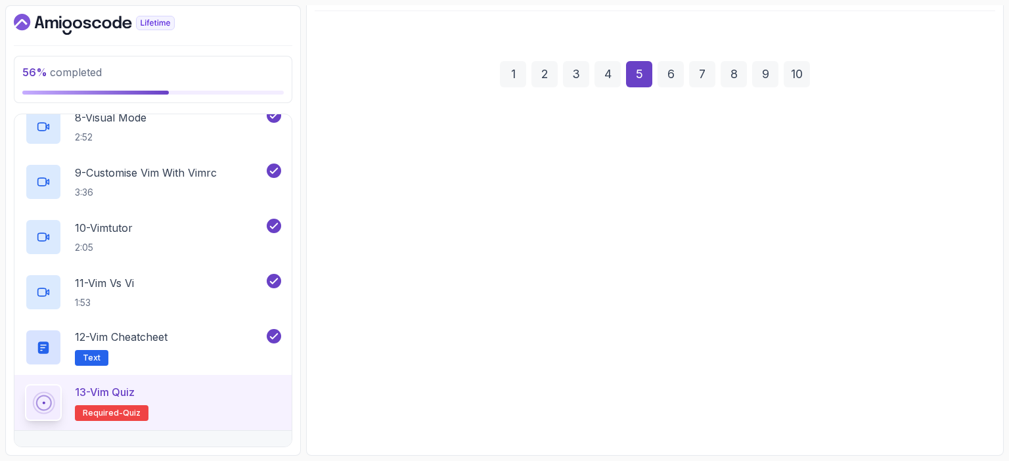
scroll to position [145, 0]
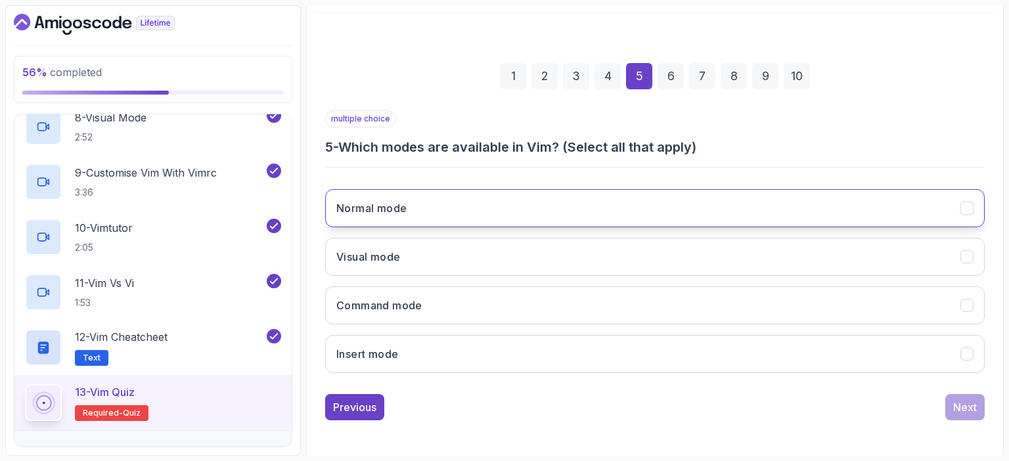
click at [453, 204] on button "Normal mode" at bounding box center [655, 208] width 660 height 38
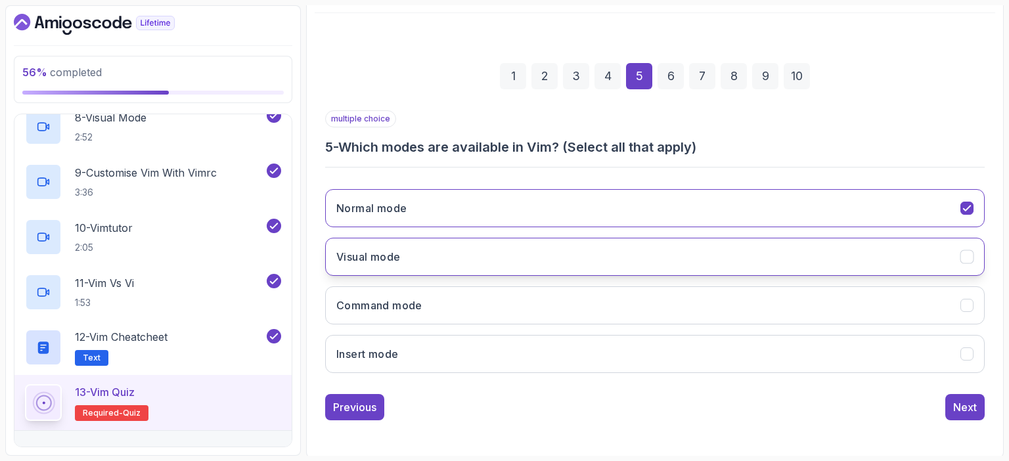
click at [444, 249] on button "Visual mode" at bounding box center [655, 257] width 660 height 38
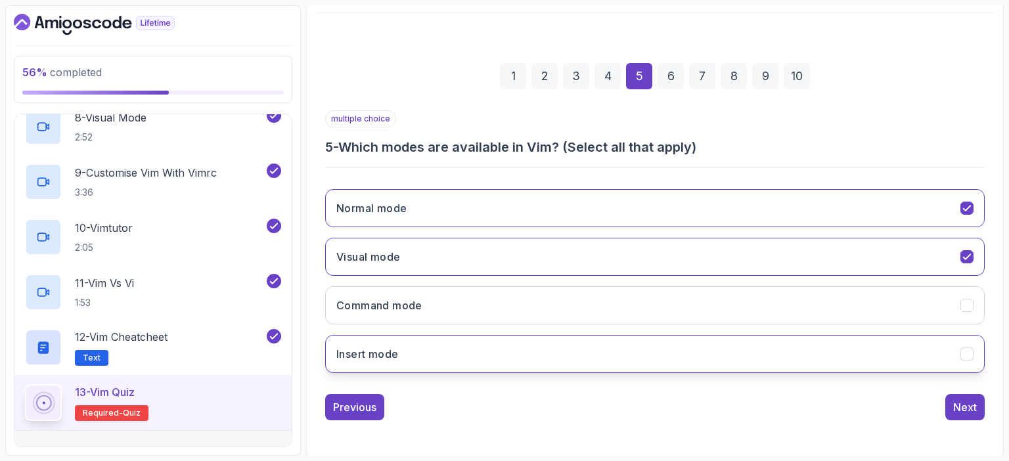
click at [422, 346] on button "Insert mode" at bounding box center [655, 354] width 660 height 38
click at [970, 404] on div "Next" at bounding box center [965, 407] width 24 height 16
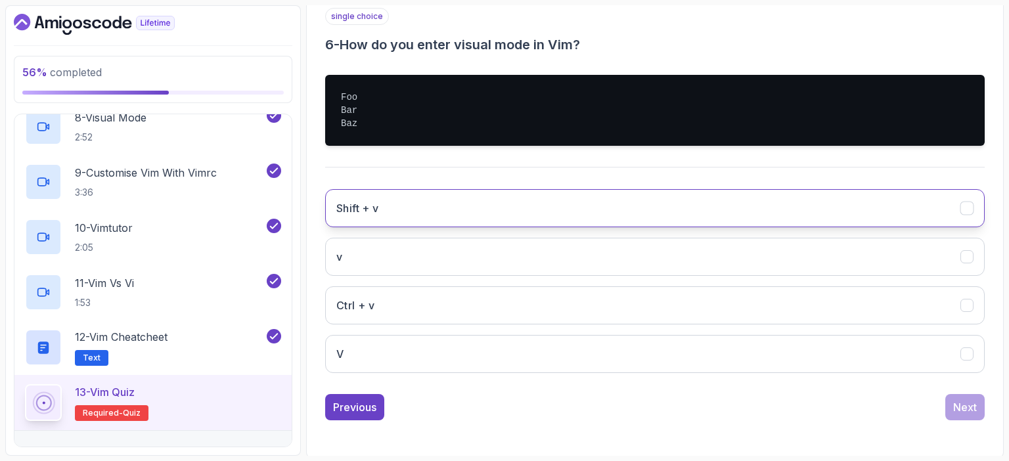
scroll to position [247, 0]
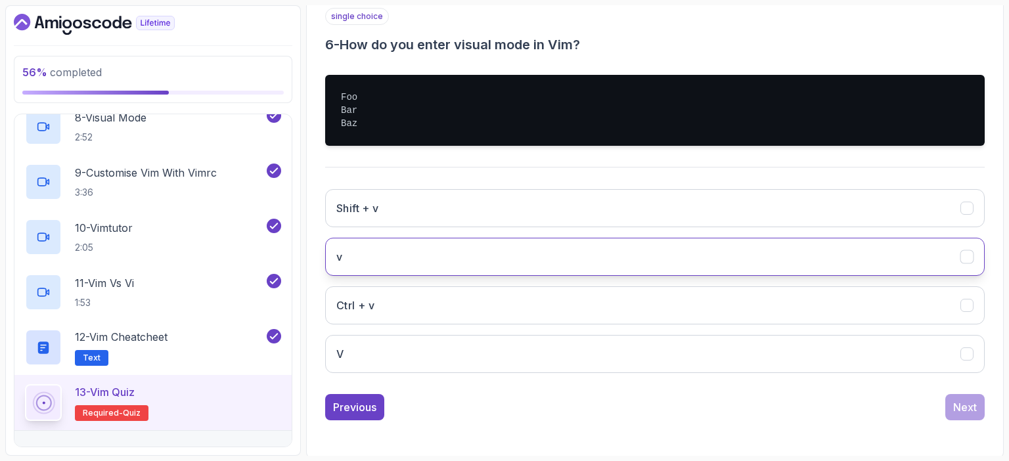
click at [572, 249] on button "v" at bounding box center [655, 257] width 660 height 38
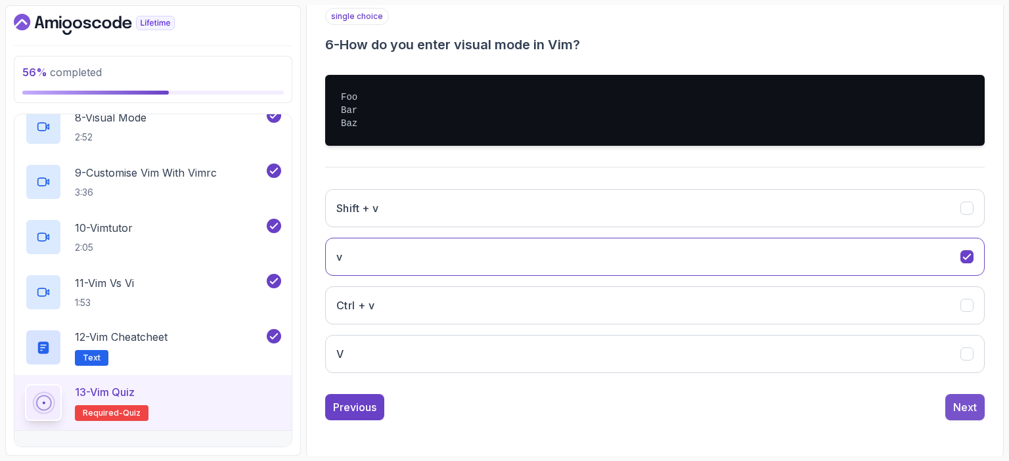
click at [973, 405] on div "Next" at bounding box center [965, 407] width 24 height 16
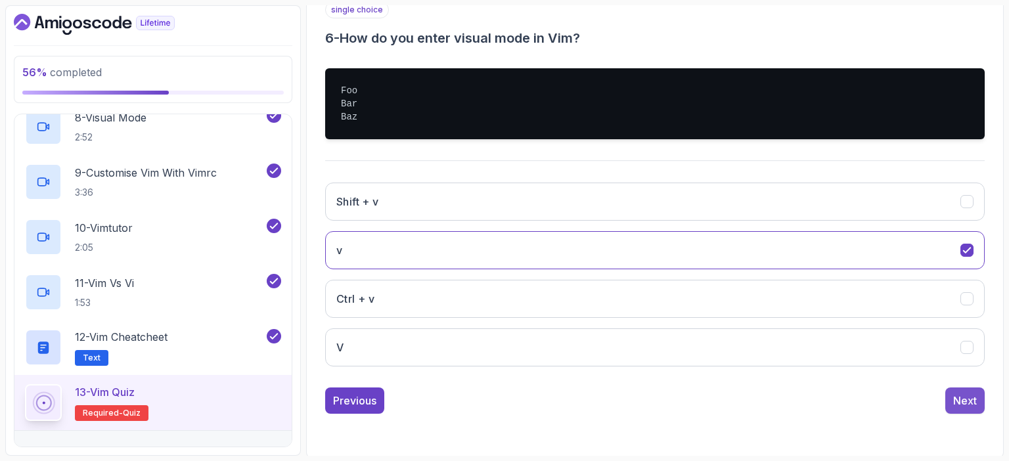
scroll to position [145, 0]
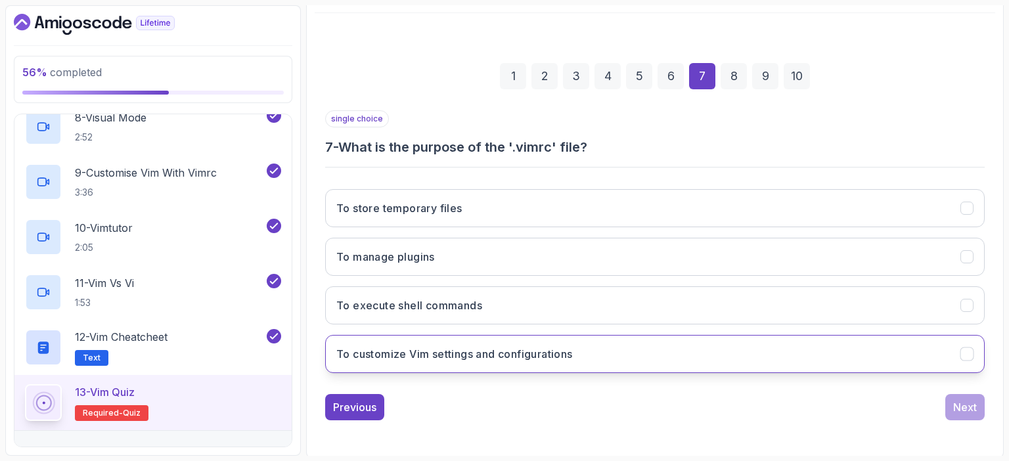
click at [539, 358] on h3 "To customize Vim settings and configurations" at bounding box center [454, 354] width 237 height 16
click at [968, 403] on div "Next" at bounding box center [965, 407] width 24 height 16
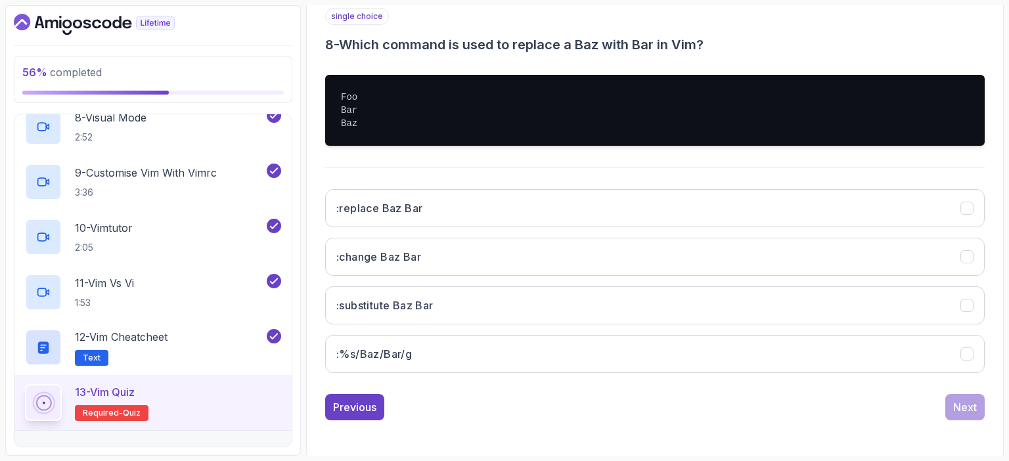
scroll to position [247, 0]
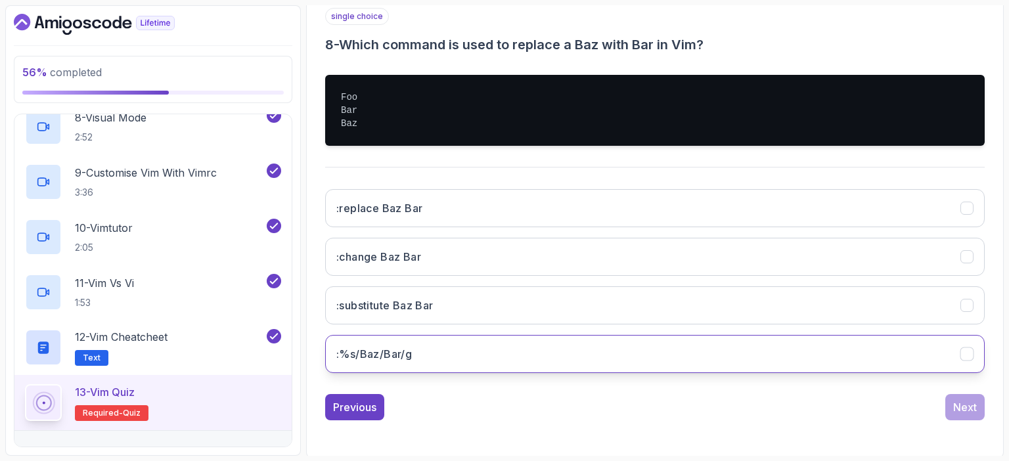
click at [398, 355] on h3 ":%s/Baz/Bar/g" at bounding box center [374, 354] width 76 height 16
click at [972, 407] on div "Next" at bounding box center [965, 407] width 24 height 16
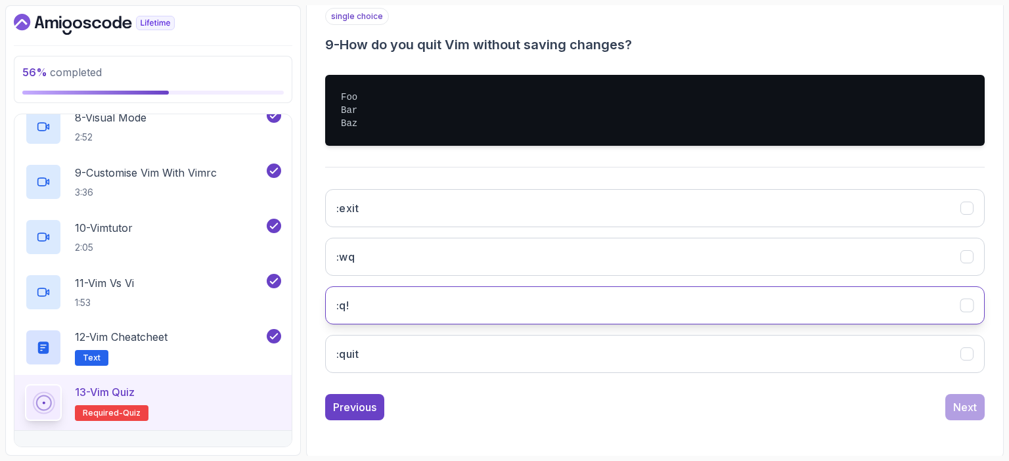
click at [402, 302] on button ":q!" at bounding box center [655, 305] width 660 height 38
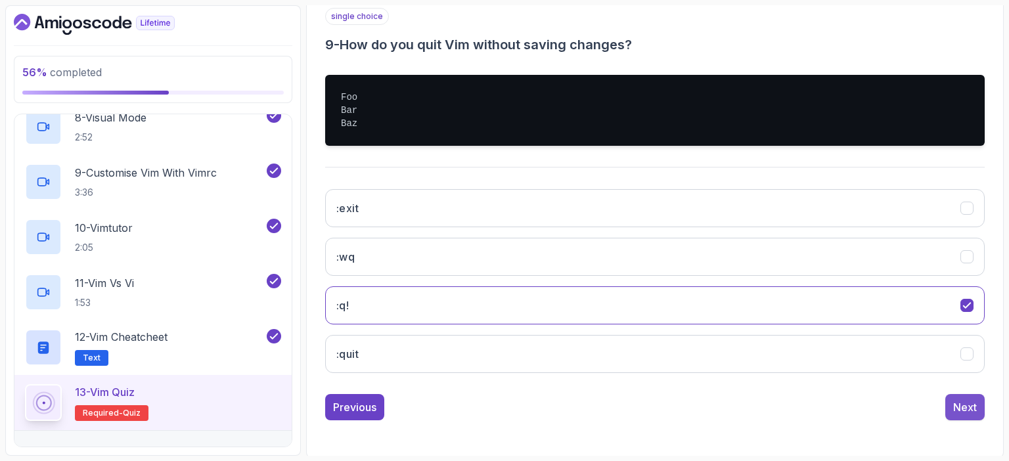
click at [972, 410] on div "Next" at bounding box center [965, 407] width 24 height 16
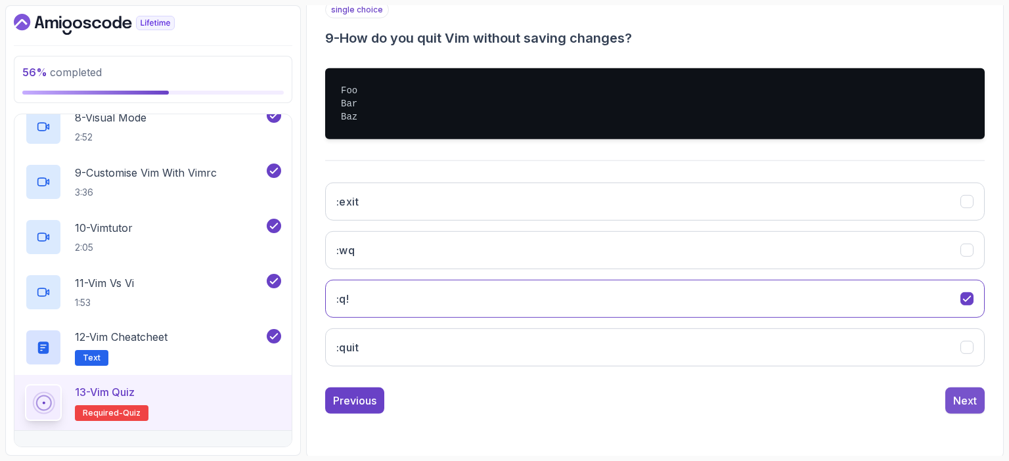
scroll to position [145, 0]
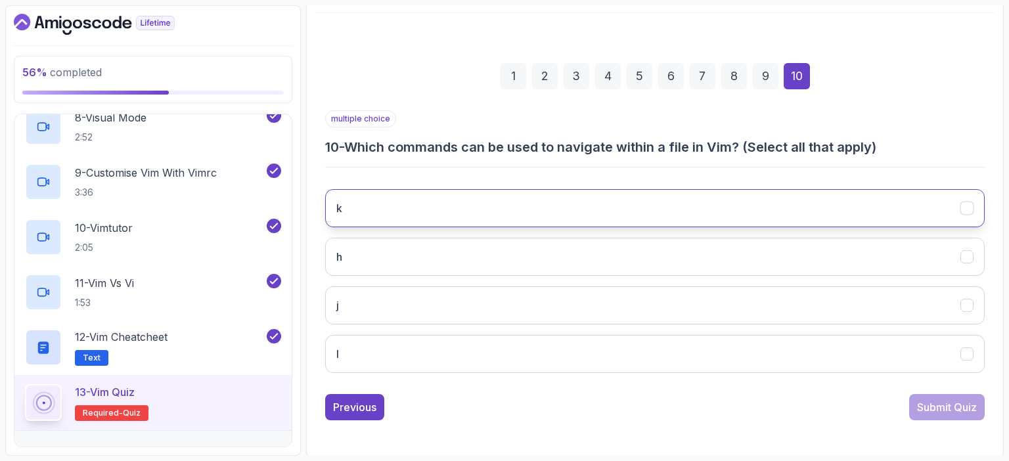
click at [744, 211] on button "k" at bounding box center [655, 208] width 660 height 38
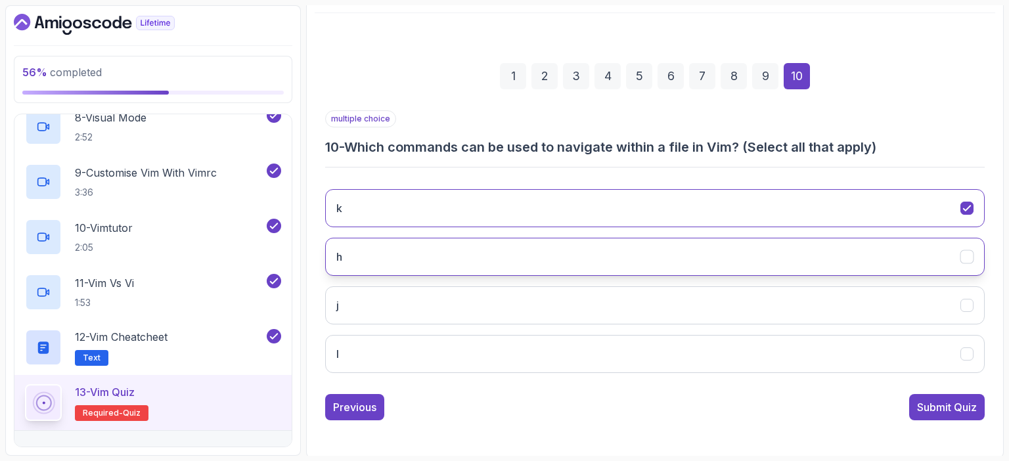
click at [707, 244] on button "h" at bounding box center [655, 257] width 660 height 38
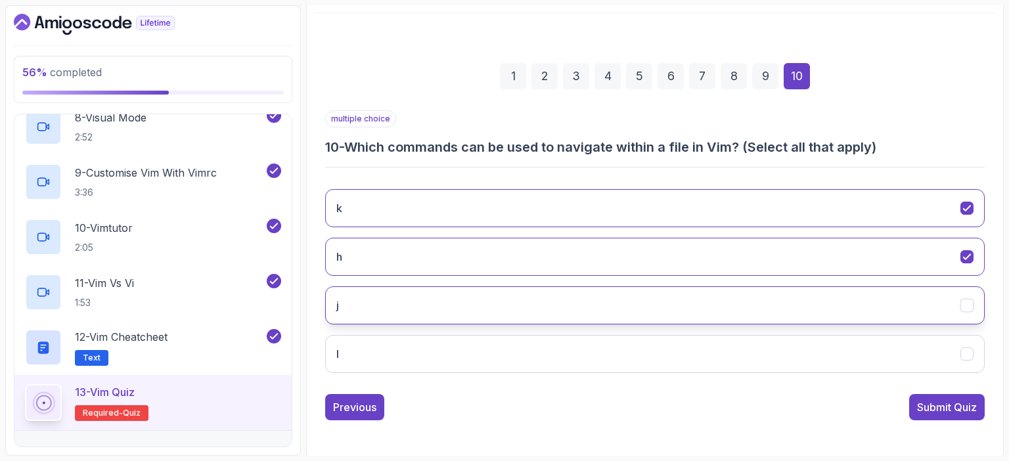
click at [618, 298] on button "j" at bounding box center [655, 305] width 660 height 38
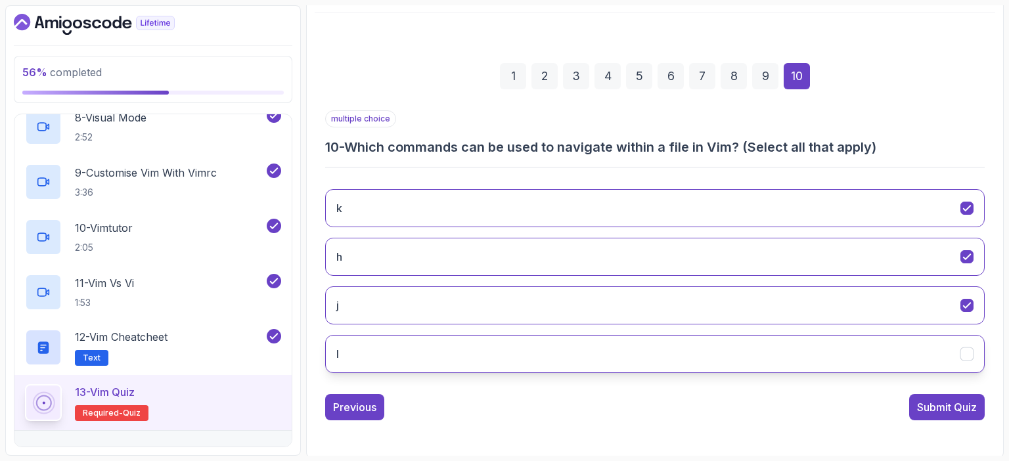
click at [608, 350] on button "l" at bounding box center [655, 354] width 660 height 38
click at [949, 405] on div "Submit Quiz" at bounding box center [947, 407] width 60 height 16
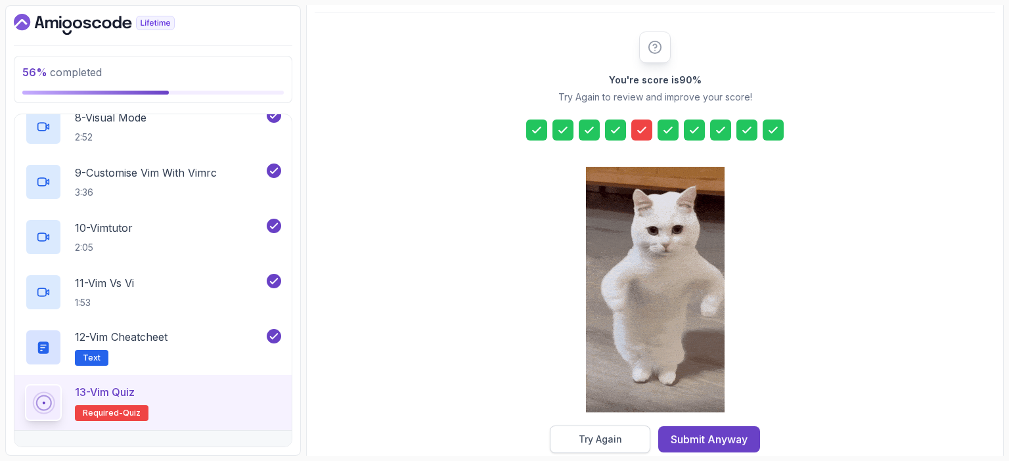
click at [620, 434] on div "Try Again" at bounding box center [600, 439] width 43 height 13
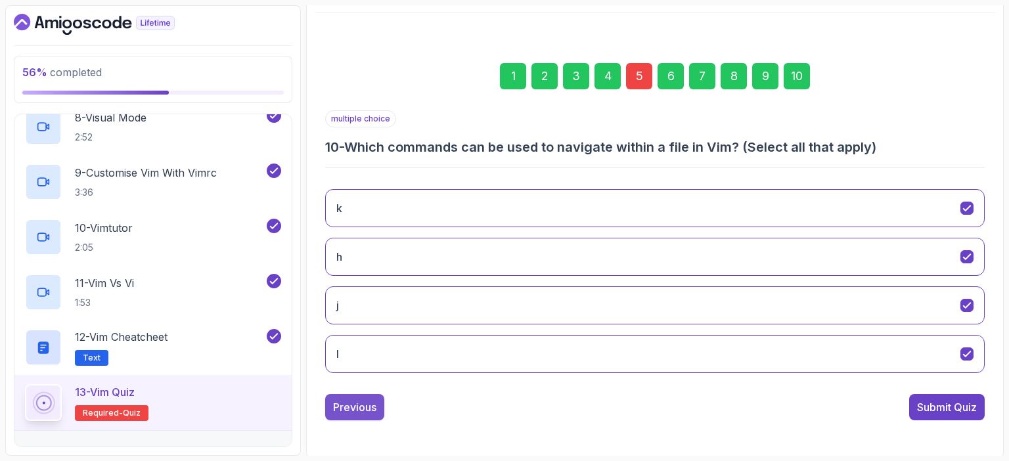
click at [372, 401] on div "Previous" at bounding box center [354, 407] width 43 height 16
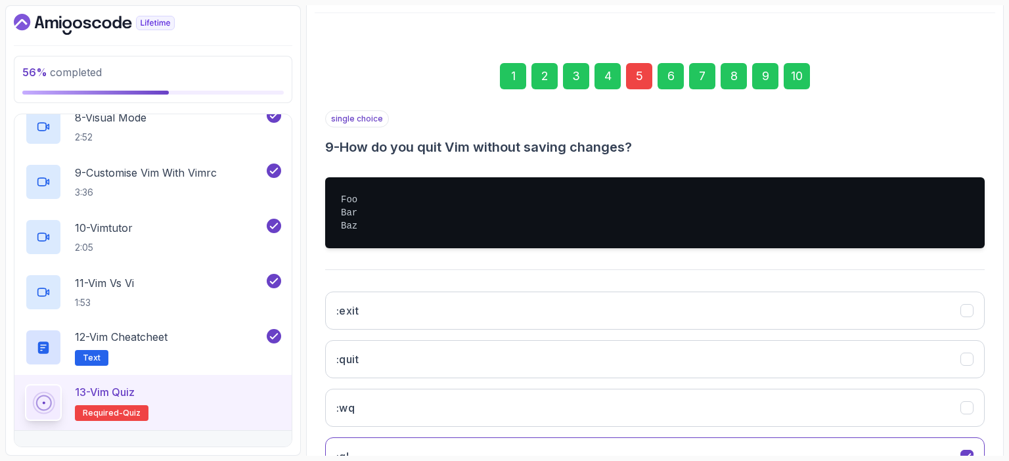
click at [372, 401] on button ":wq" at bounding box center [655, 408] width 660 height 38
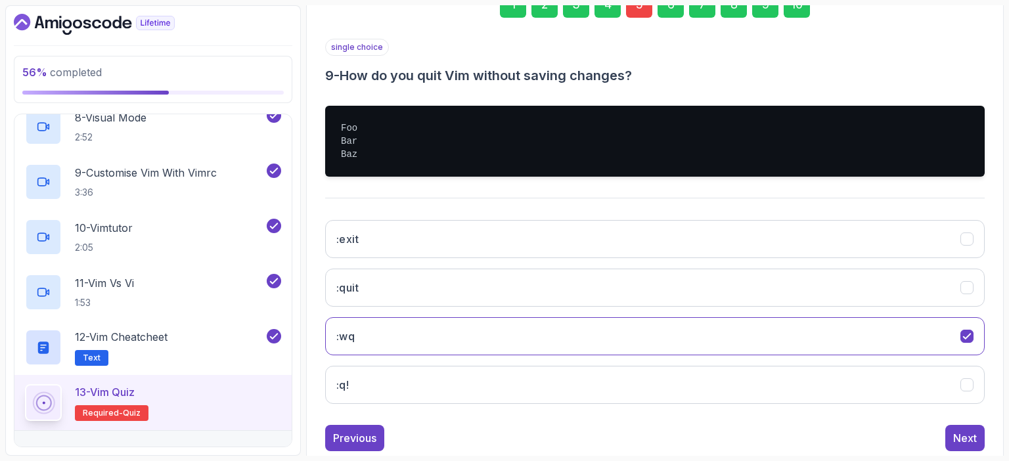
scroll to position [247, 0]
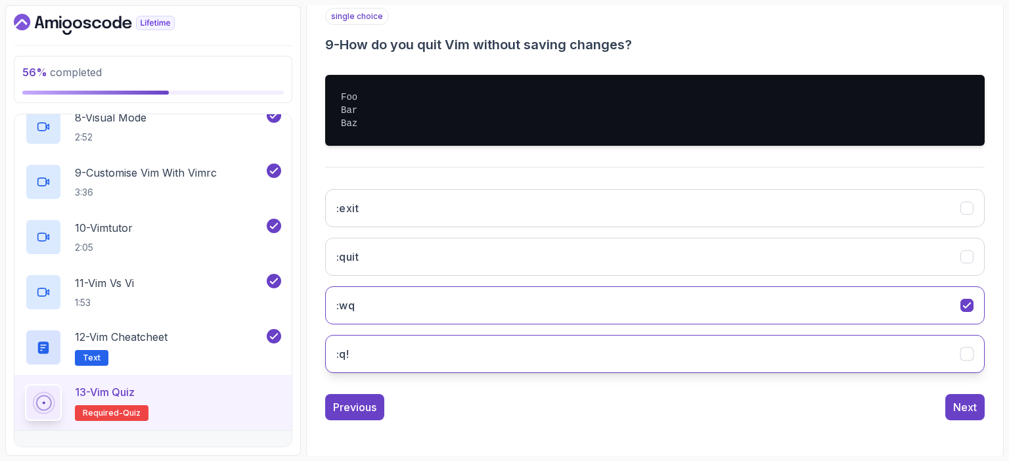
click at [384, 353] on button ":q!" at bounding box center [655, 354] width 660 height 38
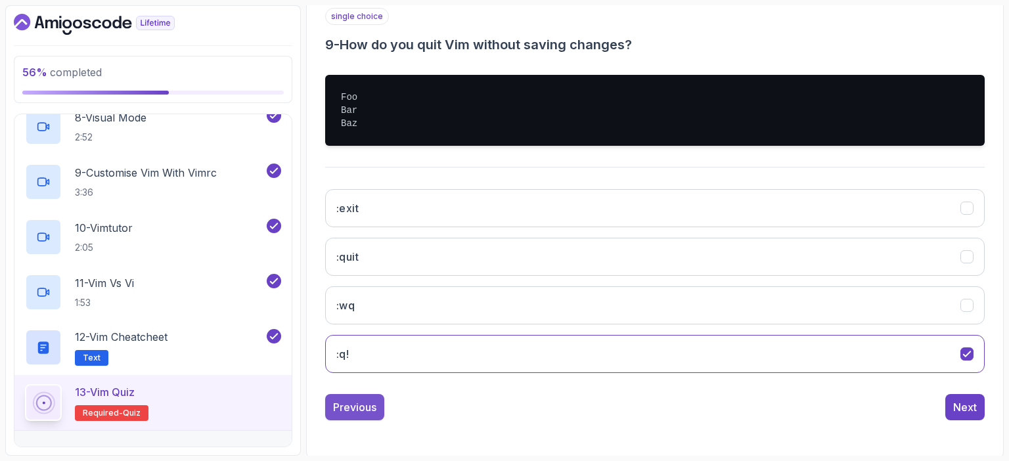
click at [369, 405] on div "Previous" at bounding box center [354, 407] width 43 height 16
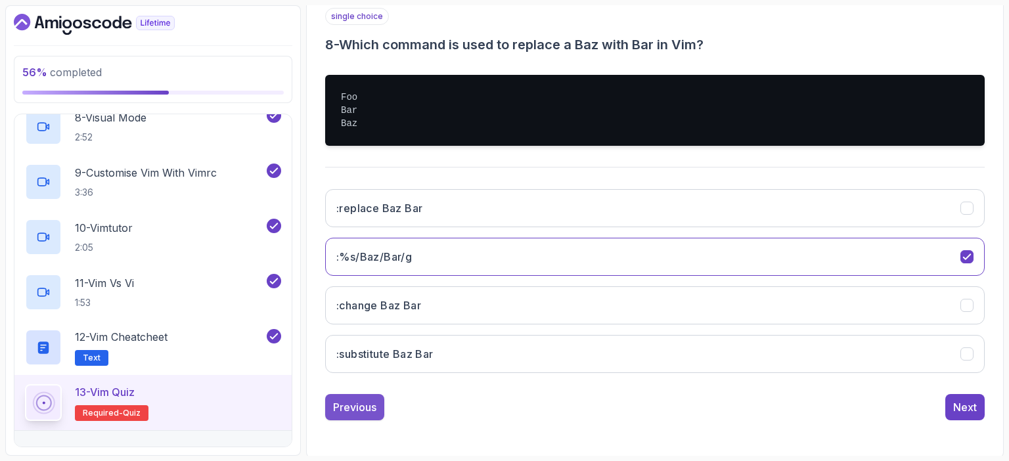
click at [365, 404] on div "Previous" at bounding box center [354, 407] width 43 height 16
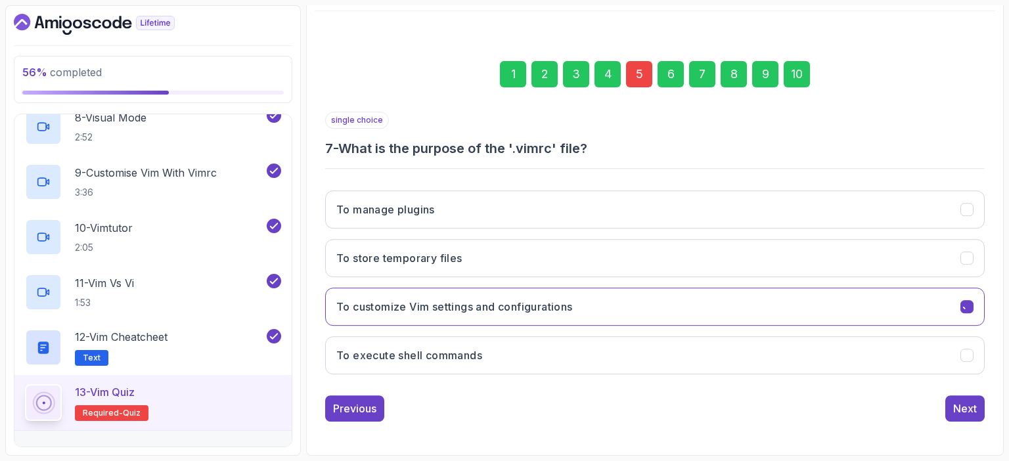
scroll to position [145, 0]
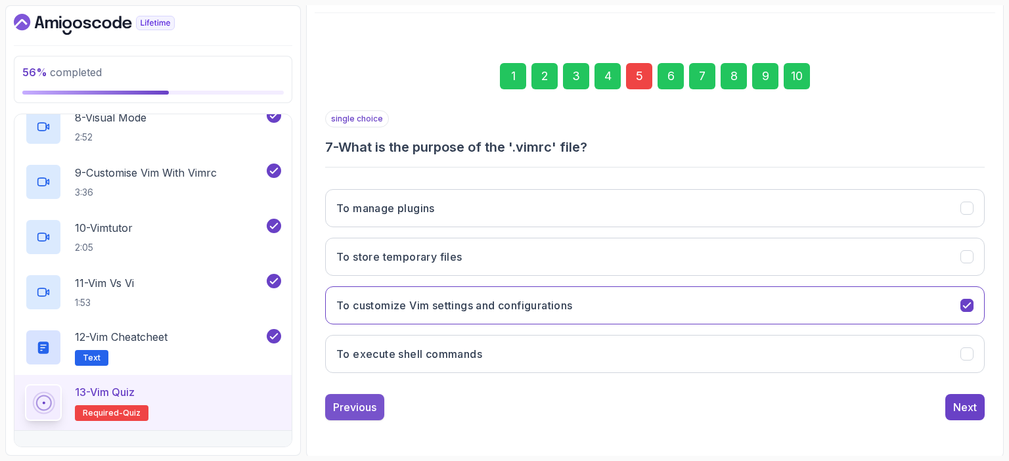
click at [365, 409] on div "Previous" at bounding box center [354, 407] width 43 height 16
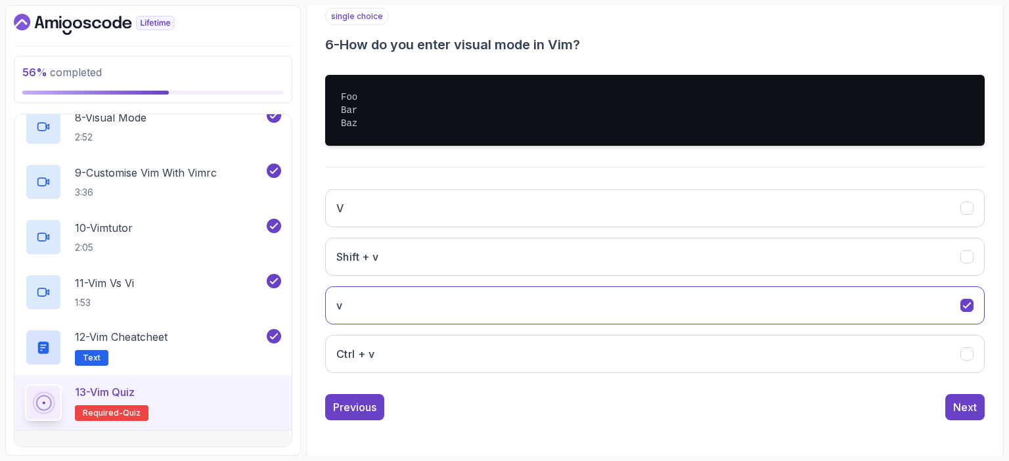
click at [365, 409] on div "Previous" at bounding box center [354, 407] width 43 height 16
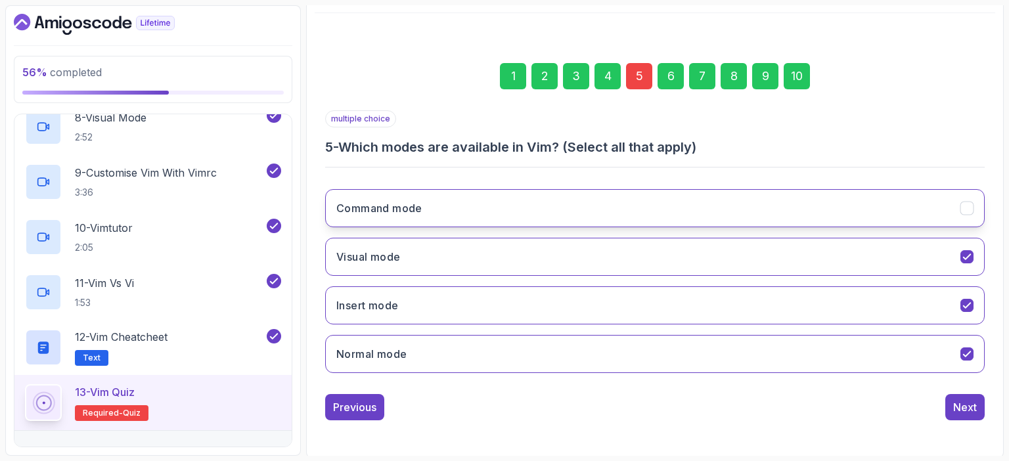
click at [969, 207] on icon "Command mode" at bounding box center [967, 208] width 12 height 12
click at [965, 348] on icon "Normal mode" at bounding box center [967, 354] width 12 height 12
click at [967, 406] on div "Next" at bounding box center [965, 407] width 24 height 16
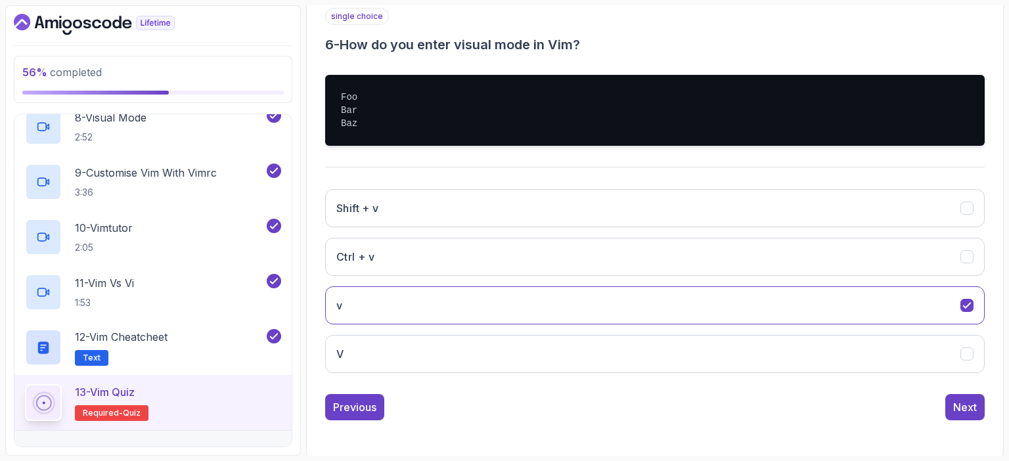
scroll to position [245, 0]
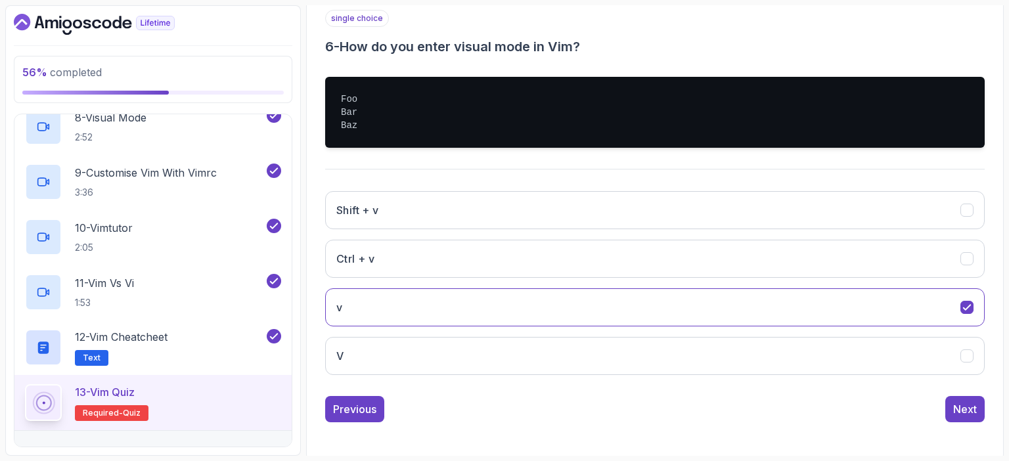
click at [967, 406] on div "Next" at bounding box center [965, 409] width 24 height 16
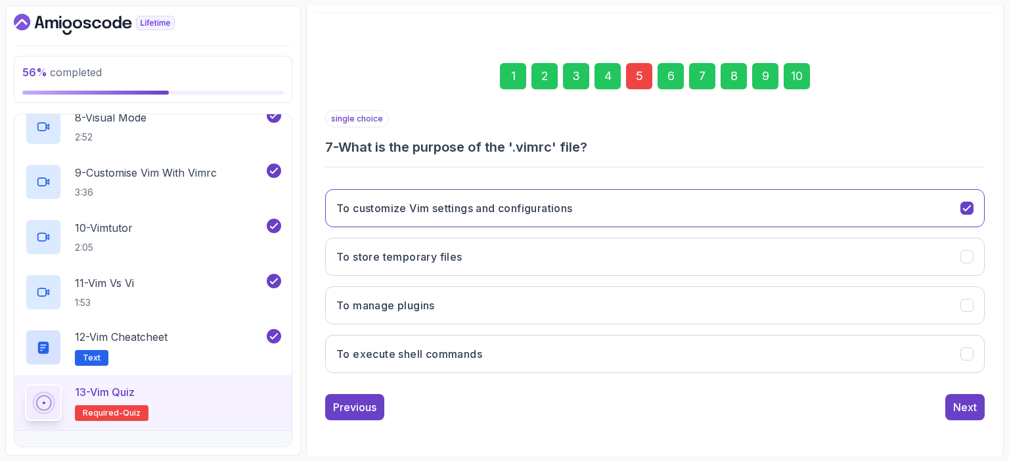
scroll to position [145, 0]
click at [967, 406] on div "Next" at bounding box center [965, 407] width 24 height 16
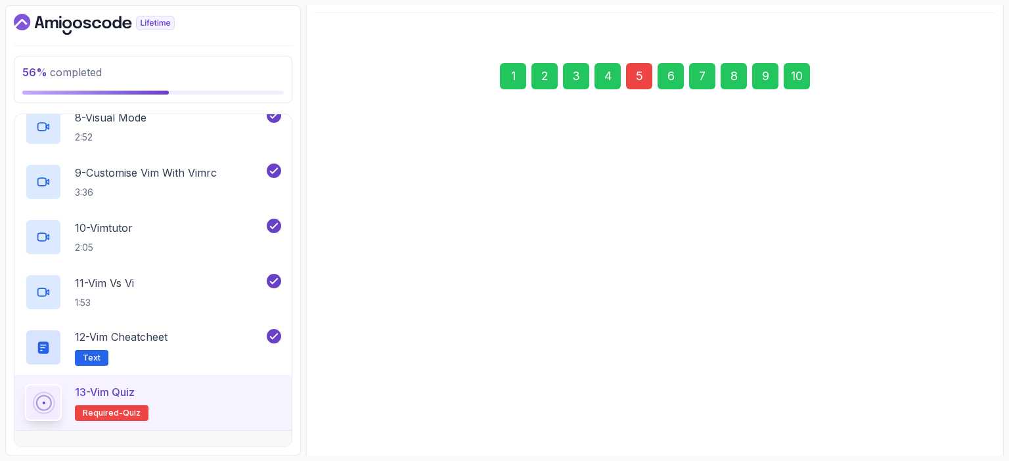
scroll to position [247, 0]
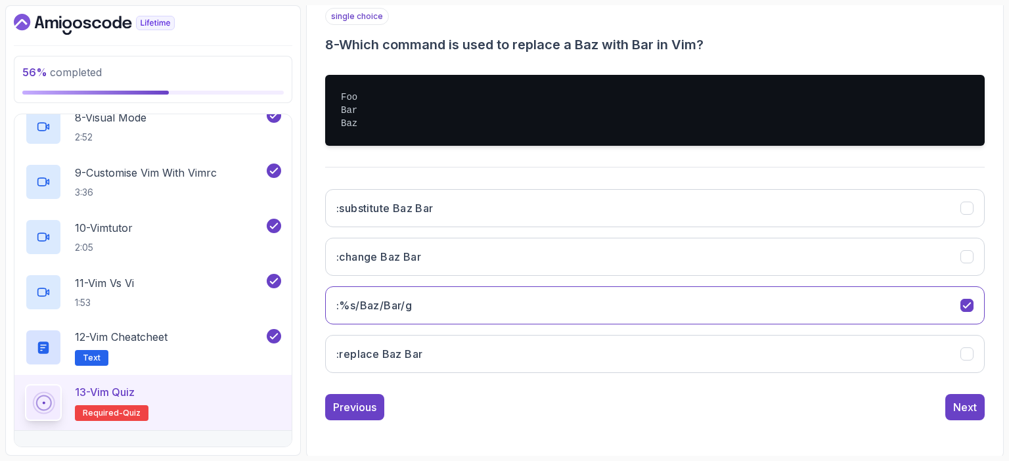
click at [967, 406] on div "Next" at bounding box center [965, 407] width 24 height 16
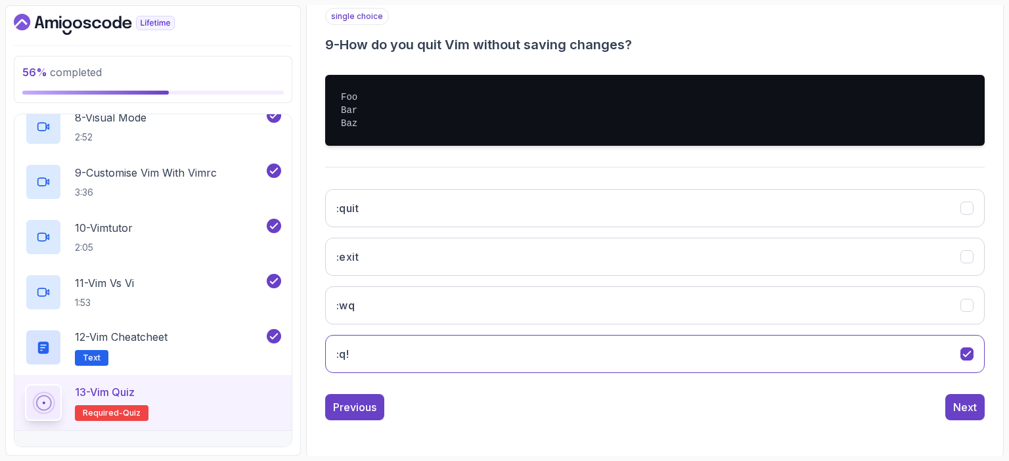
click at [967, 406] on div "Next" at bounding box center [965, 407] width 24 height 16
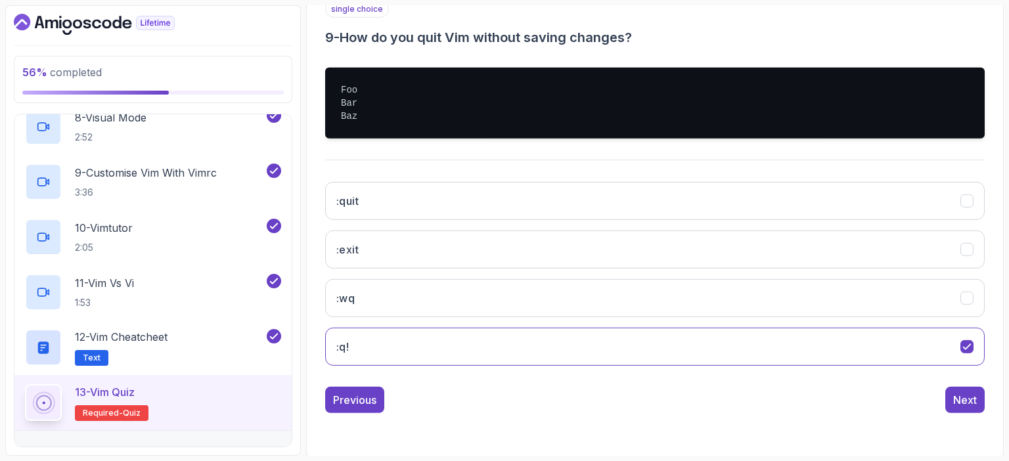
scroll to position [145, 0]
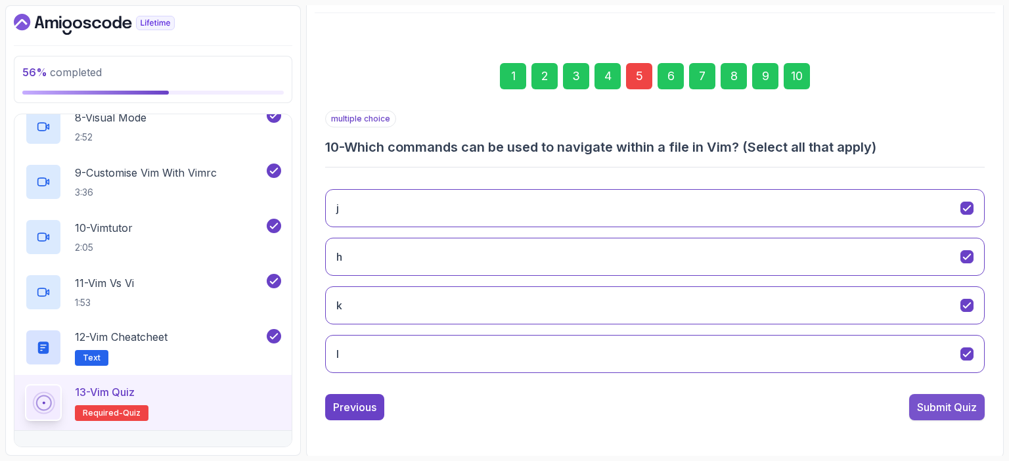
click at [961, 407] on div "Submit Quiz" at bounding box center [947, 407] width 60 height 16
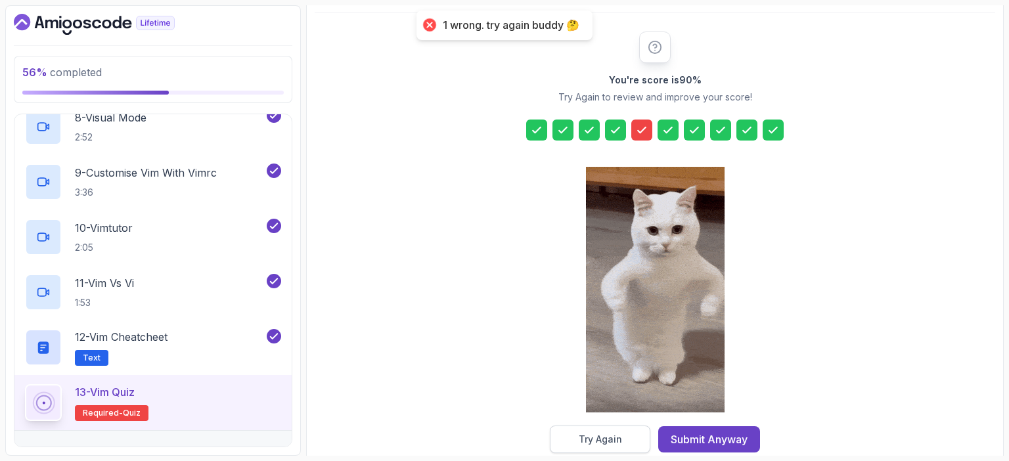
click at [603, 437] on div "Try Again" at bounding box center [600, 439] width 43 height 13
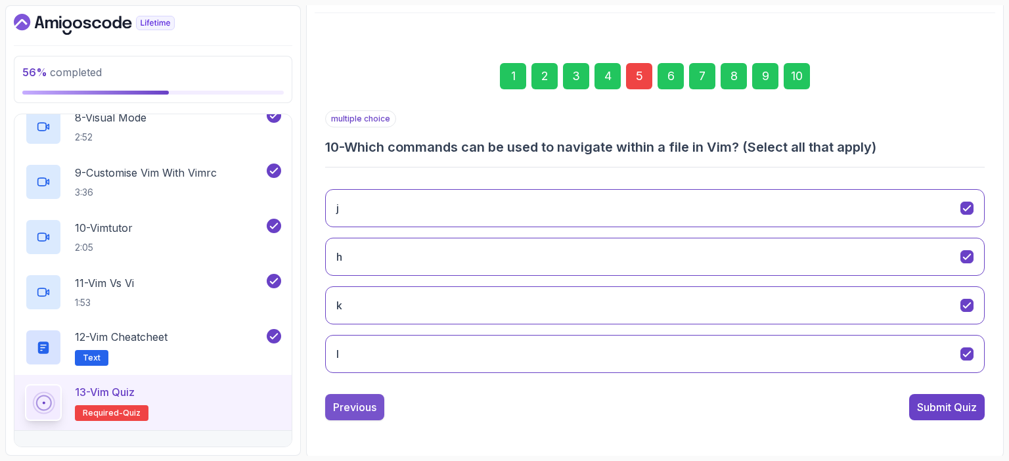
click at [368, 408] on div "Previous" at bounding box center [354, 407] width 43 height 16
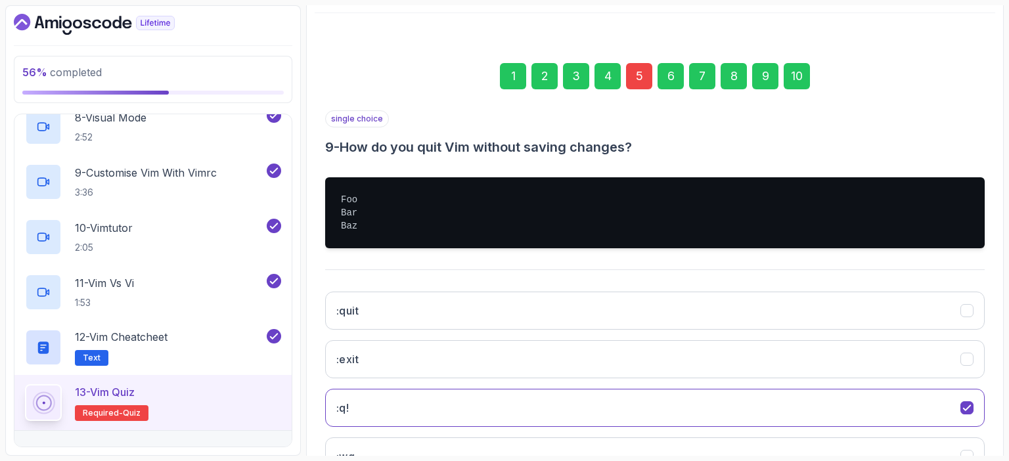
scroll to position [247, 0]
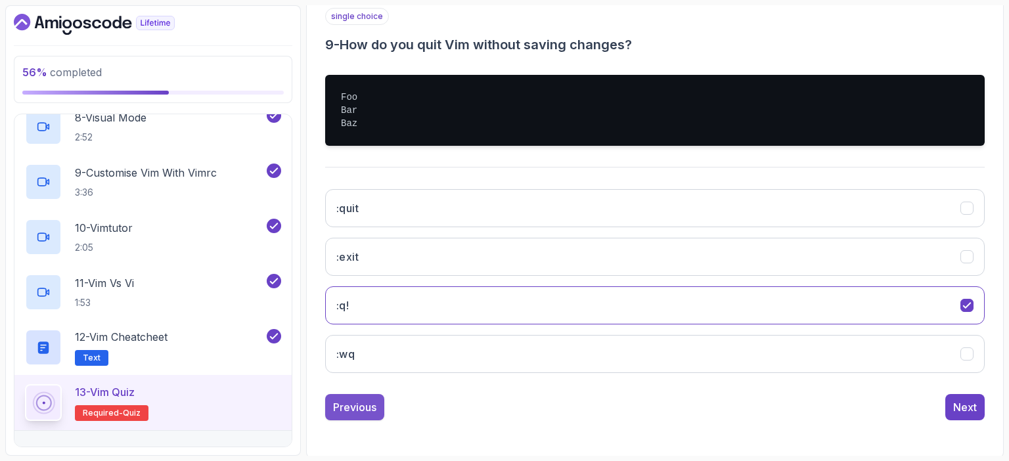
click at [359, 408] on div "Previous" at bounding box center [354, 407] width 43 height 16
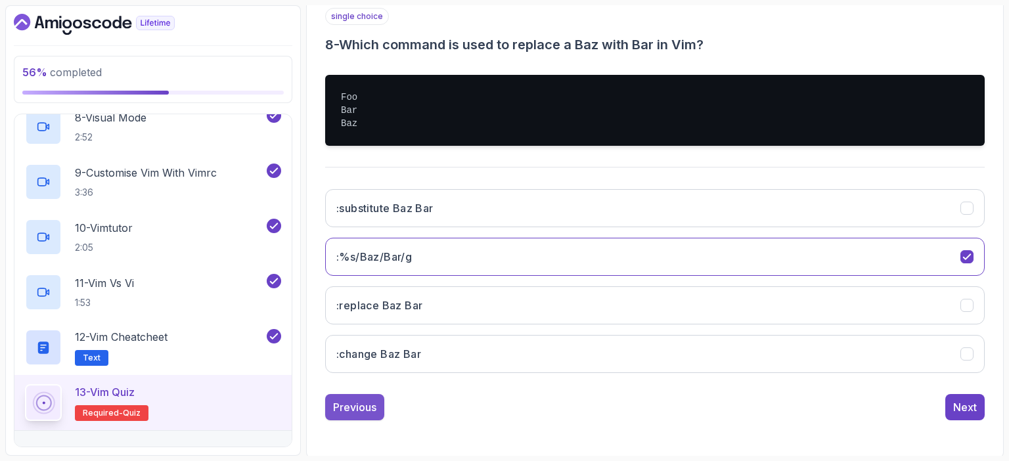
click at [361, 408] on div "Previous" at bounding box center [354, 407] width 43 height 16
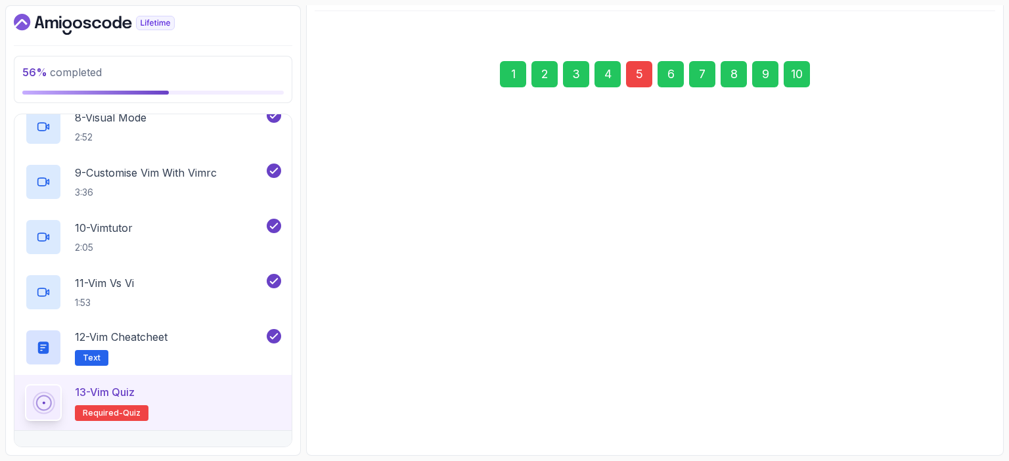
scroll to position [145, 0]
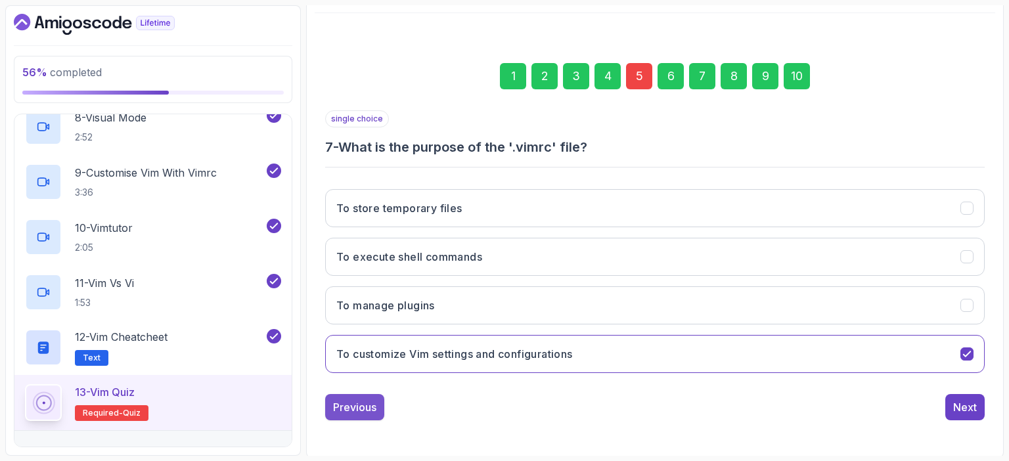
click at [357, 406] on div "Previous" at bounding box center [354, 407] width 43 height 16
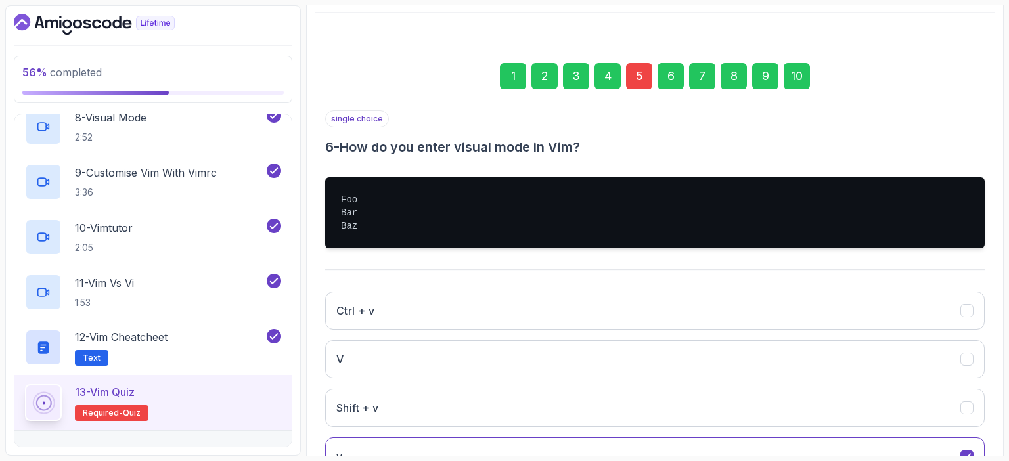
scroll to position [247, 0]
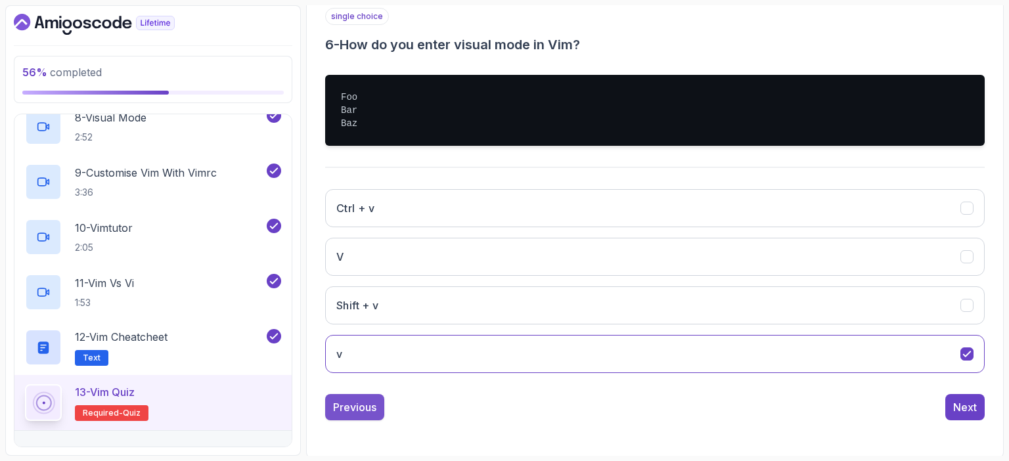
click at [357, 410] on div "Previous" at bounding box center [354, 407] width 43 height 16
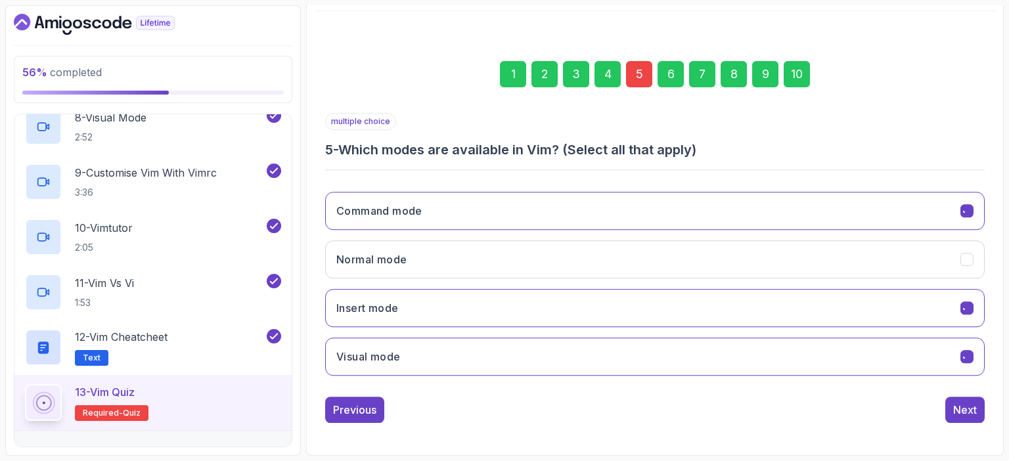
scroll to position [145, 0]
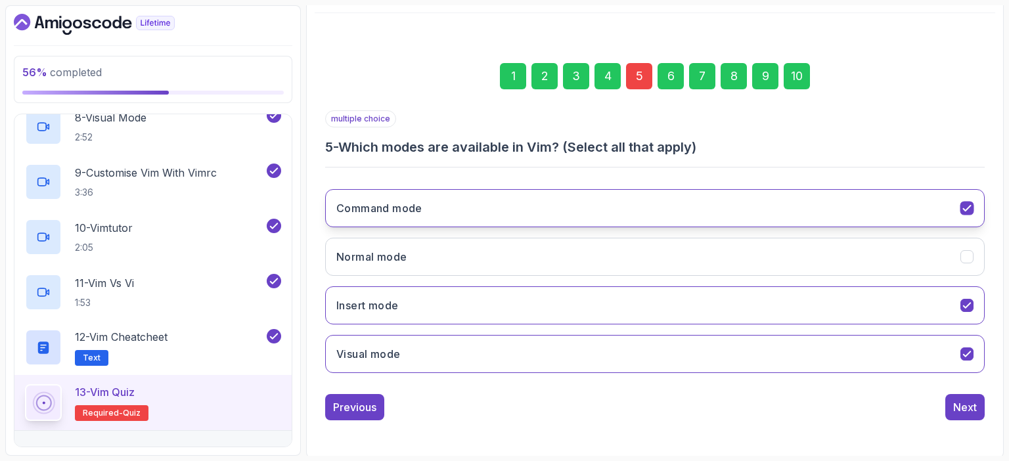
click at [965, 206] on icon "Command mode" at bounding box center [967, 208] width 12 height 12
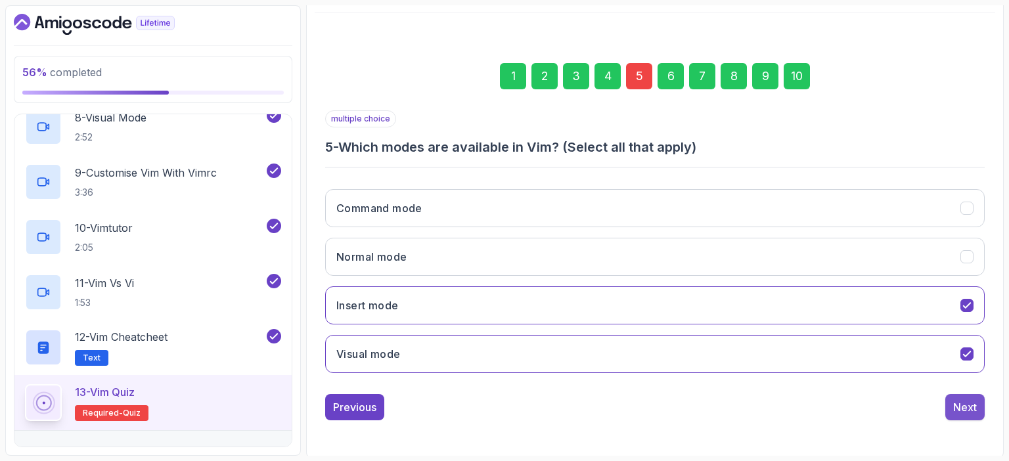
click at [970, 409] on div "Next" at bounding box center [965, 407] width 24 height 16
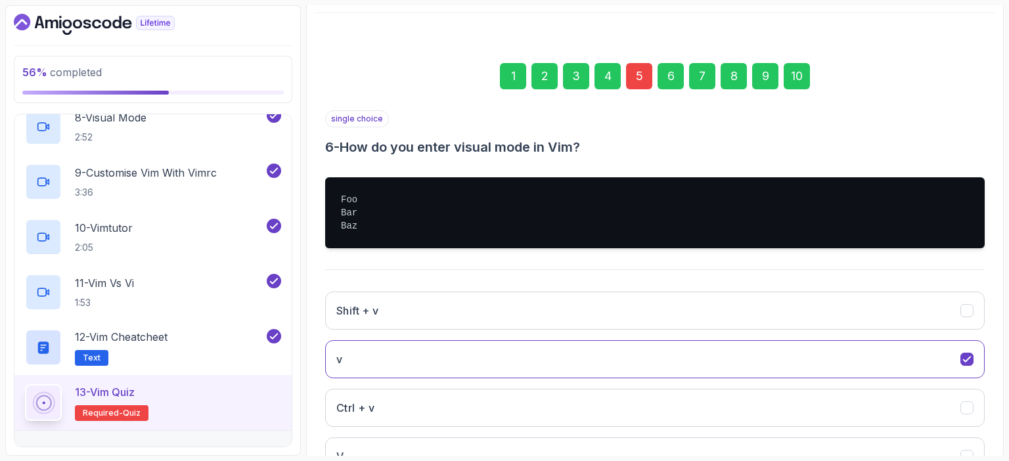
scroll to position [247, 0]
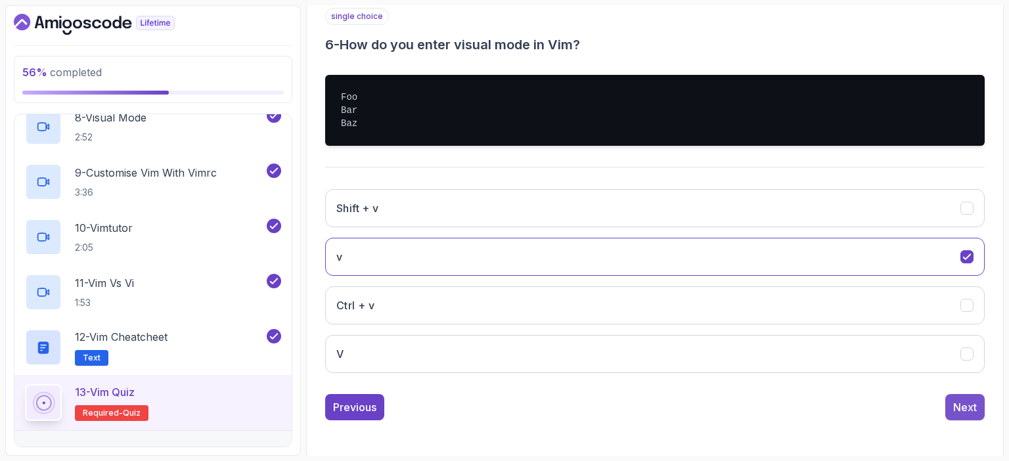
click at [963, 408] on div "Next" at bounding box center [965, 407] width 24 height 16
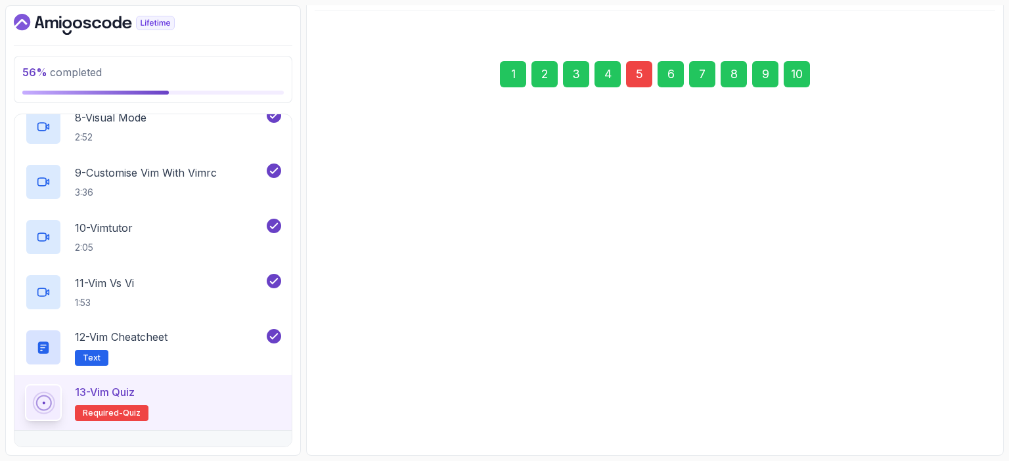
scroll to position [145, 0]
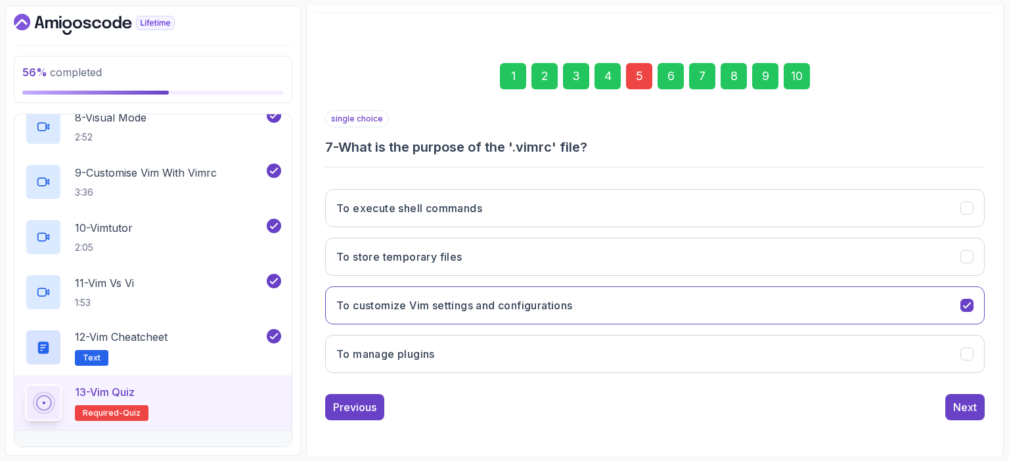
click at [963, 408] on div "Next" at bounding box center [965, 407] width 24 height 16
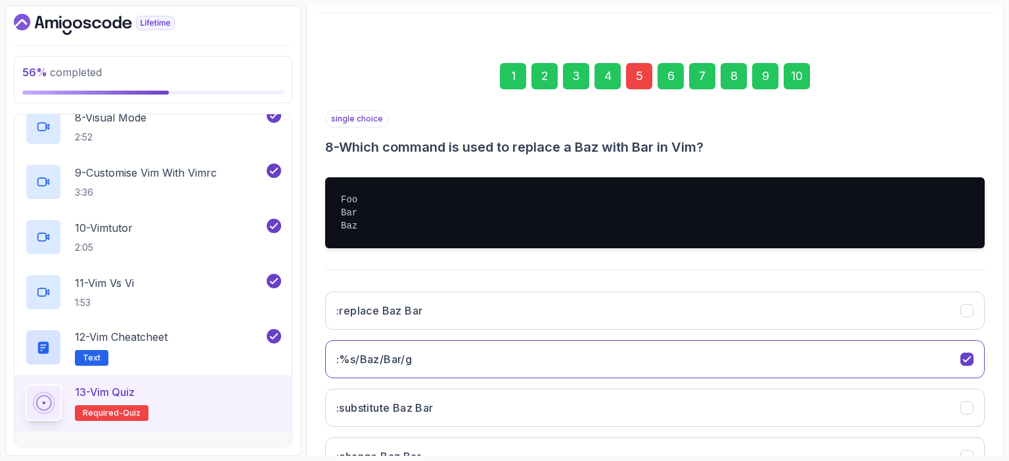
scroll to position [247, 0]
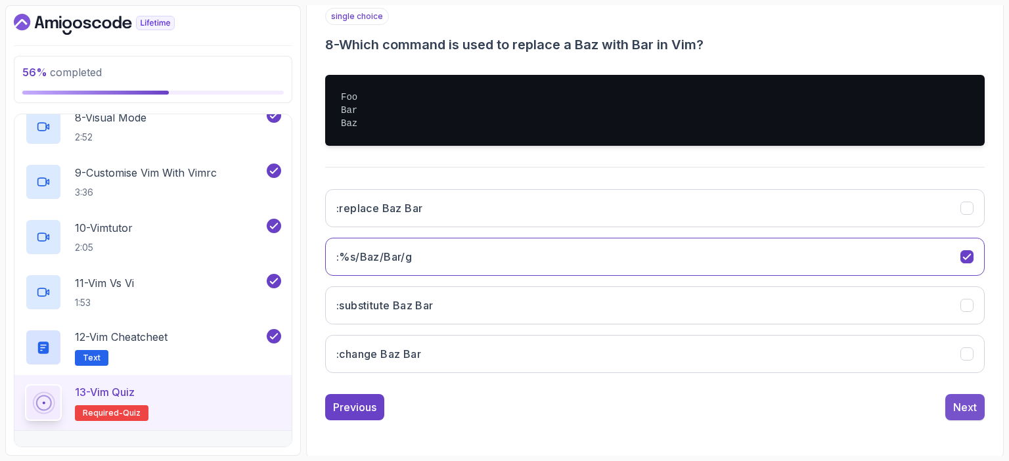
click at [961, 411] on div "Next" at bounding box center [965, 407] width 24 height 16
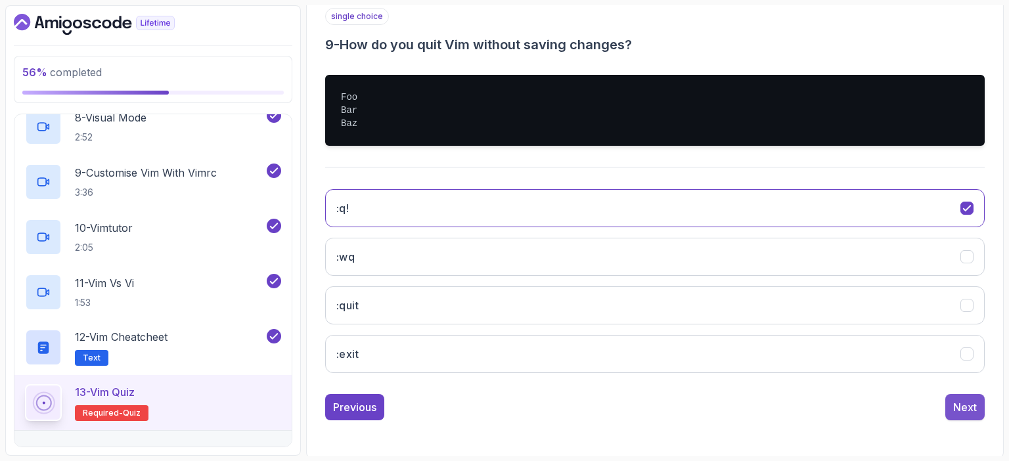
click at [963, 414] on button "Next" at bounding box center [965, 407] width 39 height 26
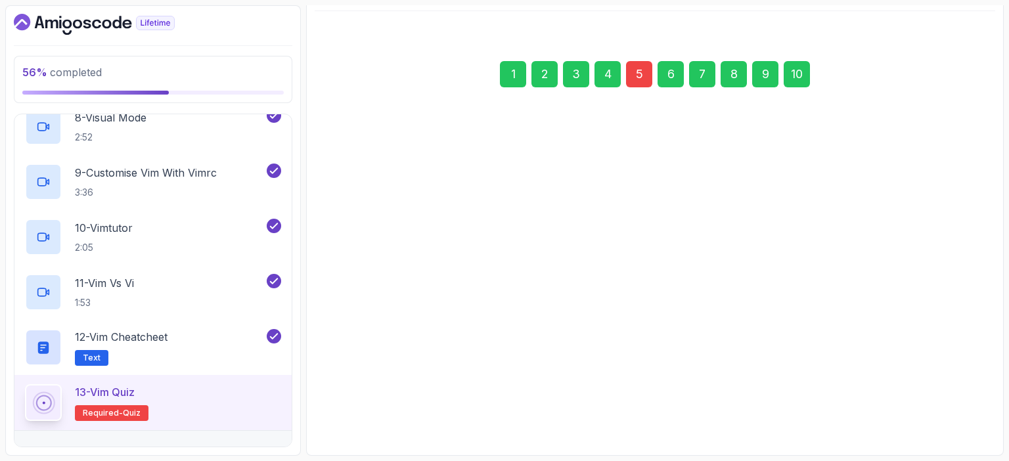
scroll to position [145, 0]
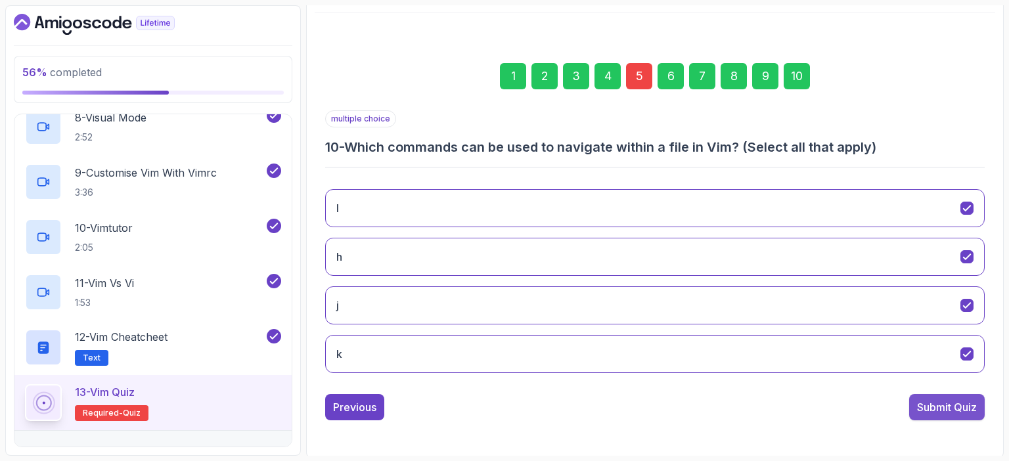
click at [953, 405] on div "Submit Quiz" at bounding box center [947, 407] width 60 height 16
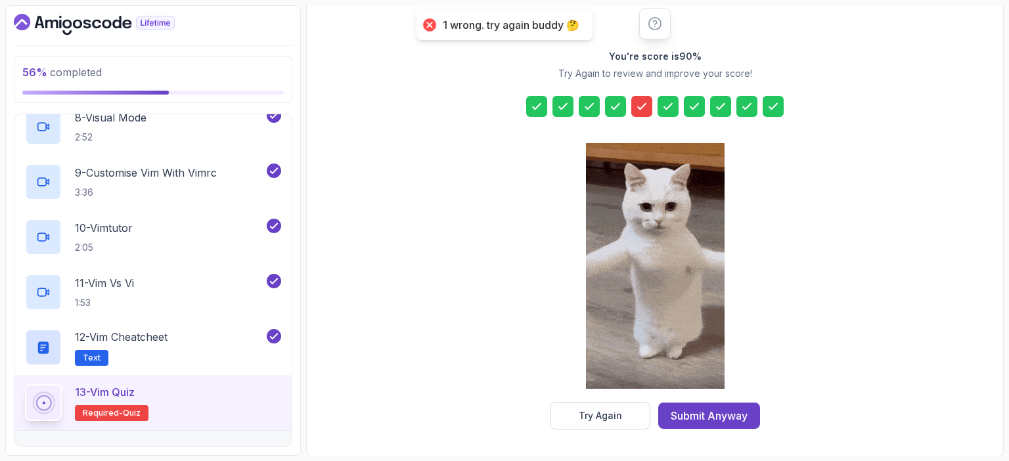
scroll to position [168, 0]
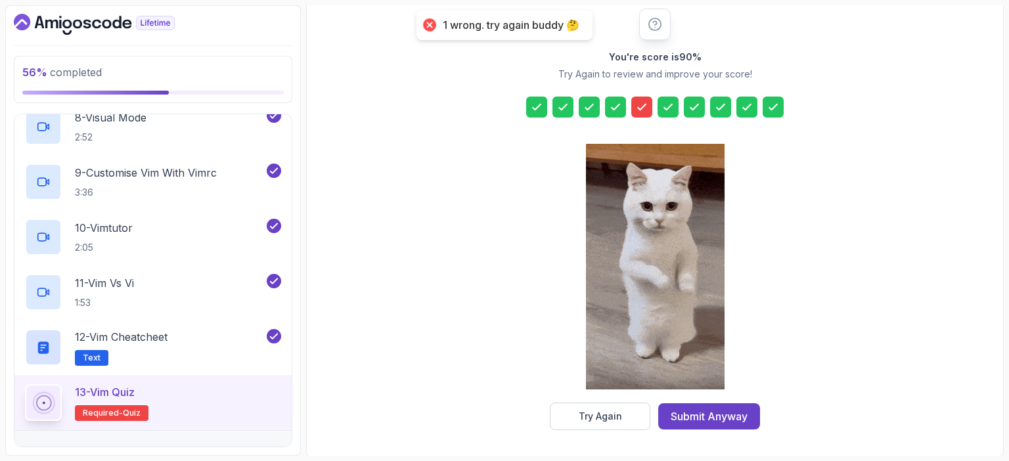
click at [519, 24] on div "1 wrong. try again buddy 🤔" at bounding box center [511, 25] width 137 height 14
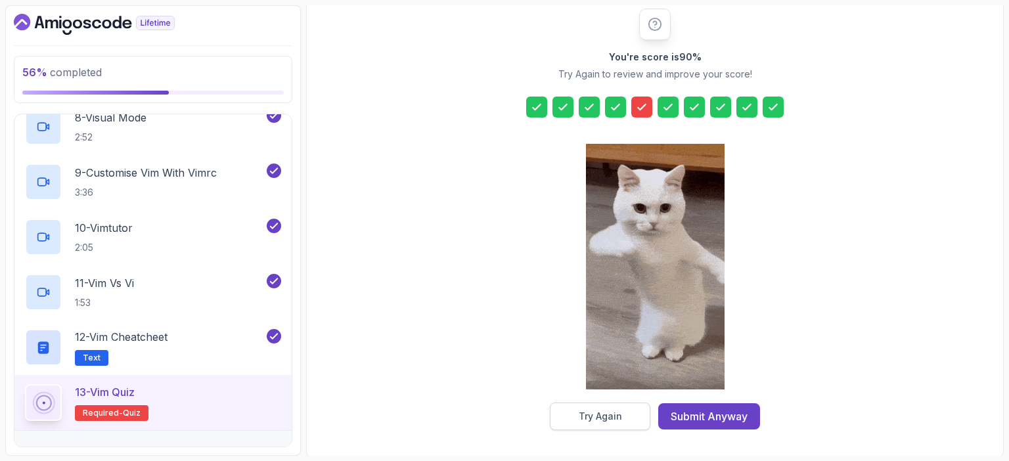
click at [607, 416] on div "Try Again" at bounding box center [600, 416] width 43 height 13
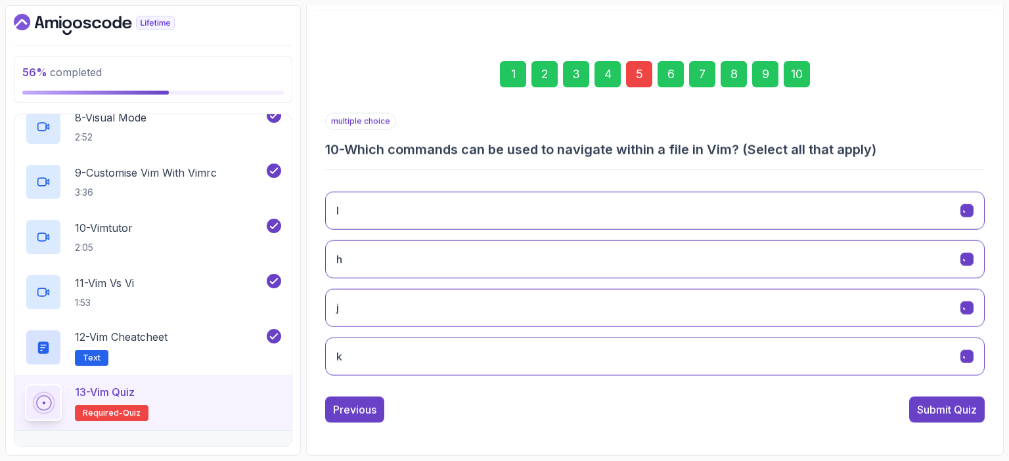
scroll to position [145, 0]
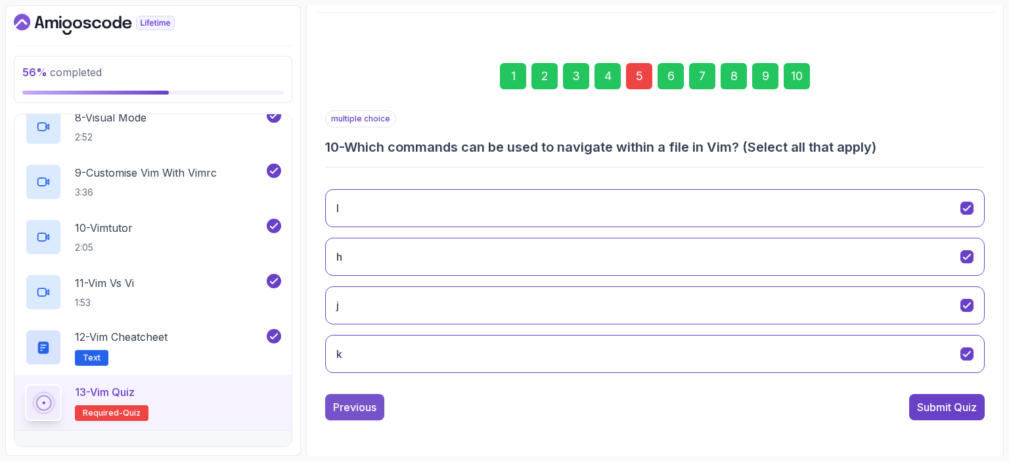
click at [370, 404] on div "Previous" at bounding box center [354, 407] width 43 height 16
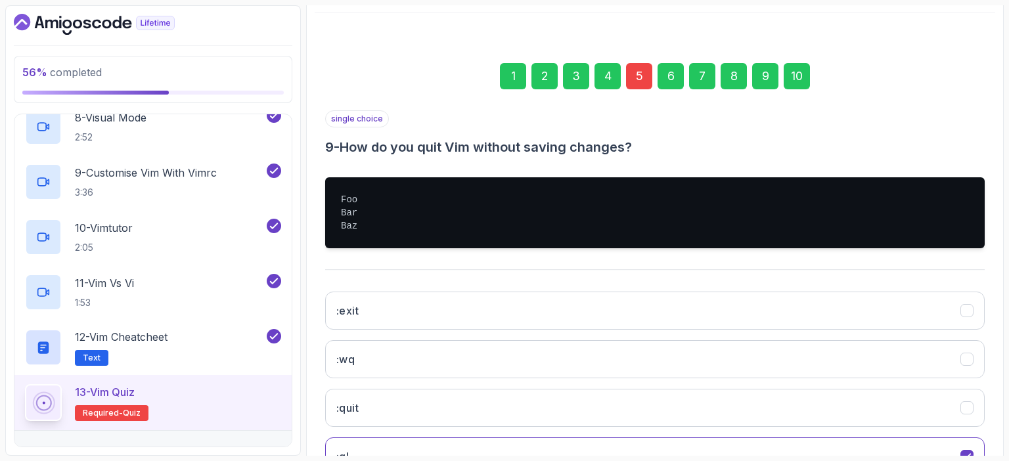
scroll to position [247, 0]
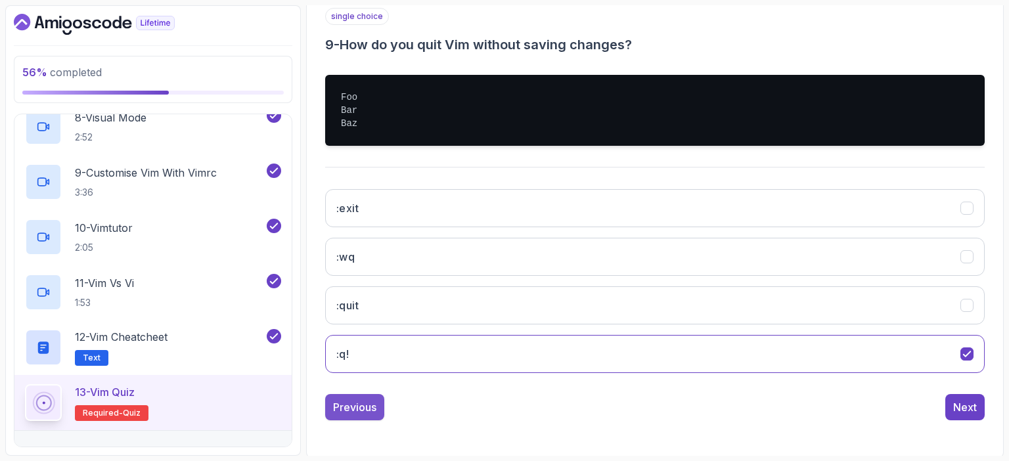
click at [363, 401] on div "Previous" at bounding box center [354, 407] width 43 height 16
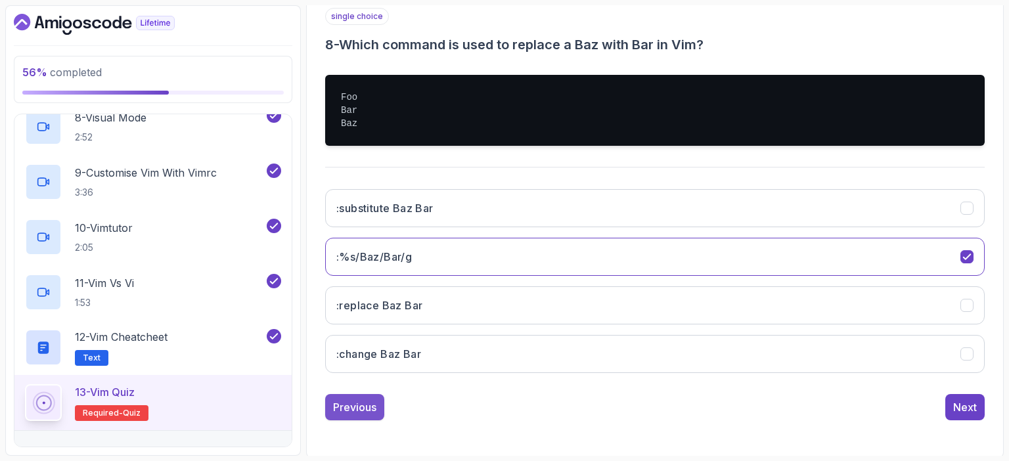
click at [358, 402] on div "Previous" at bounding box center [354, 407] width 43 height 16
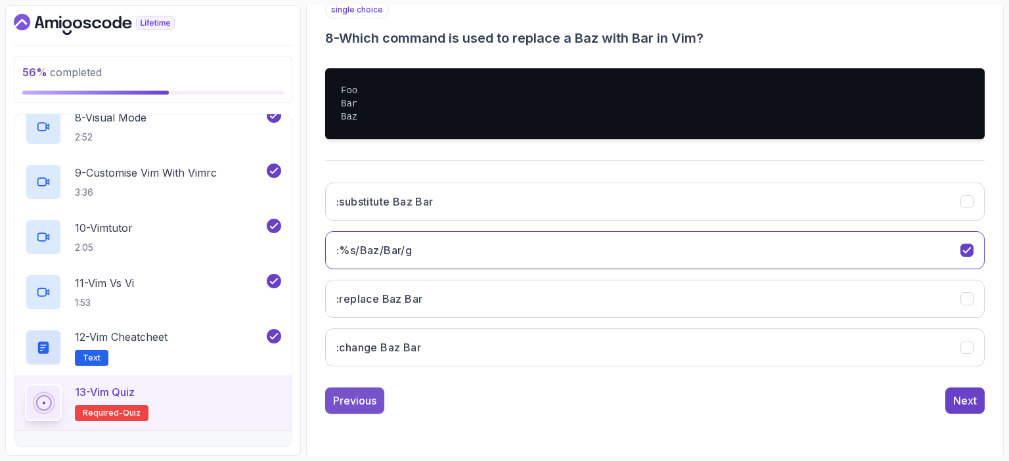
scroll to position [145, 0]
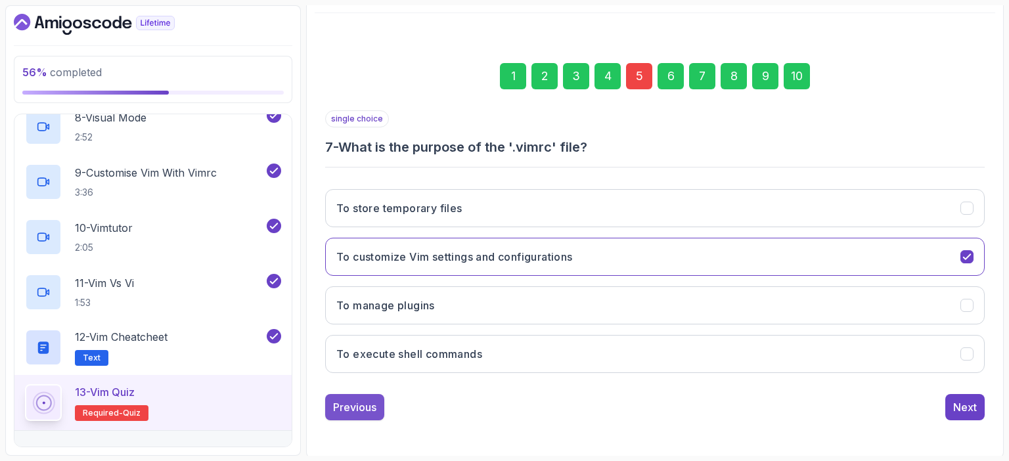
click at [355, 400] on div "Previous" at bounding box center [354, 407] width 43 height 16
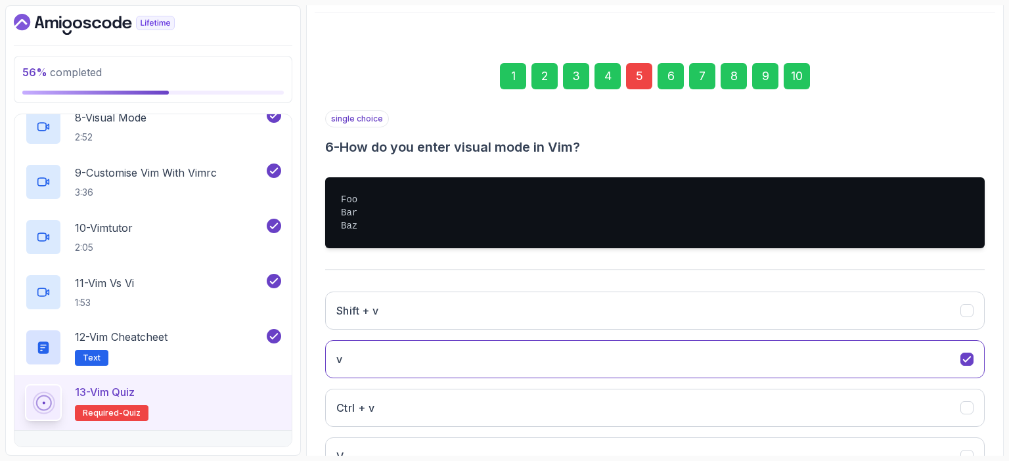
scroll to position [247, 0]
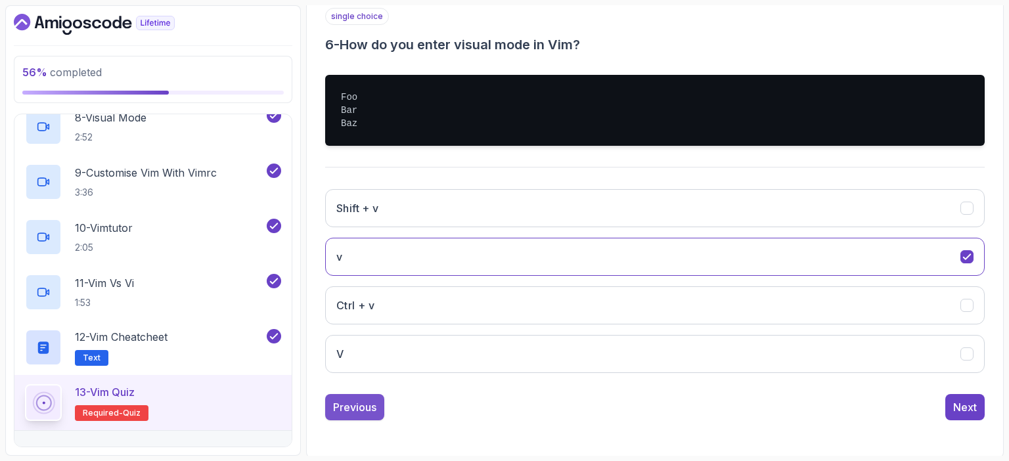
click at [361, 405] on div "Previous" at bounding box center [354, 407] width 43 height 16
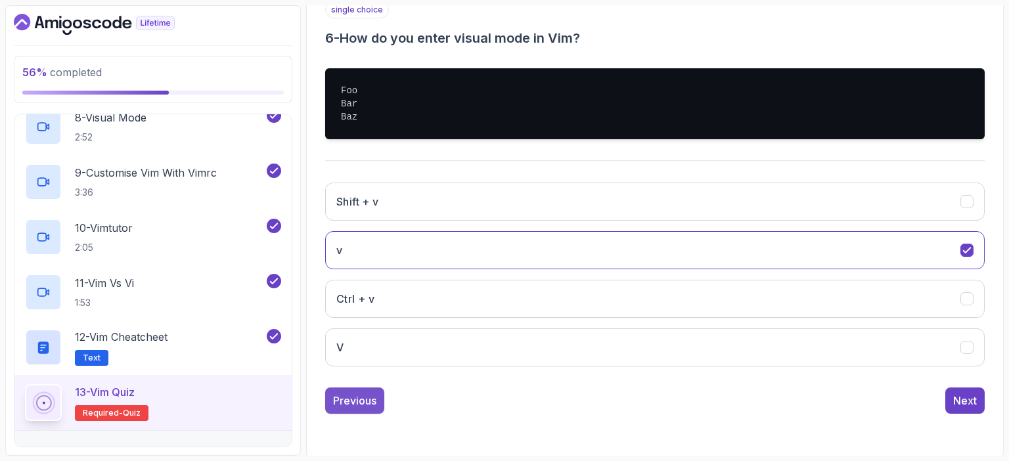
scroll to position [145, 0]
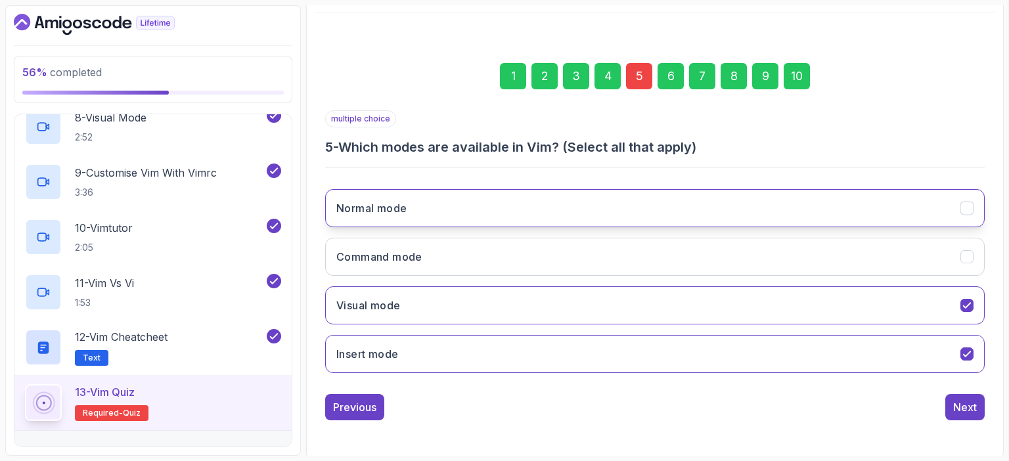
click at [967, 212] on icon "Normal mode" at bounding box center [967, 208] width 12 height 12
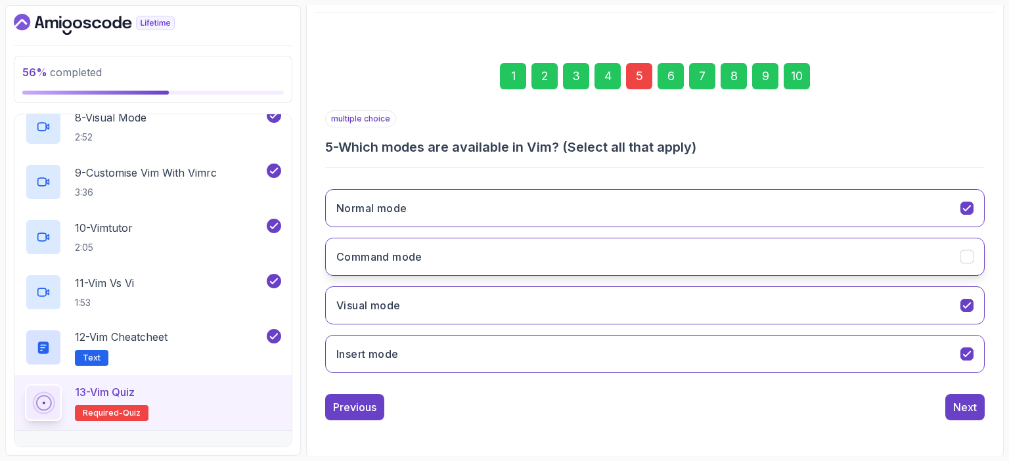
click at [967, 242] on button "Command mode" at bounding box center [655, 257] width 660 height 38
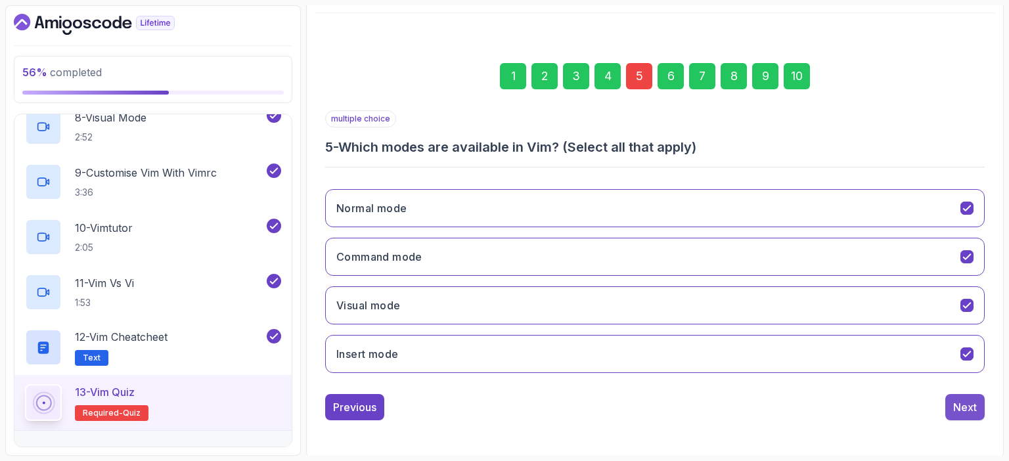
click at [969, 411] on div "Next" at bounding box center [965, 407] width 24 height 16
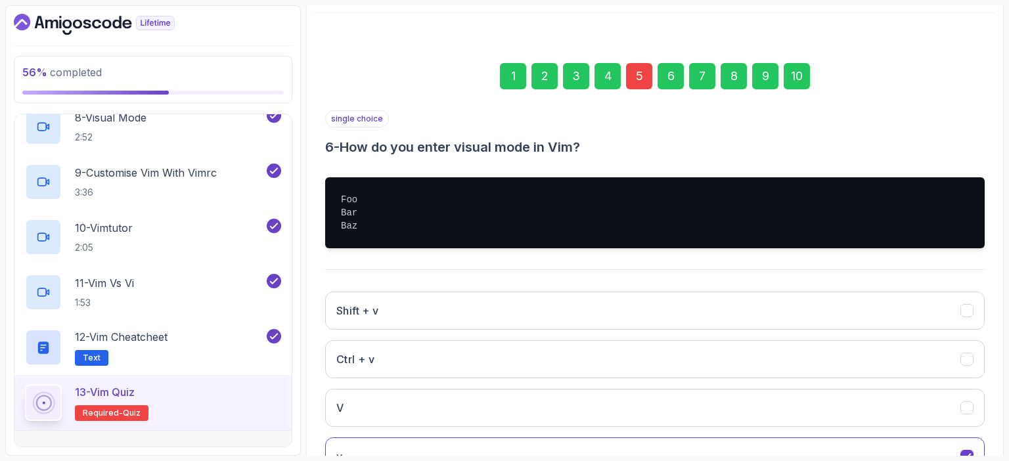
scroll to position [247, 0]
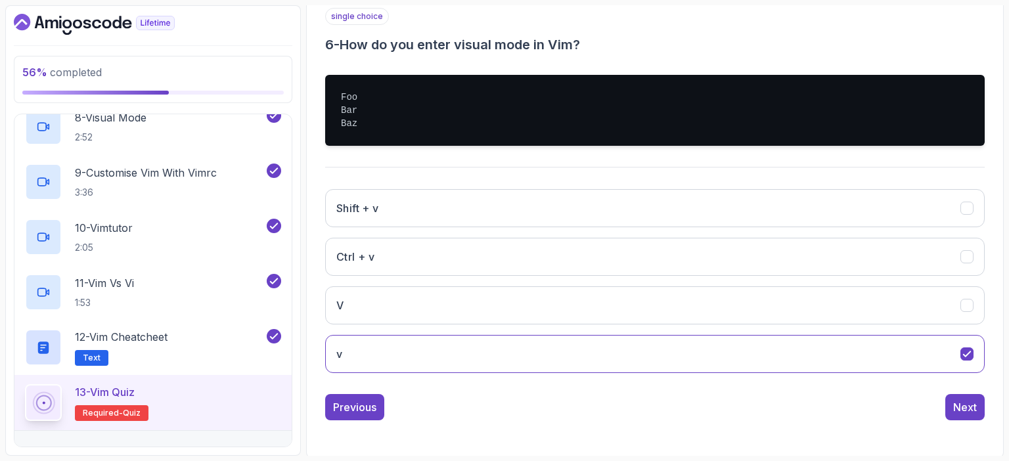
click at [965, 430] on div "1 2 3 4 5 6 7 8 9 10 single choice 6 - How do you enter visual mode in Vim? Foo…" at bounding box center [655, 180] width 681 height 539
click at [965, 433] on div "1 2 3 4 5 6 7 8 9 10 single choice 6 - How do you enter visual mode in Vim? Foo…" at bounding box center [655, 180] width 681 height 539
click at [965, 428] on div "1 2 3 4 5 6 7 8 9 10 single choice 6 - How do you enter visual mode in Vim? Foo…" at bounding box center [655, 180] width 681 height 502
click at [859, 426] on div "1 2 3 4 5 6 7 8 9 10 single choice 6 - How do you enter visual mode in Vim? Foo…" at bounding box center [655, 180] width 681 height 502
click at [974, 412] on div "Next" at bounding box center [965, 407] width 24 height 16
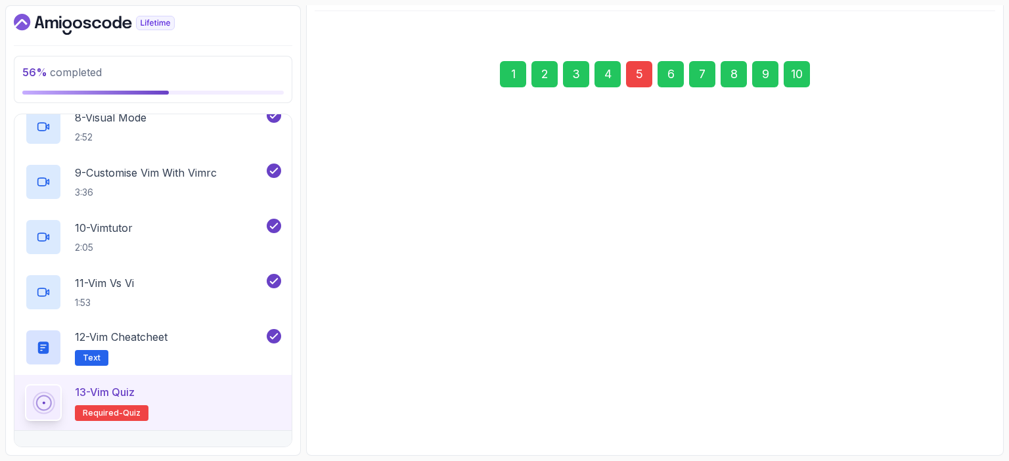
scroll to position [145, 0]
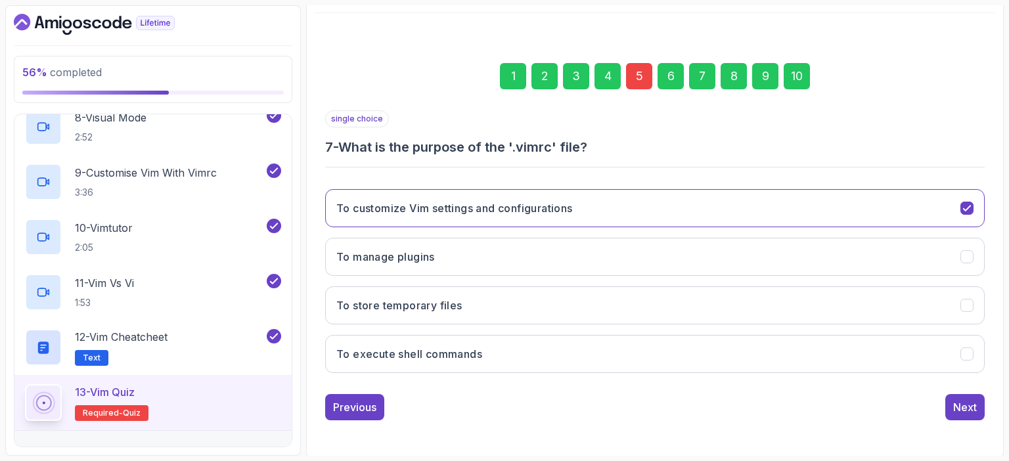
click at [974, 412] on div "Next" at bounding box center [965, 407] width 24 height 16
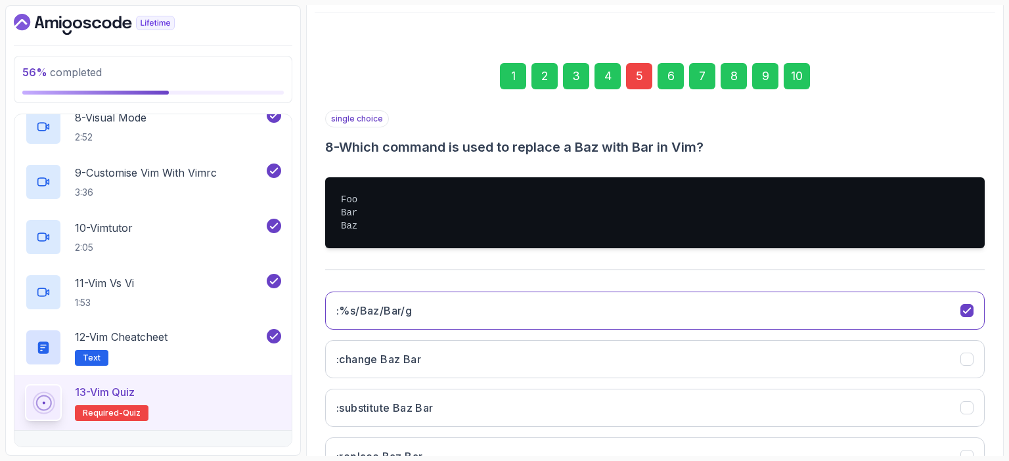
scroll to position [247, 0]
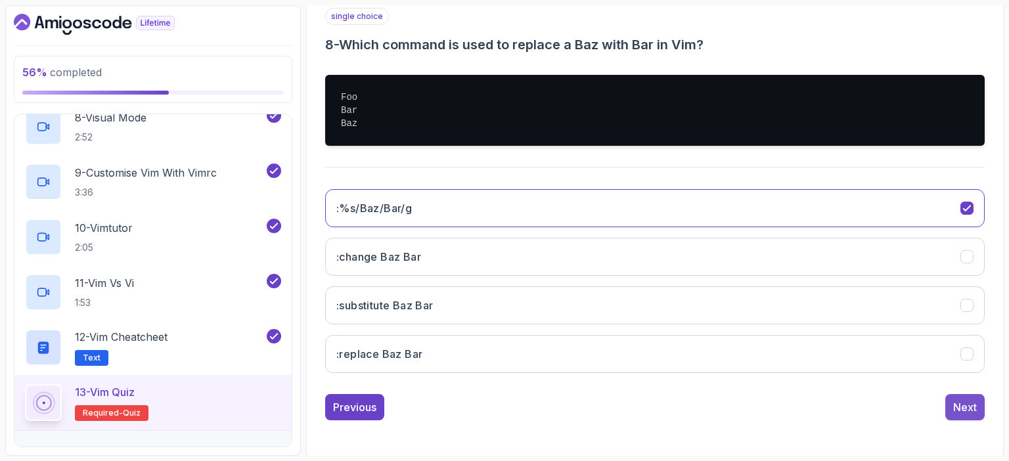
click at [969, 406] on div "Next" at bounding box center [965, 407] width 24 height 16
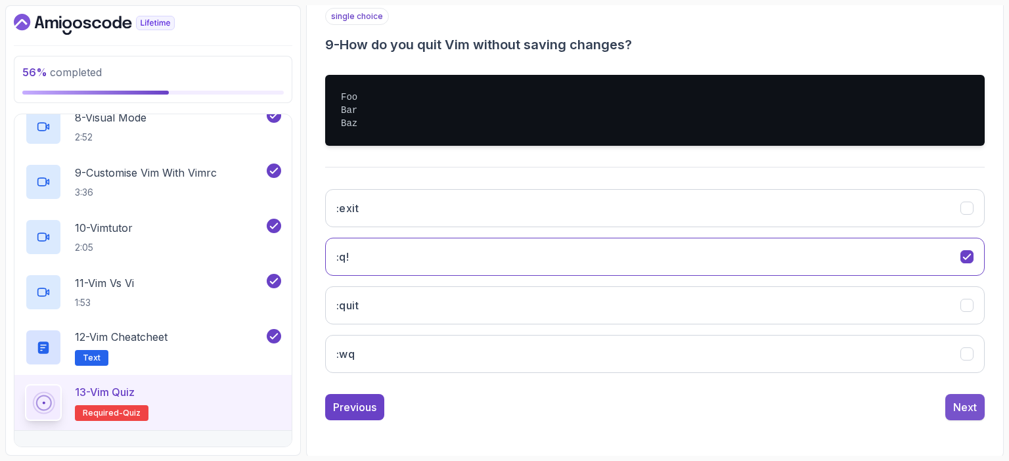
click at [969, 411] on div "Next" at bounding box center [965, 407] width 24 height 16
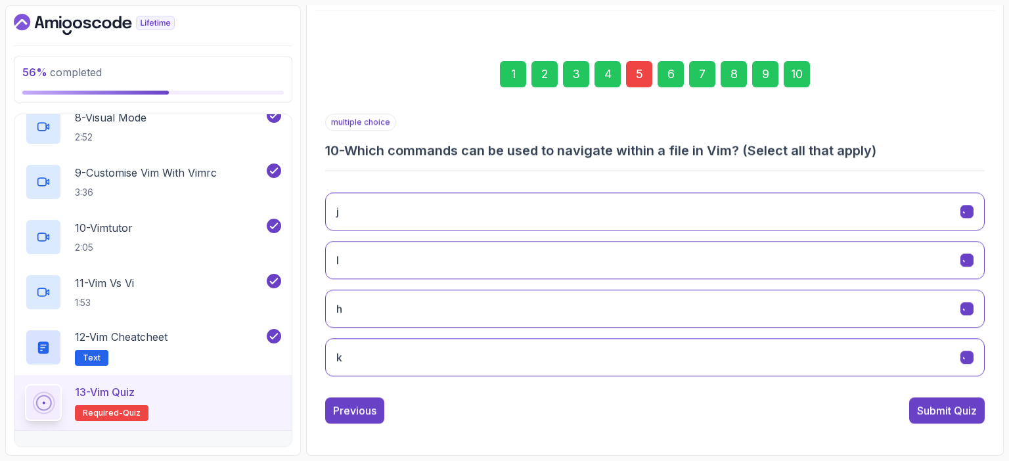
scroll to position [145, 0]
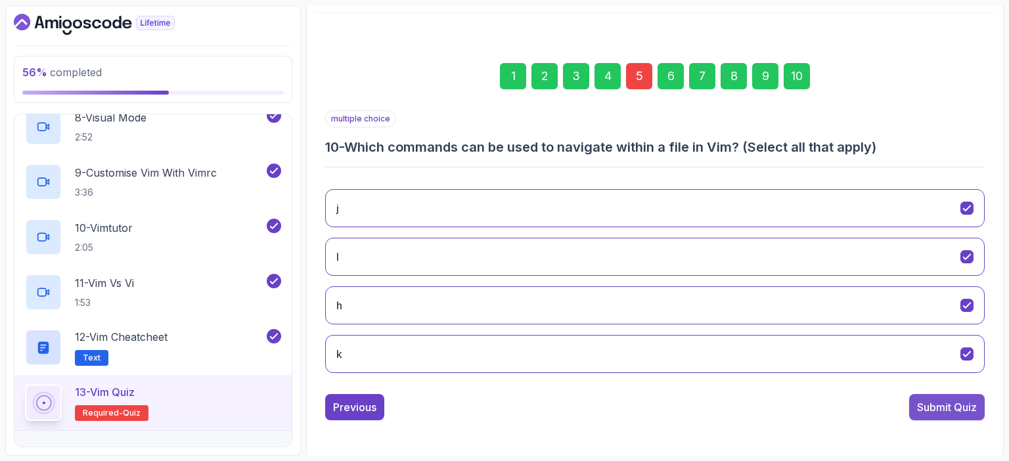
click at [965, 410] on div "Submit Quiz" at bounding box center [947, 407] width 60 height 16
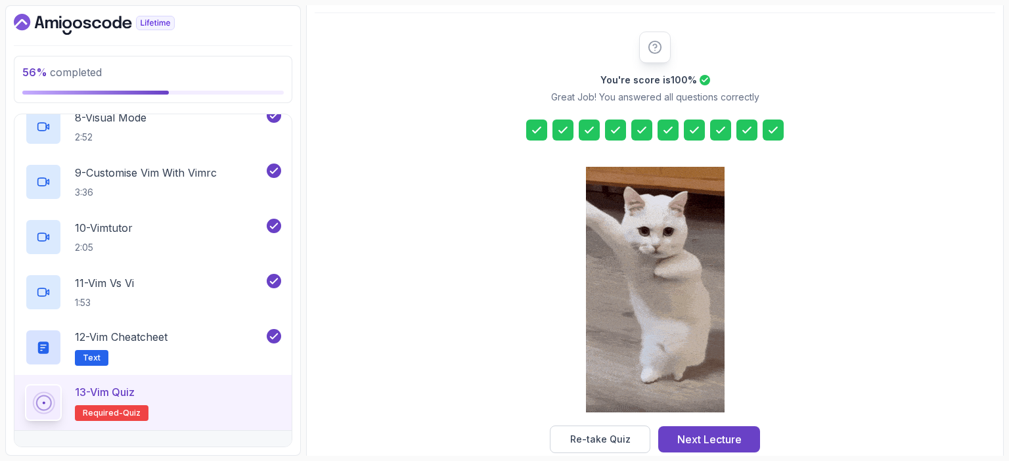
scroll to position [168, 0]
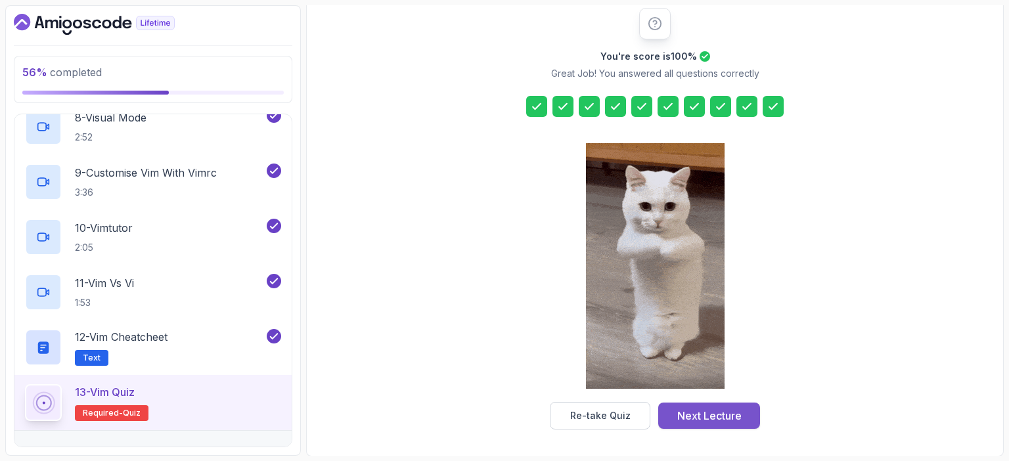
click at [718, 411] on div "Next Lecture" at bounding box center [709, 416] width 64 height 16
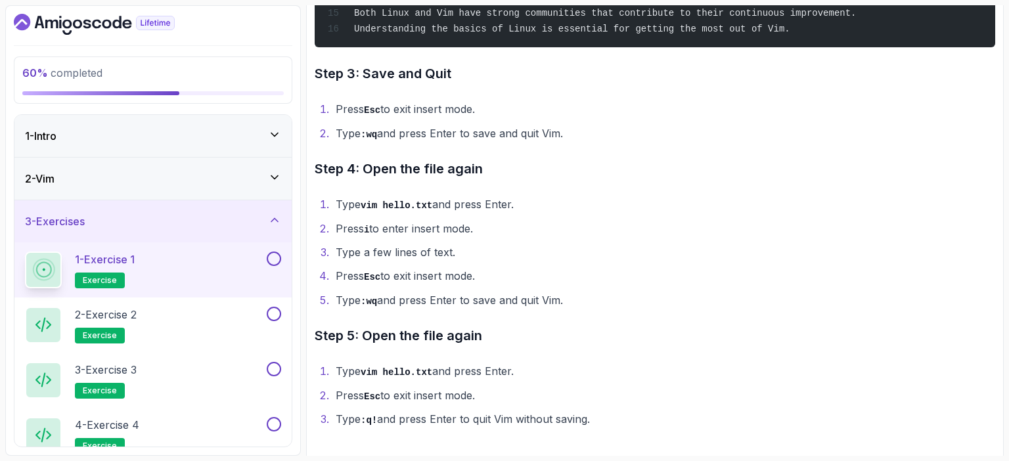
scroll to position [698, 0]
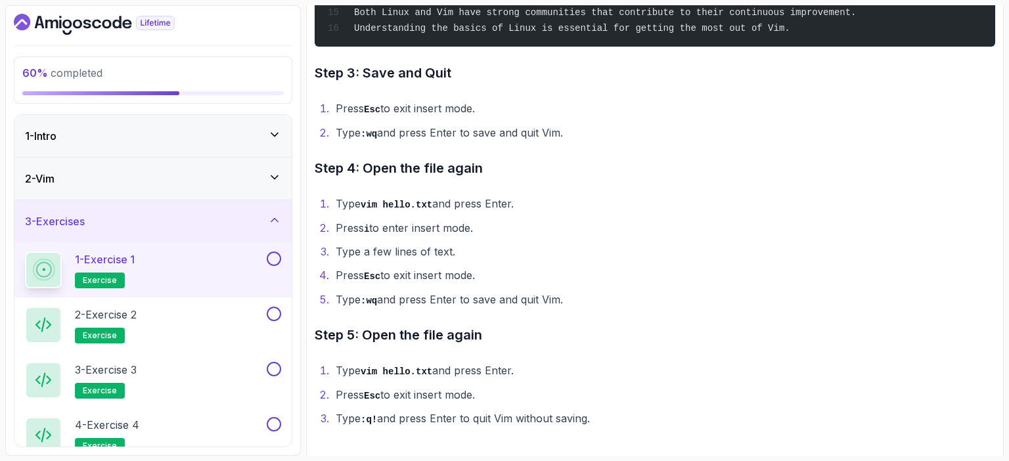
click at [275, 260] on button at bounding box center [274, 259] width 14 height 14
click at [237, 315] on div "2 - Exercise 2 exercise" at bounding box center [144, 325] width 239 height 37
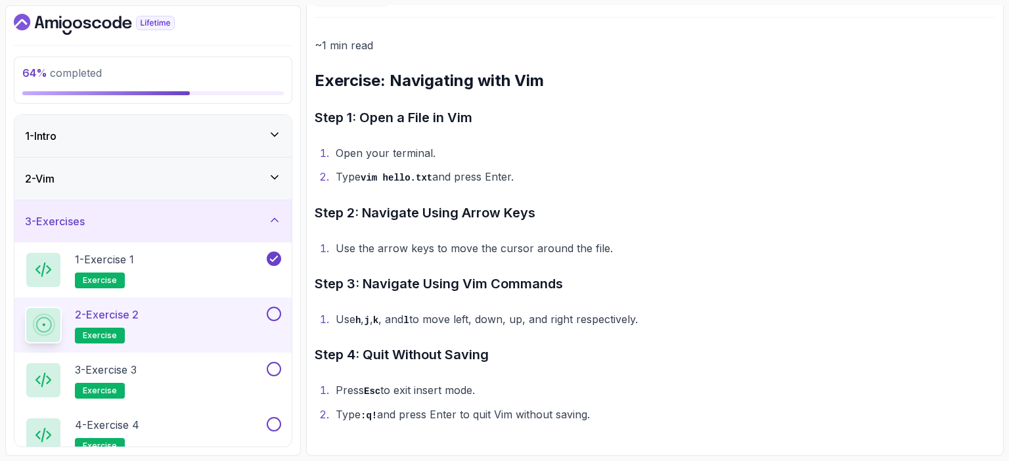
scroll to position [138, 0]
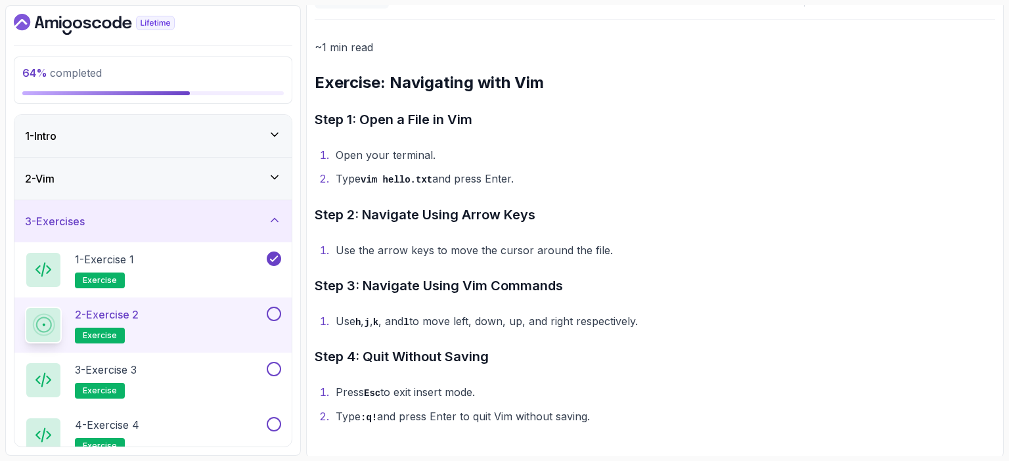
click at [270, 316] on button at bounding box center [274, 314] width 14 height 14
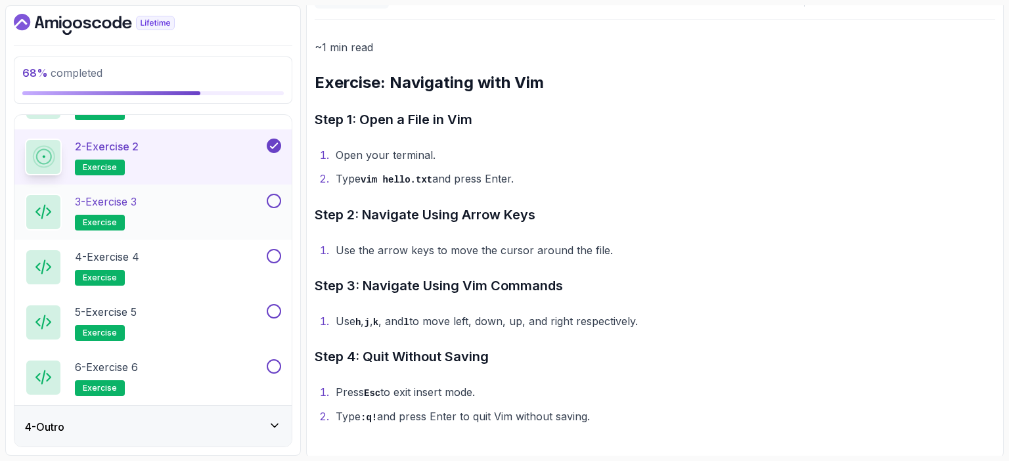
click at [194, 206] on div "3 - Exercise 3 exercise" at bounding box center [144, 212] width 239 height 37
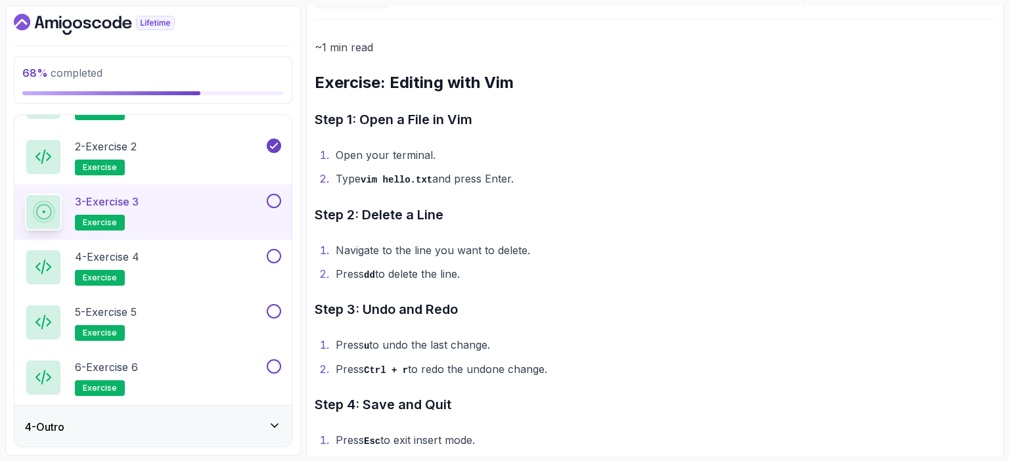
scroll to position [185, 0]
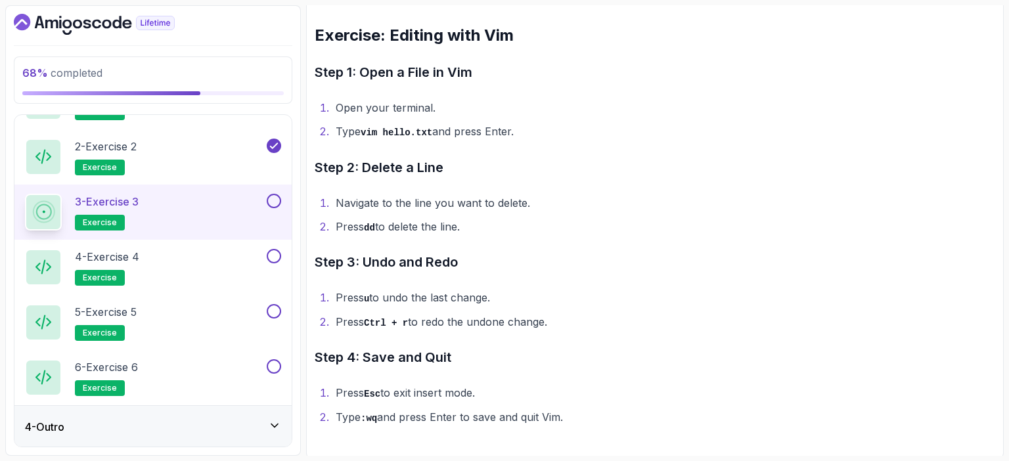
click at [275, 198] on button at bounding box center [274, 201] width 14 height 14
click at [213, 263] on div "4 - Exercise 4 exercise" at bounding box center [144, 267] width 239 height 37
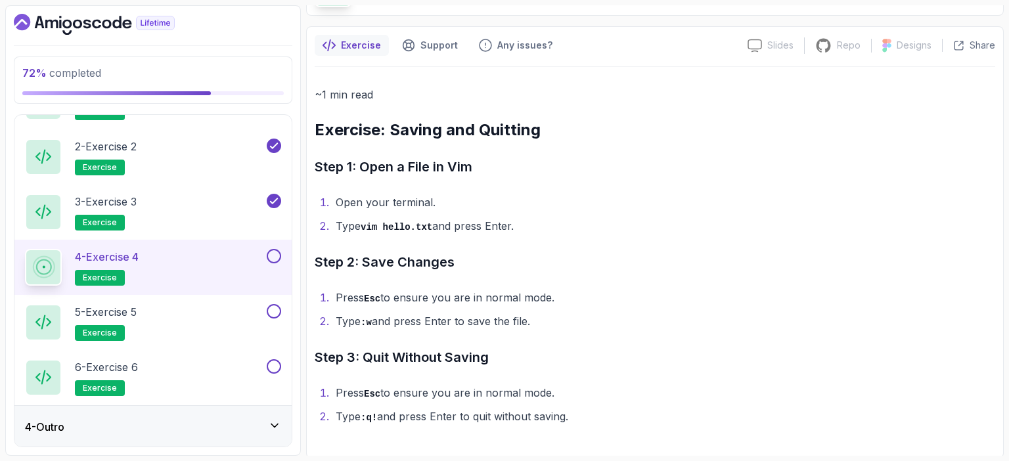
click at [272, 253] on button at bounding box center [274, 256] width 14 height 14
click at [210, 317] on div "5 - Exercise 5 exercise" at bounding box center [144, 322] width 239 height 37
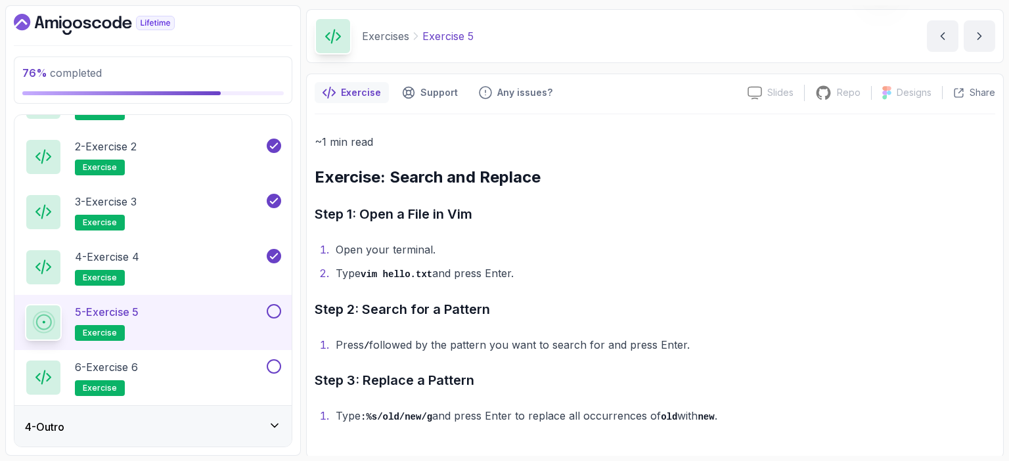
click at [275, 314] on button at bounding box center [274, 311] width 14 height 14
click at [217, 369] on div "6 - Exercise 6 exercise" at bounding box center [144, 377] width 239 height 37
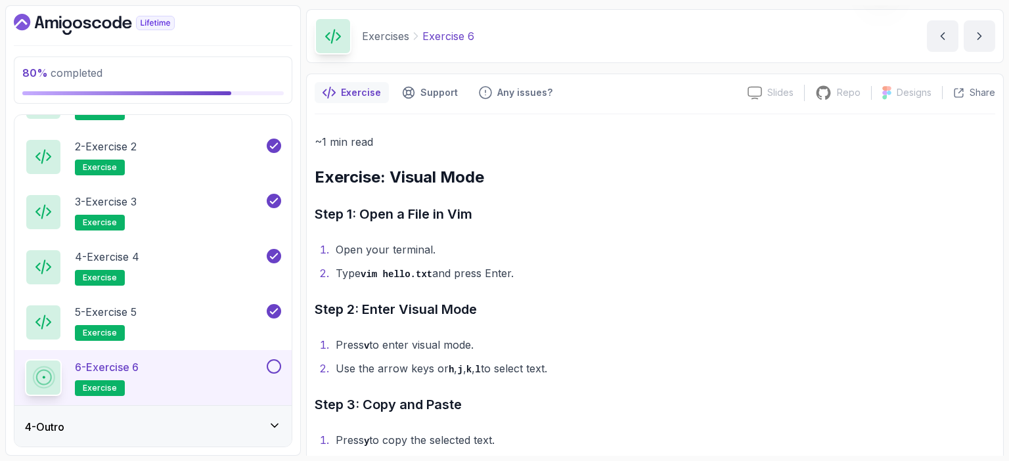
scroll to position [91, 0]
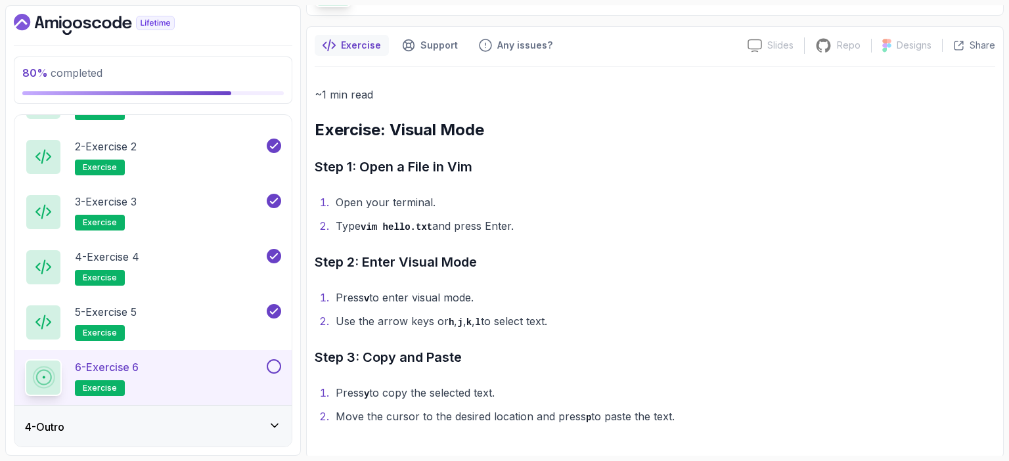
click at [273, 369] on button at bounding box center [274, 366] width 14 height 14
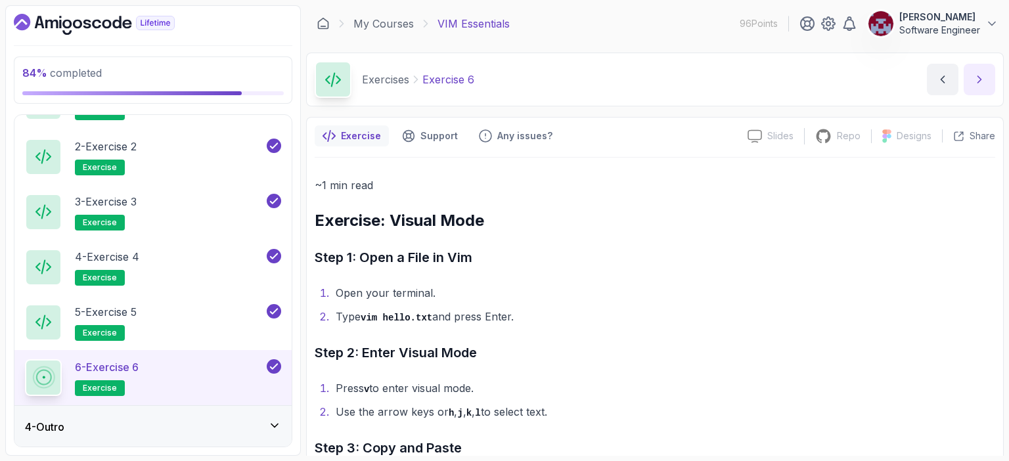
click at [980, 78] on icon "next content" at bounding box center [979, 79] width 3 height 7
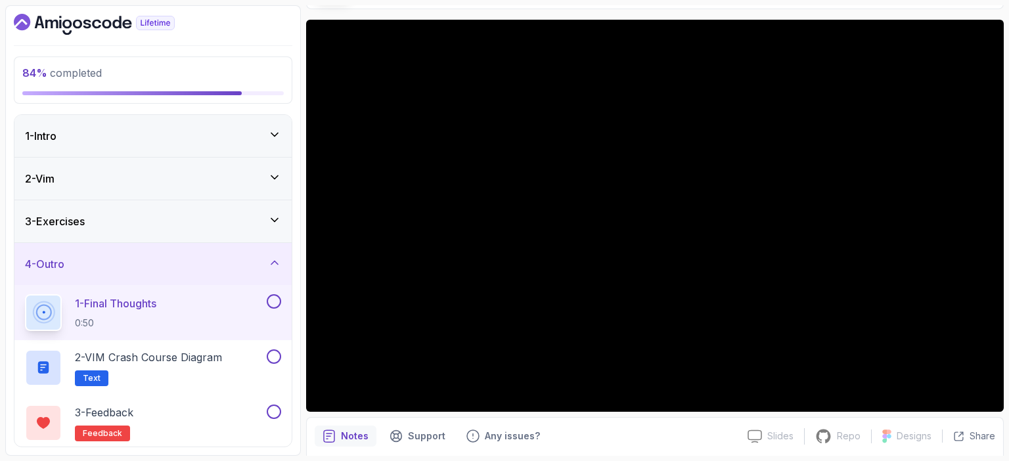
scroll to position [97, 0]
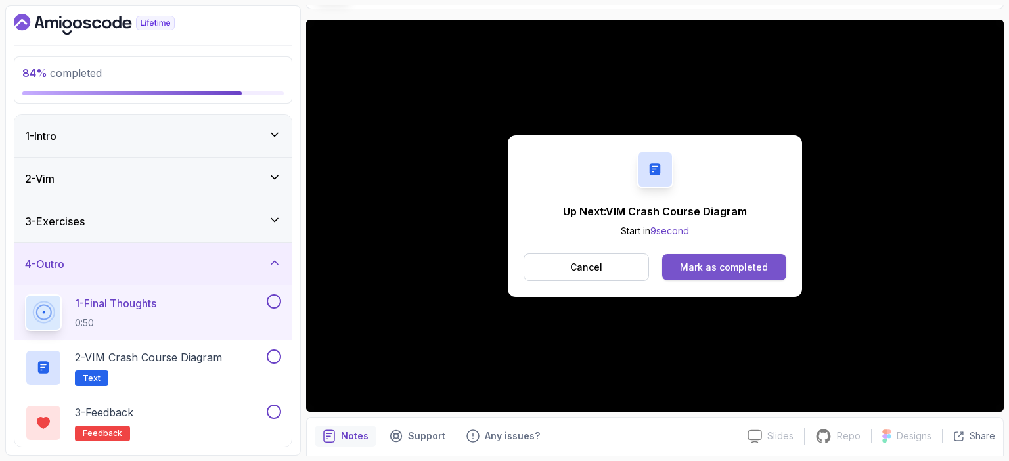
click at [709, 263] on div "Mark as completed" at bounding box center [724, 267] width 88 height 13
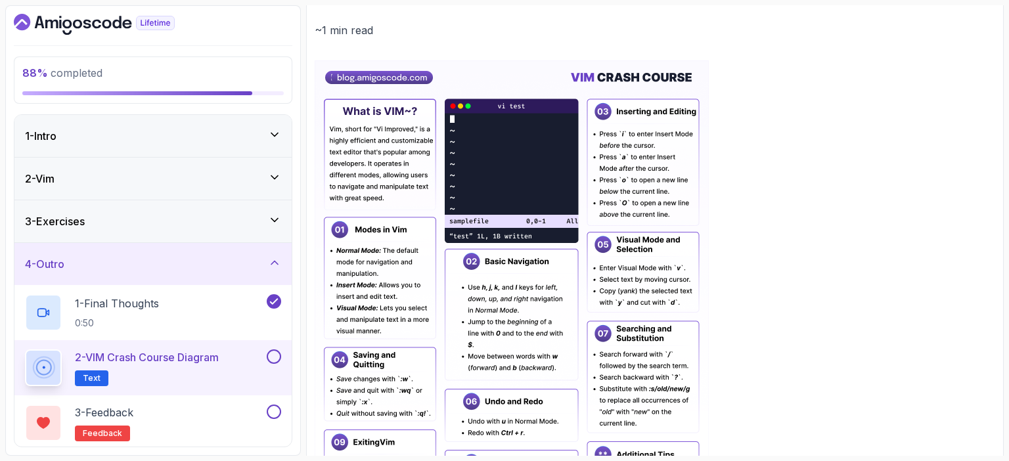
scroll to position [296, 0]
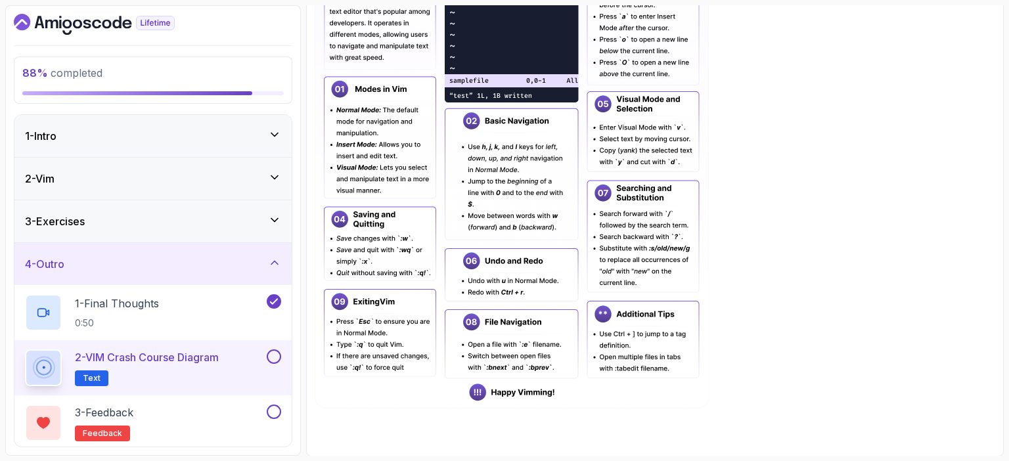
click at [274, 356] on button at bounding box center [274, 357] width 14 height 14
click at [227, 408] on div "3 - Feedback feedback" at bounding box center [144, 423] width 239 height 37
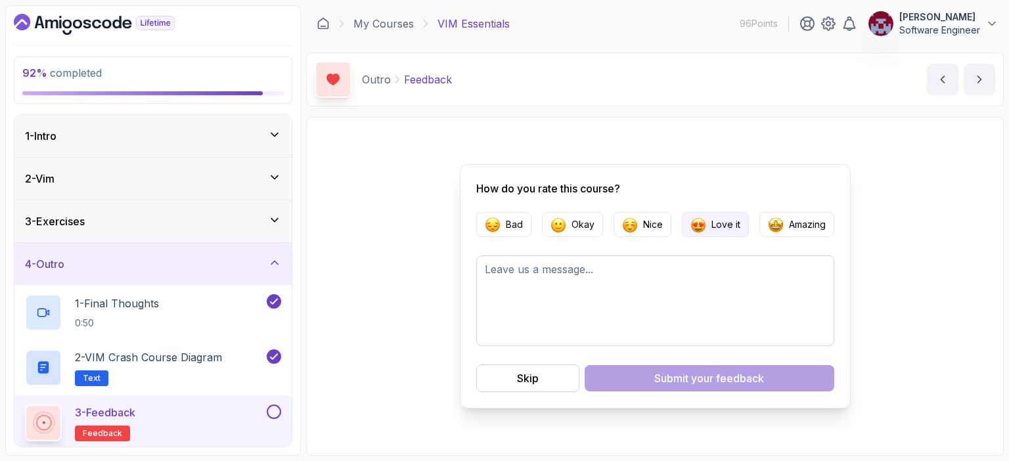
click at [692, 224] on img "button" at bounding box center [699, 225] width 16 height 16
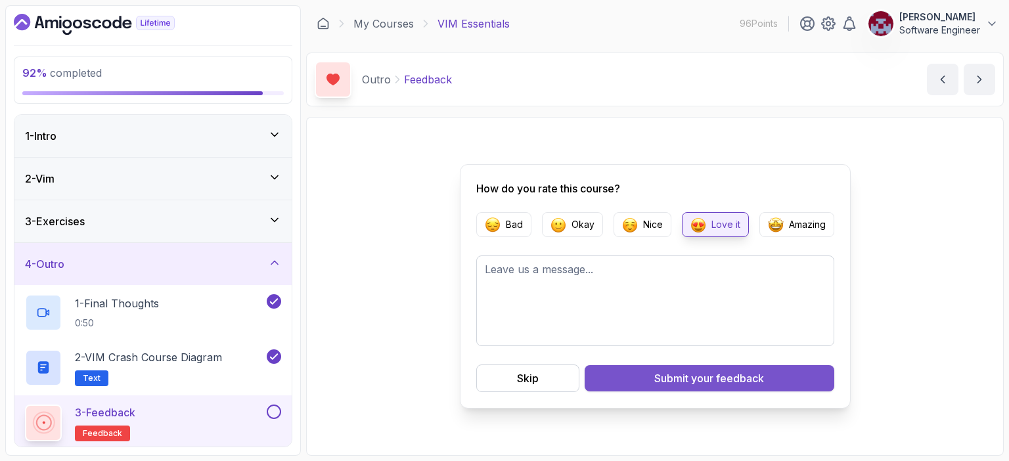
click at [647, 376] on button "Submit your feedback" at bounding box center [710, 378] width 250 height 26
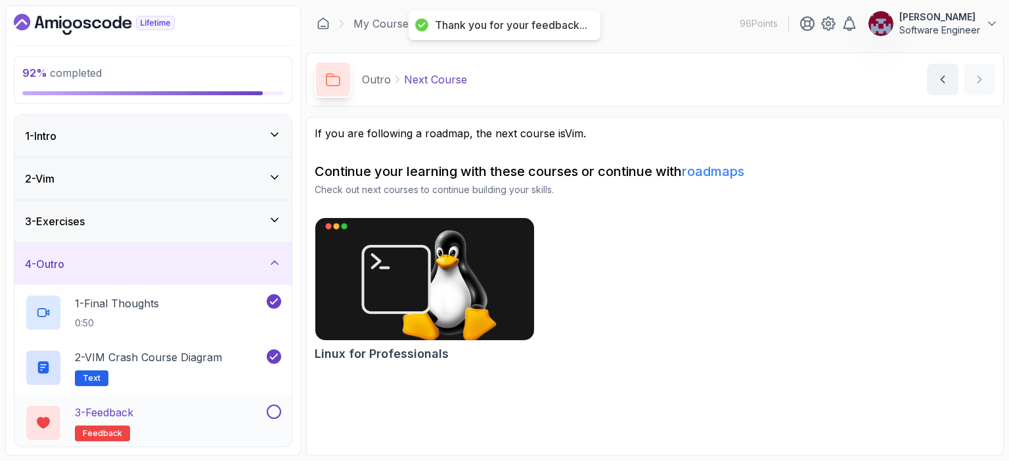
click at [274, 409] on button at bounding box center [274, 412] width 14 height 14
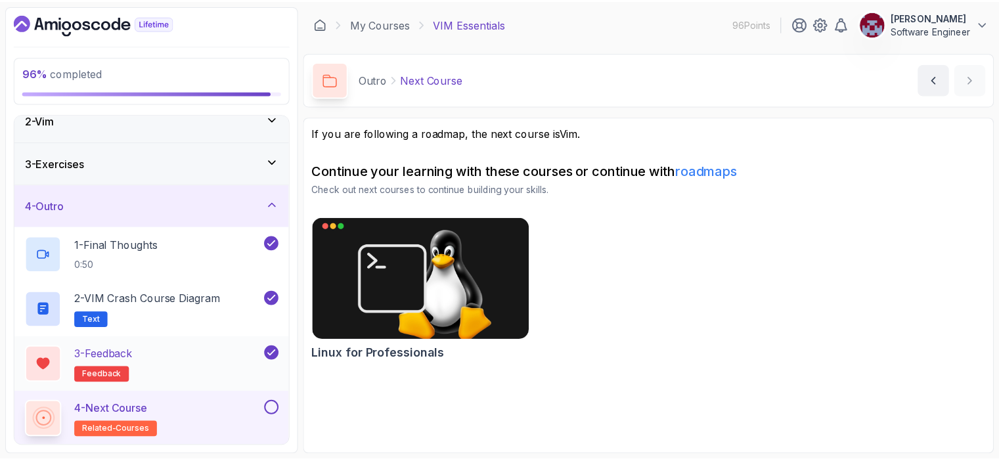
scroll to position [58, 0]
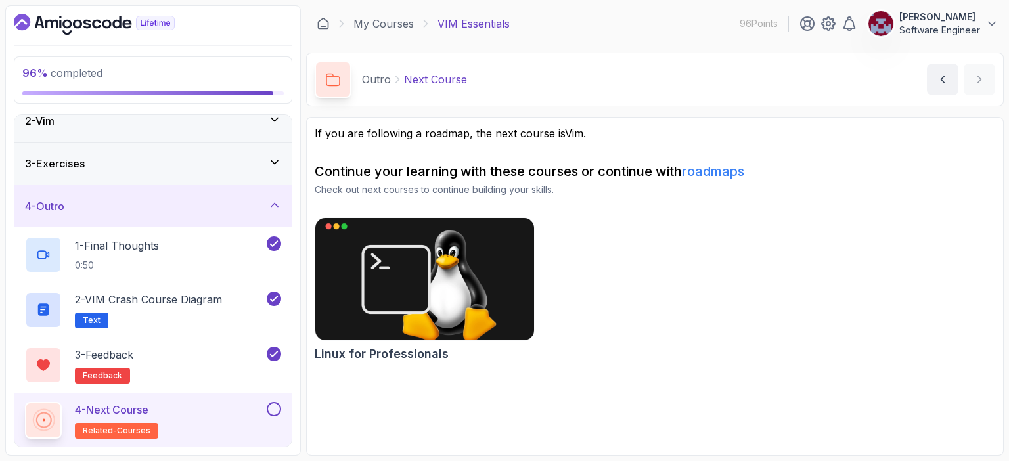
click at [214, 410] on div "4 - Next Course related-courses" at bounding box center [144, 420] width 239 height 37
click at [205, 407] on div "4 - Next Course related-courses" at bounding box center [144, 420] width 239 height 37
click at [274, 404] on button at bounding box center [274, 409] width 14 height 14
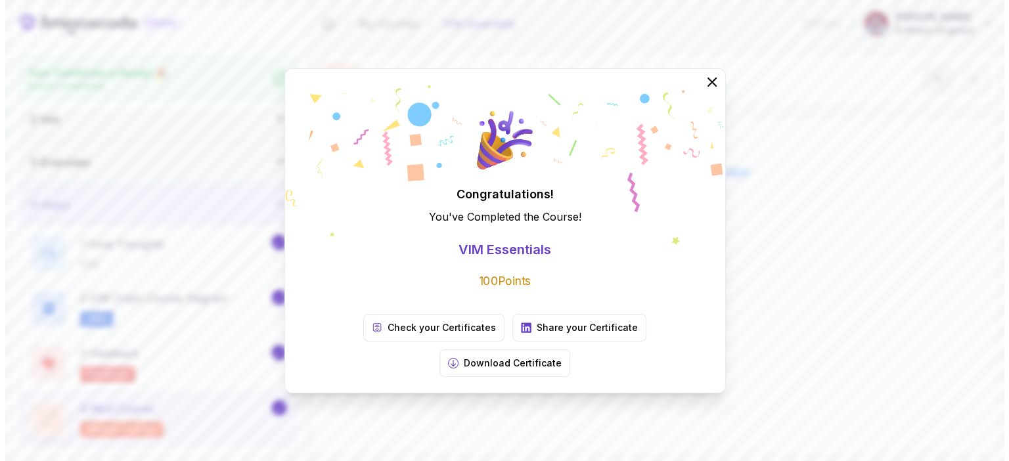
scroll to position [54, 0]
click at [388, 334] on p "Check your Certificates" at bounding box center [436, 327] width 108 height 13
click at [709, 86] on icon at bounding box center [706, 82] width 9 height 9
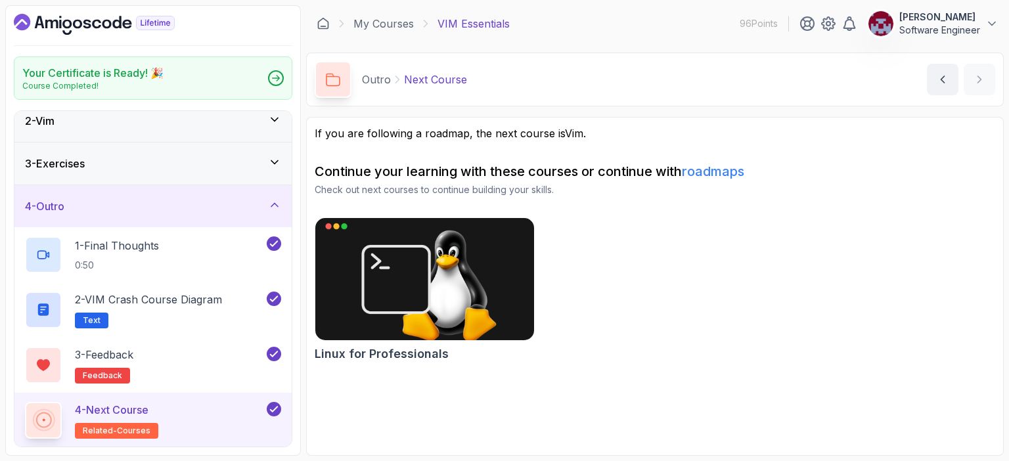
click at [271, 200] on icon at bounding box center [274, 204] width 13 height 13
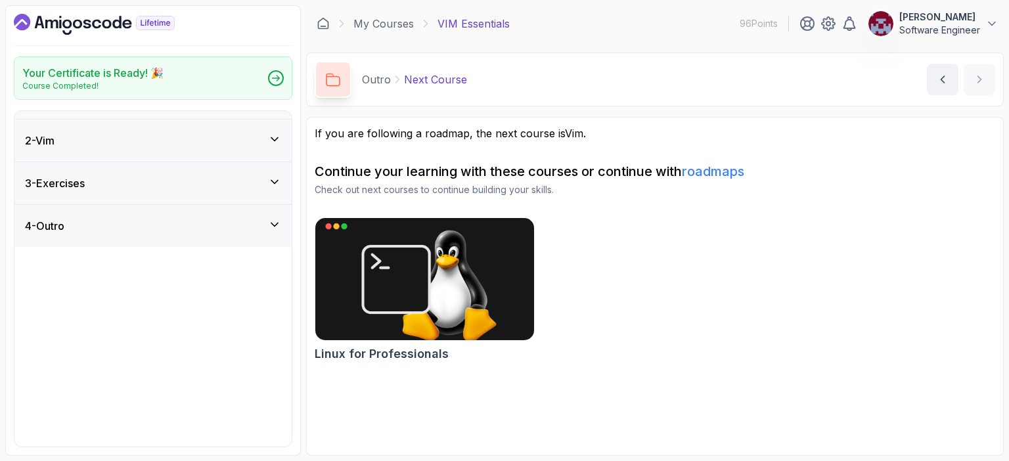
scroll to position [0, 0]
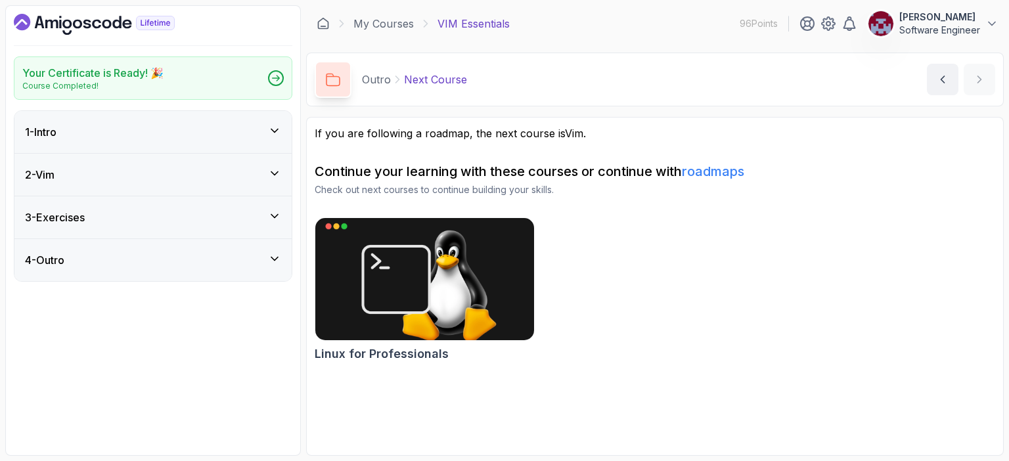
click at [103, 21] on icon "Dashboard" at bounding box center [94, 24] width 161 height 21
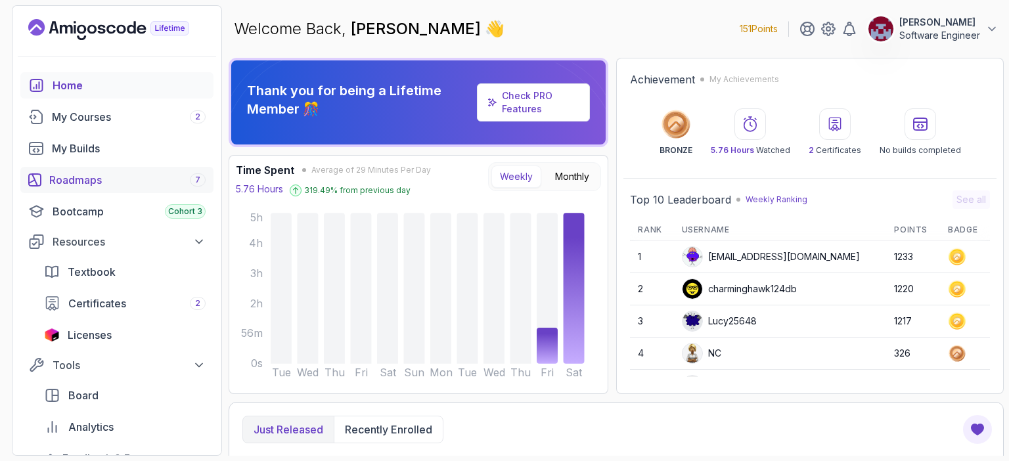
click at [90, 182] on div "Roadmaps 7" at bounding box center [127, 180] width 156 height 16
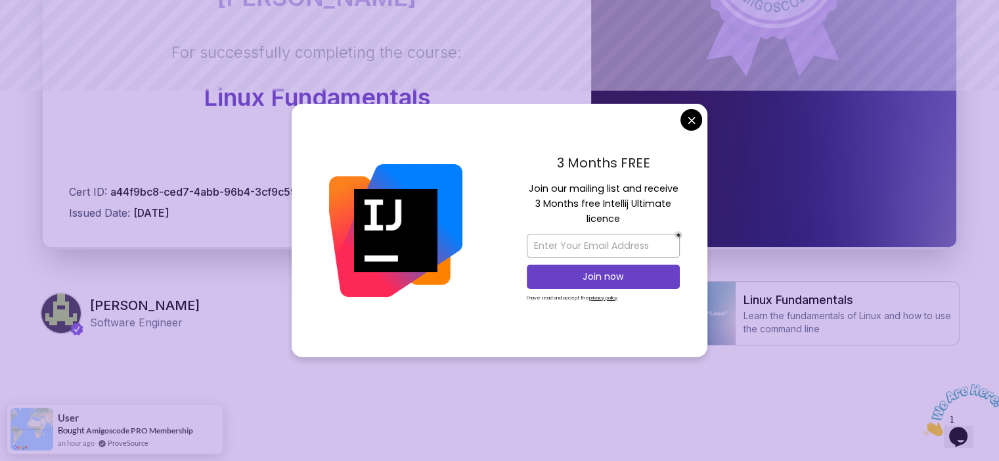
scroll to position [369, 0]
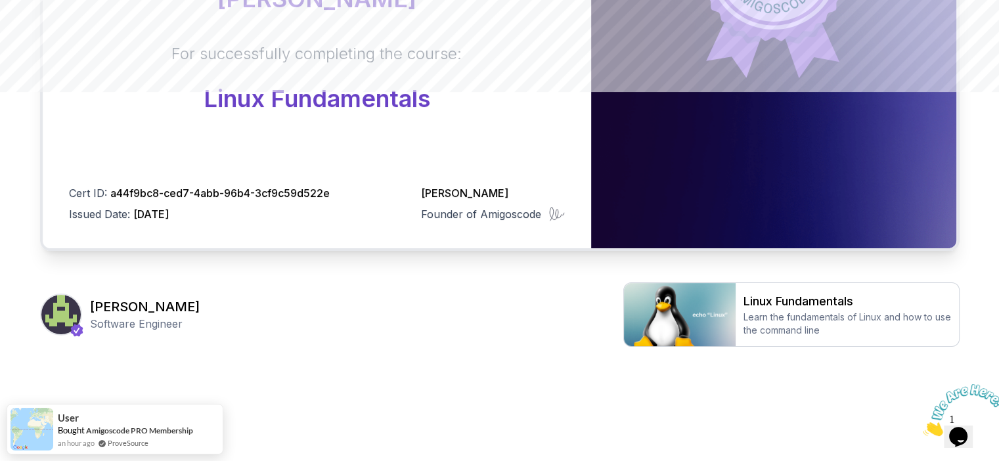
click at [689, 124] on body "Certificate This certificate is proudly presented to: Abdessamad EL OUARDI For …" at bounding box center [499, 47] width 999 height 832
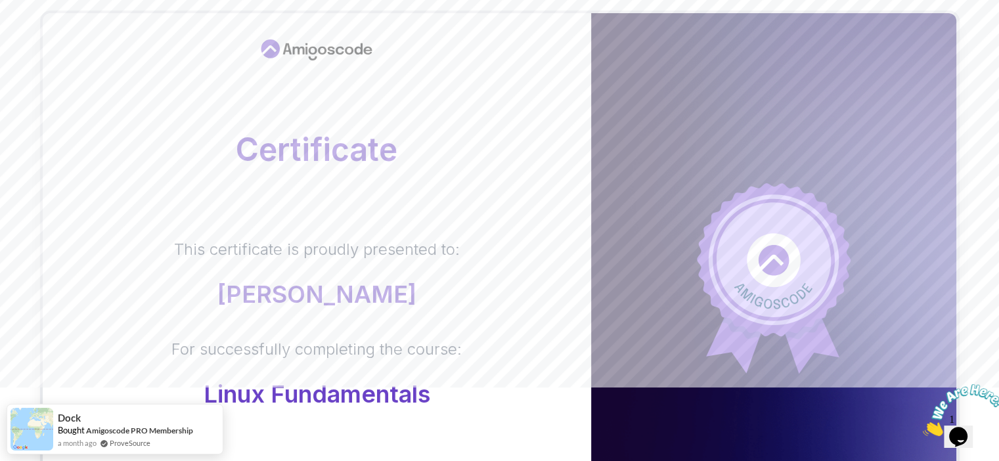
scroll to position [0, 0]
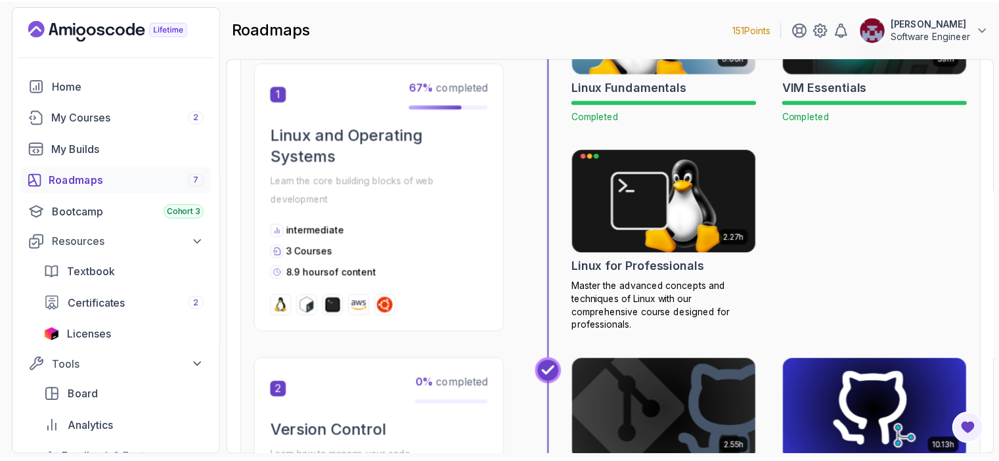
scroll to position [373, 0]
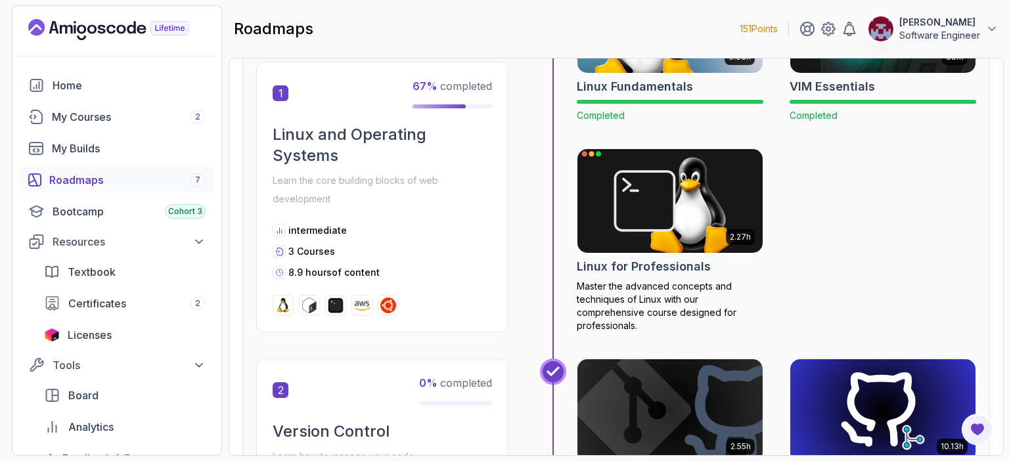
click at [668, 214] on img at bounding box center [670, 201] width 194 height 109
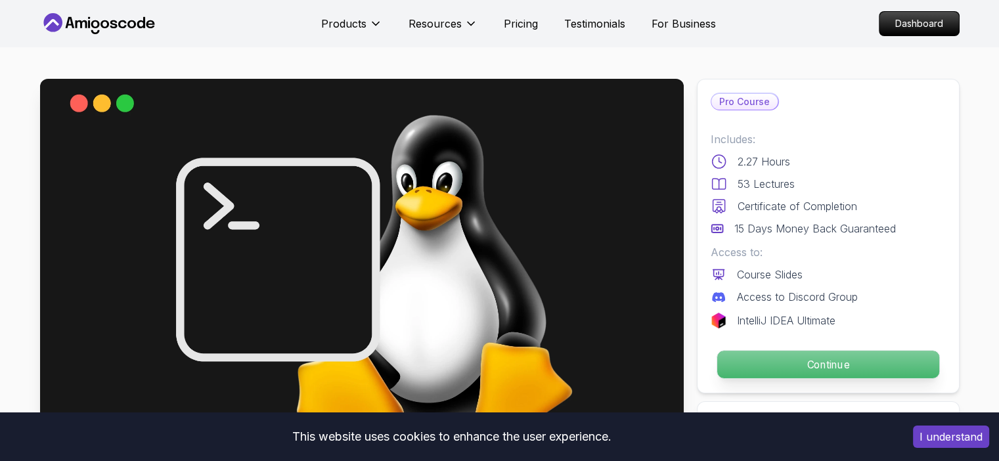
click at [836, 361] on p "Continue" at bounding box center [828, 365] width 222 height 28
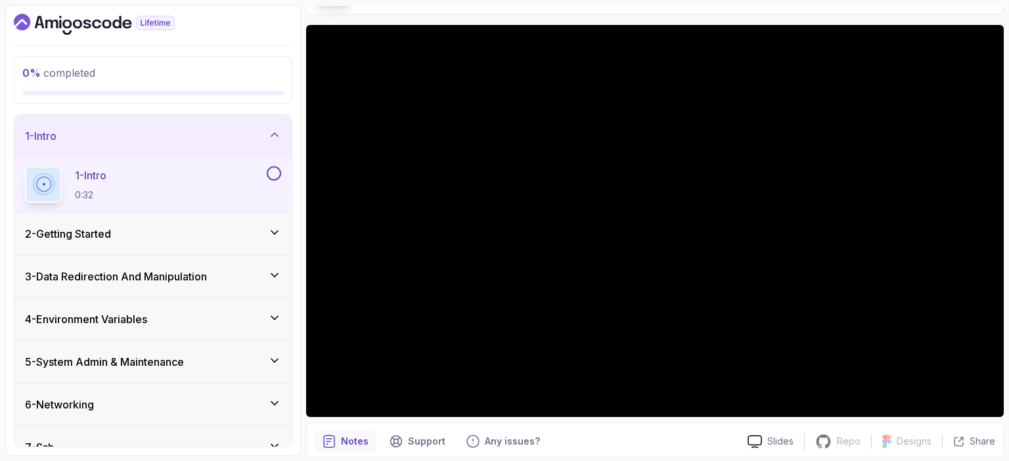
scroll to position [95, 0]
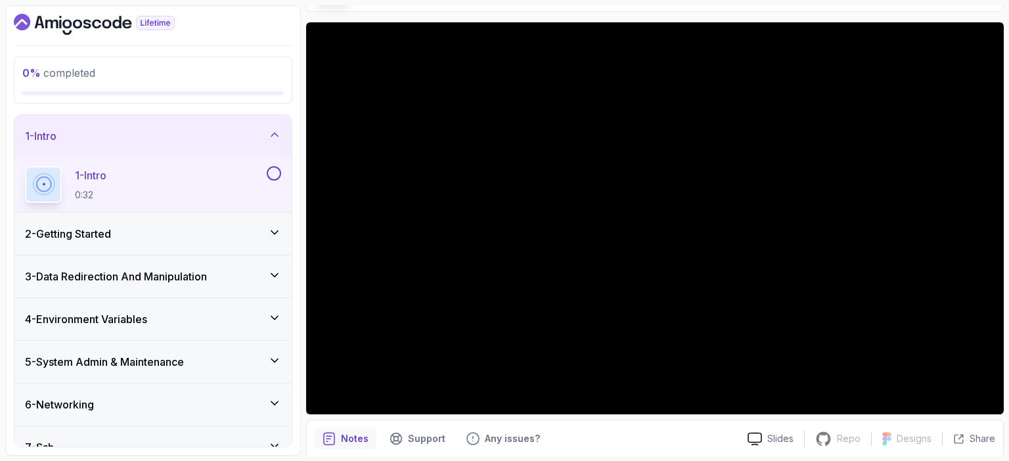
click at [300, 159] on div "0 % completed 1 - Intro 1 - Intro 0:32 2 - Getting Started 3 - Data Redirection…" at bounding box center [153, 230] width 296 height 451
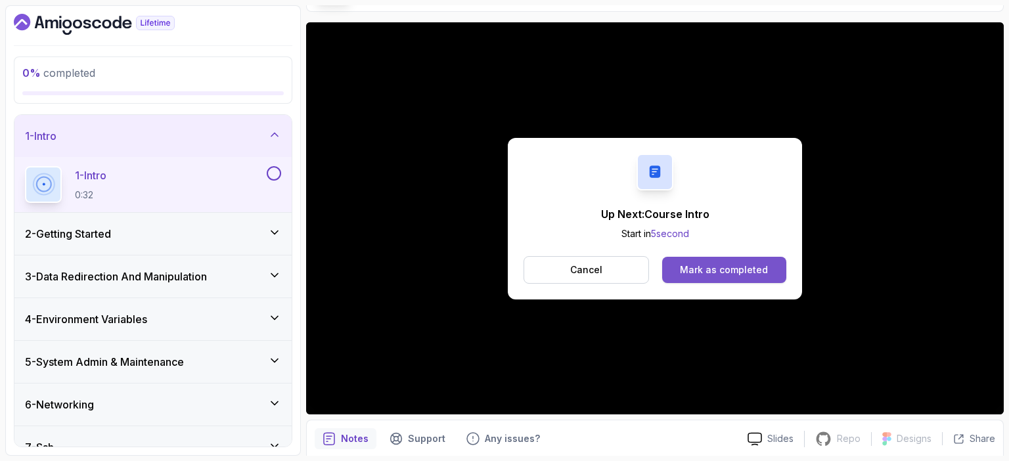
click at [739, 267] on div "Mark as completed" at bounding box center [724, 269] width 88 height 13
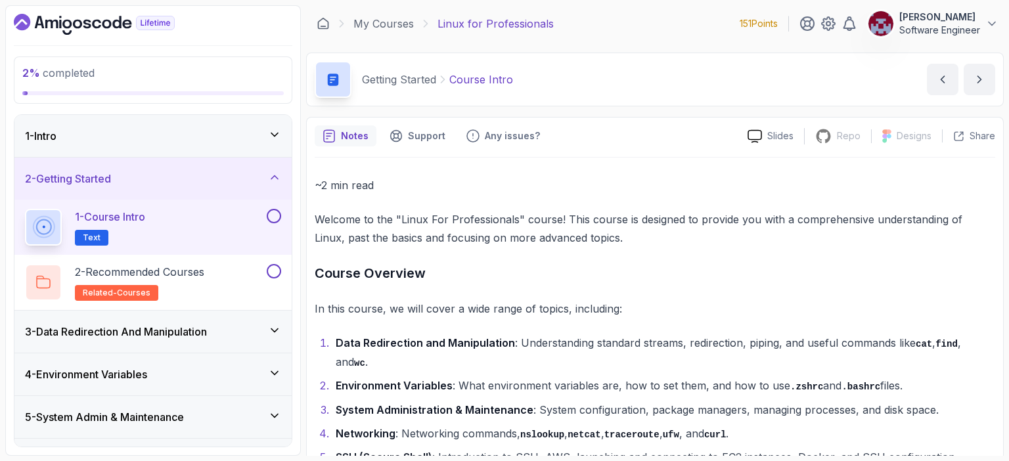
click at [276, 212] on button at bounding box center [274, 216] width 14 height 14
click at [211, 277] on div "2 - Recommended Courses related-courses" at bounding box center [144, 282] width 239 height 37
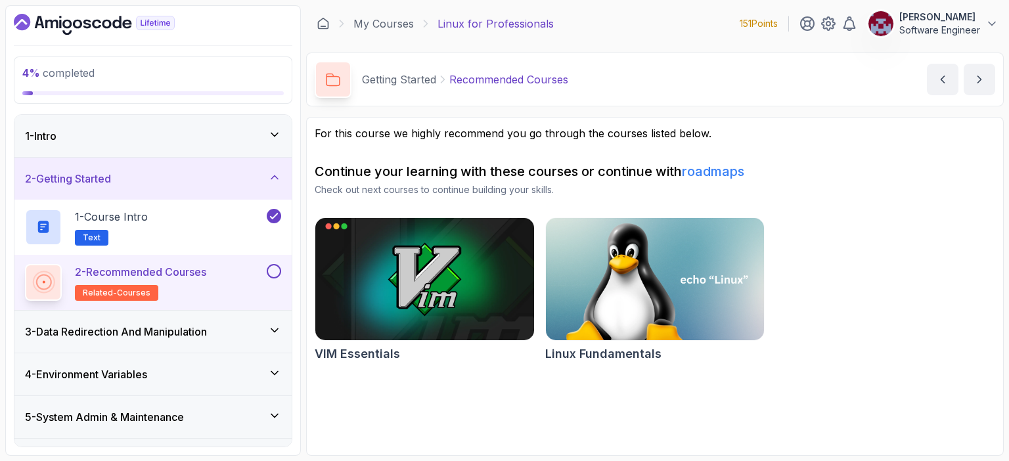
click at [276, 273] on button at bounding box center [274, 271] width 14 height 14
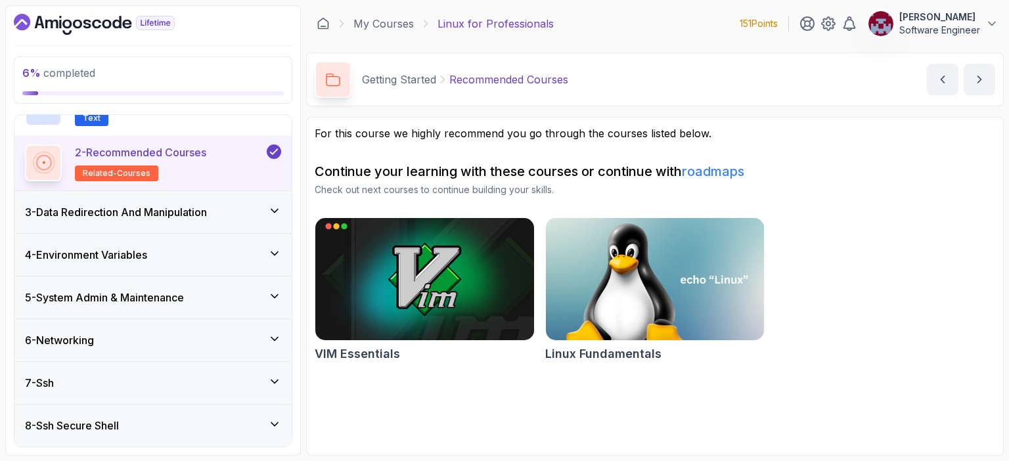
scroll to position [118, 0]
click at [971, 81] on button "next content" at bounding box center [980, 80] width 32 height 32
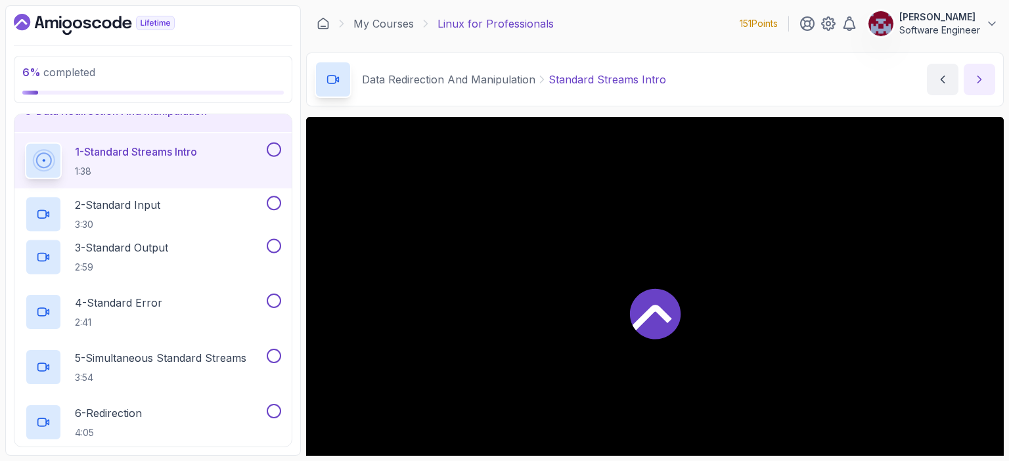
scroll to position [50, 0]
